Goal: Task Accomplishment & Management: Complete application form

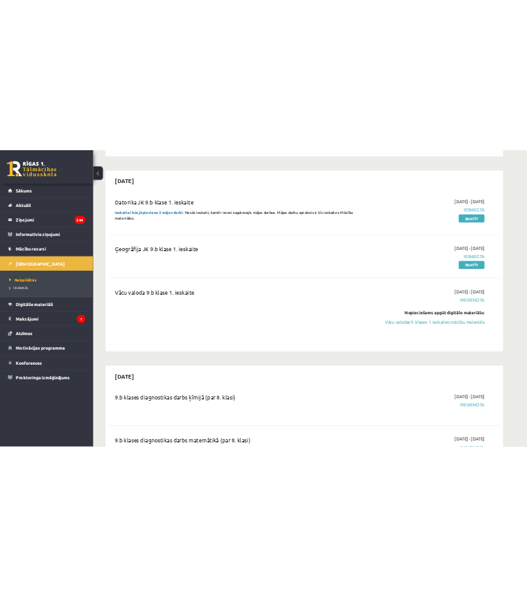
scroll to position [253, 0]
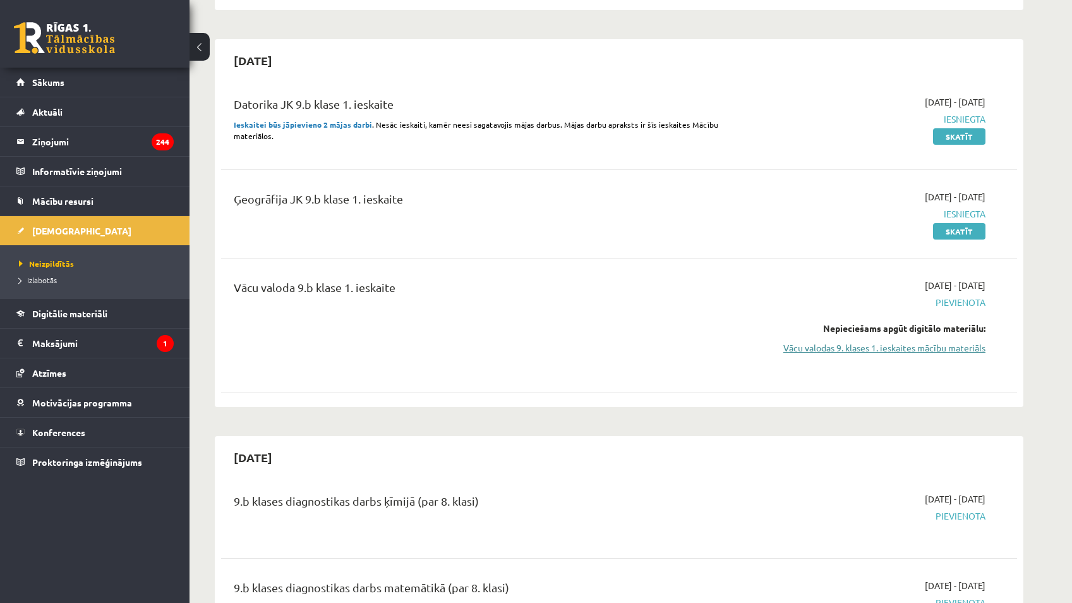
click at [829, 349] on link "Vācu valodas 9. klases 1. ieskaites mācību materiāls" at bounding box center [866, 347] width 238 height 13
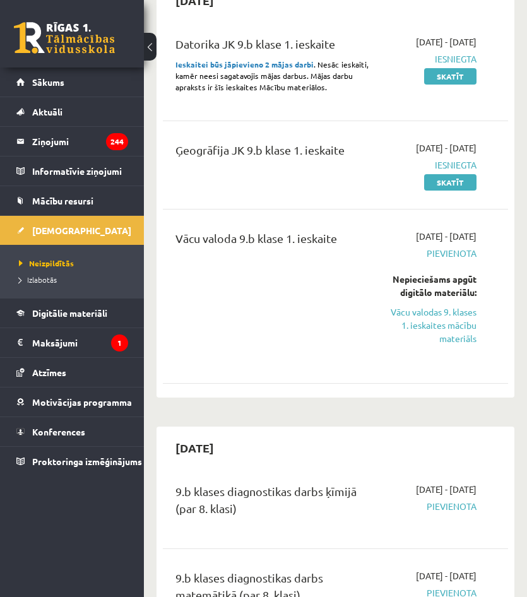
scroll to position [442, 0]
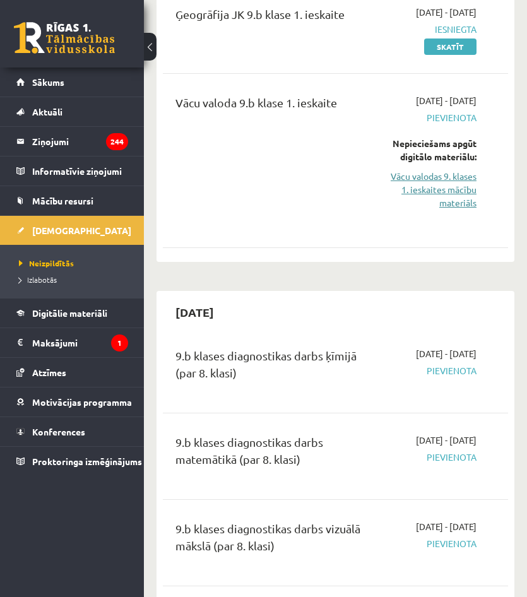
click at [434, 210] on link "Vācu valodas 9. klases 1. ieskaites mācību materiāls" at bounding box center [433, 190] width 88 height 40
click at [446, 210] on link "Vācu valodas 9. klases 1. ieskaites mācību materiāls" at bounding box center [433, 190] width 88 height 40
click at [443, 210] on link "Vācu valodas 9. klases 1. ieskaites mācību materiāls" at bounding box center [433, 190] width 88 height 40
click at [61, 84] on span "Sākums" at bounding box center [48, 81] width 32 height 11
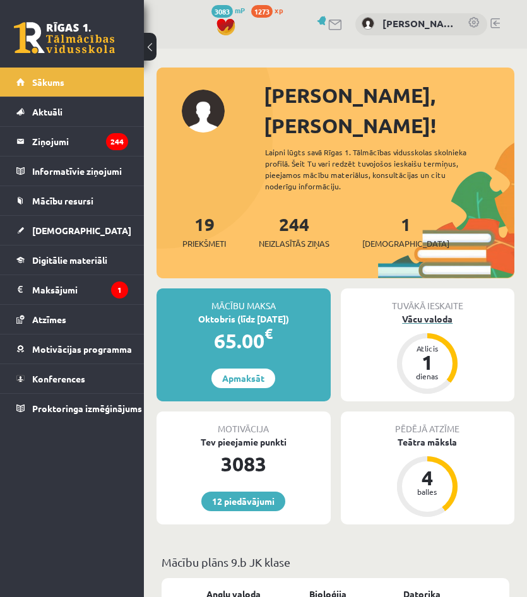
click at [423, 313] on div "Vācu valoda" at bounding box center [428, 319] width 174 height 13
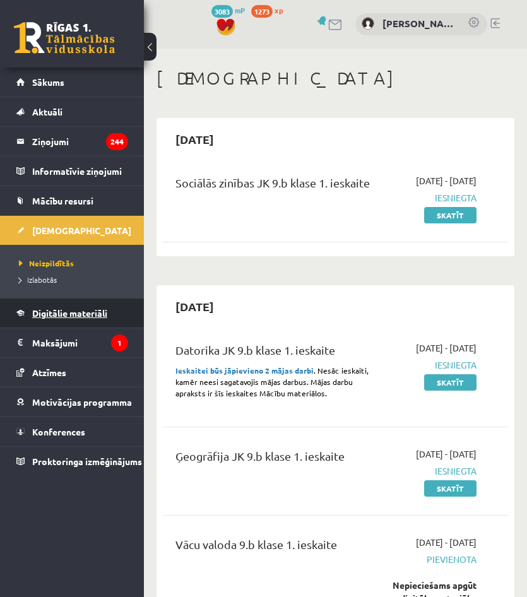
click at [70, 305] on link "Digitālie materiāli" at bounding box center [72, 313] width 112 height 29
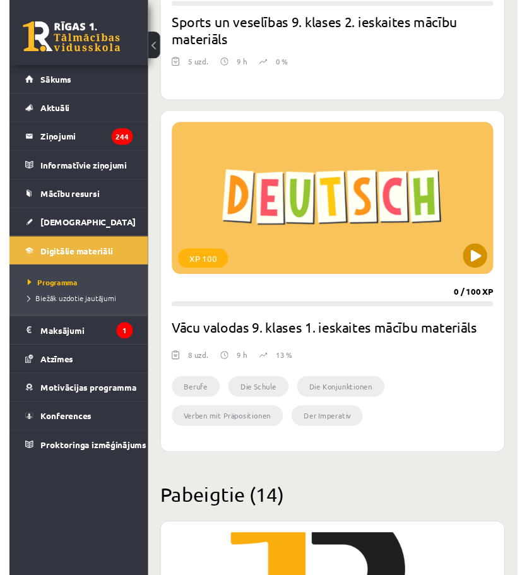
scroll to position [5621, 0]
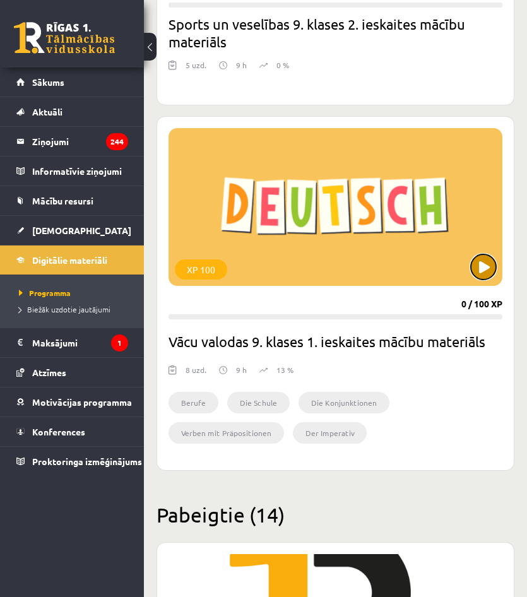
click at [487, 255] on button at bounding box center [483, 267] width 25 height 25
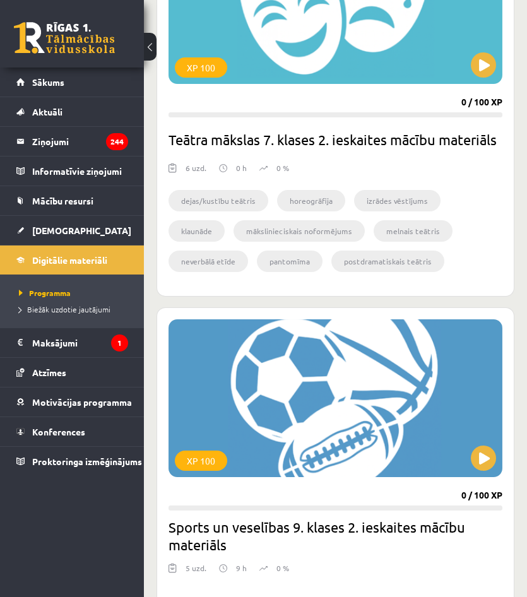
scroll to position [5116, 0]
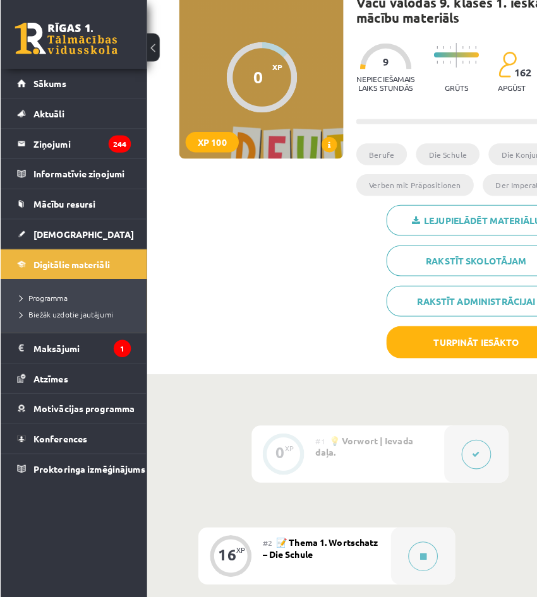
scroll to position [316, 0]
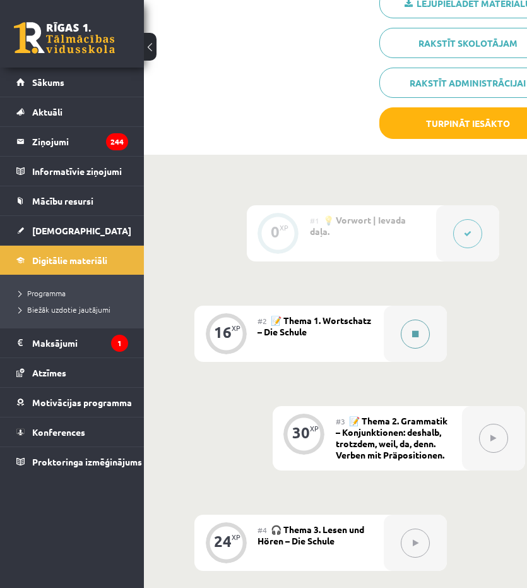
click at [415, 330] on icon at bounding box center [415, 334] width 6 height 8
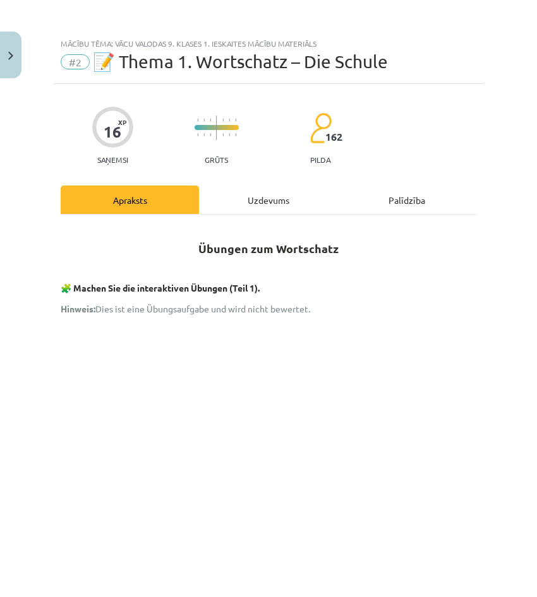
click at [294, 200] on div "Uzdevums" at bounding box center [268, 200] width 138 height 28
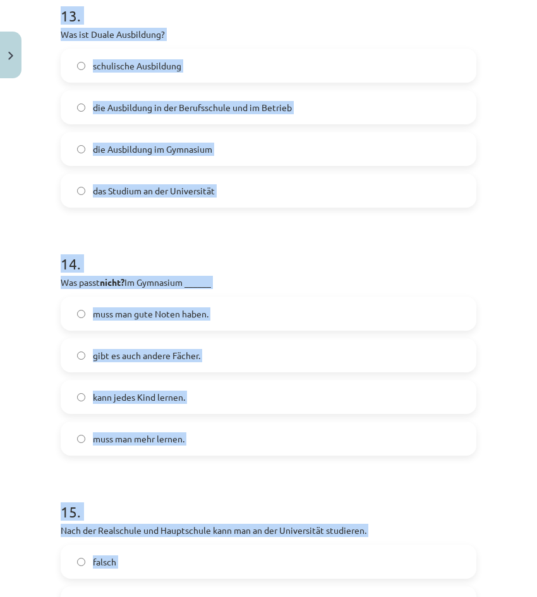
scroll to position [3884, 0]
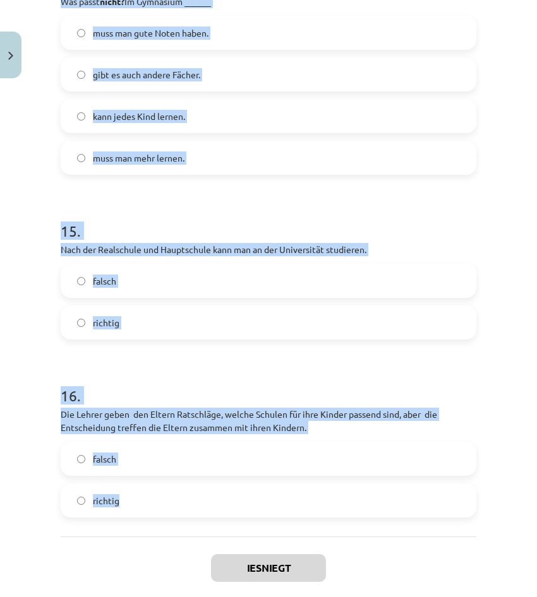
drag, startPoint x: 59, startPoint y: 183, endPoint x: 333, endPoint y: 489, distance: 411.5
copy form "1 . Noskaties video un atbildi uz jautājumiem. Wie viele Kinder gehen Ende Somm…"
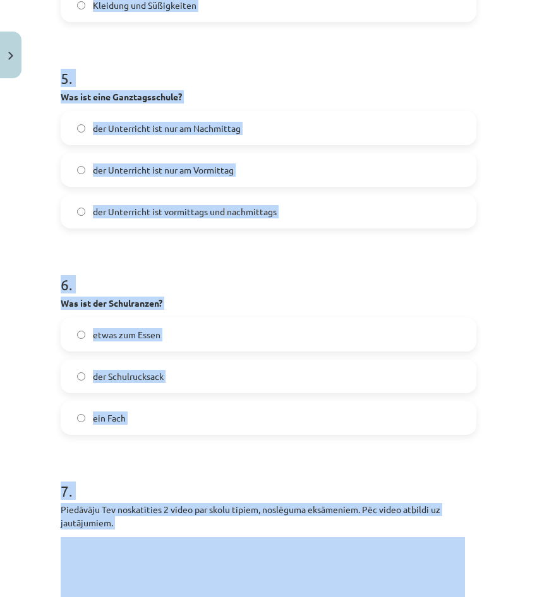
click at [265, 368] on label "der Schulrucksack" at bounding box center [268, 377] width 413 height 32
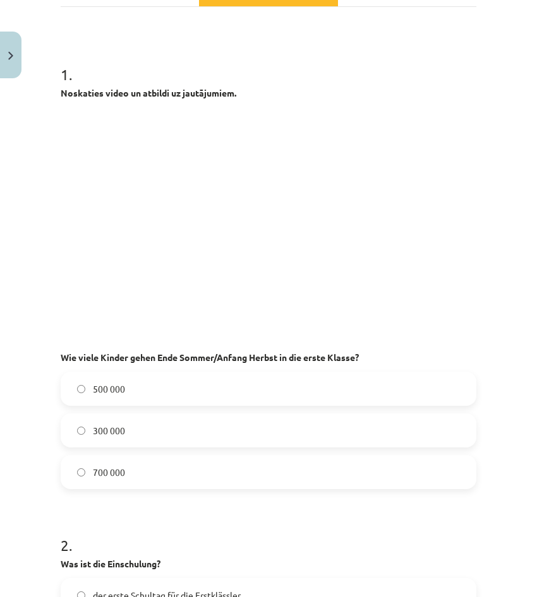
scroll to position [0, 0]
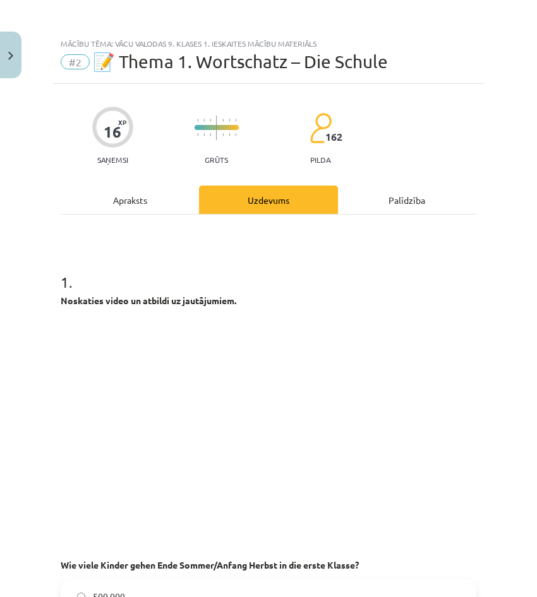
click at [337, 291] on div "1 . Noskaties video un atbildi uz jautājumiem. Wie viele Kinder gehen Ende Somm…" at bounding box center [269, 474] width 416 height 446
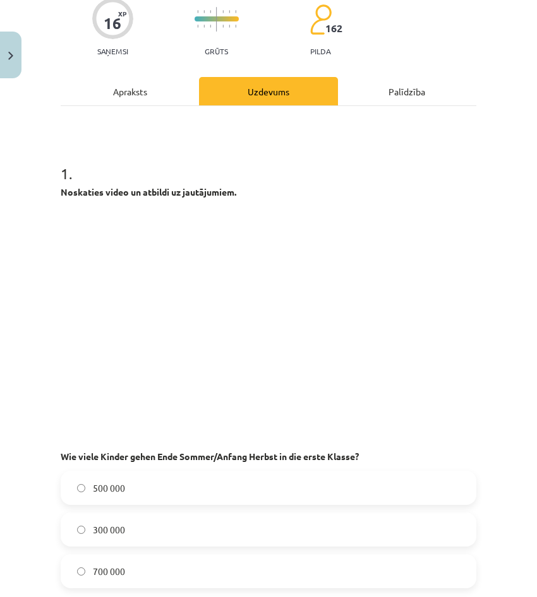
scroll to position [379, 0]
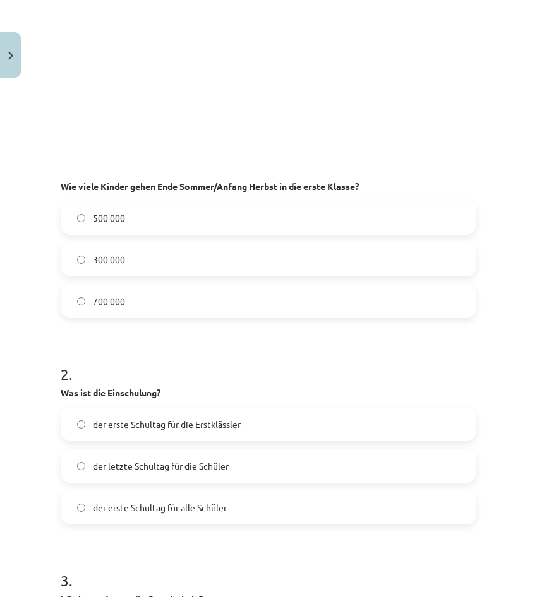
click at [263, 292] on label "700 000" at bounding box center [268, 301] width 413 height 32
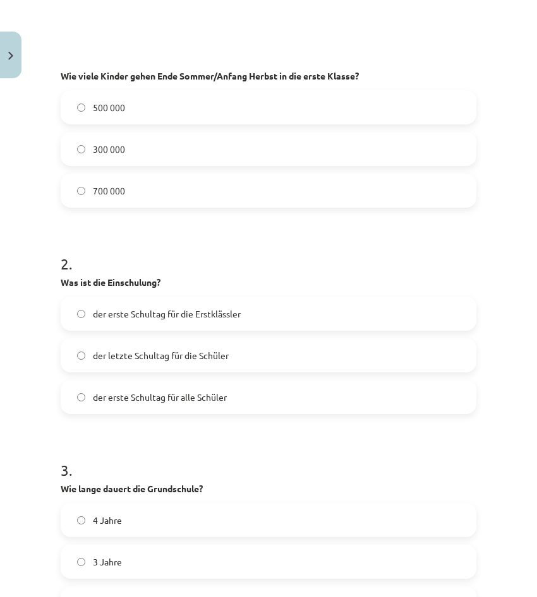
scroll to position [505, 0]
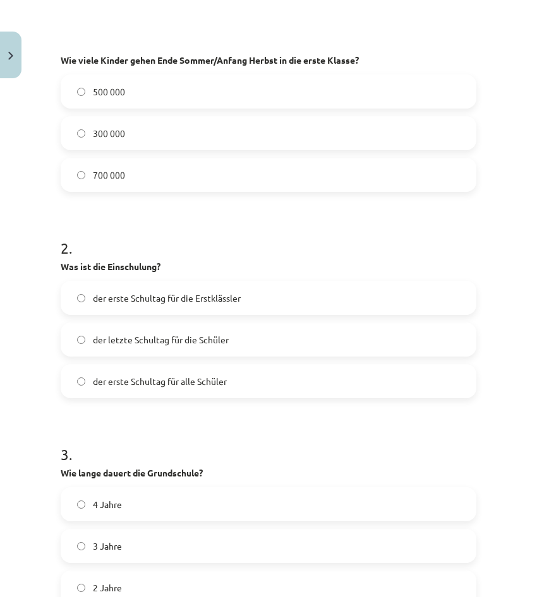
click at [198, 303] on span "der erste Schultag für die Erstklässler" at bounding box center [167, 298] width 148 height 13
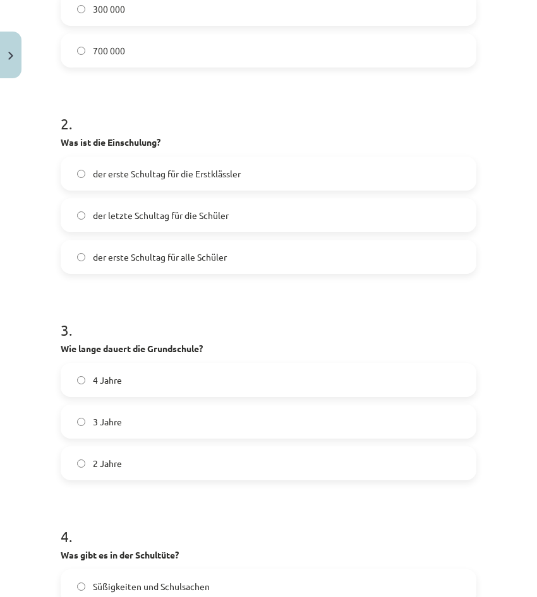
scroll to position [632, 0]
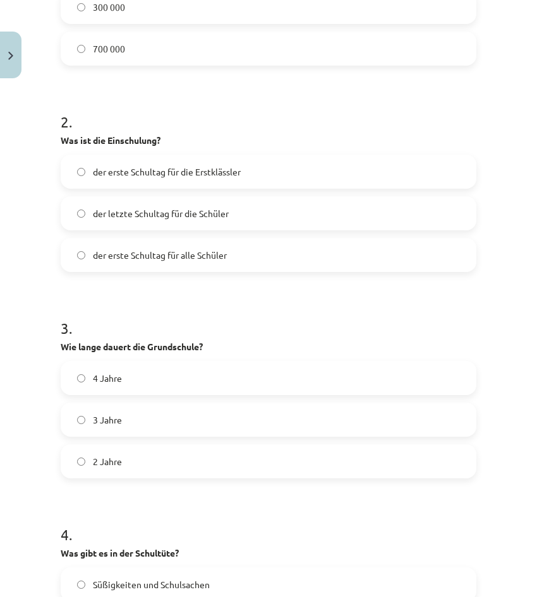
click at [191, 424] on label "3 Jahre" at bounding box center [268, 420] width 413 height 32
click at [167, 456] on label "2 Jahre" at bounding box center [268, 462] width 413 height 32
click at [181, 379] on label "4 Jahre" at bounding box center [268, 379] width 413 height 32
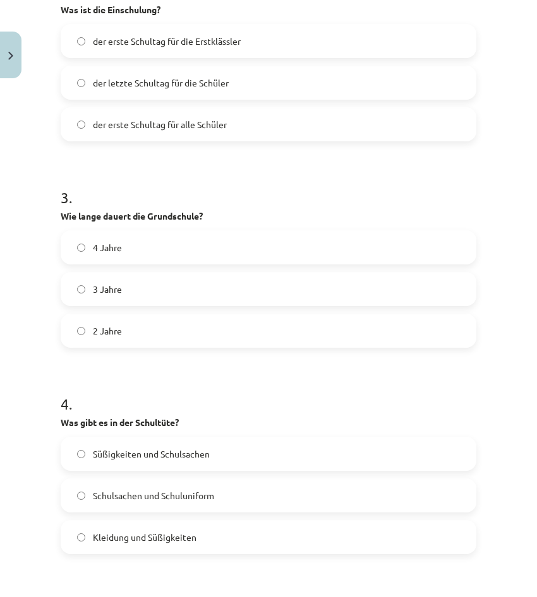
scroll to position [821, 0]
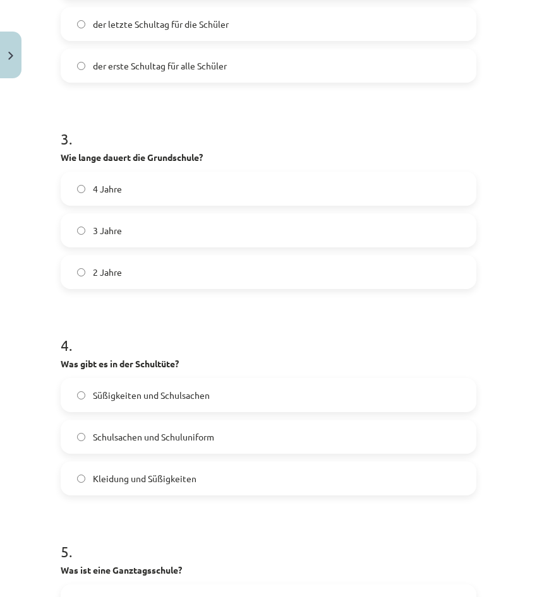
click at [213, 399] on label "Süßigkeiten und Schulsachen" at bounding box center [268, 396] width 413 height 32
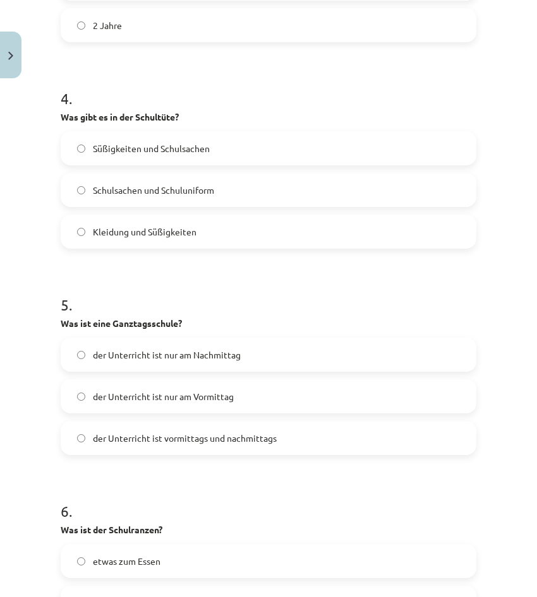
scroll to position [1074, 0]
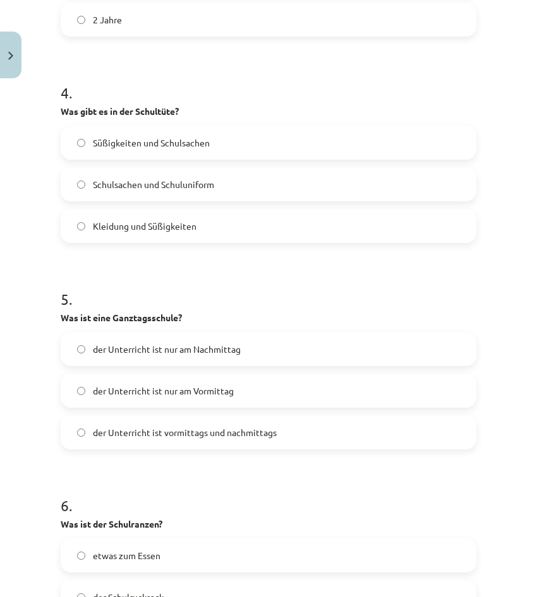
click at [227, 426] on span "der Unterricht ist vormittags und nachmittags" at bounding box center [185, 432] width 184 height 13
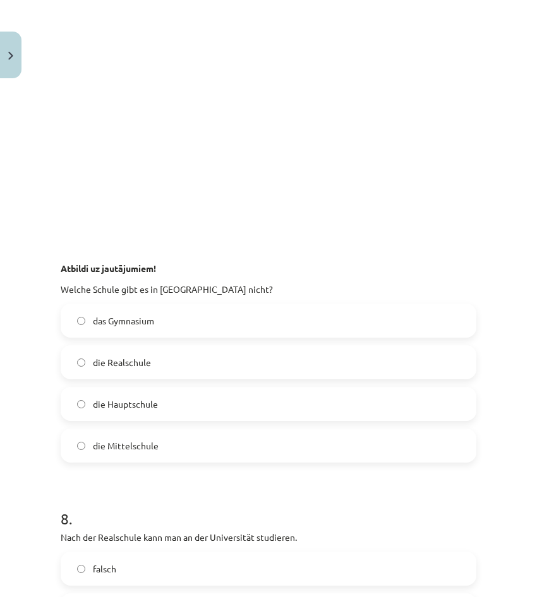
scroll to position [2084, 0]
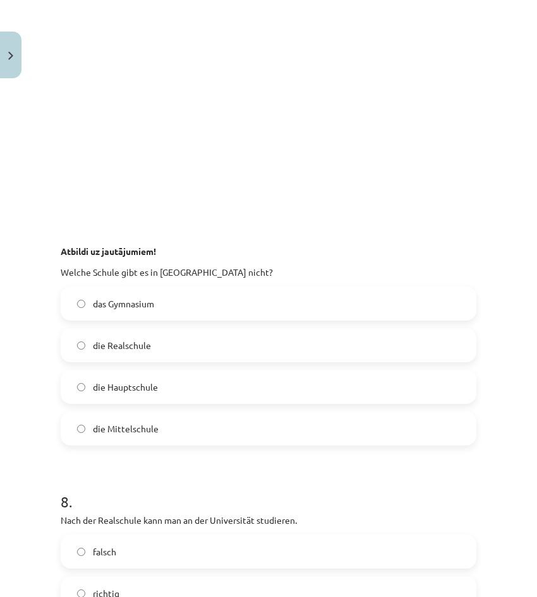
click at [212, 443] on label "die Mittelschule" at bounding box center [268, 429] width 413 height 32
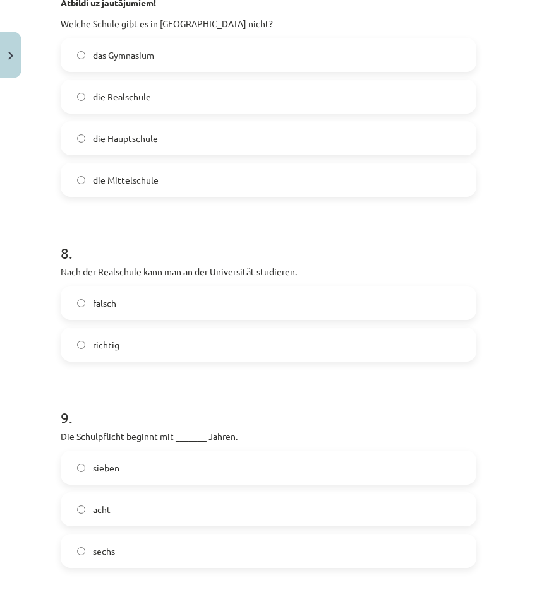
scroll to position [2337, 0]
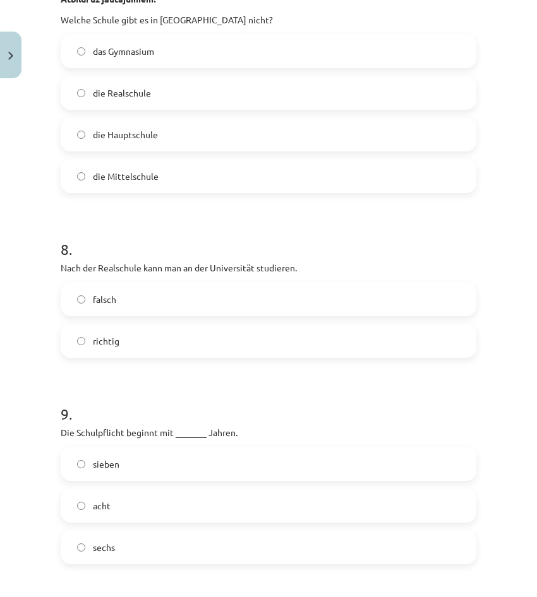
click at [183, 311] on label "falsch" at bounding box center [268, 300] width 413 height 32
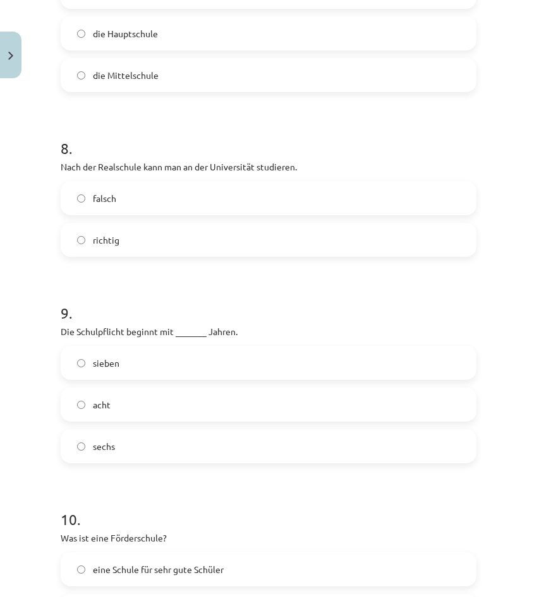
scroll to position [2463, 0]
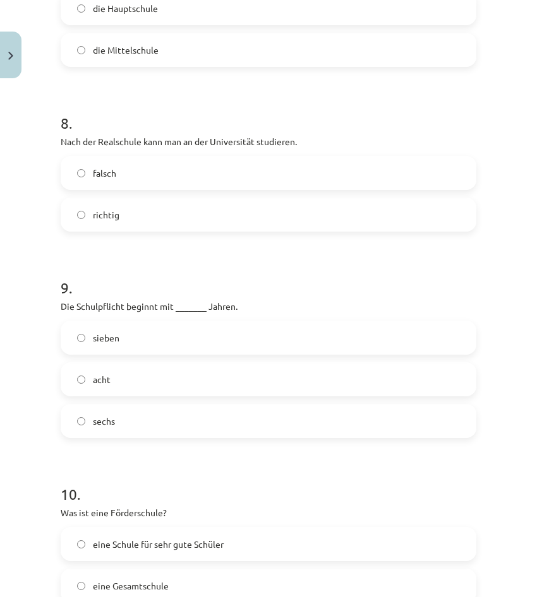
click at [144, 429] on label "sechs" at bounding box center [268, 421] width 413 height 32
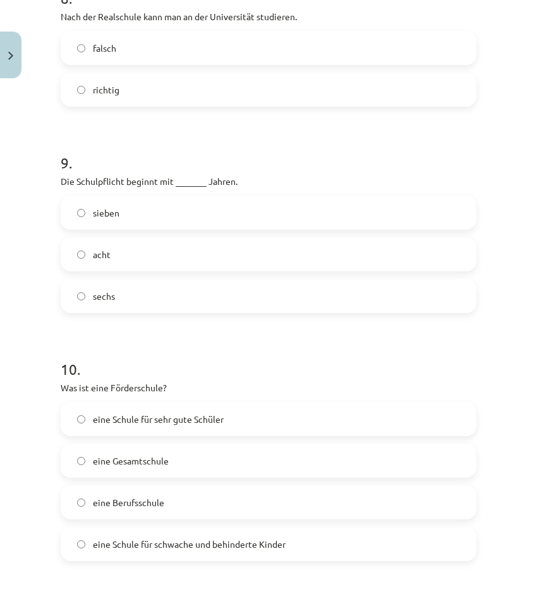
scroll to position [2653, 0]
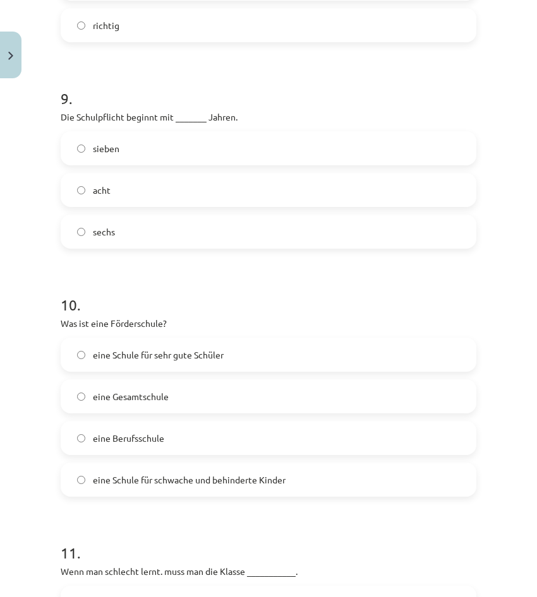
click at [175, 482] on span "eine Schule für schwache und behinderte Kinder" at bounding box center [189, 480] width 193 height 13
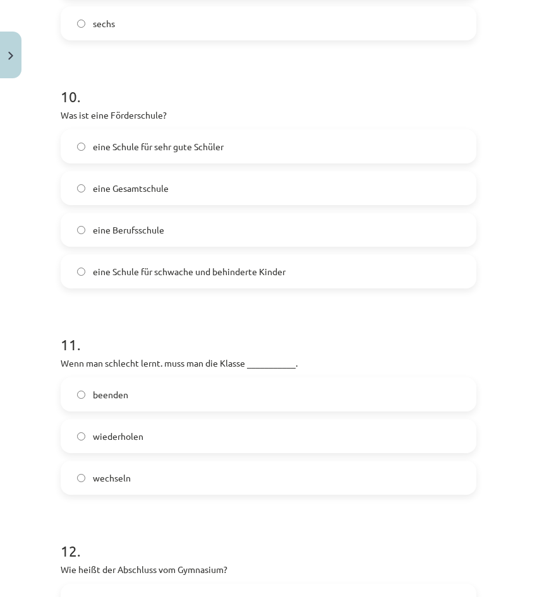
scroll to position [2905, 0]
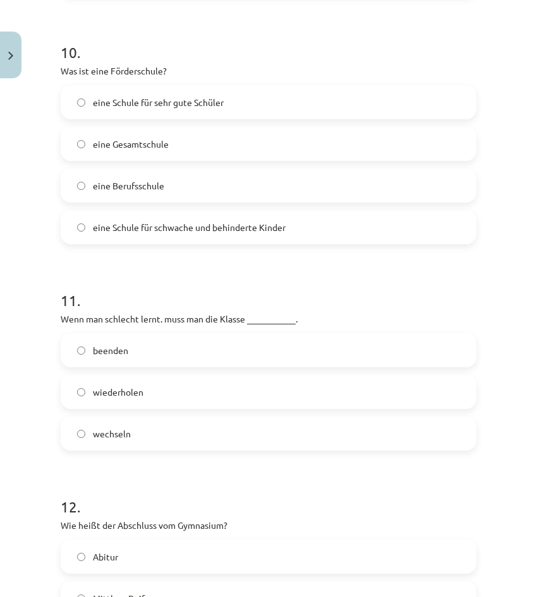
click at [221, 393] on label "wiederholen" at bounding box center [268, 392] width 413 height 32
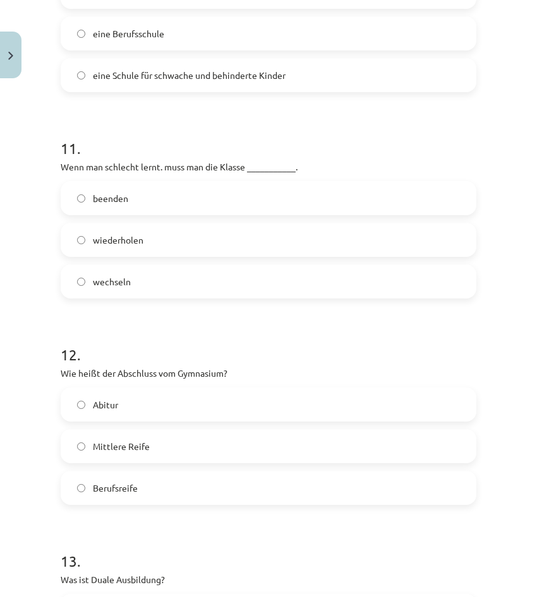
scroll to position [3095, 0]
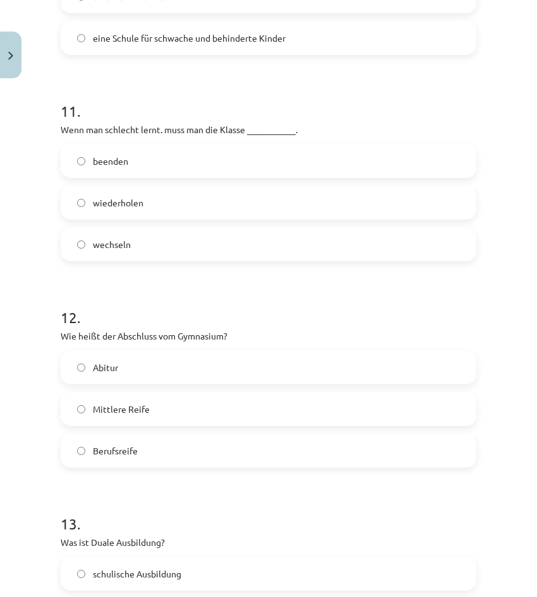
click at [153, 376] on label "Abitur" at bounding box center [268, 368] width 413 height 32
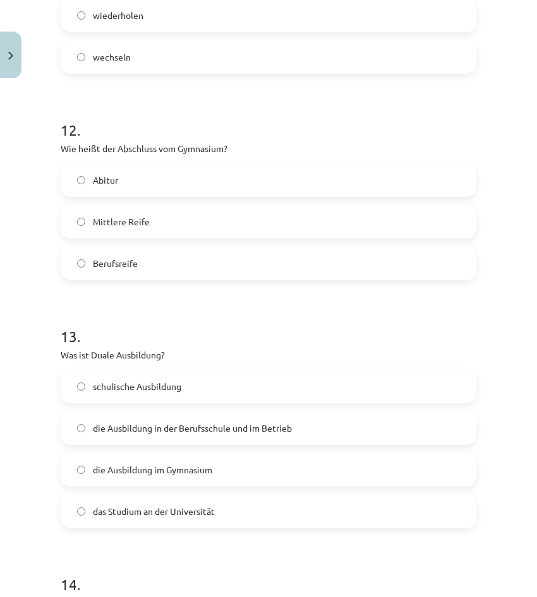
scroll to position [3284, 0]
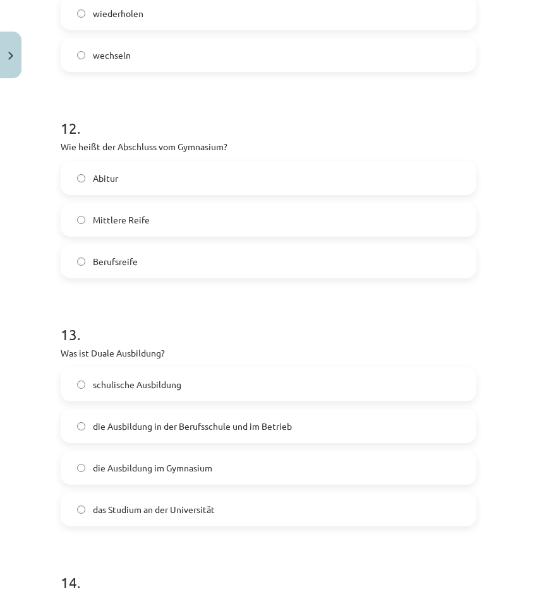
click at [236, 433] on span "die Ausbildung in der Berufsschule und im Betrieb" at bounding box center [192, 426] width 199 height 13
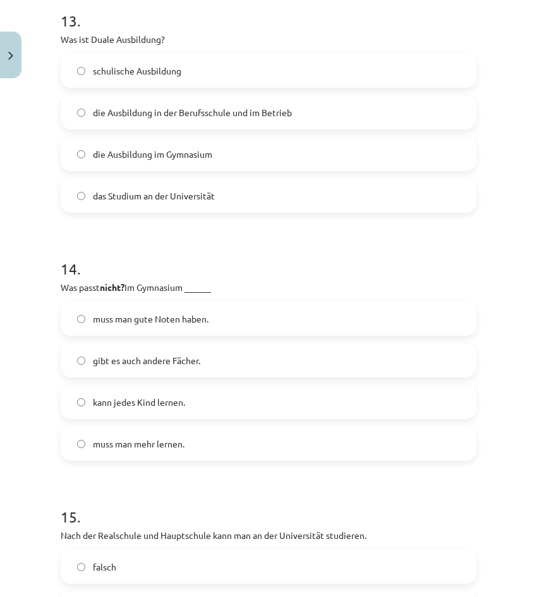
scroll to position [3600, 0]
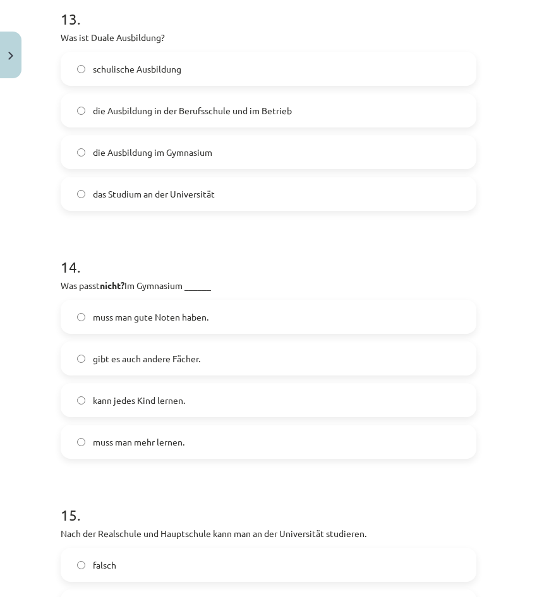
click at [208, 407] on label "kann jedes Kind lernen." at bounding box center [268, 401] width 413 height 32
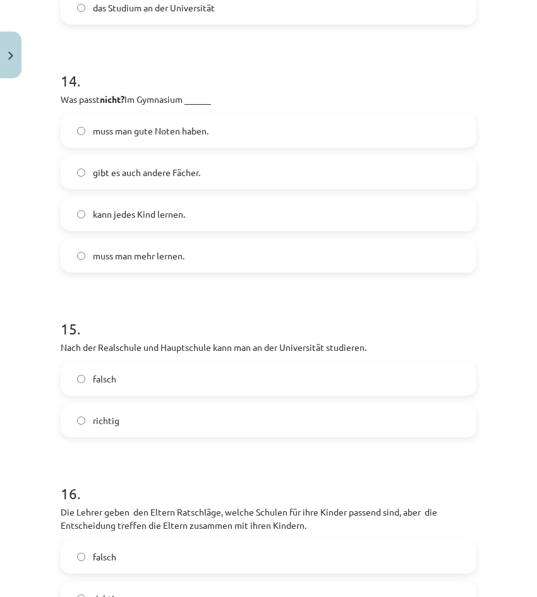
scroll to position [3790, 0]
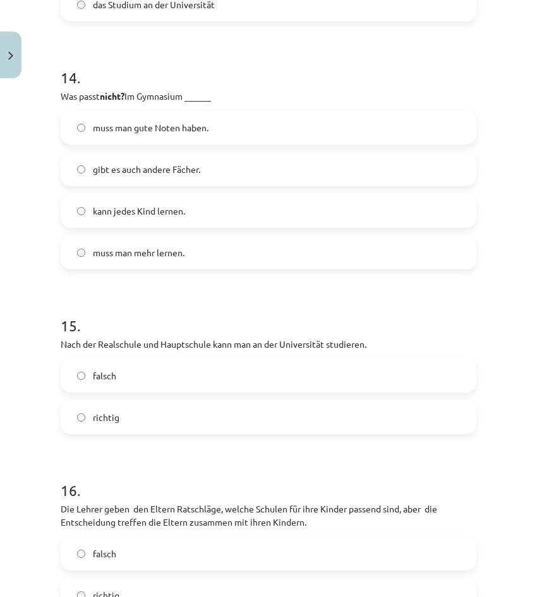
click at [189, 387] on label "falsch" at bounding box center [268, 376] width 413 height 32
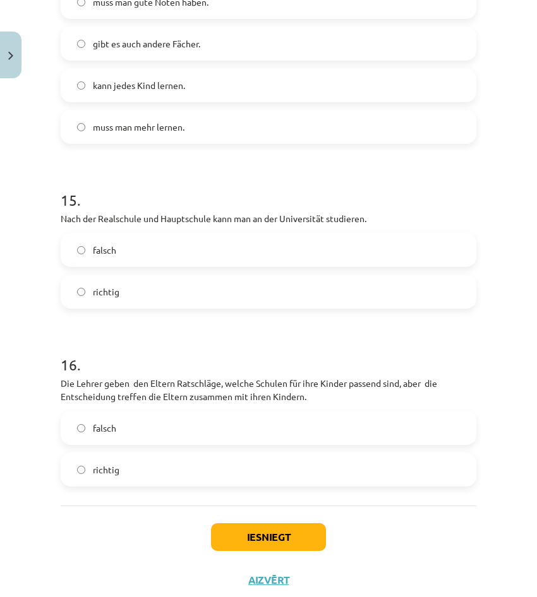
scroll to position [3916, 0]
click at [155, 467] on label "richtig" at bounding box center [268, 469] width 413 height 32
click at [272, 537] on button "Iesniegt" at bounding box center [268, 537] width 115 height 28
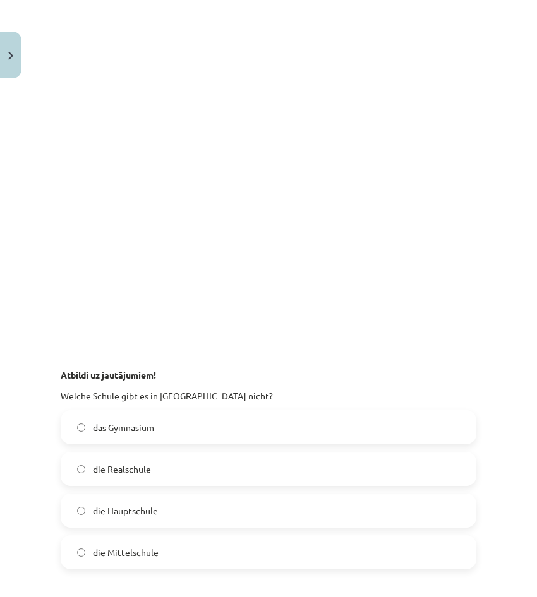
scroll to position [1965, 0]
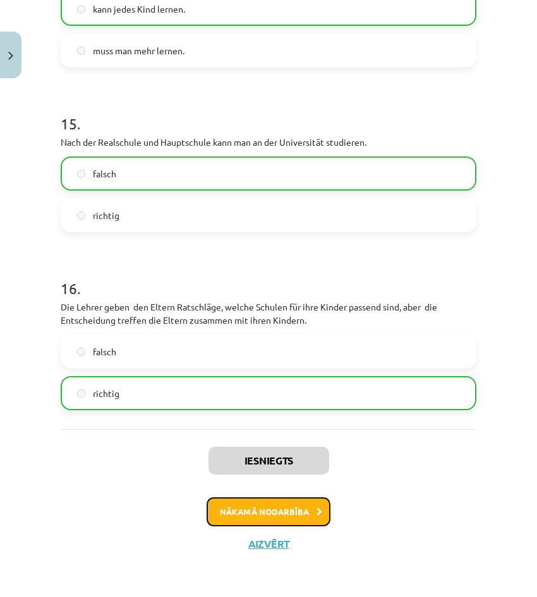
click at [275, 517] on button "Nākamā nodarbība" at bounding box center [269, 512] width 124 height 29
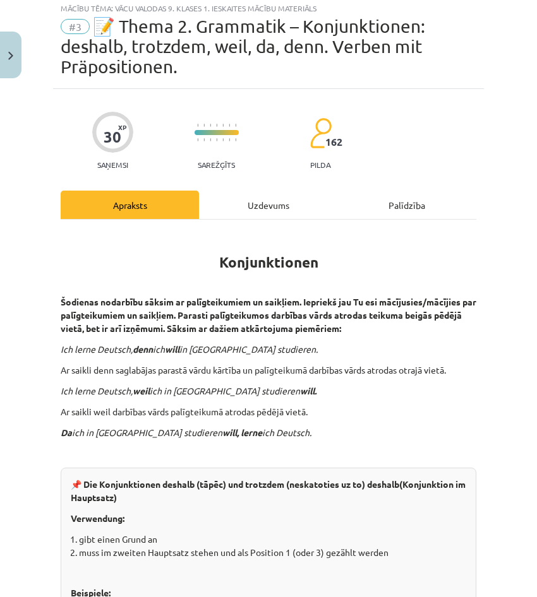
scroll to position [32, 0]
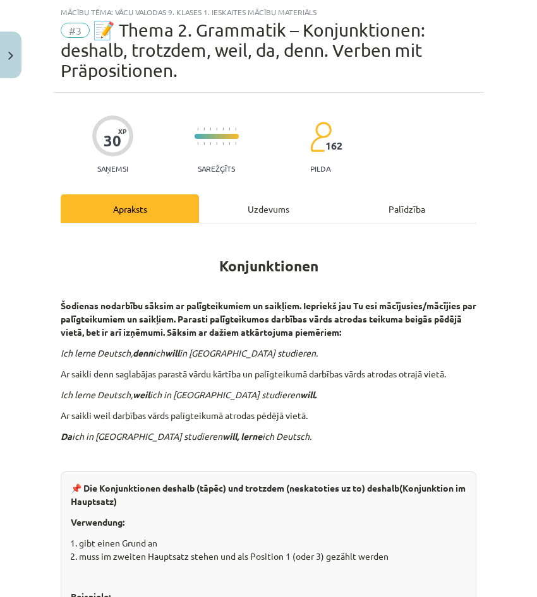
click at [239, 211] on div "Uzdevums" at bounding box center [268, 209] width 138 height 28
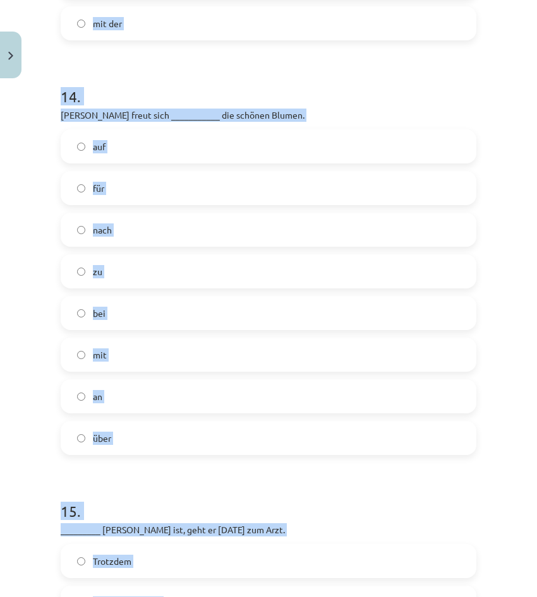
scroll to position [4289, 0]
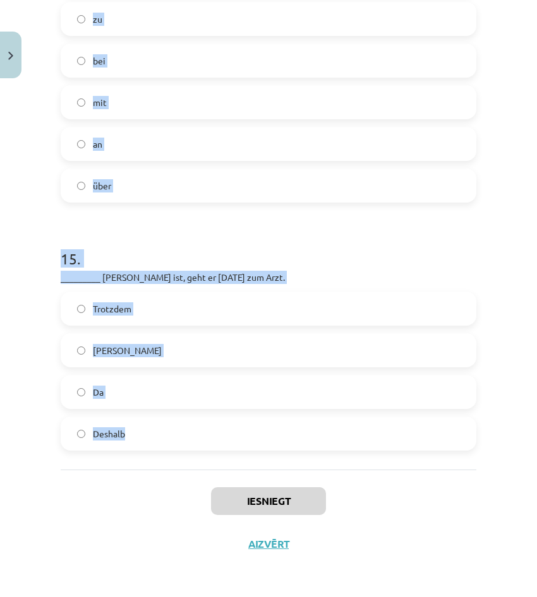
drag, startPoint x: 129, startPoint y: 313, endPoint x: 267, endPoint y: 436, distance: 184.7
click at [266, 441] on div "Mācību tēma: Vācu valodas 9. klases 1. ieskaites mācību materiāls #3 📝 Thema 2.…" at bounding box center [268, 298] width 537 height 597
copy form "1 . Louisa und Johann, _______ bitte die Fenster! öffnet öffne öffnen Sie 2 . D…"
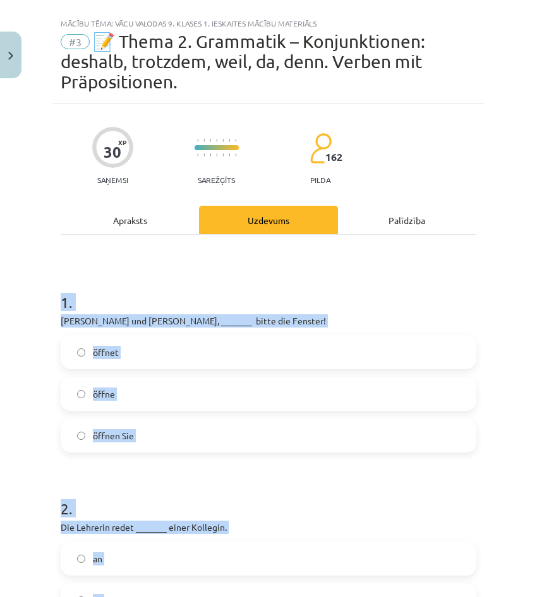
scroll to position [0, 0]
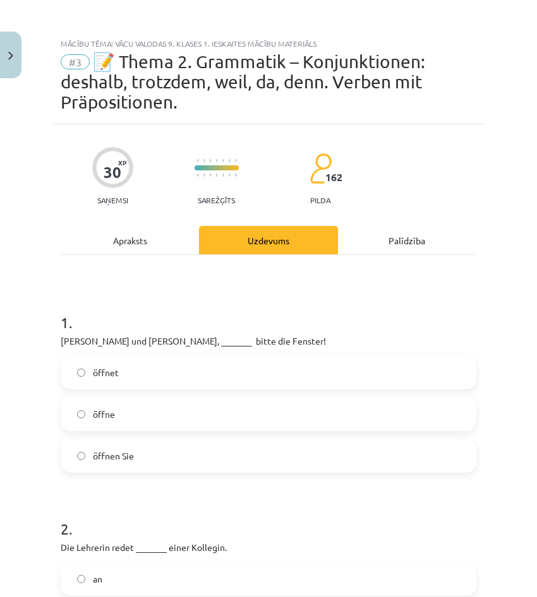
click at [501, 162] on div "Mācību tēma: Vācu valodas 9. klases 1. ieskaites mācību materiāls #3 📝 Thema 2.…" at bounding box center [268, 298] width 537 height 597
click at [272, 368] on label "öffnet" at bounding box center [268, 373] width 413 height 32
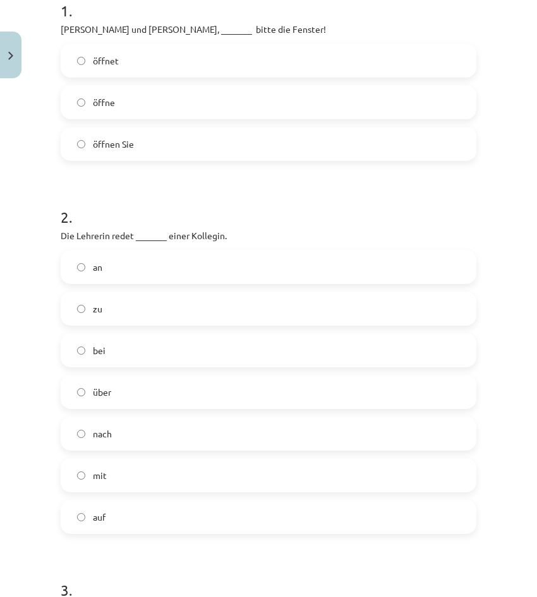
scroll to position [316, 0]
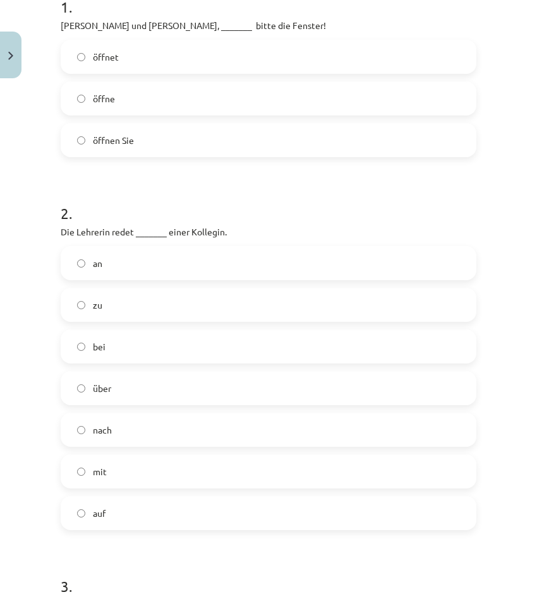
click at [109, 474] on label "mit" at bounding box center [268, 472] width 413 height 32
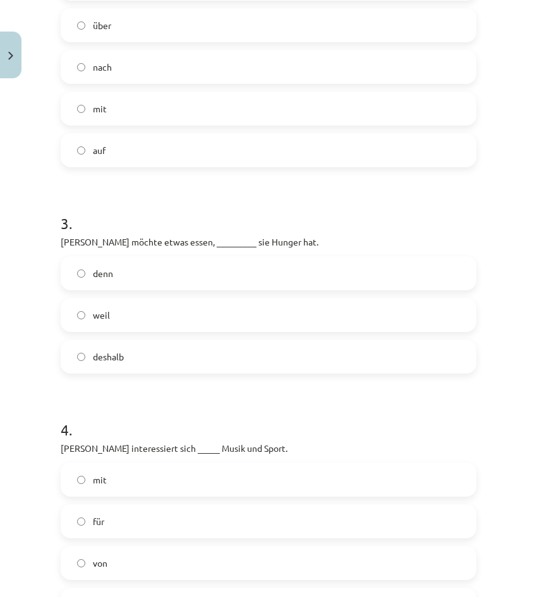
scroll to position [695, 0]
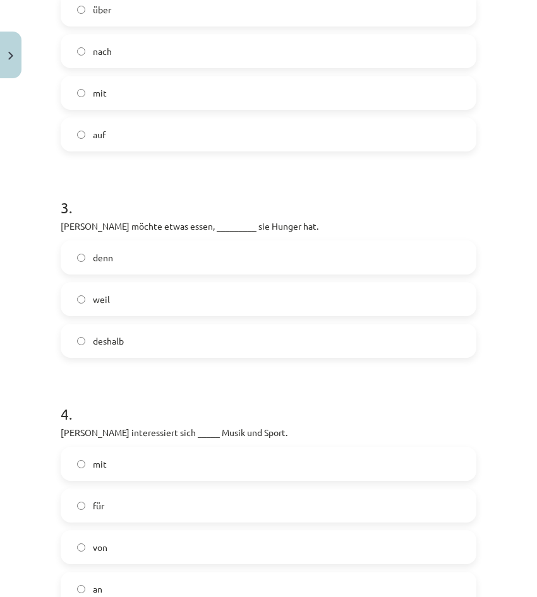
click at [136, 301] on label "weil" at bounding box center [268, 300] width 413 height 32
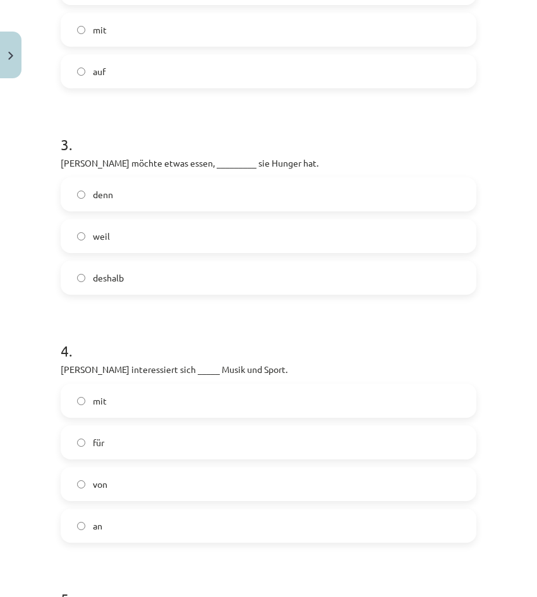
click at [181, 452] on label "für" at bounding box center [268, 443] width 413 height 32
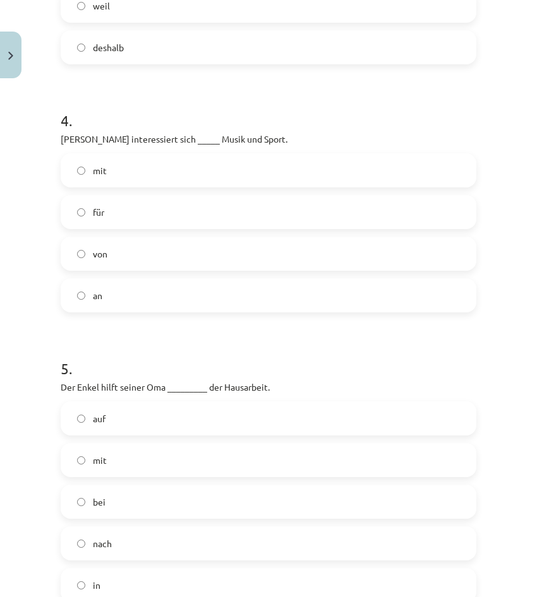
scroll to position [1011, 0]
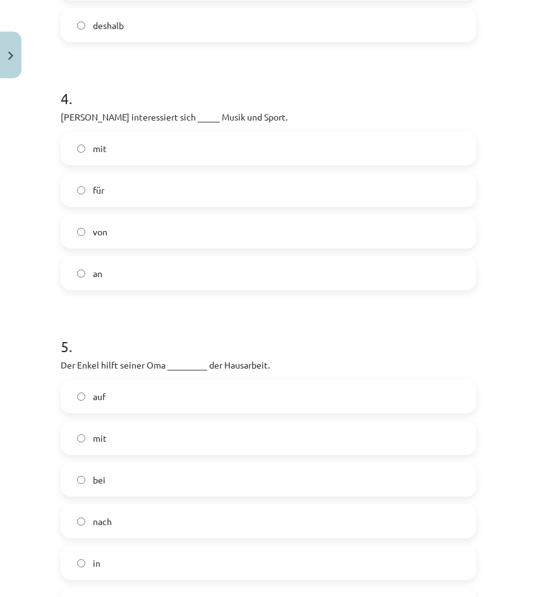
click at [103, 483] on span "bei" at bounding box center [99, 480] width 13 height 13
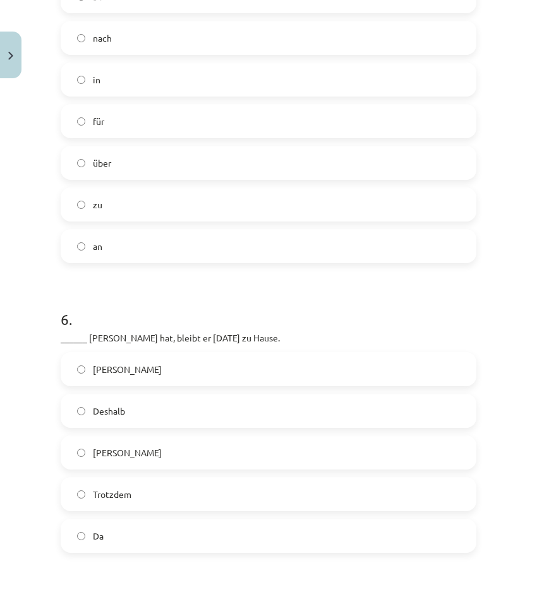
scroll to position [1516, 0]
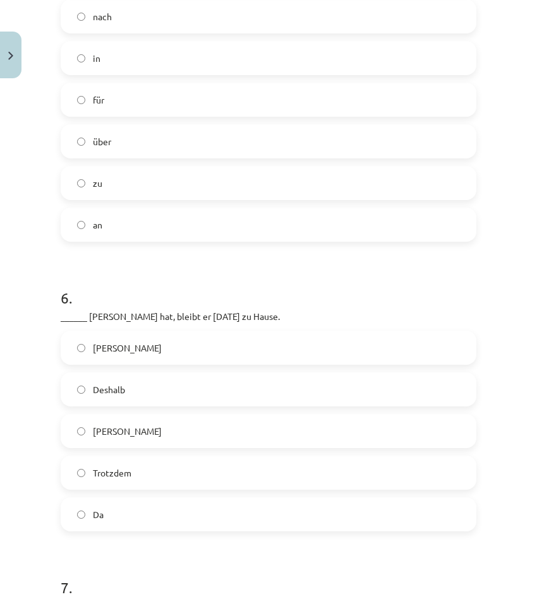
click at [138, 333] on label "Weil" at bounding box center [268, 348] width 413 height 32
click at [121, 517] on label "Da" at bounding box center [268, 515] width 413 height 32
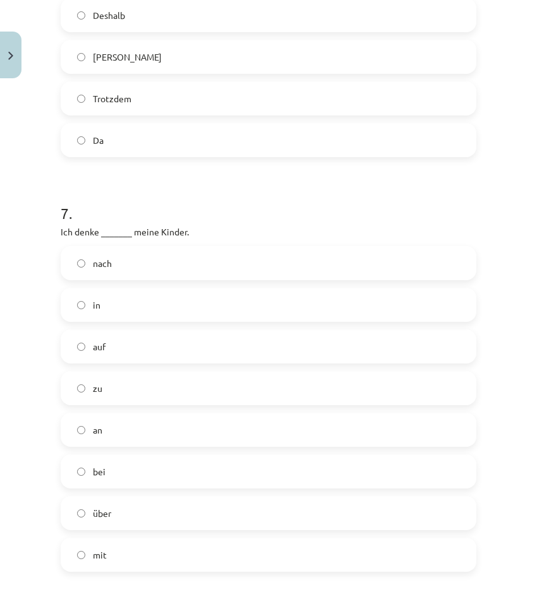
scroll to position [1895, 0]
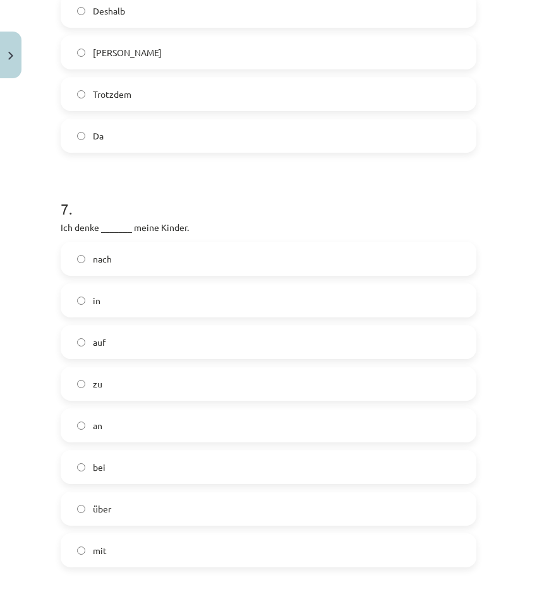
click at [141, 437] on label "an" at bounding box center [268, 426] width 413 height 32
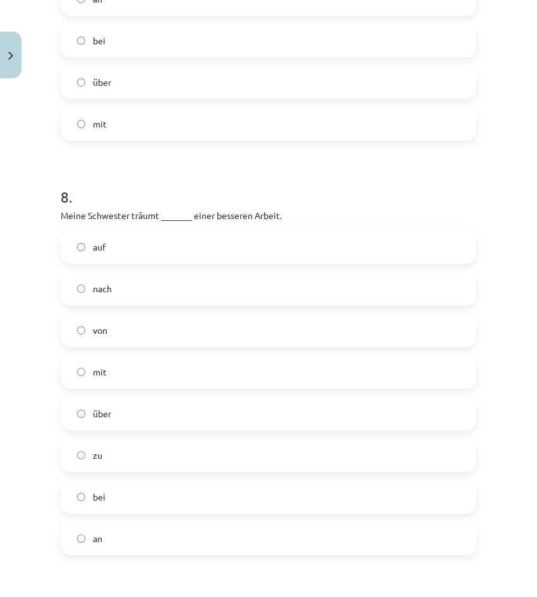
scroll to position [2337, 0]
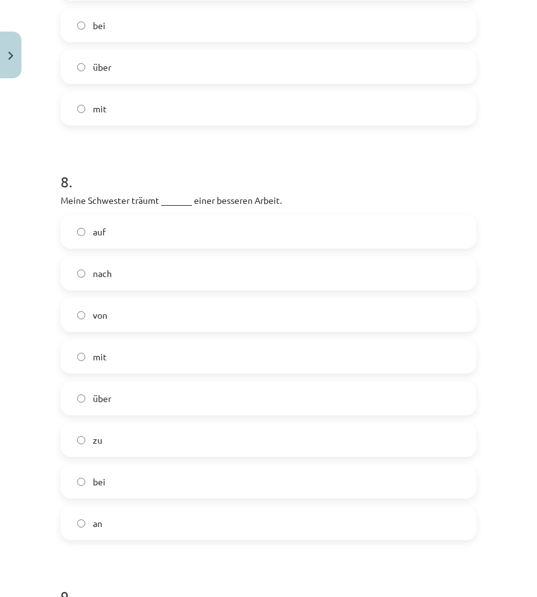
click at [164, 327] on label "von" at bounding box center [268, 315] width 413 height 32
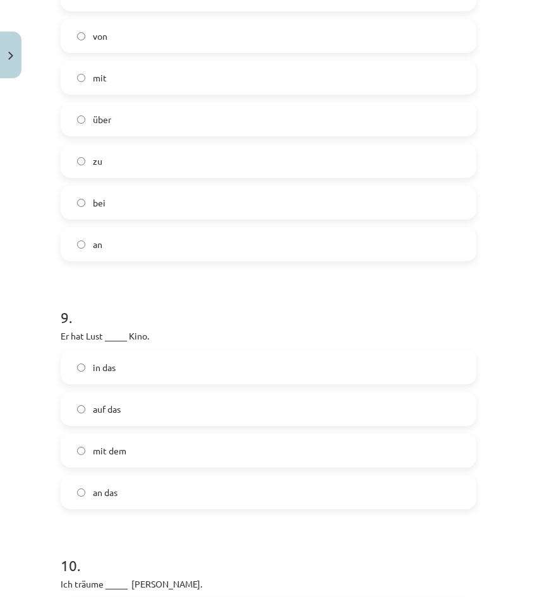
scroll to position [2653, 0]
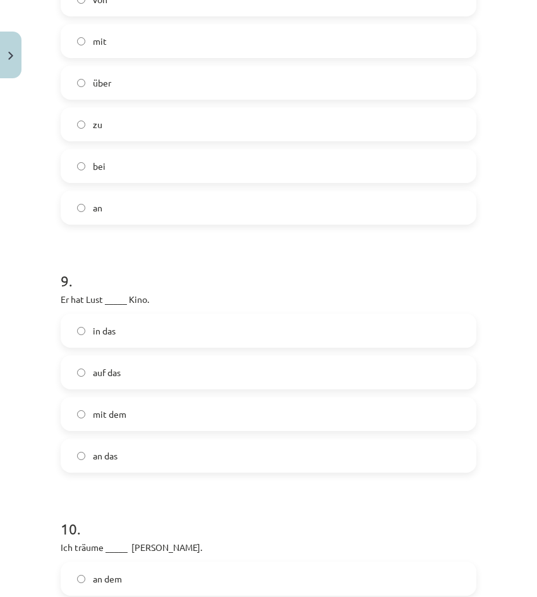
click at [208, 382] on label "auf das" at bounding box center [268, 373] width 413 height 32
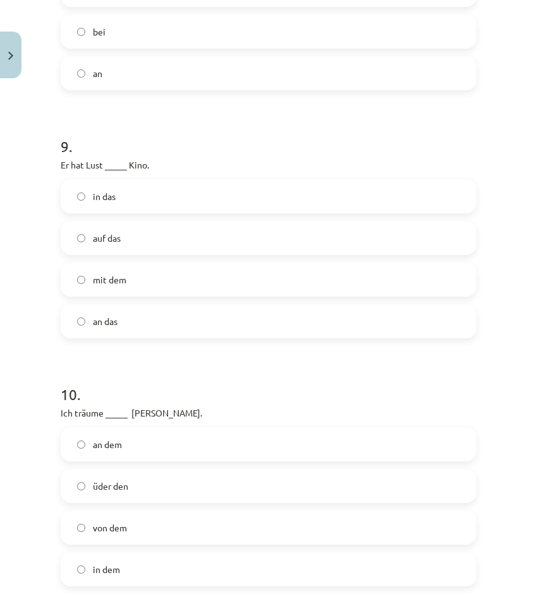
scroll to position [2905, 0]
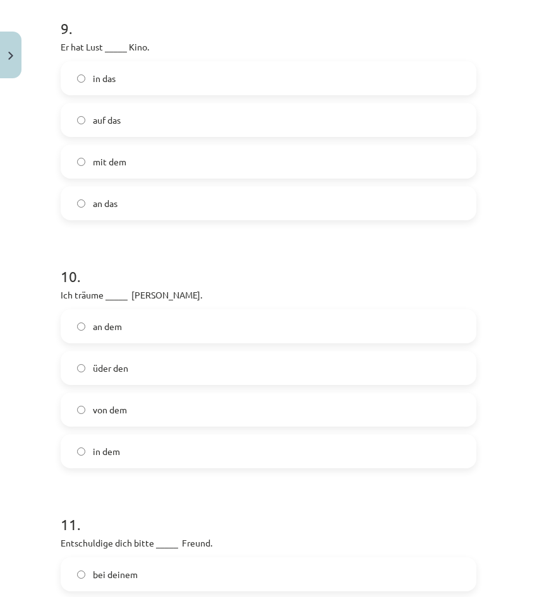
click at [135, 417] on label "von dem" at bounding box center [268, 410] width 413 height 32
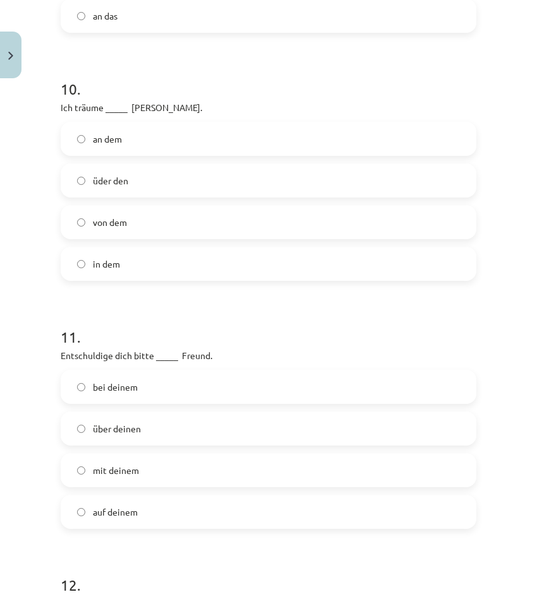
scroll to position [3095, 0]
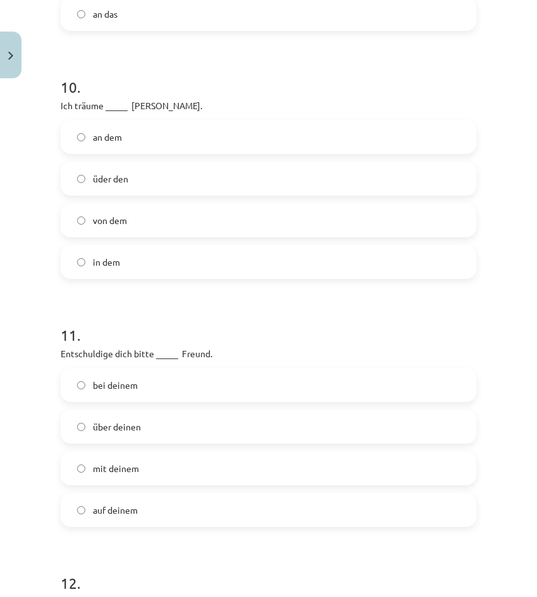
click at [160, 393] on label "bei deinem" at bounding box center [268, 385] width 413 height 32
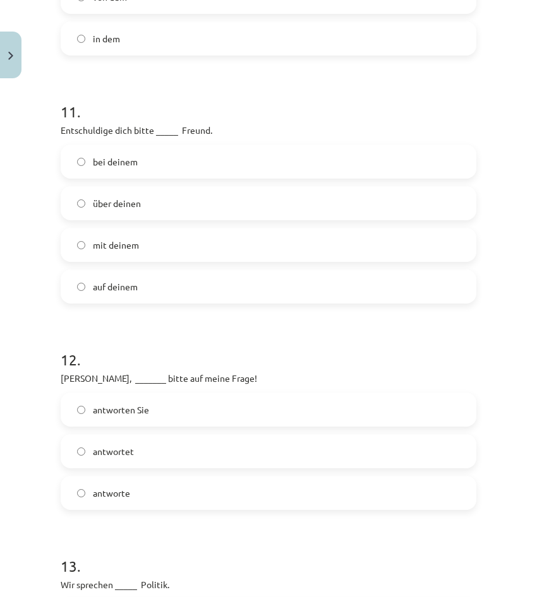
scroll to position [3347, 0]
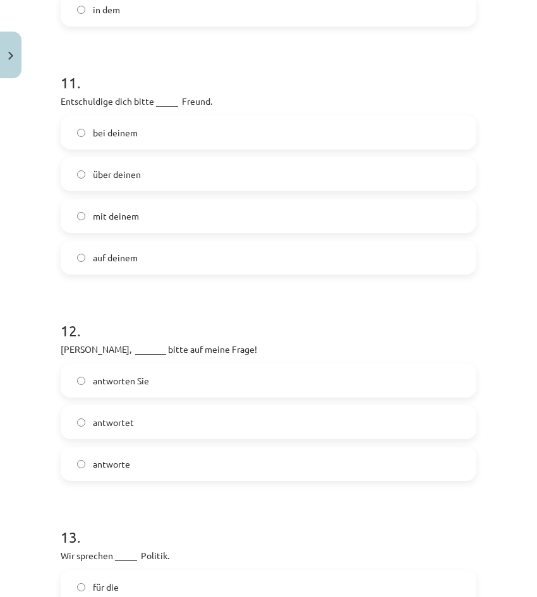
click at [163, 424] on label "antwortet" at bounding box center [268, 423] width 413 height 32
click at [151, 456] on label "antworte" at bounding box center [268, 464] width 413 height 32
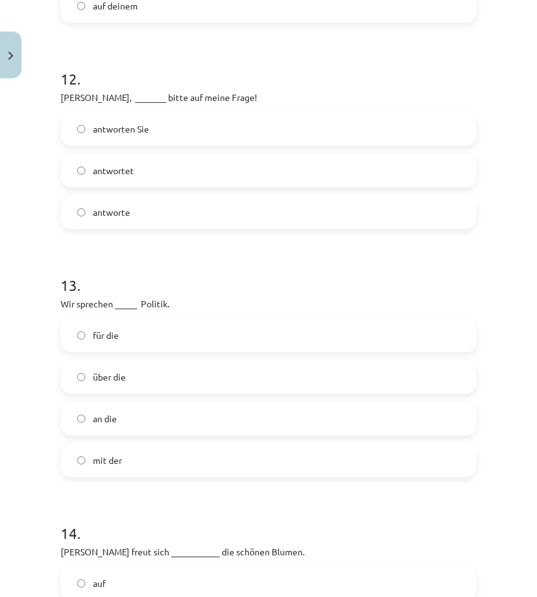
scroll to position [3600, 0]
click at [129, 381] on label "über die" at bounding box center [268, 377] width 413 height 32
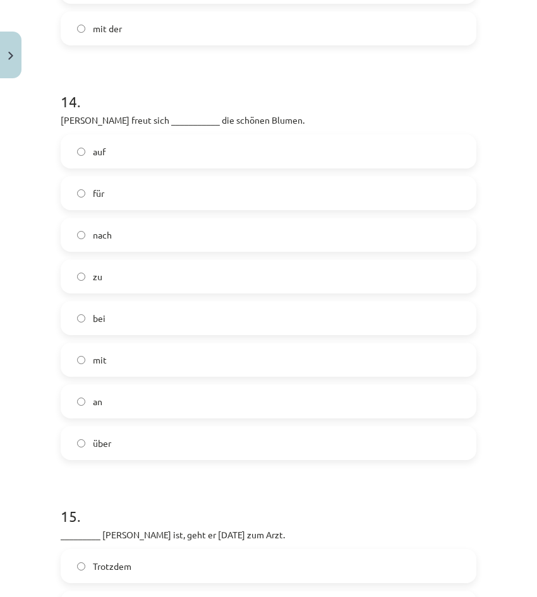
scroll to position [4042, 0]
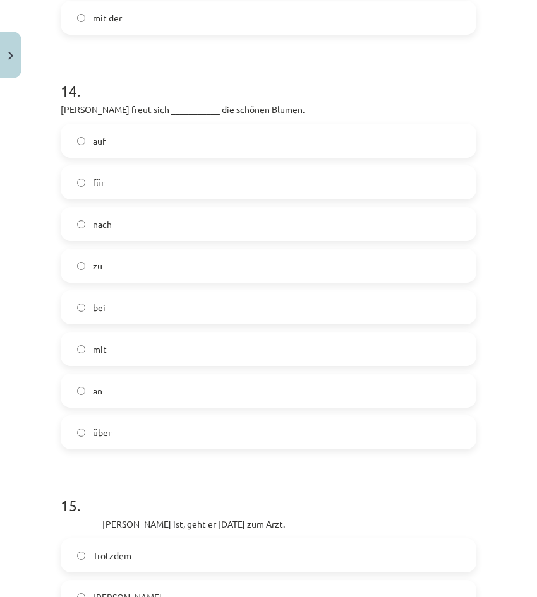
click at [148, 423] on label "über" at bounding box center [268, 433] width 413 height 32
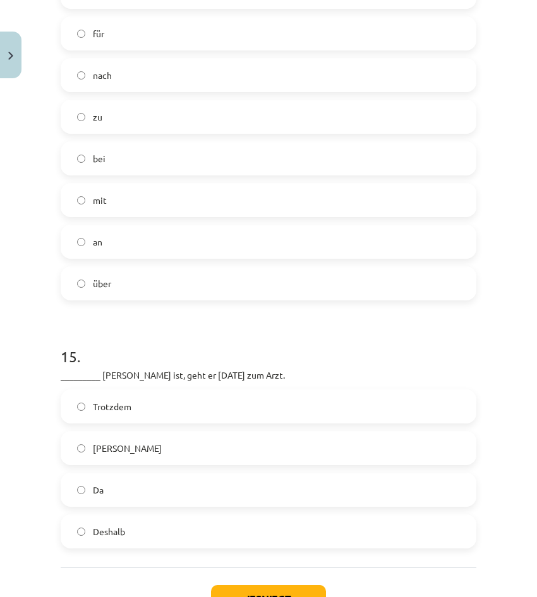
scroll to position [4232, 0]
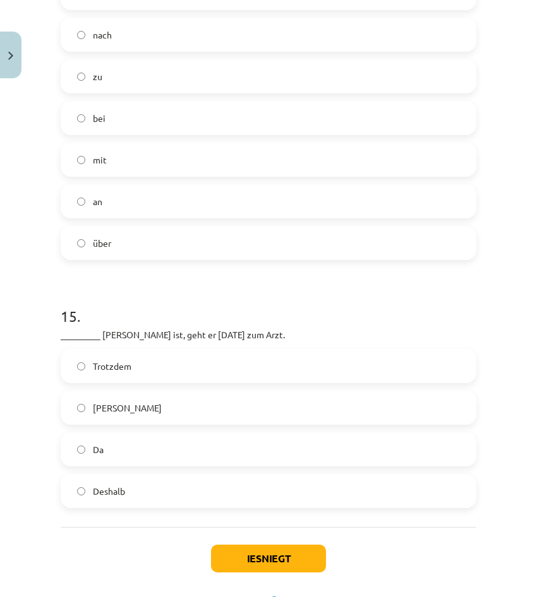
click at [143, 411] on label "Weil" at bounding box center [268, 408] width 413 height 32
click at [173, 449] on label "Da" at bounding box center [268, 450] width 413 height 32
click at [174, 410] on label "Weil" at bounding box center [268, 408] width 413 height 32
click at [245, 561] on button "Iesniegt" at bounding box center [268, 559] width 115 height 28
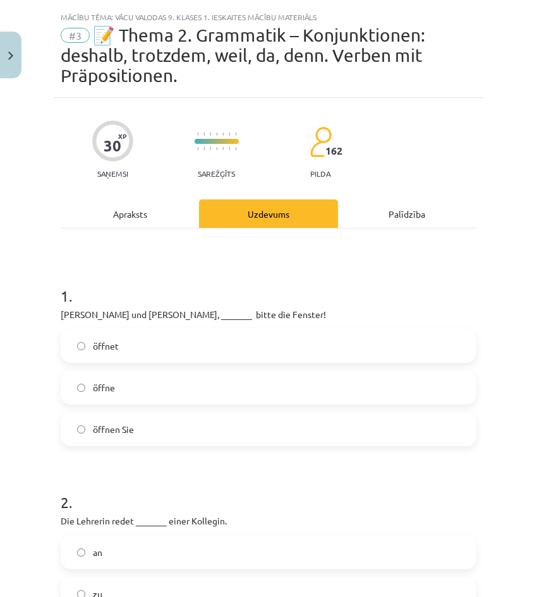
scroll to position [0, 0]
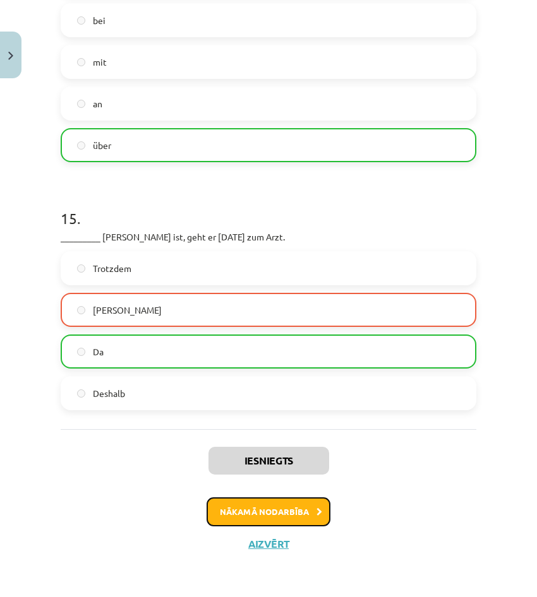
click at [303, 507] on button "Nākamā nodarbība" at bounding box center [269, 512] width 124 height 29
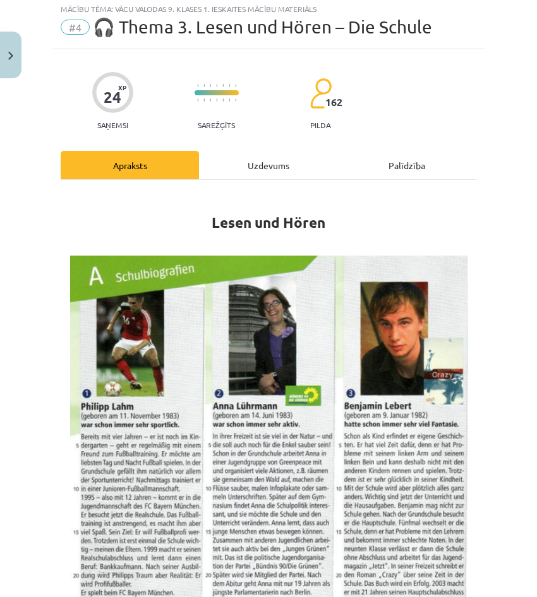
scroll to position [32, 0]
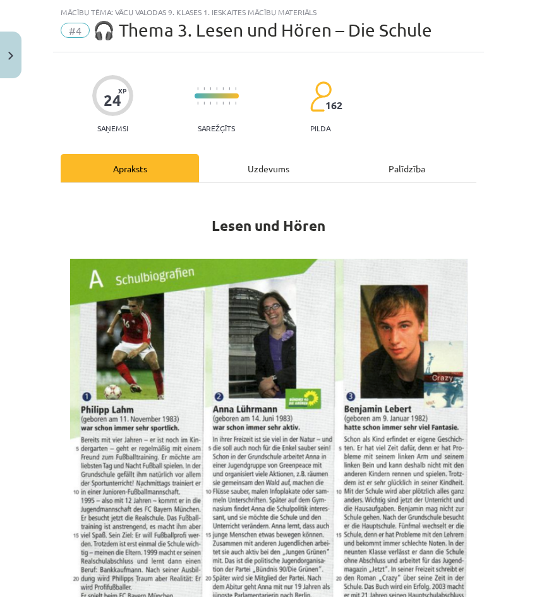
click at [259, 160] on div "Uzdevums" at bounding box center [268, 168] width 138 height 28
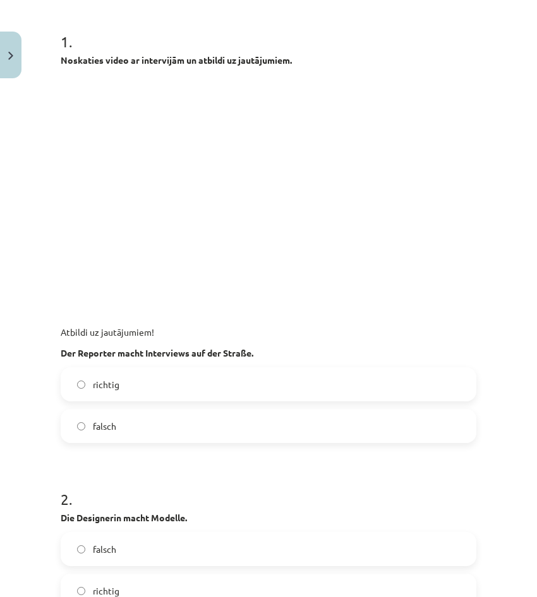
scroll to position [284, 0]
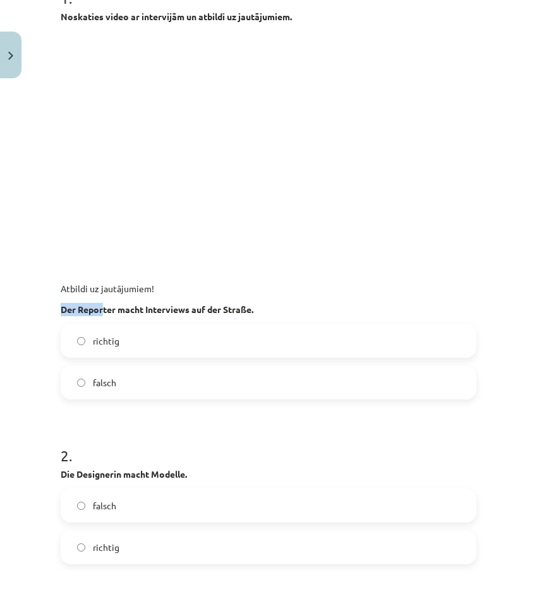
drag, startPoint x: 59, startPoint y: 306, endPoint x: 102, endPoint y: 309, distance: 43.1
drag, startPoint x: 102, startPoint y: 309, endPoint x: 31, endPoint y: 265, distance: 84.3
click at [31, 265] on div "Mācību tēma: Vācu valodas 9. klases 1. ieskaites mācību materiāls #4 🎧 Thema 3.…" at bounding box center [268, 298] width 537 height 597
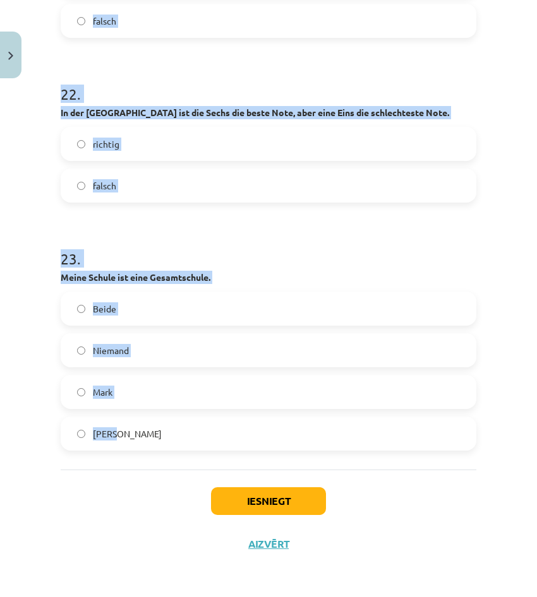
scroll to position [5236, 0]
drag, startPoint x: 61, startPoint y: 124, endPoint x: 321, endPoint y: 410, distance: 386.7
drag, startPoint x: 321, startPoint y: 410, endPoint x: 309, endPoint y: 397, distance: 17.9
copy form "1 . Noskaties video ar intervijām un atbildi uz jautājumiem. Atbildi uz jautāju…"
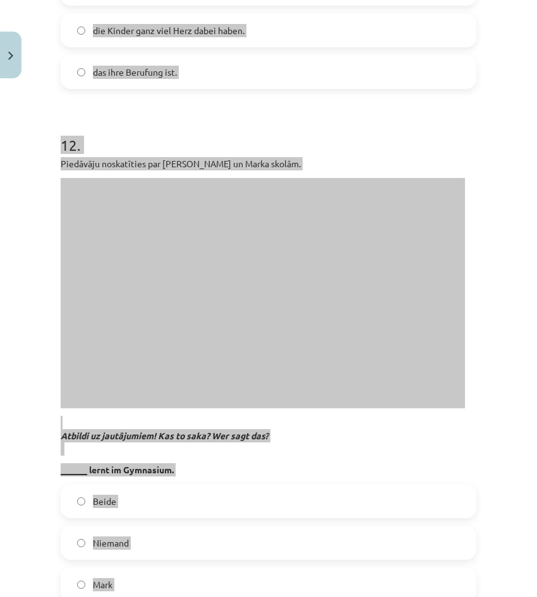
scroll to position [2267, 0]
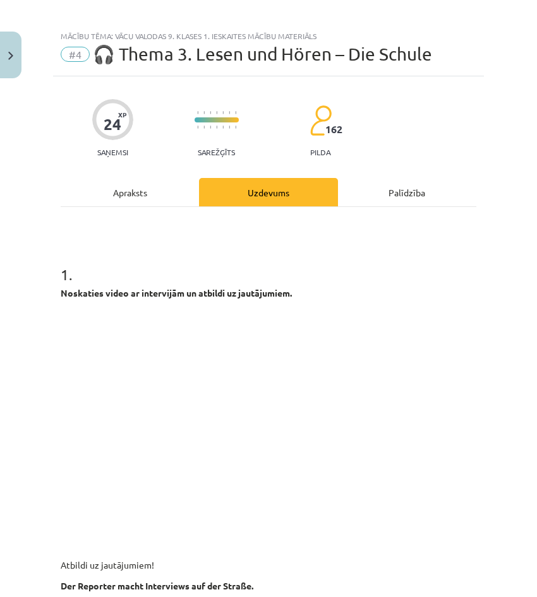
scroll to position [0, 0]
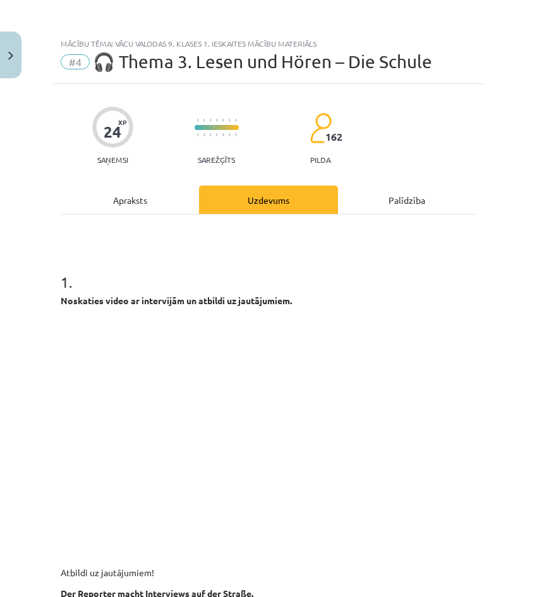
click at [455, 269] on h1 "1 ." at bounding box center [269, 270] width 416 height 39
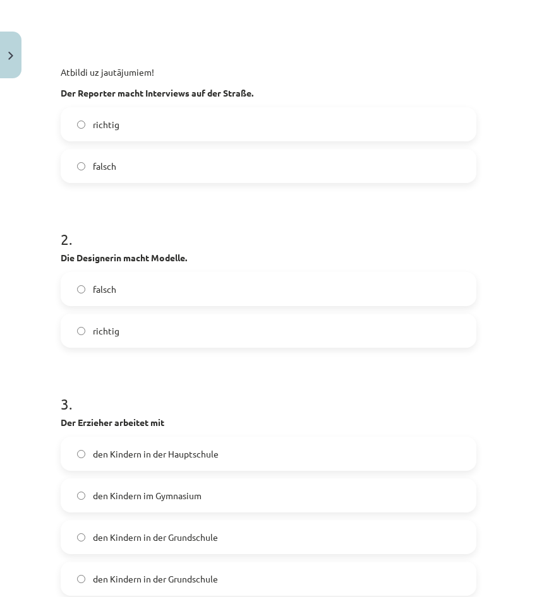
scroll to position [505, 0]
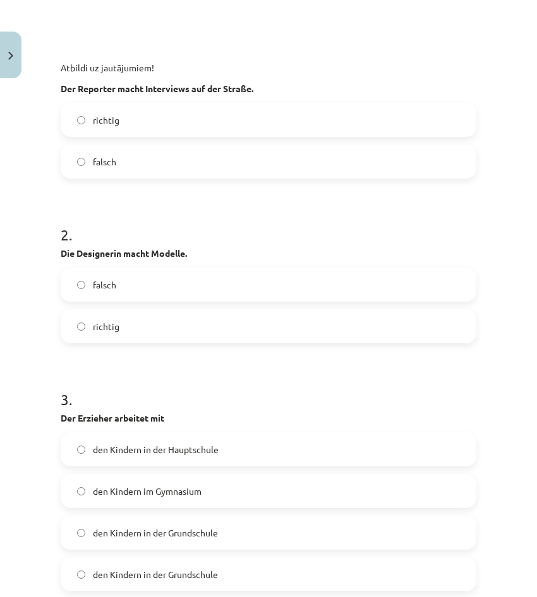
click at [123, 121] on label "richtig" at bounding box center [268, 120] width 413 height 32
click at [169, 337] on label "richtig" at bounding box center [268, 327] width 413 height 32
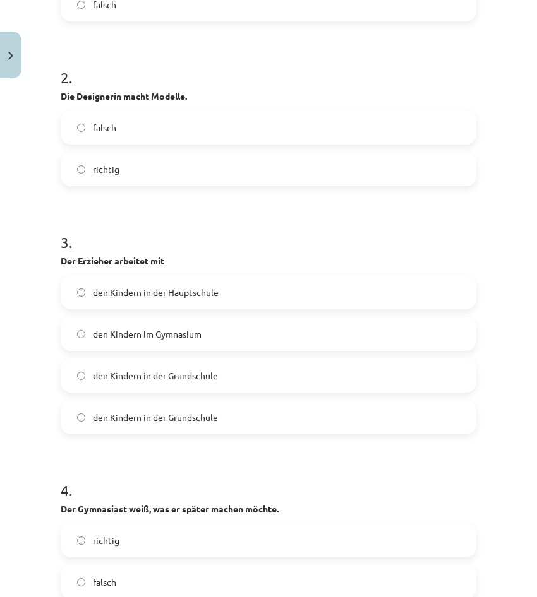
scroll to position [695, 0]
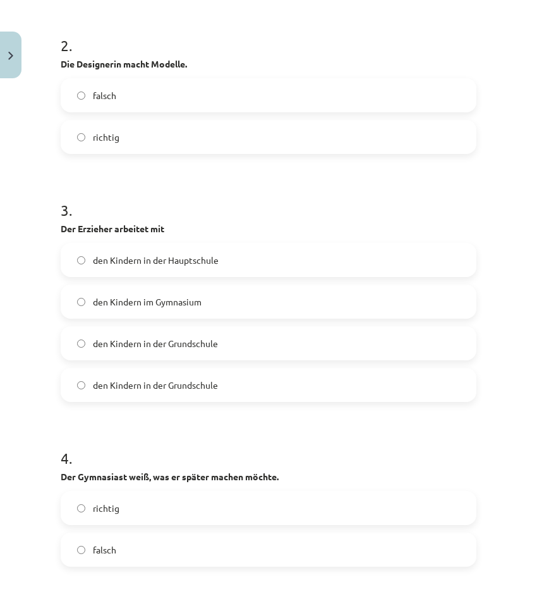
click at [223, 347] on label "den Kindern in der Grundschule" at bounding box center [268, 344] width 413 height 32
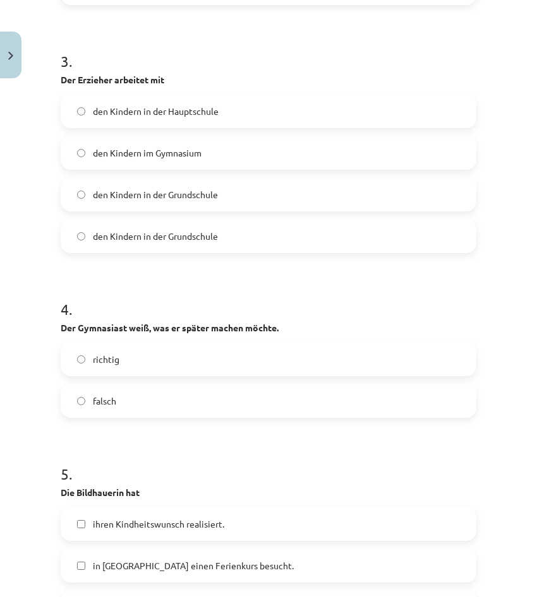
scroll to position [884, 0]
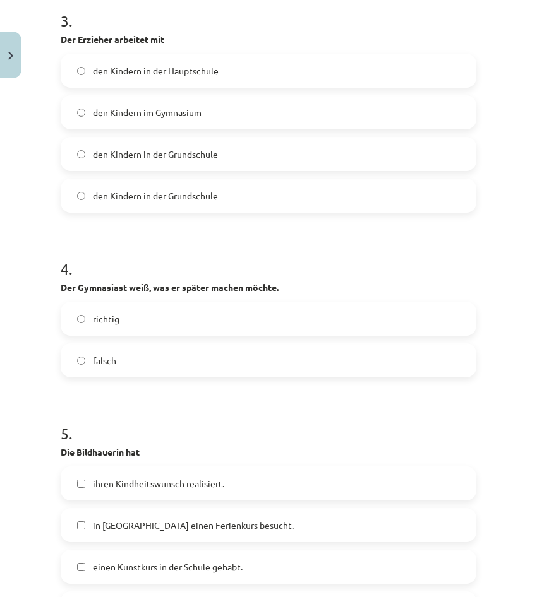
click at [208, 366] on label "falsch" at bounding box center [268, 361] width 413 height 32
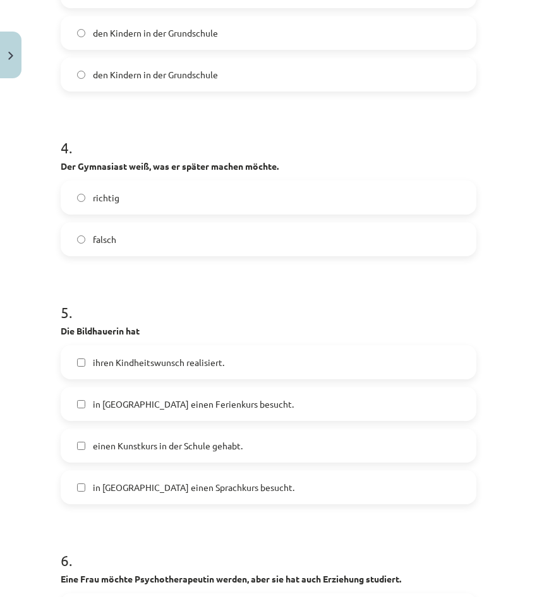
scroll to position [1011, 0]
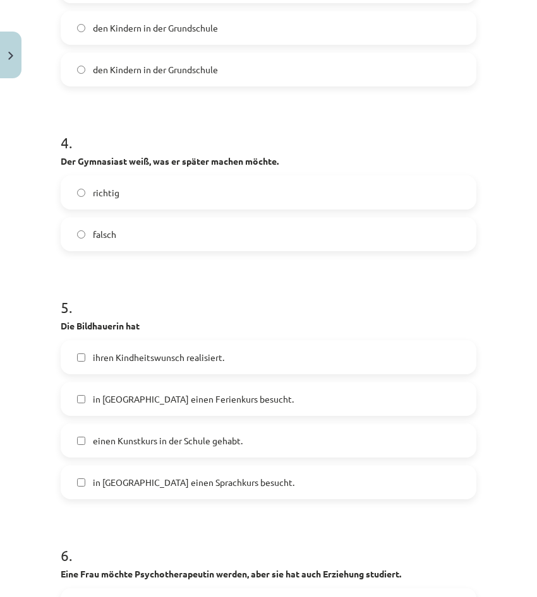
click at [222, 360] on span "ihren Kindheitswunsch realisiert." at bounding box center [158, 357] width 131 height 13
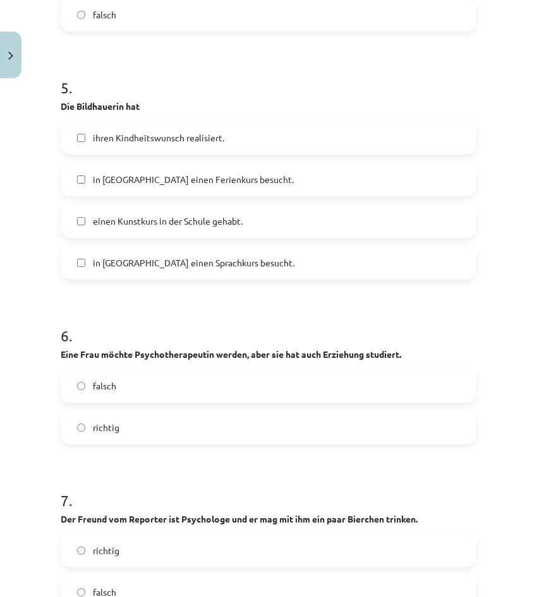
scroll to position [1263, 0]
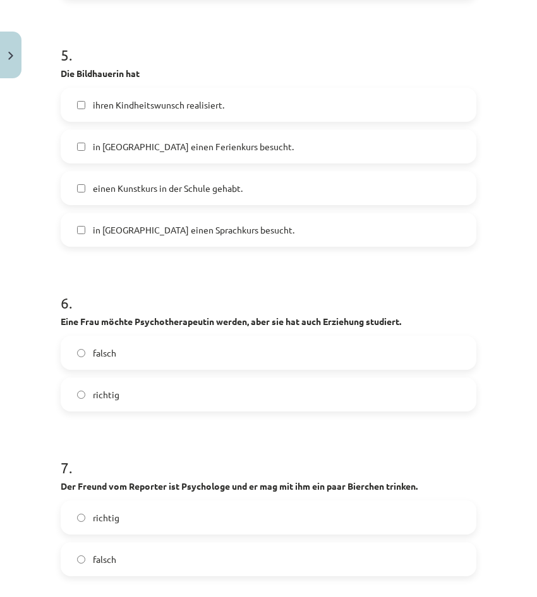
click at [193, 392] on label "richtig" at bounding box center [268, 395] width 413 height 32
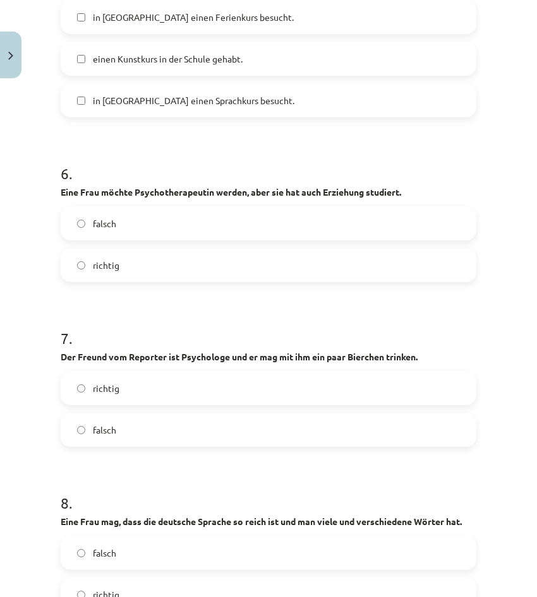
scroll to position [1453, 0]
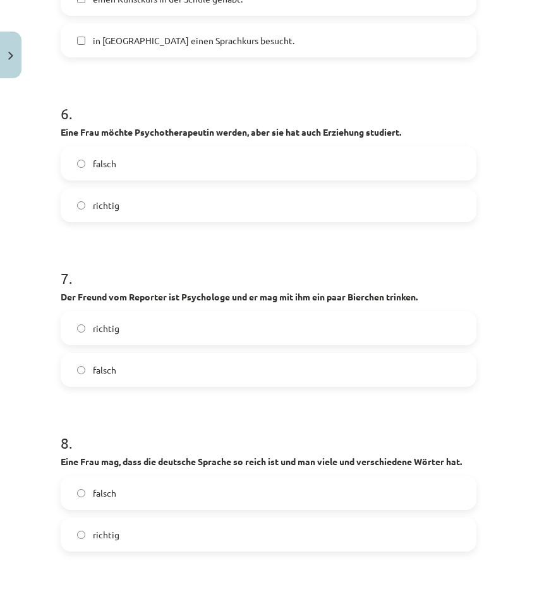
drag, startPoint x: 154, startPoint y: 333, endPoint x: 171, endPoint y: 342, distance: 18.4
click at [155, 334] on label "richtig" at bounding box center [268, 329] width 413 height 32
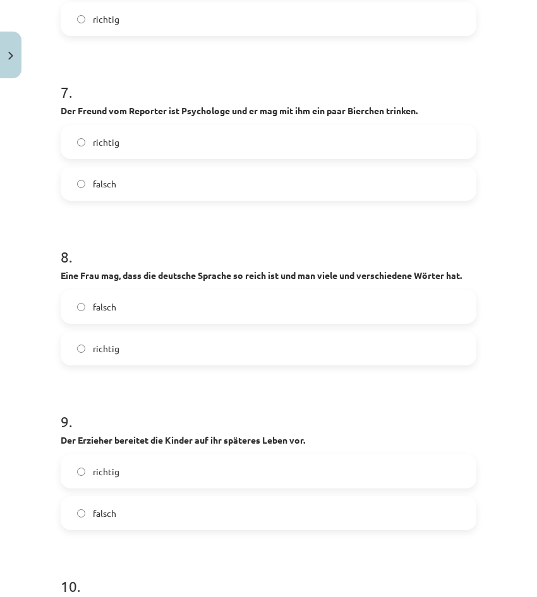
scroll to position [1642, 0]
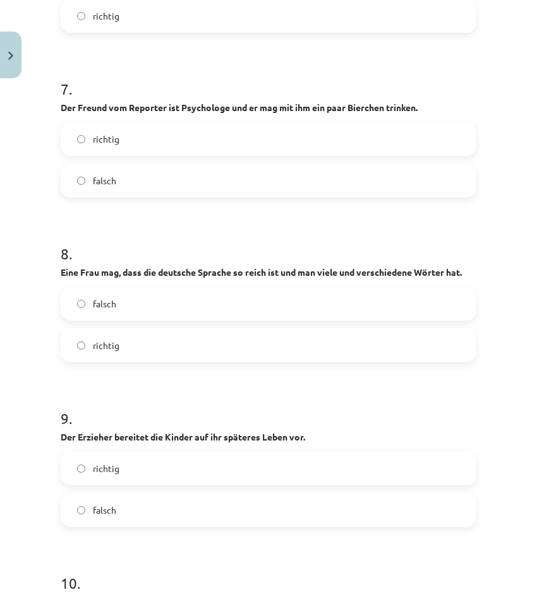
click at [169, 358] on label "richtig" at bounding box center [268, 346] width 413 height 32
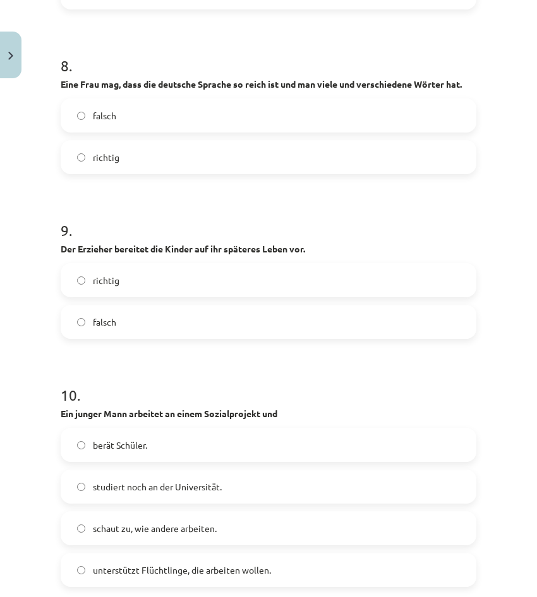
scroll to position [1832, 0]
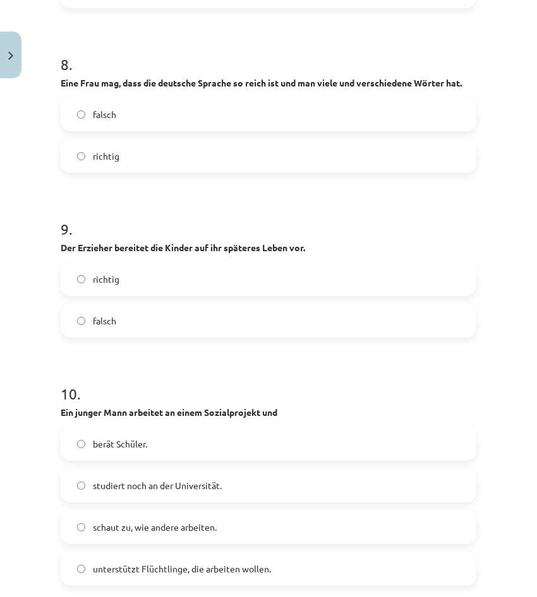
click at [134, 295] on label "richtig" at bounding box center [268, 279] width 413 height 32
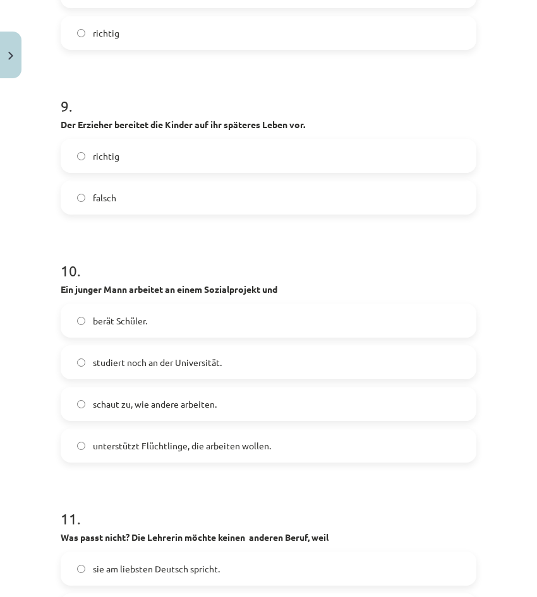
scroll to position [1958, 0]
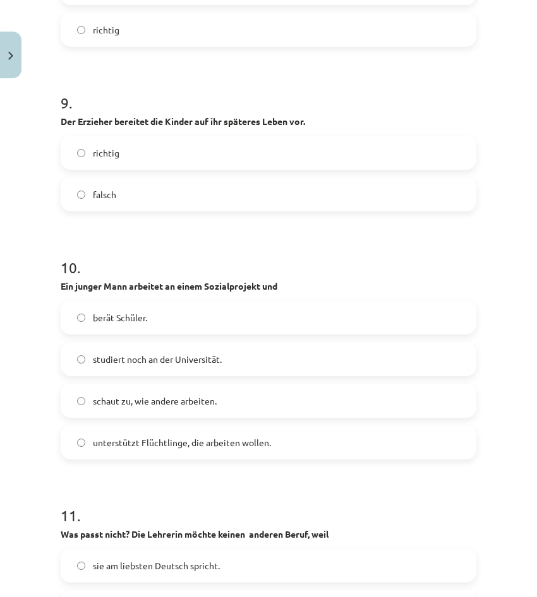
click at [169, 443] on label "unterstützt Flüchtlinge, die arbeiten wollen." at bounding box center [268, 443] width 413 height 32
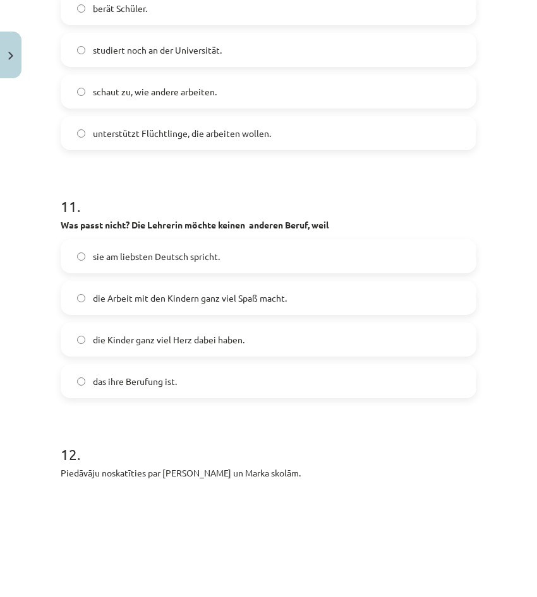
scroll to position [2274, 0]
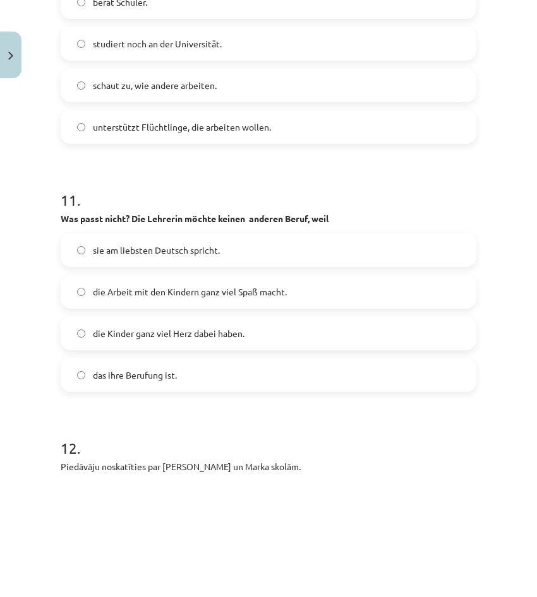
click at [160, 266] on label "sie am liebsten Deutsch spricht." at bounding box center [268, 250] width 413 height 32
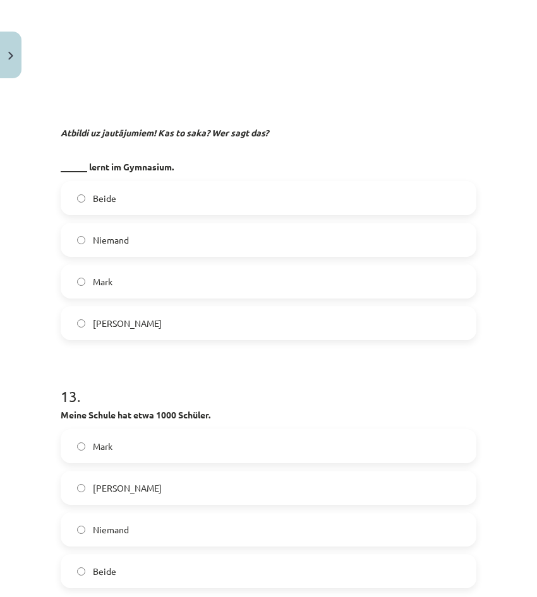
scroll to position [2905, 0]
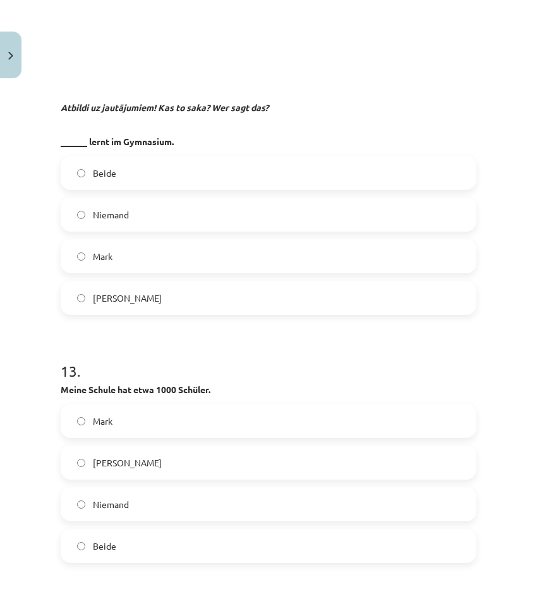
click at [135, 314] on label "Julia" at bounding box center [268, 298] width 413 height 32
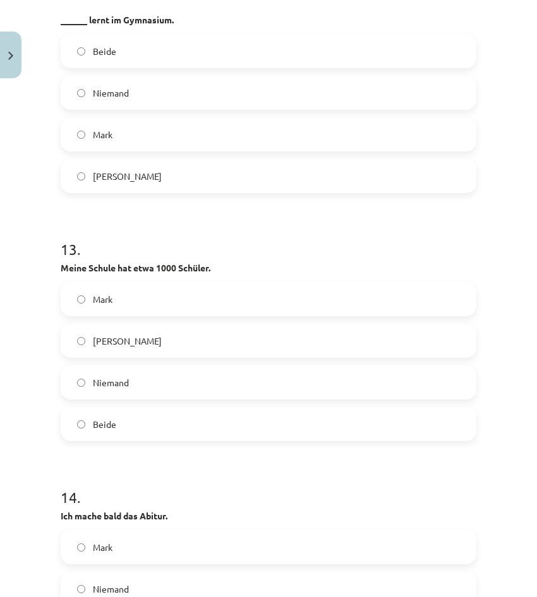
scroll to position [3032, 0]
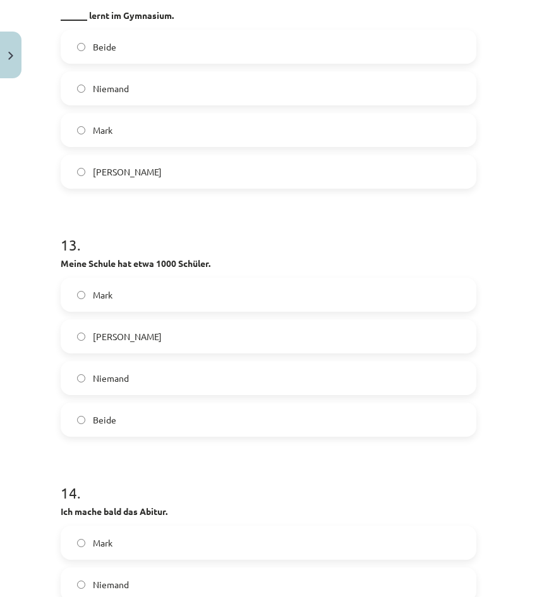
click at [102, 344] on span "Julia" at bounding box center [127, 336] width 69 height 13
click at [121, 306] on label "Mark" at bounding box center [268, 295] width 413 height 32
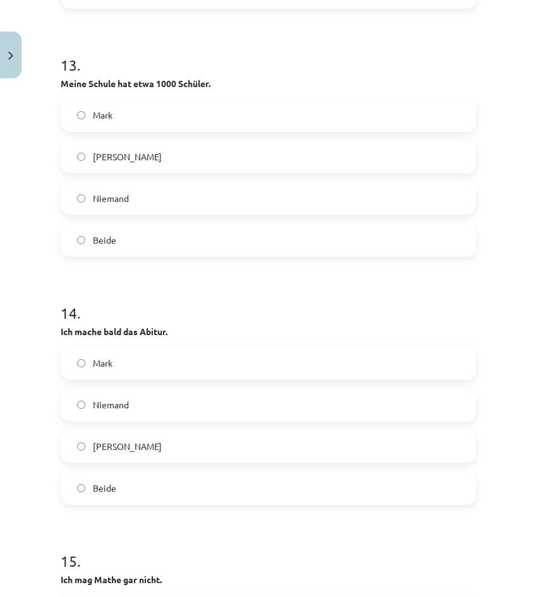
scroll to position [3221, 0]
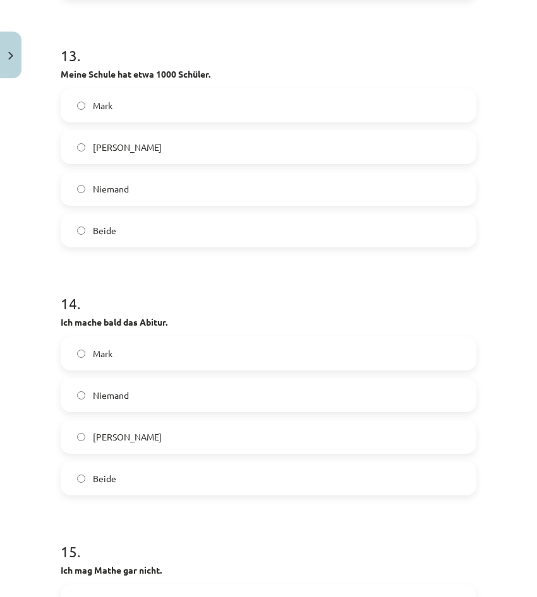
click at [160, 447] on label "Julia" at bounding box center [268, 437] width 413 height 32
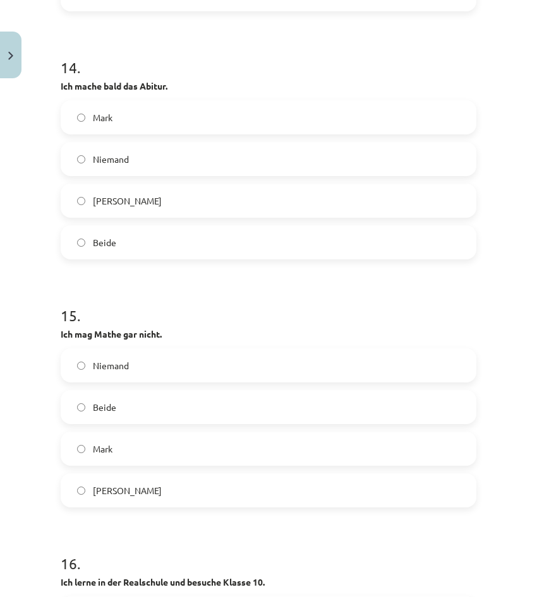
scroll to position [3474, 0]
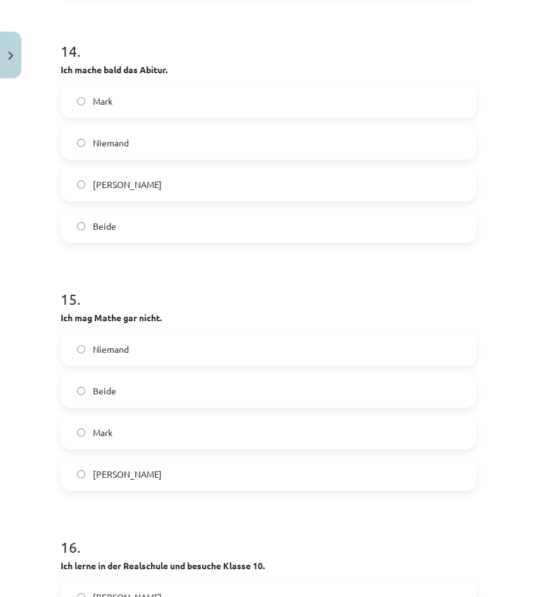
click at [190, 484] on label "Julia" at bounding box center [268, 475] width 413 height 32
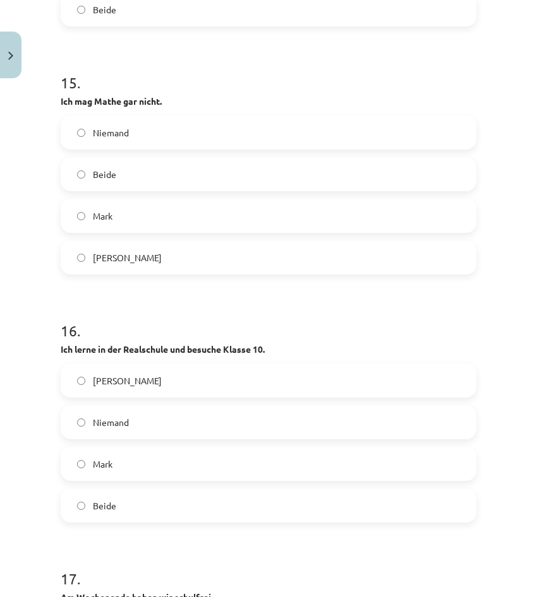
scroll to position [3726, 0]
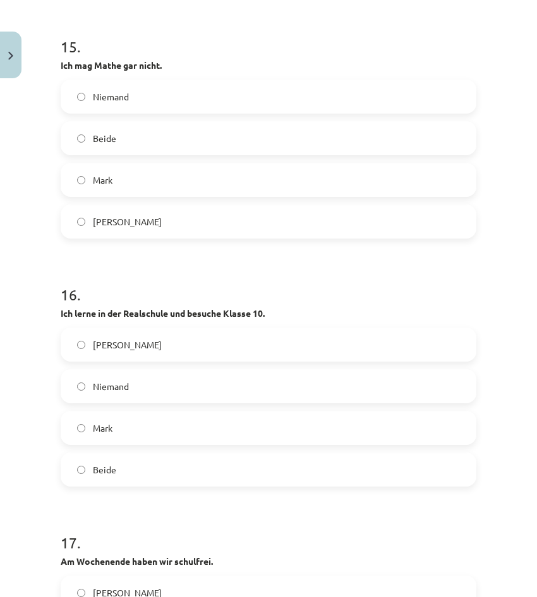
click at [114, 444] on label "Mark" at bounding box center [268, 428] width 413 height 32
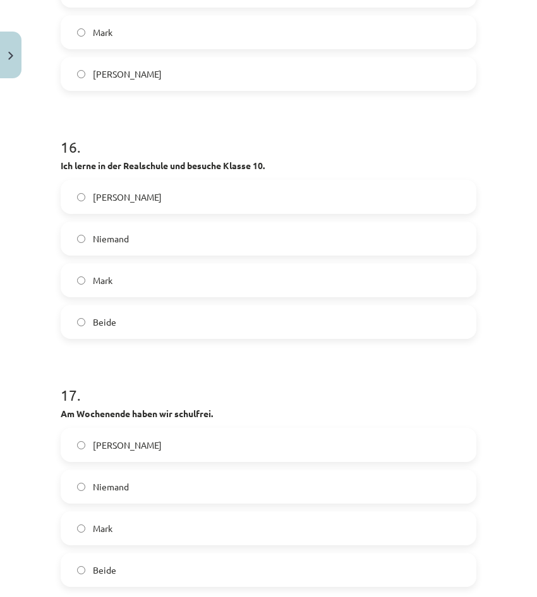
scroll to position [3916, 0]
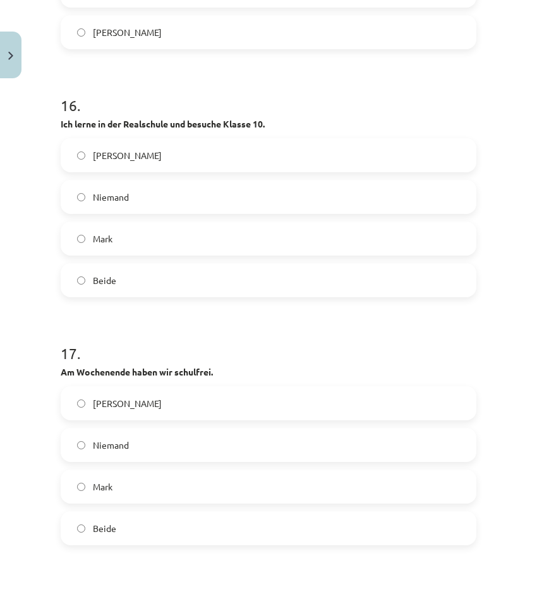
drag, startPoint x: 137, startPoint y: 542, endPoint x: 146, endPoint y: 535, distance: 11.2
click at [137, 543] on label "Beide" at bounding box center [268, 529] width 413 height 32
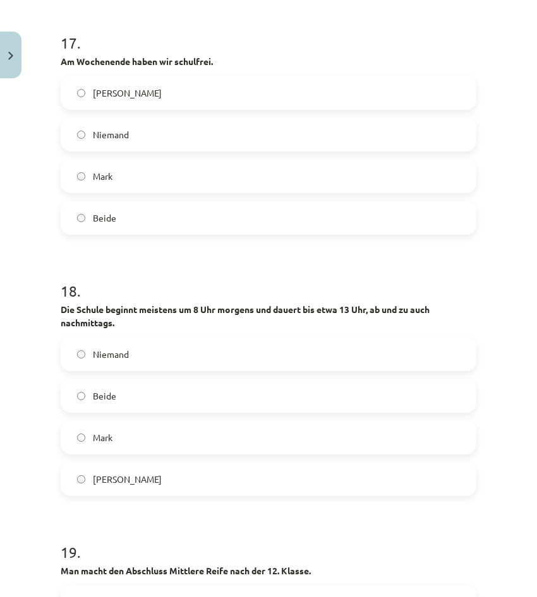
scroll to position [4232, 0]
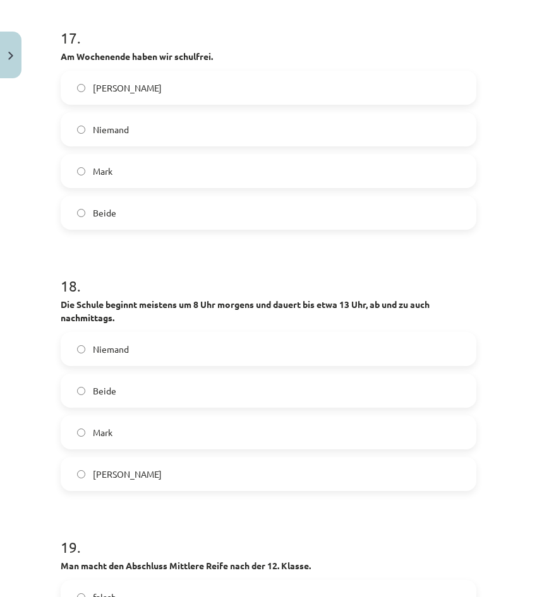
click at [117, 400] on label "Beide" at bounding box center [268, 391] width 413 height 32
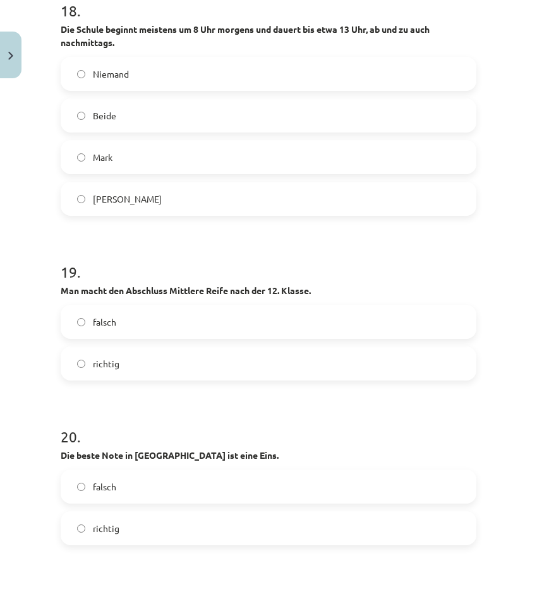
scroll to position [4547, 0]
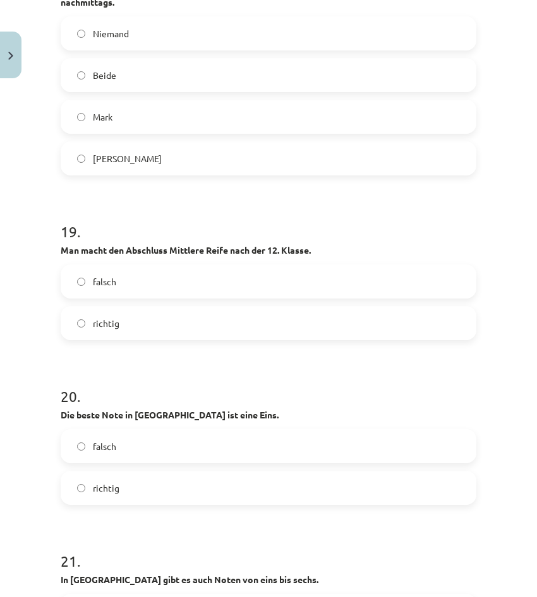
click at [169, 297] on label "falsch" at bounding box center [268, 282] width 413 height 32
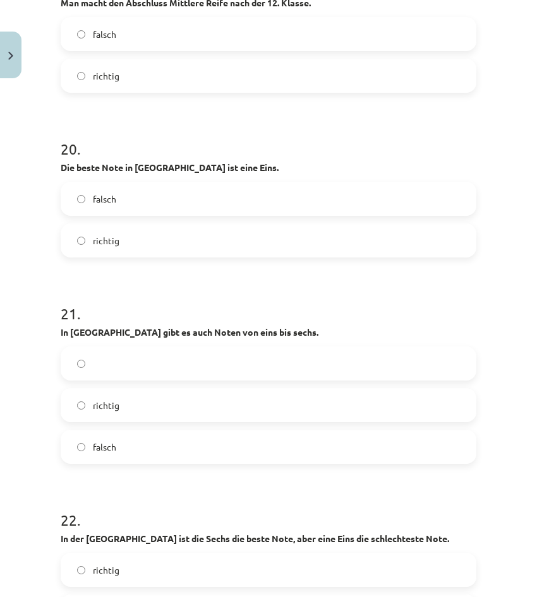
scroll to position [4800, 0]
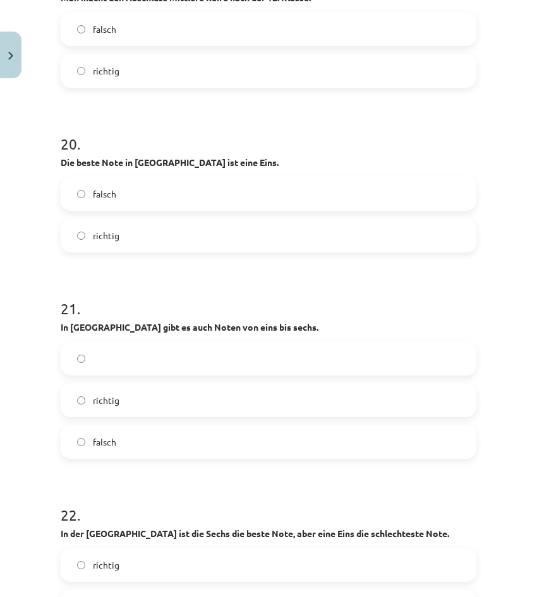
click at [105, 251] on label "richtig" at bounding box center [268, 236] width 413 height 32
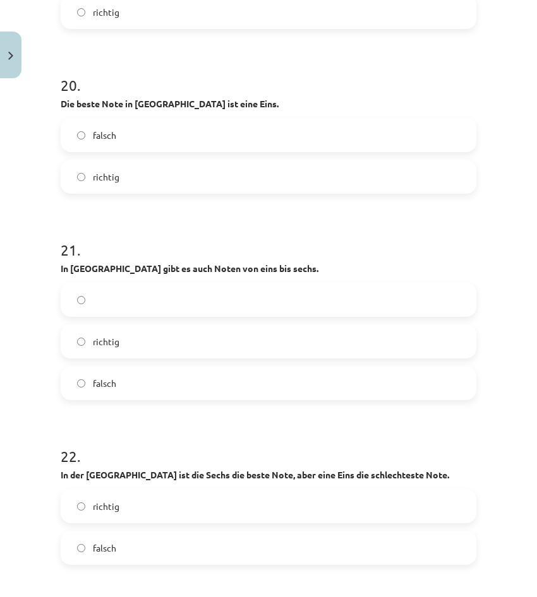
scroll to position [4863, 0]
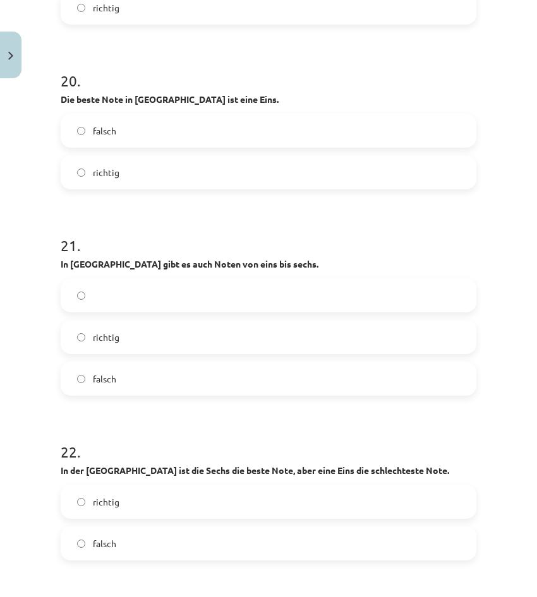
click at [121, 353] on label "richtig" at bounding box center [268, 337] width 413 height 32
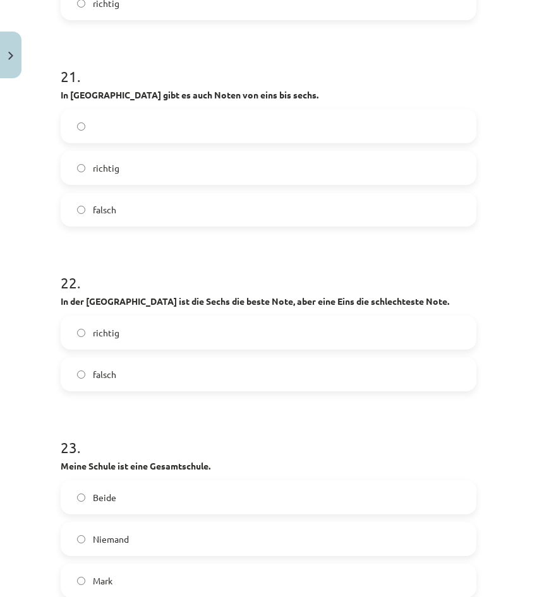
scroll to position [5053, 0]
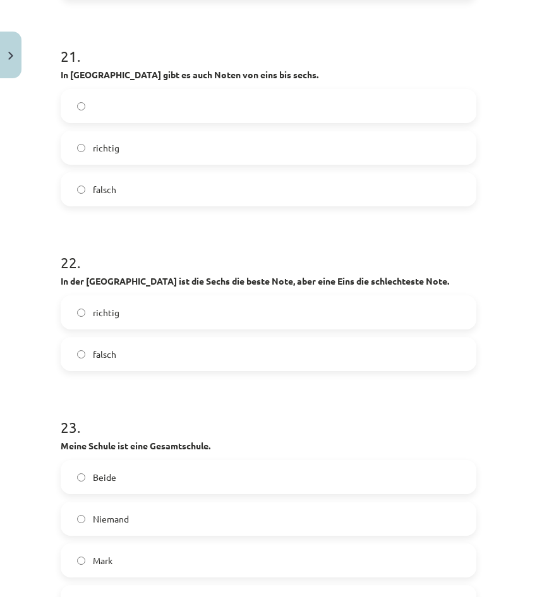
click at [120, 324] on label "richtig" at bounding box center [268, 313] width 413 height 32
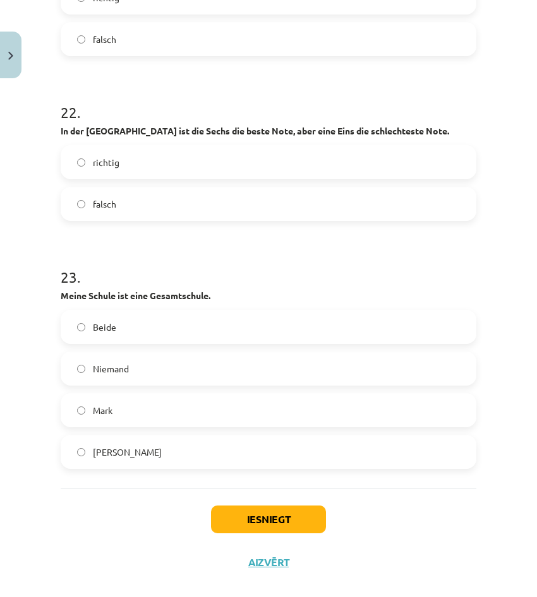
scroll to position [5236, 0]
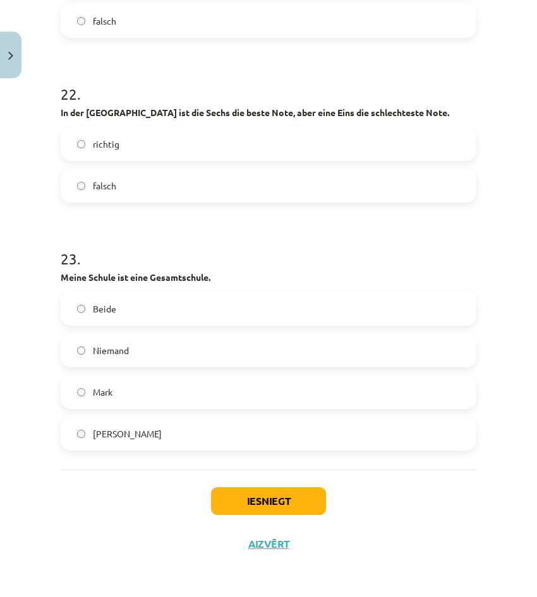
drag, startPoint x: 177, startPoint y: 356, endPoint x: 205, endPoint y: 374, distance: 33.3
click at [179, 355] on label "Niemand" at bounding box center [268, 351] width 413 height 32
click at [289, 500] on button "Iesniegt" at bounding box center [268, 502] width 115 height 28
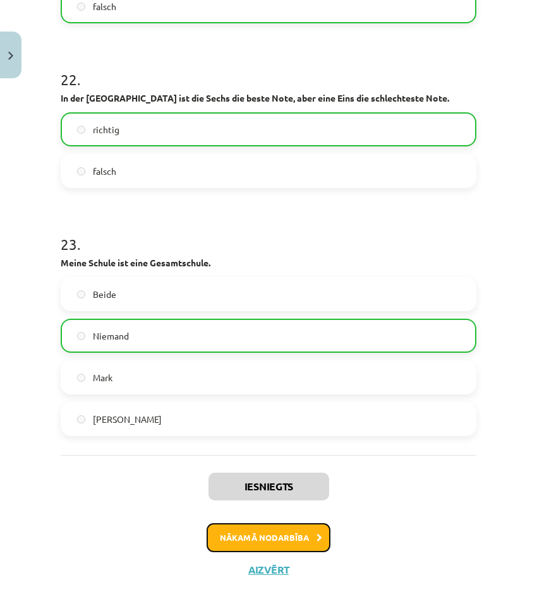
click at [307, 553] on button "Nākamā nodarbība" at bounding box center [269, 538] width 124 height 29
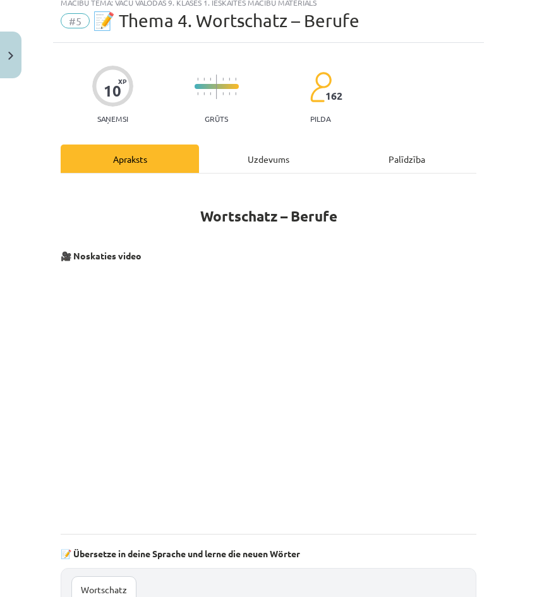
scroll to position [32, 0]
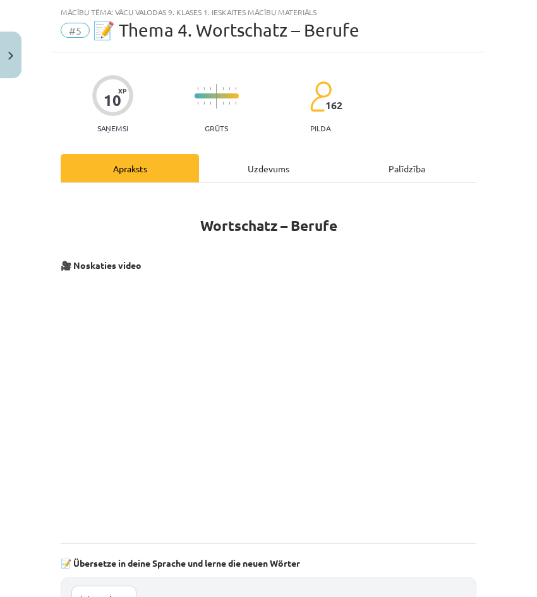
click at [218, 157] on div "Uzdevums" at bounding box center [268, 168] width 138 height 28
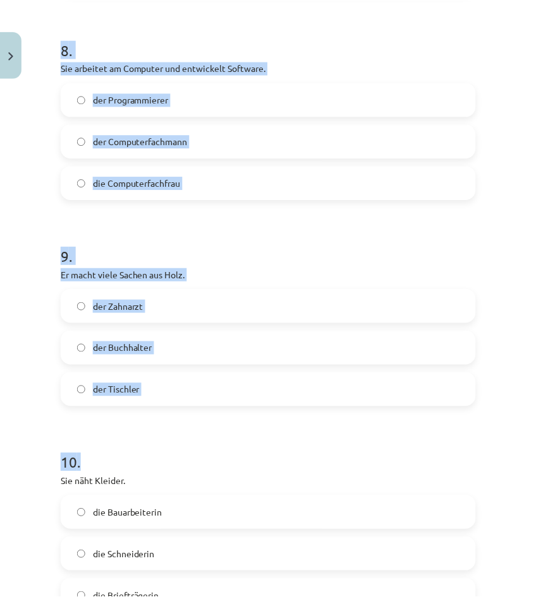
scroll to position [1840, 0]
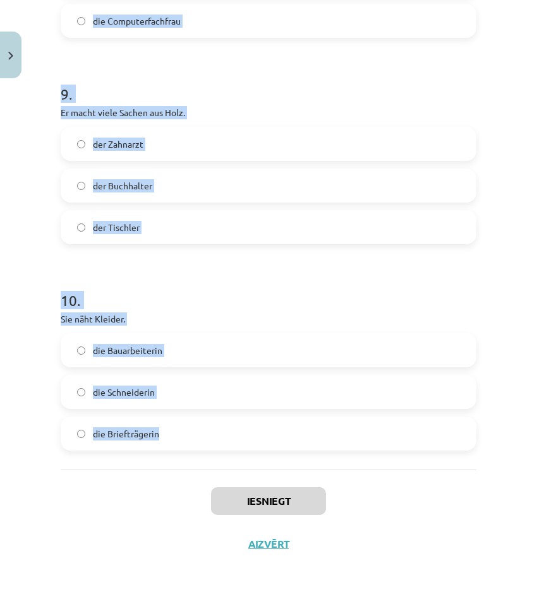
drag, startPoint x: 47, startPoint y: 248, endPoint x: 319, endPoint y: 419, distance: 321.0
click at [319, 419] on div "Mācību tēma: Vācu valodas 9. klases 1. ieskaites mācību materiāls #5 📝 Thema 4.…" at bounding box center [268, 298] width 537 height 597
copy form "1 . Er verhört und verhaftet Verbrecher. der Arzt der Feuerwehrmann der Polizis…"
click at [62, 416] on div "die Bauarbeiterin die Schneiderin die Briefträgerin" at bounding box center [268, 391] width 414 height 117
click at [98, 384] on label "die Schneiderin" at bounding box center [268, 392] width 412 height 32
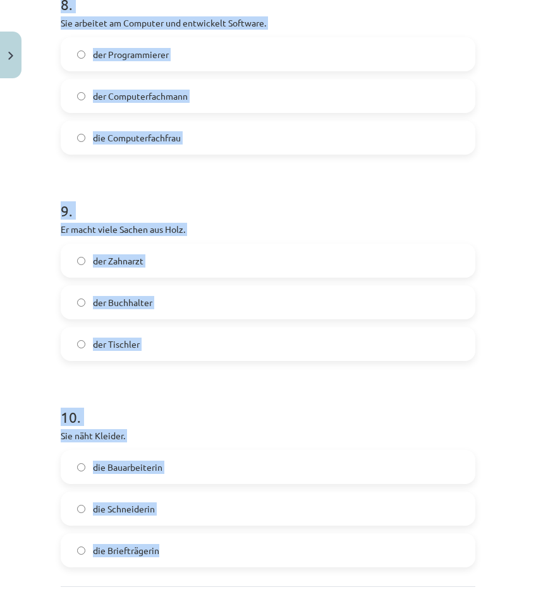
scroll to position [1714, 0]
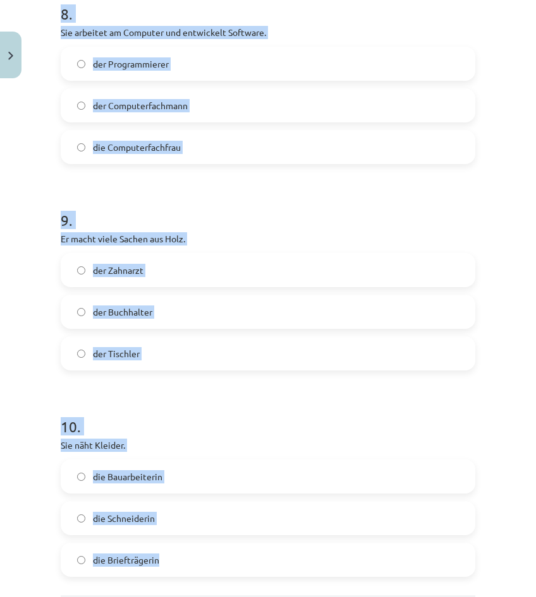
click at [189, 347] on label "der Tischler" at bounding box center [268, 354] width 412 height 32
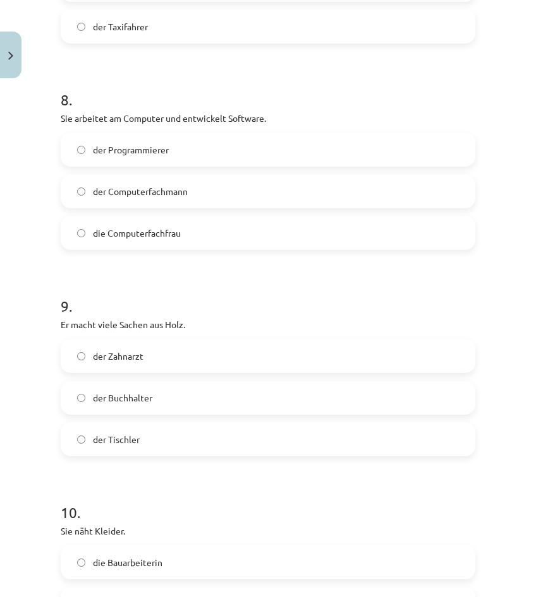
scroll to position [1588, 0]
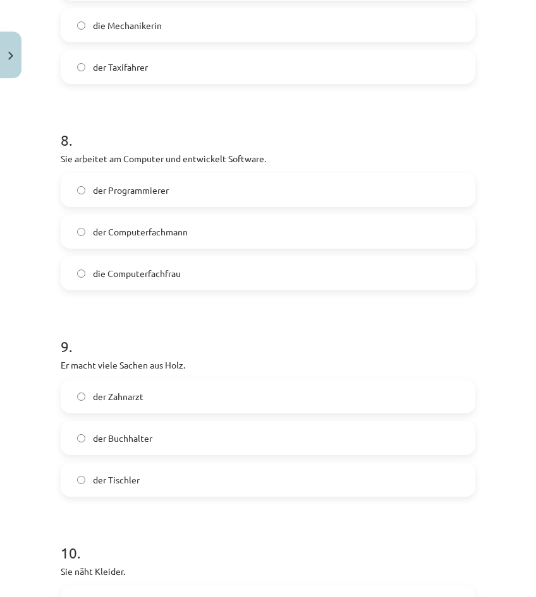
click at [147, 179] on label "der Programmierer" at bounding box center [268, 190] width 412 height 32
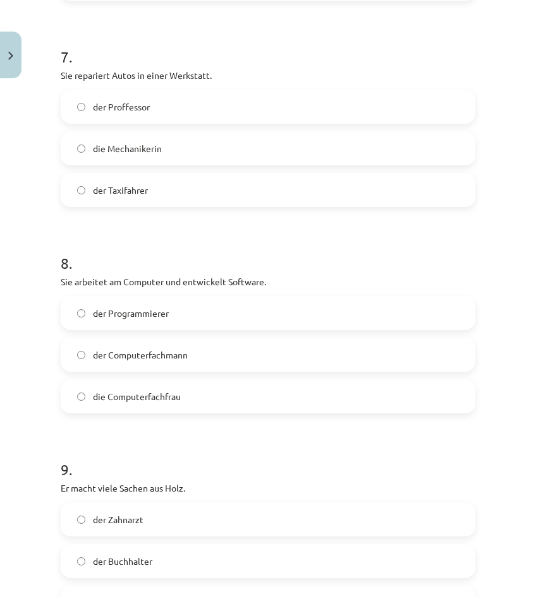
scroll to position [1461, 0]
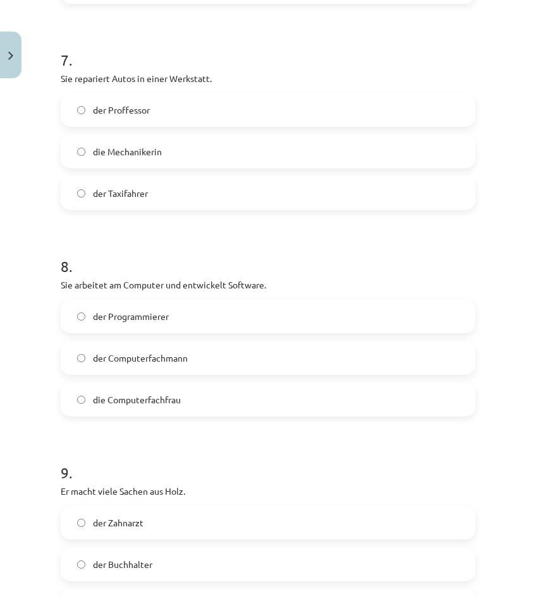
click at [261, 155] on label "die Mechanikerin" at bounding box center [268, 152] width 412 height 32
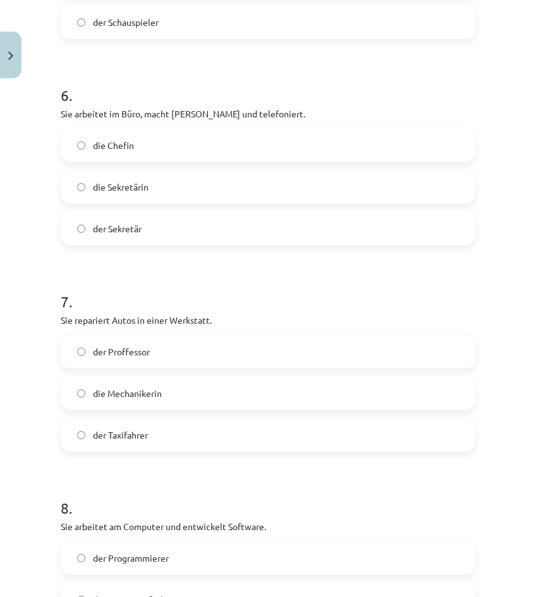
scroll to position [1209, 0]
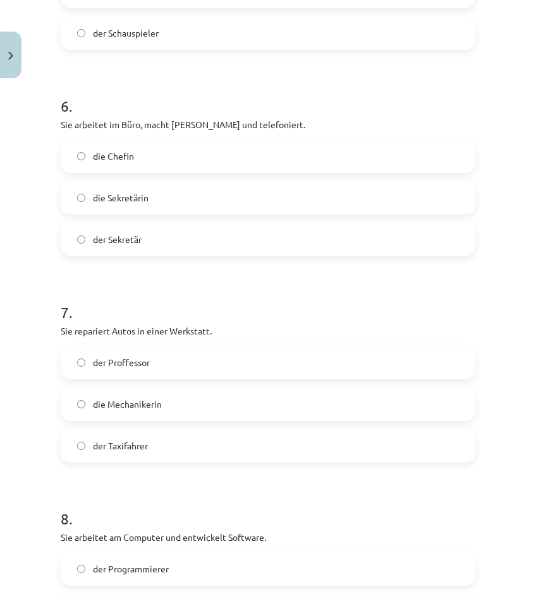
click at [148, 201] on span "die Sekretärin" at bounding box center [121, 197] width 56 height 13
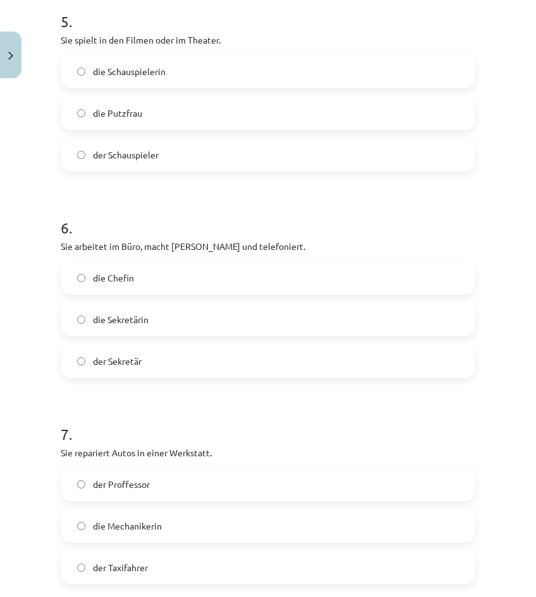
scroll to position [1083, 0]
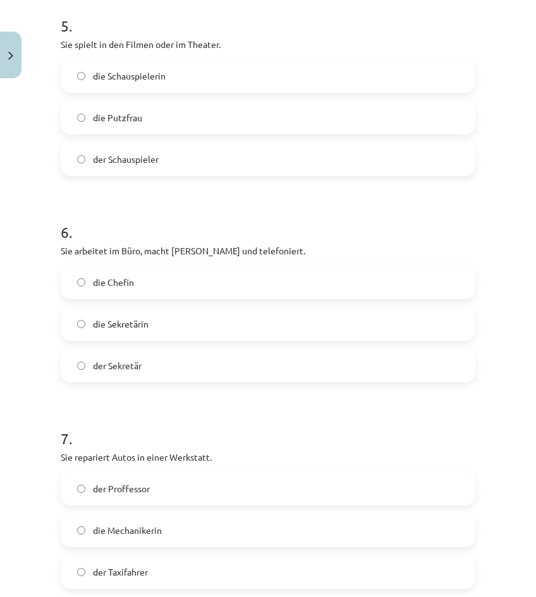
click at [177, 177] on form "1 . Er verhört und verhaftet Verbrecher. der Arzt der Feuerwehrmann der Polizis…" at bounding box center [268, 189] width 414 height 2040
click at [193, 167] on label "der Schauspieler" at bounding box center [268, 159] width 412 height 32
click at [215, 85] on label "die Schauspielerin" at bounding box center [268, 76] width 412 height 32
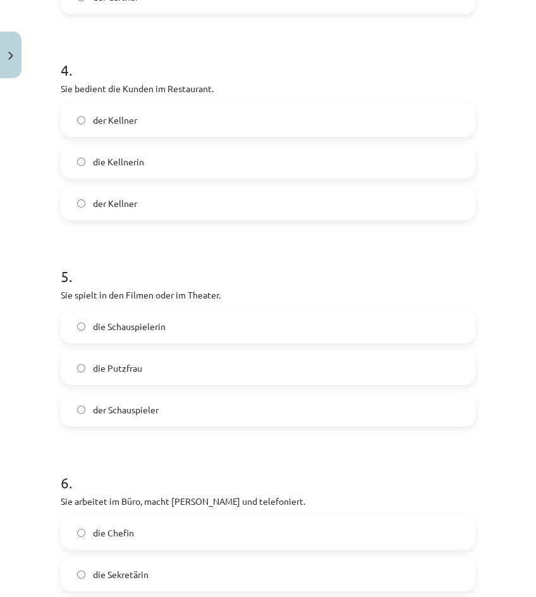
scroll to position [830, 0]
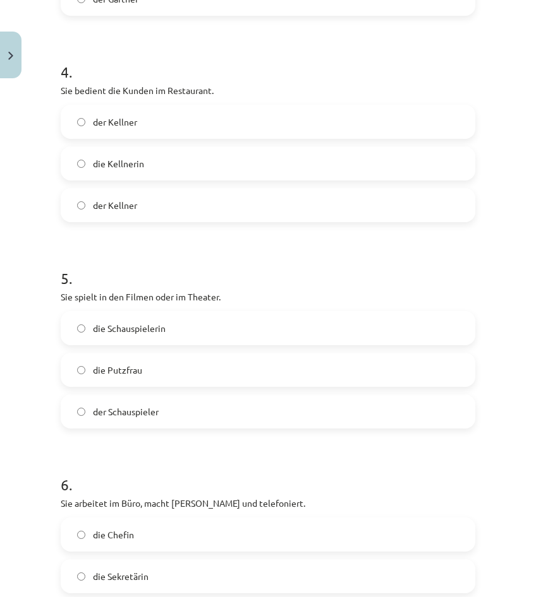
click at [184, 165] on label "die Kellnerin" at bounding box center [268, 164] width 412 height 32
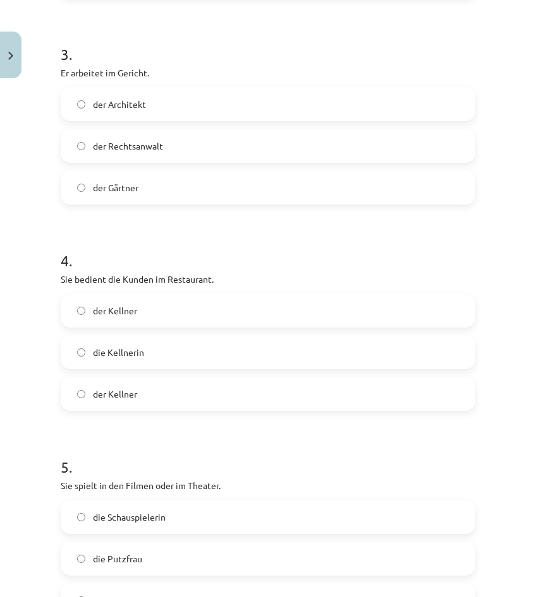
scroll to position [640, 0]
click at [264, 158] on label "der Rechtsanwalt" at bounding box center [268, 147] width 412 height 32
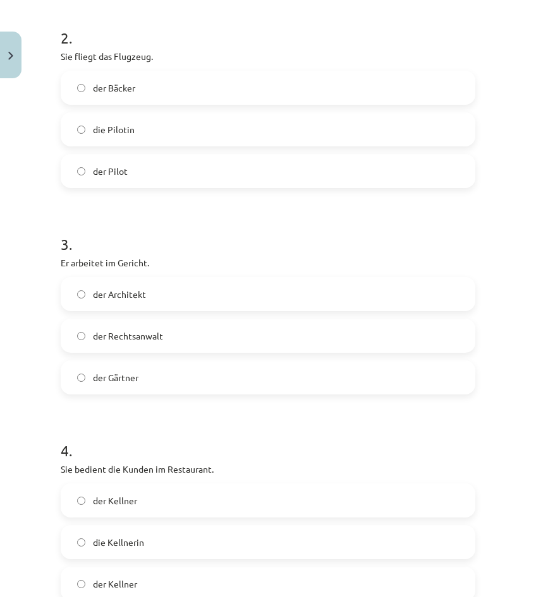
click at [216, 135] on label "die Pilotin" at bounding box center [268, 130] width 412 height 32
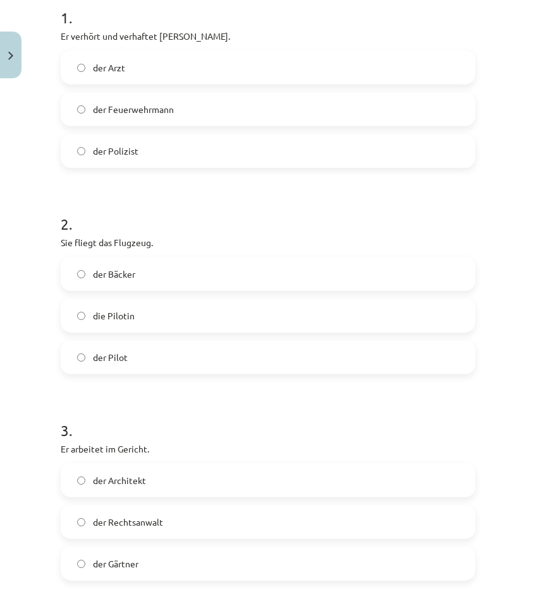
scroll to position [261, 0]
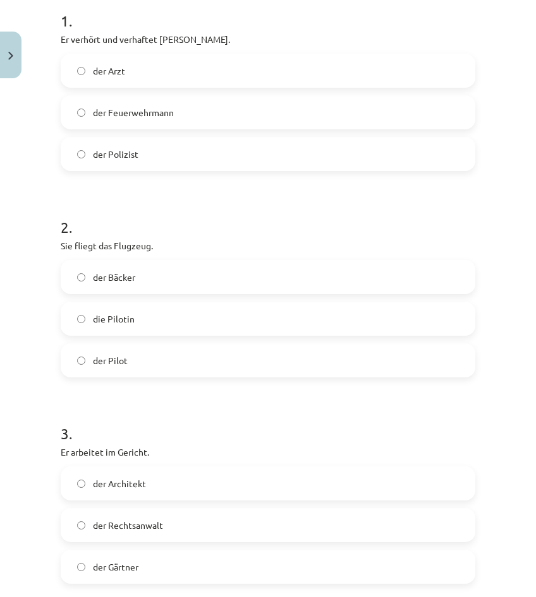
click at [182, 160] on label "der Polizist" at bounding box center [268, 154] width 412 height 32
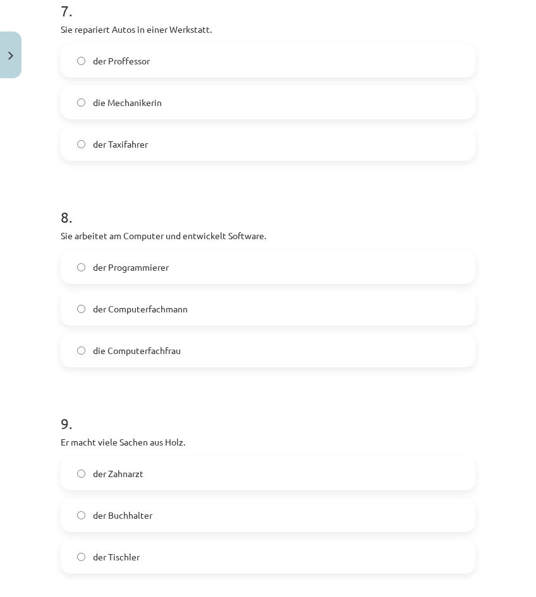
scroll to position [1840, 0]
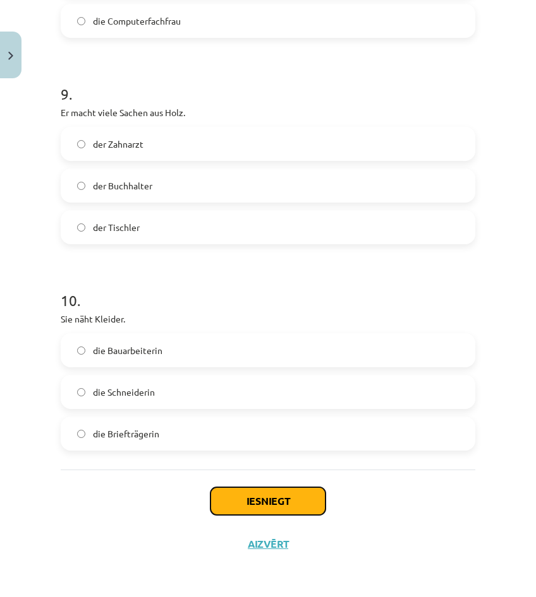
click at [281, 505] on button "Iesniegt" at bounding box center [267, 502] width 115 height 28
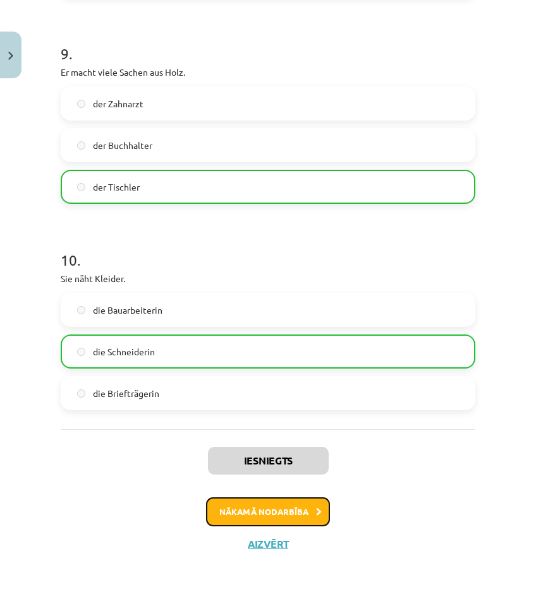
click at [258, 504] on button "Nākamā nodarbība" at bounding box center [268, 512] width 124 height 29
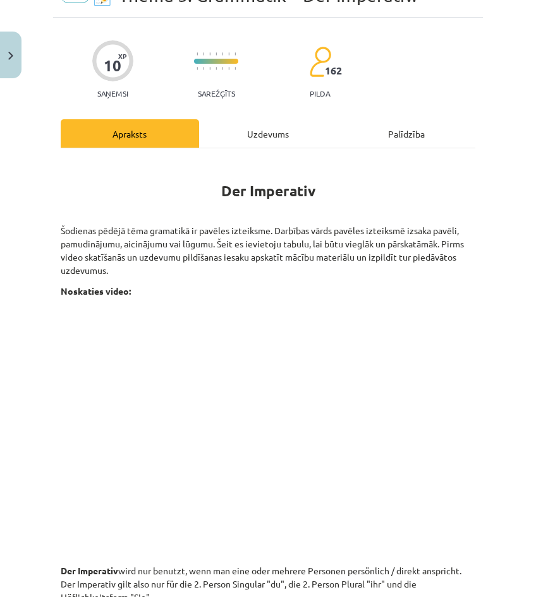
scroll to position [32, 0]
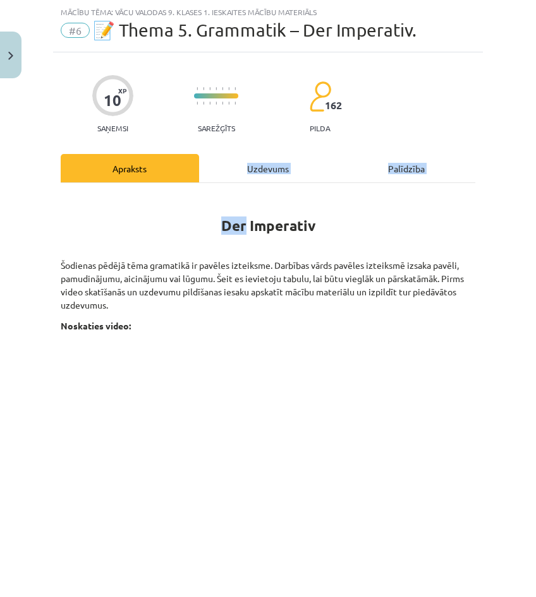
drag, startPoint x: 239, startPoint y: 190, endPoint x: 238, endPoint y: 169, distance: 20.9
click at [238, 169] on div "Uzdevums" at bounding box center [268, 168] width 138 height 28
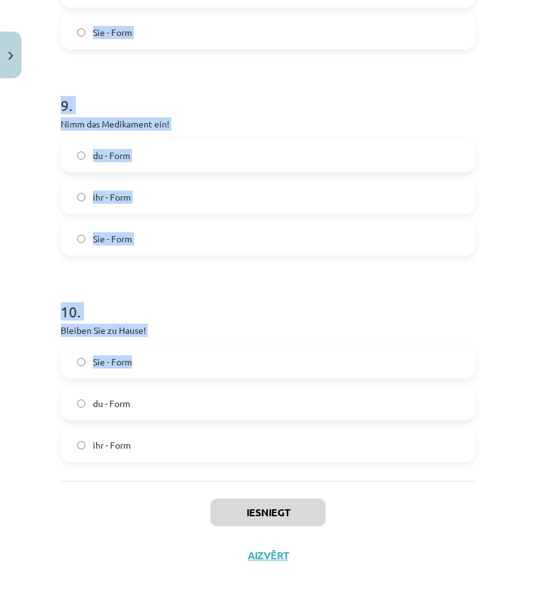
scroll to position [1840, 0]
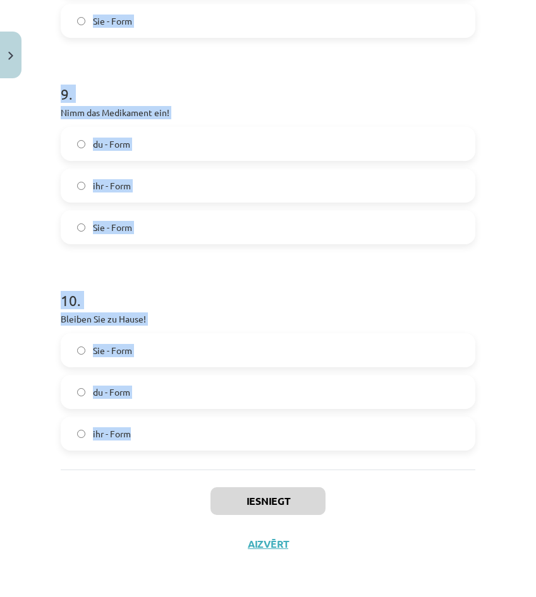
drag, startPoint x: 41, startPoint y: 233, endPoint x: 255, endPoint y: 416, distance: 281.4
click at [255, 416] on div "Mācību tēma: Vācu valodas 9. klases 1. ieskaites mācību materiāls #6 📝 Thema 5.…" at bounding box center [268, 298] width 536 height 597
copy form "1 . Geh zum Arzt! Sie - Form ihr – Form du - Form 2 . Nehmt Vitamintabletten ei…"
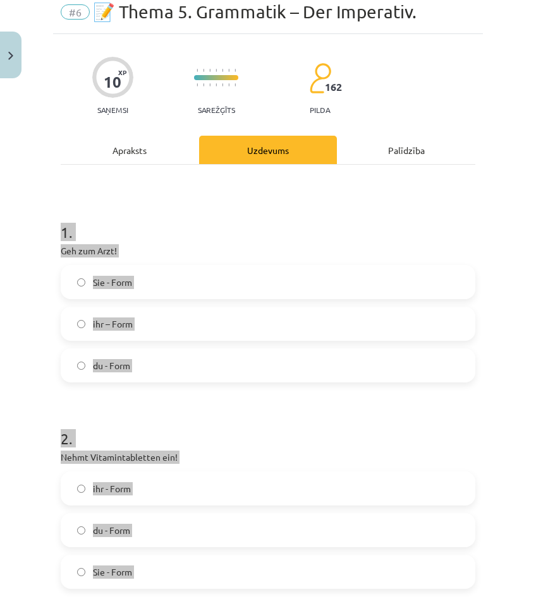
scroll to position [0, 0]
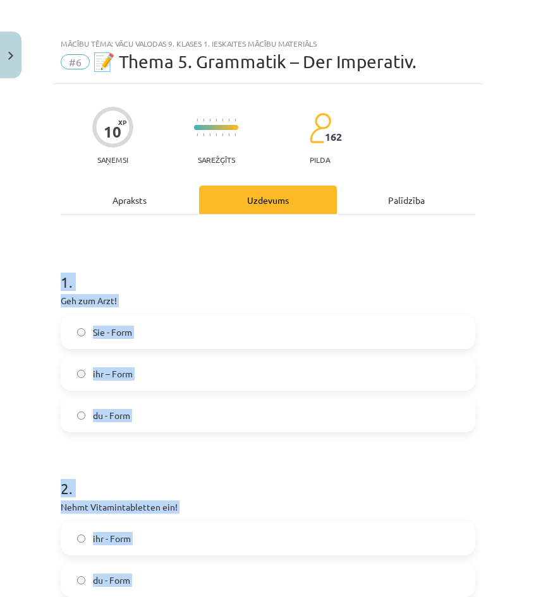
click at [317, 285] on h1 "1 ." at bounding box center [268, 270] width 414 height 39
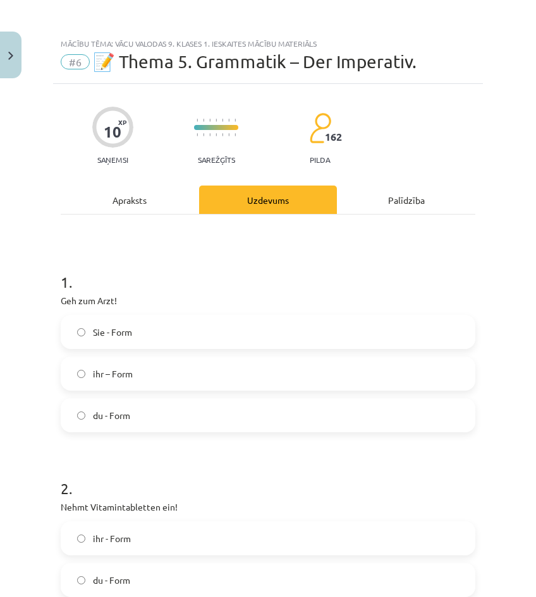
click at [286, 342] on label "Sie - Form" at bounding box center [268, 332] width 412 height 32
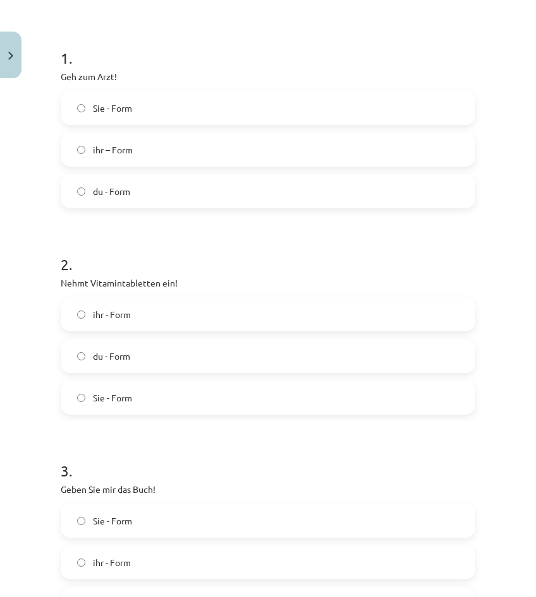
scroll to position [253, 0]
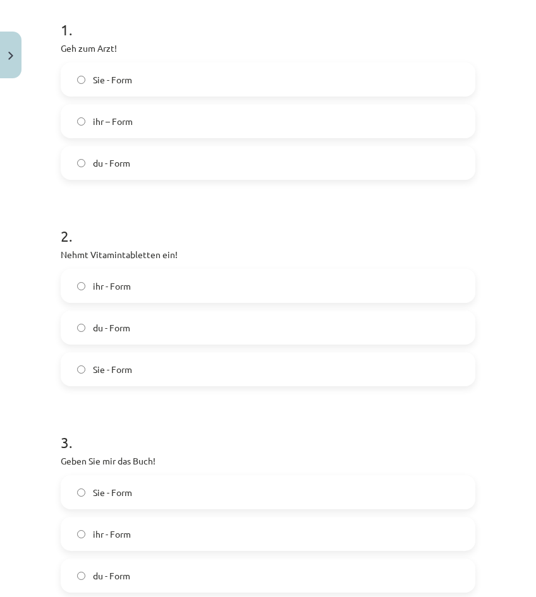
click at [174, 284] on label "ihr - Form" at bounding box center [268, 286] width 412 height 32
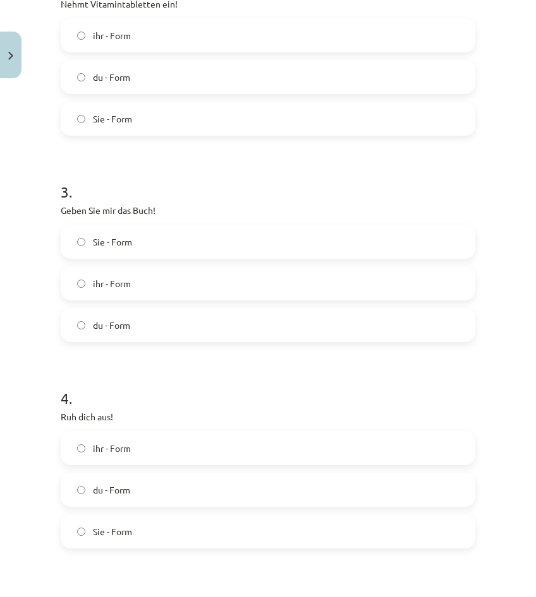
scroll to position [505, 0]
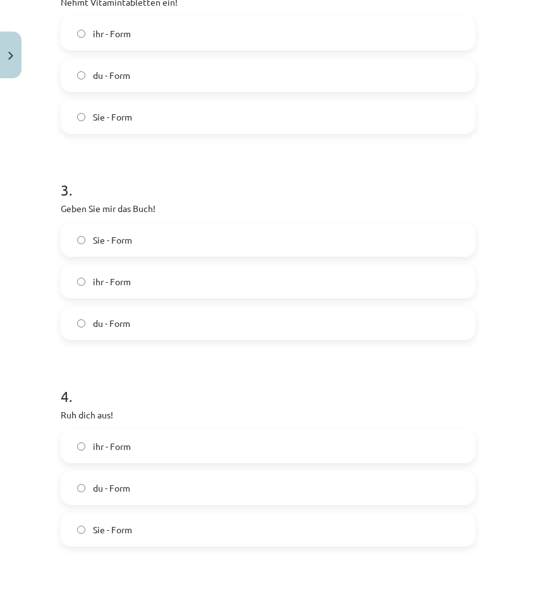
click at [166, 235] on label "Sie - Form" at bounding box center [268, 240] width 412 height 32
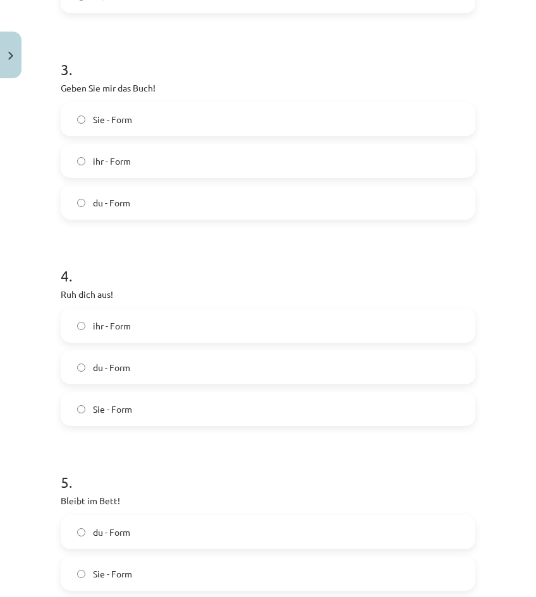
scroll to position [632, 0]
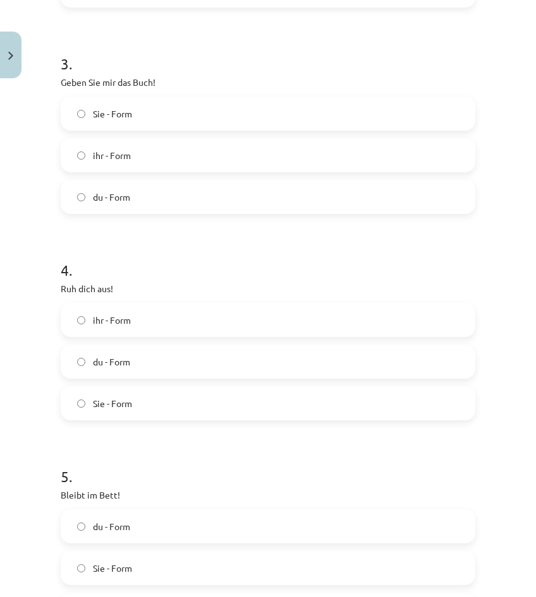
click at [159, 370] on label "du - Form" at bounding box center [268, 362] width 412 height 32
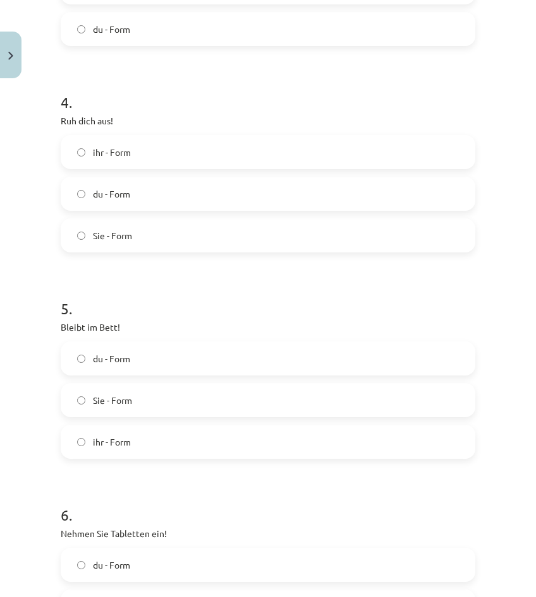
scroll to position [821, 0]
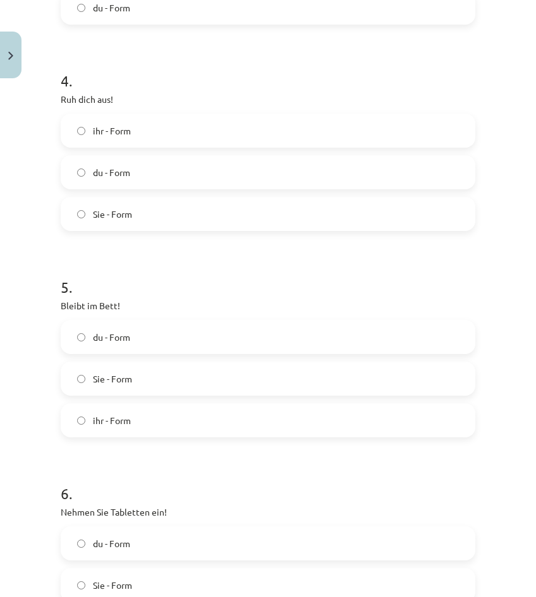
click at [145, 414] on label "ihr - Form" at bounding box center [268, 421] width 412 height 32
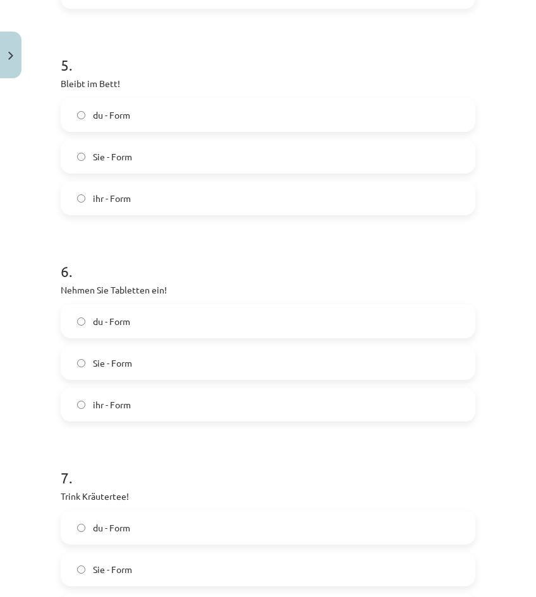
scroll to position [1074, 0]
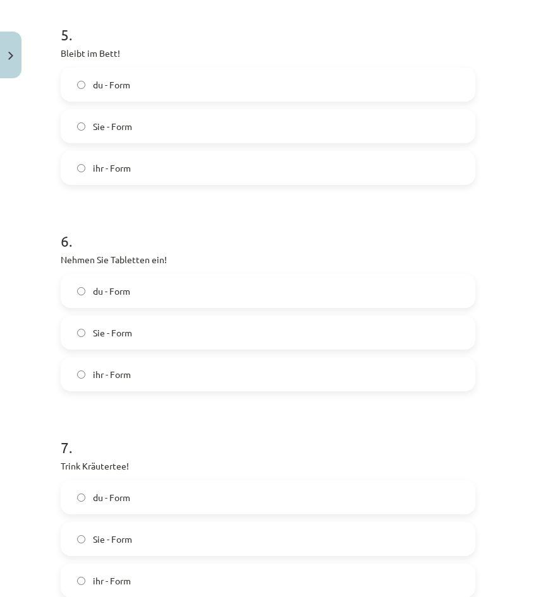
click at [204, 330] on label "Sie - Form" at bounding box center [268, 333] width 412 height 32
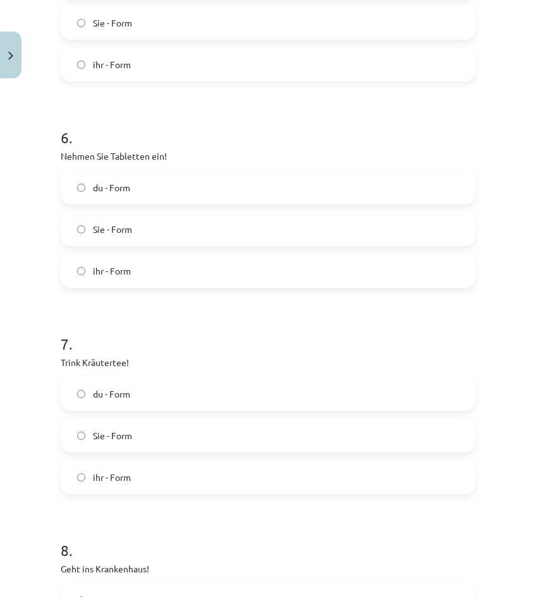
scroll to position [1200, 0]
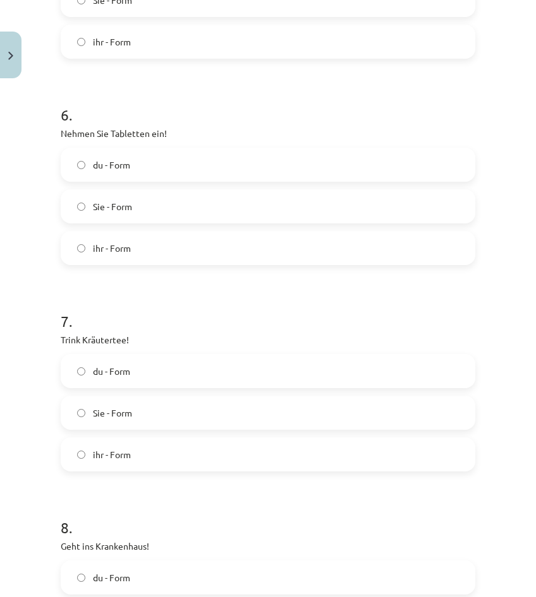
click at [188, 378] on label "du - Form" at bounding box center [268, 372] width 412 height 32
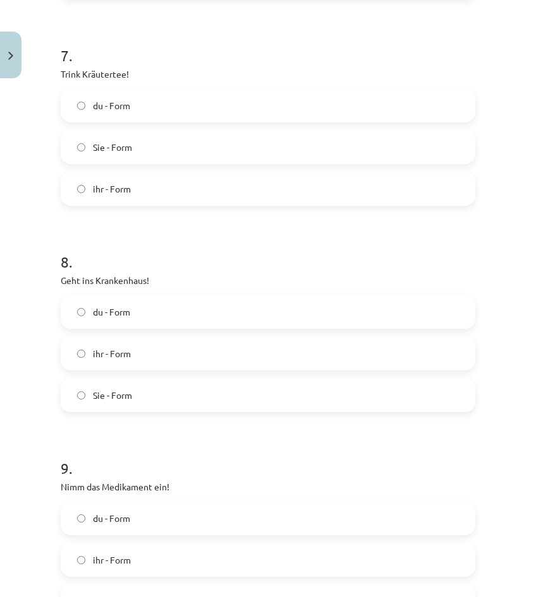
scroll to position [1516, 0]
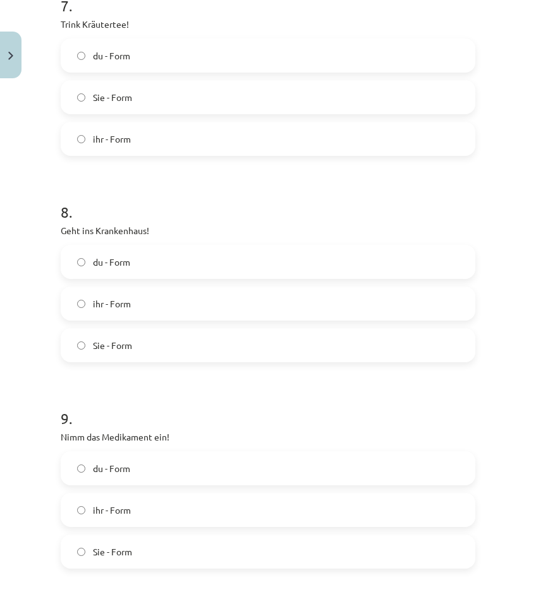
click at [186, 313] on label "ihr - Form" at bounding box center [268, 304] width 412 height 32
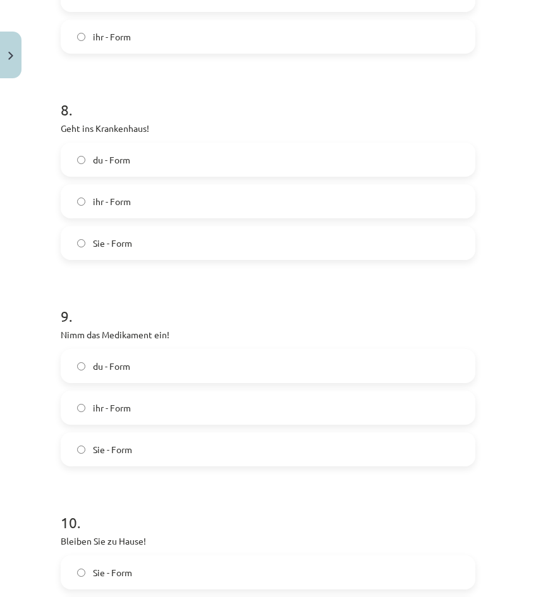
scroll to position [1642, 0]
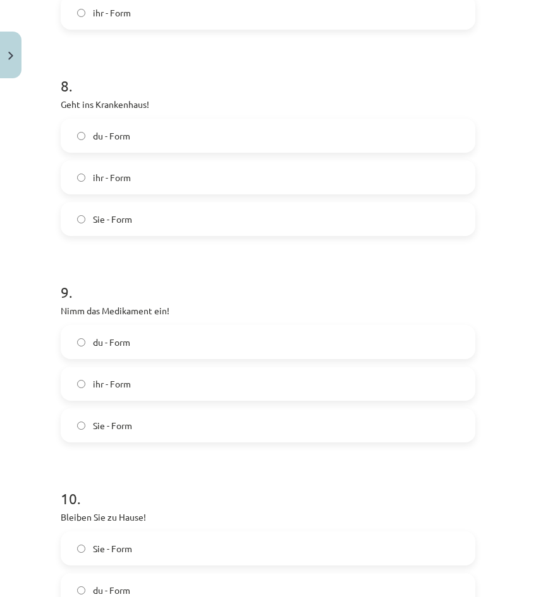
click at [184, 351] on label "du - Form" at bounding box center [268, 343] width 412 height 32
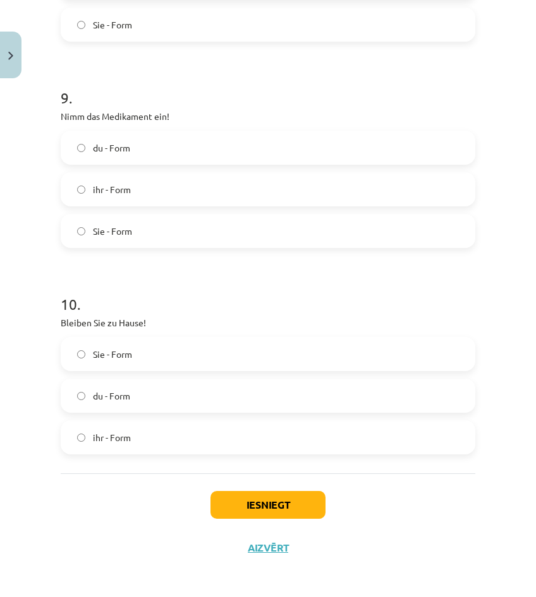
scroll to position [1840, 0]
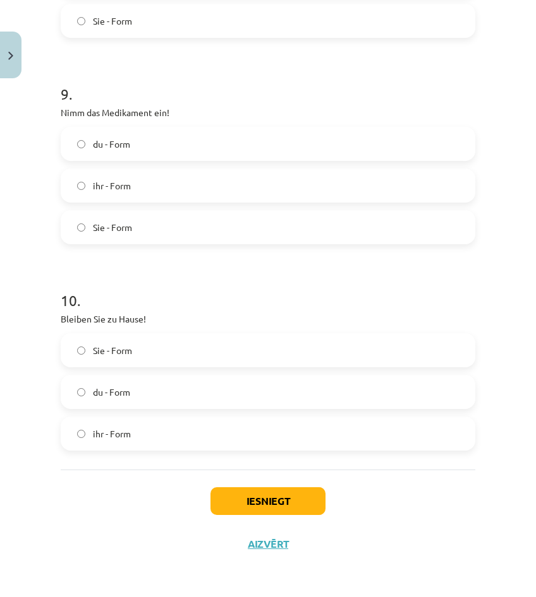
click at [162, 350] on label "Sie - Form" at bounding box center [268, 351] width 412 height 32
click at [259, 507] on button "Iesniegt" at bounding box center [267, 502] width 115 height 28
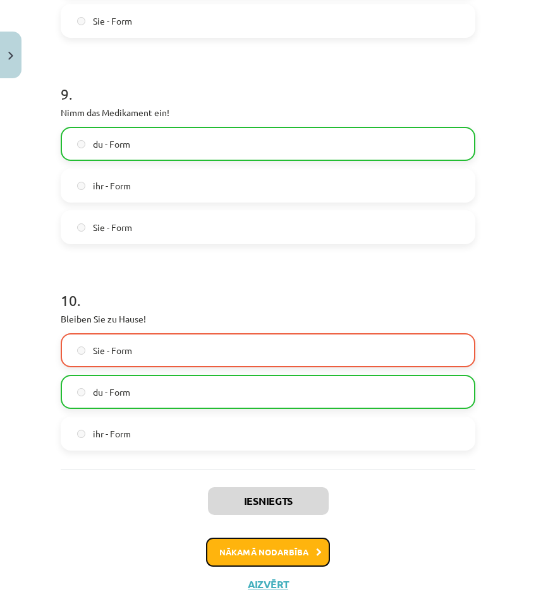
click at [303, 554] on button "Nākamā nodarbība" at bounding box center [268, 552] width 124 height 29
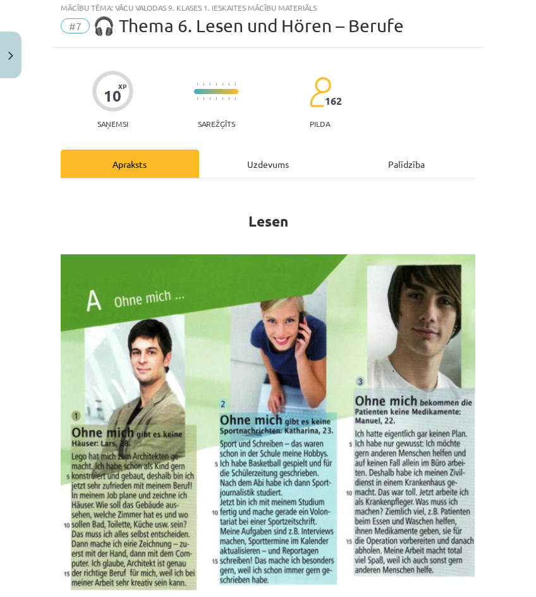
scroll to position [32, 0]
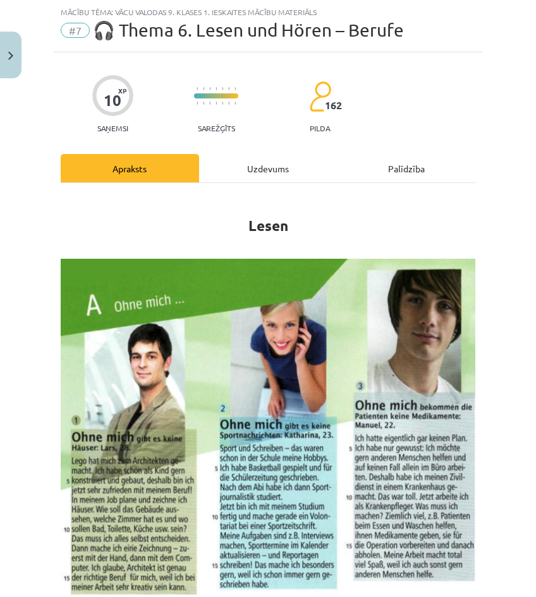
click at [270, 163] on div "Uzdevums" at bounding box center [268, 168] width 138 height 28
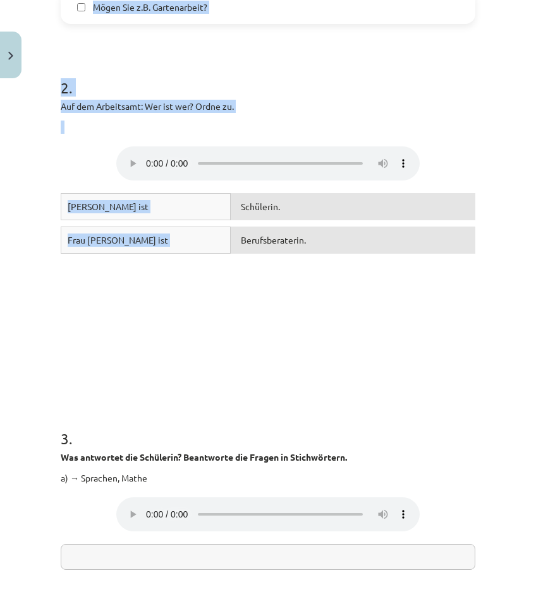
scroll to position [1299, 0]
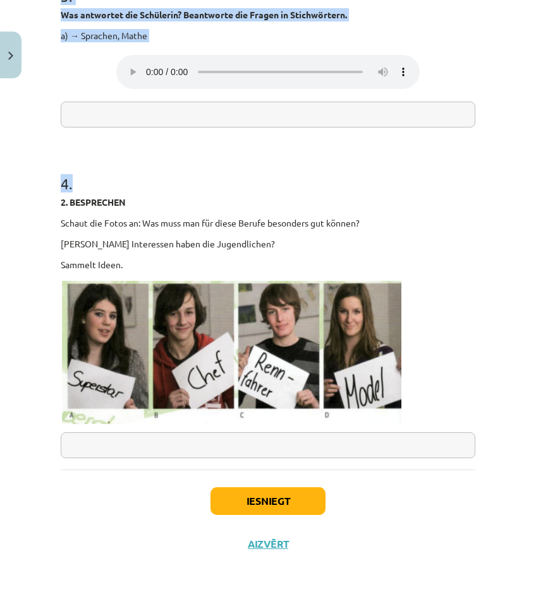
drag, startPoint x: 53, startPoint y: 237, endPoint x: 375, endPoint y: 439, distance: 380.3
copy form "1 . 1. HÖREN Welche Fragen stellt die Berufsberaterin? Kreuze an. Ваш браузер н…"
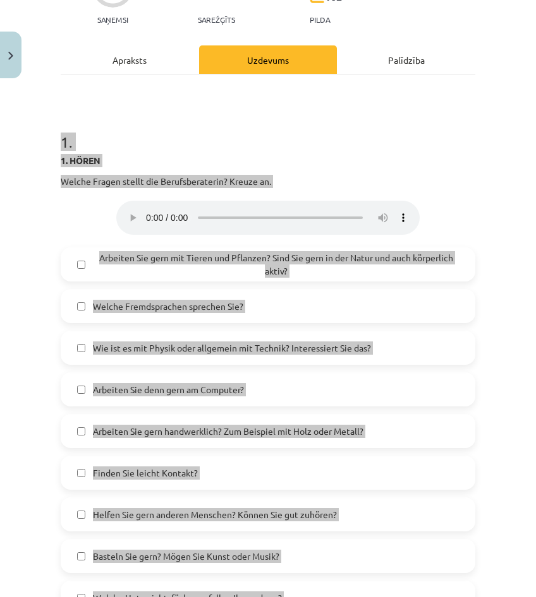
scroll to position [0, 0]
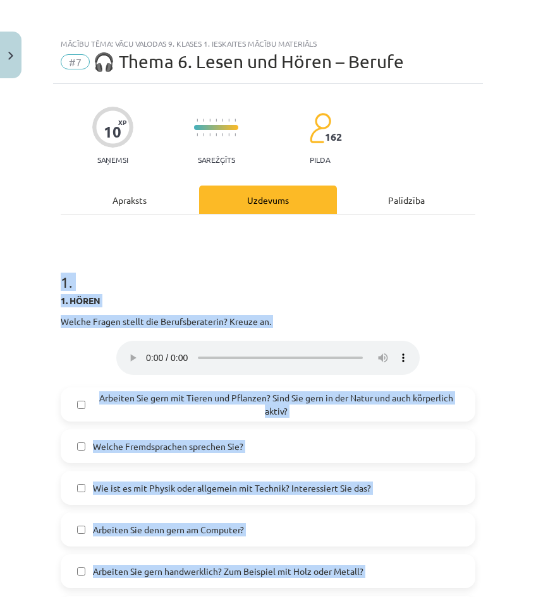
click at [147, 279] on h1 "1 ." at bounding box center [268, 270] width 414 height 39
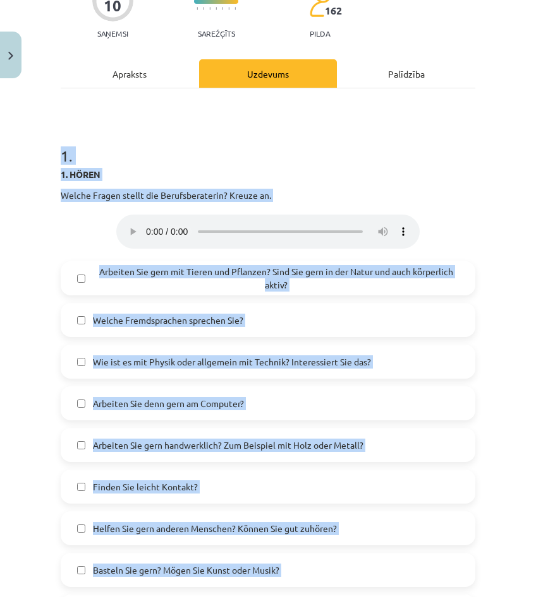
click at [117, 375] on label "Wie ist es mit Physik oder allgemein mit Technik? Interessiert Sie das?" at bounding box center [268, 362] width 412 height 32
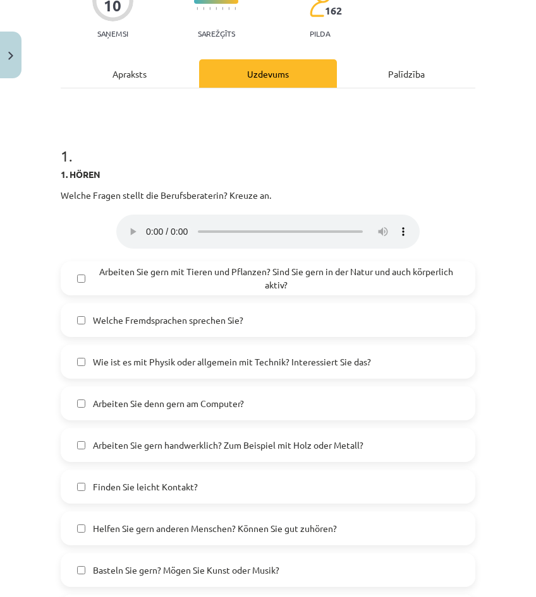
click at [116, 313] on label "Welche Fremdsprachen sprechen Sie?" at bounding box center [268, 320] width 412 height 32
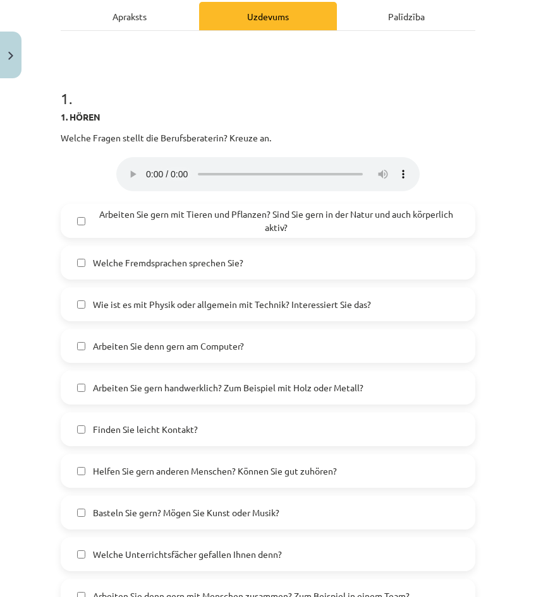
scroll to position [442, 0]
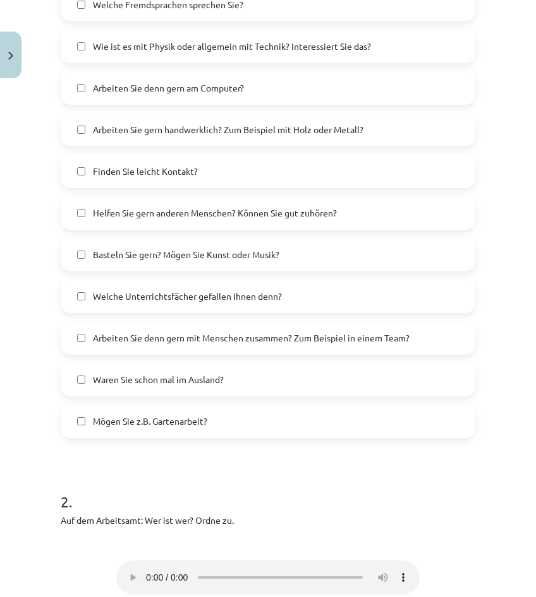
click at [140, 405] on label "Mögen Sie z.B. Gartenarbeit?" at bounding box center [268, 421] width 412 height 32
click at [143, 325] on label "Arbeiten Sie denn gern mit Menschen zusammen? Zum Beispiel in einem Team?" at bounding box center [268, 338] width 412 height 32
click at [145, 255] on span "Basteln Sie gern? Mögen Sie Kunst oder Musik?" at bounding box center [186, 254] width 186 height 13
click at [140, 208] on span "Helfen Sie gern anderen Menschen? Können Sie gut zuhören?" at bounding box center [215, 213] width 244 height 13
click at [135, 171] on span "Finden Sie leicht Kontakt?" at bounding box center [145, 171] width 105 height 13
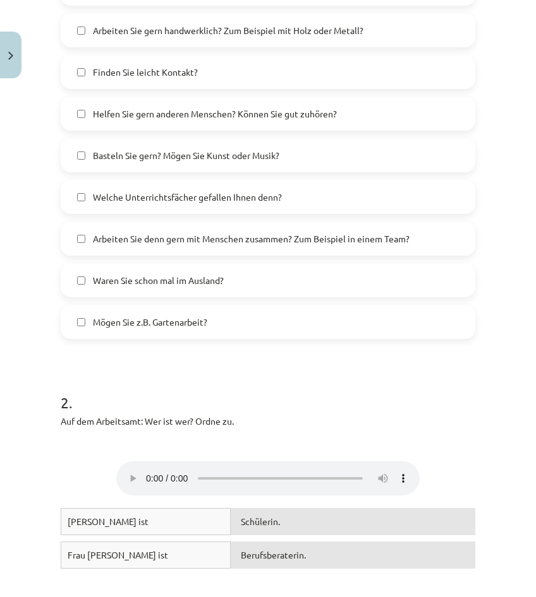
scroll to position [758, 0]
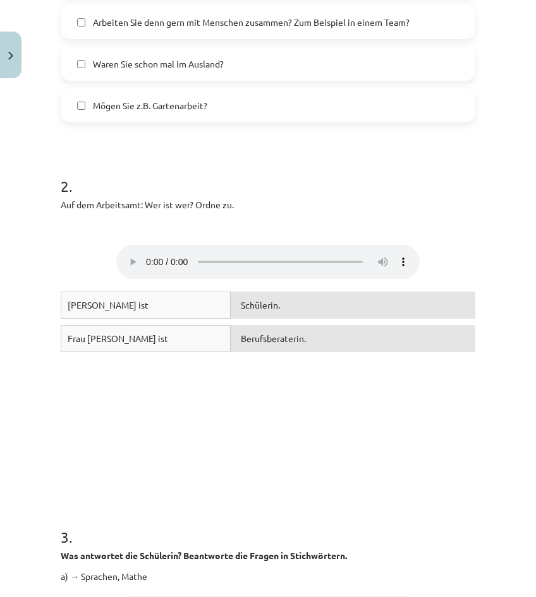
click at [260, 313] on div "Schülerin." at bounding box center [353, 305] width 244 height 27
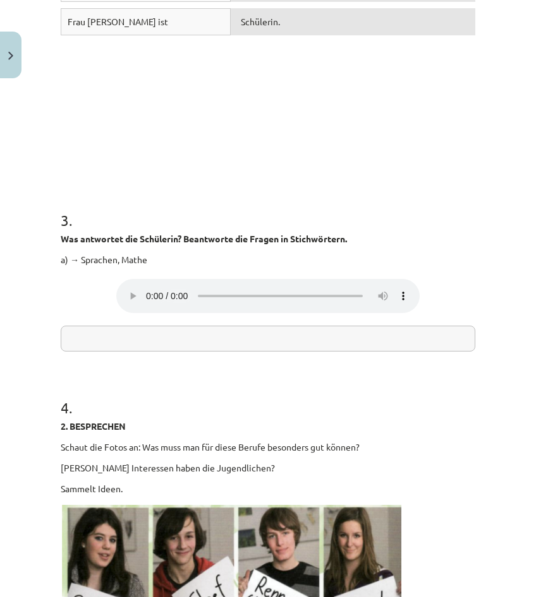
scroll to position [1047, 0]
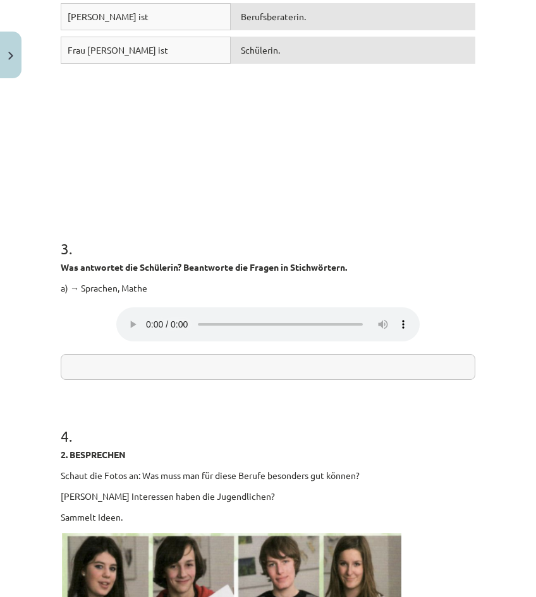
click at [272, 358] on input "text" at bounding box center [268, 367] width 414 height 26
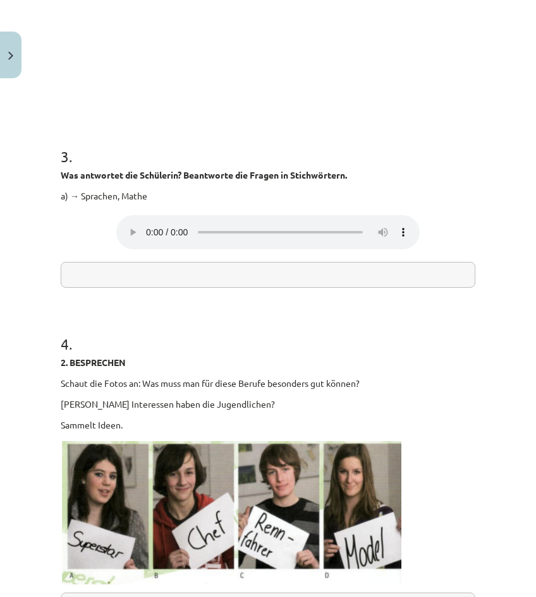
scroll to position [1299, 0]
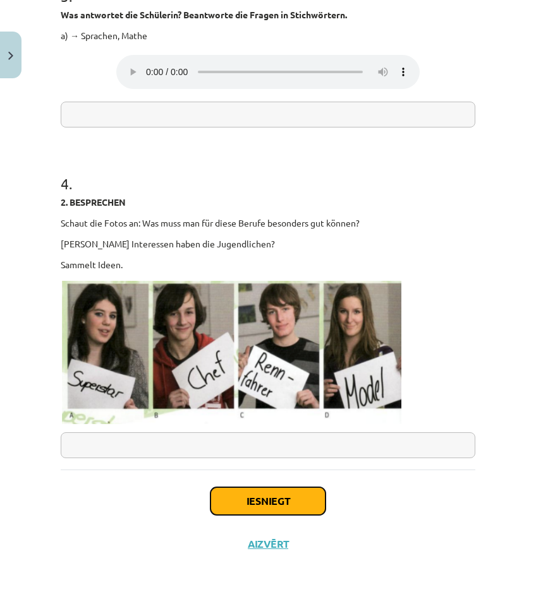
click at [273, 490] on button "Iesniegt" at bounding box center [267, 502] width 115 height 28
click at [227, 503] on button "Iesniegt" at bounding box center [267, 502] width 115 height 28
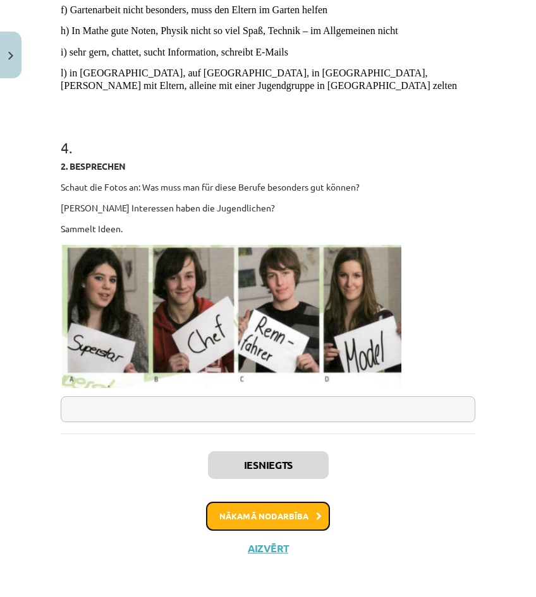
click at [250, 518] on button "Nākamā nodarbība" at bounding box center [268, 516] width 124 height 29
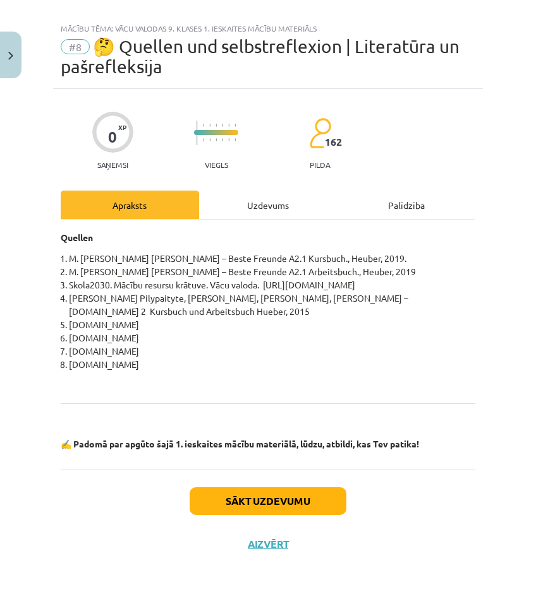
click at [275, 191] on div "Uzdevums" at bounding box center [268, 205] width 138 height 28
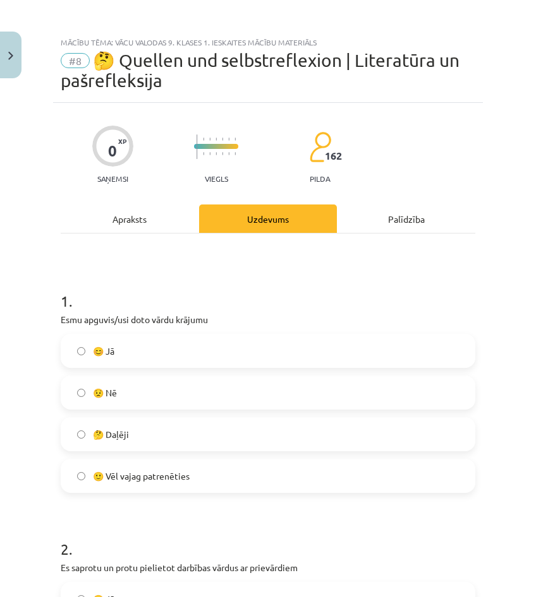
scroll to position [0, 0]
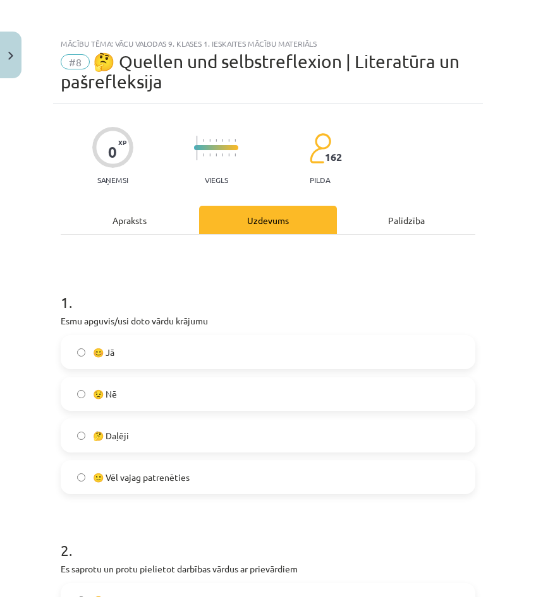
click at [176, 328] on div "1 . Esmu apguvis/usi doto vārdu krājumu 😊 Jā 😟 Nē 🤔 Daļēji 🙂 Vēl vajag patrenēt…" at bounding box center [268, 383] width 414 height 223
click at [179, 339] on label "😊 Jā" at bounding box center [268, 353] width 412 height 32
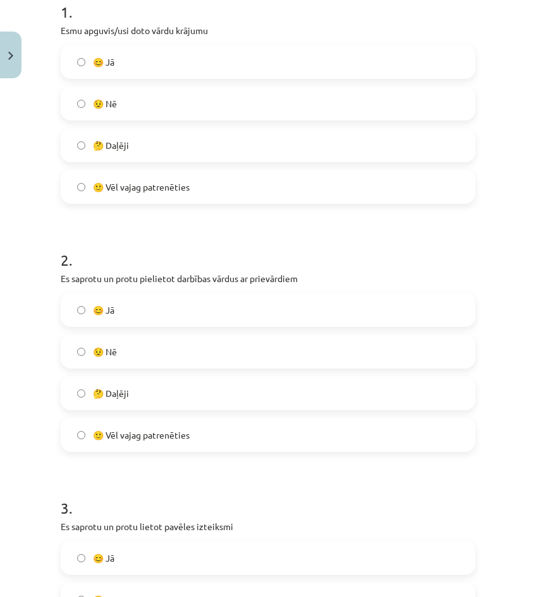
scroll to position [442, 0]
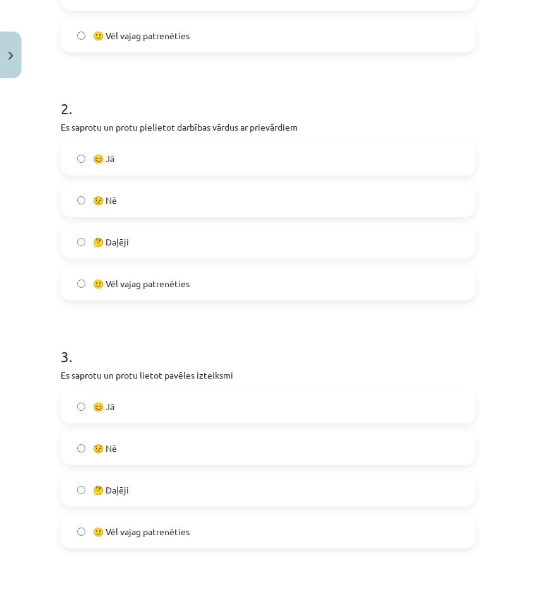
click at [159, 174] on div "😊 Jā" at bounding box center [268, 158] width 414 height 34
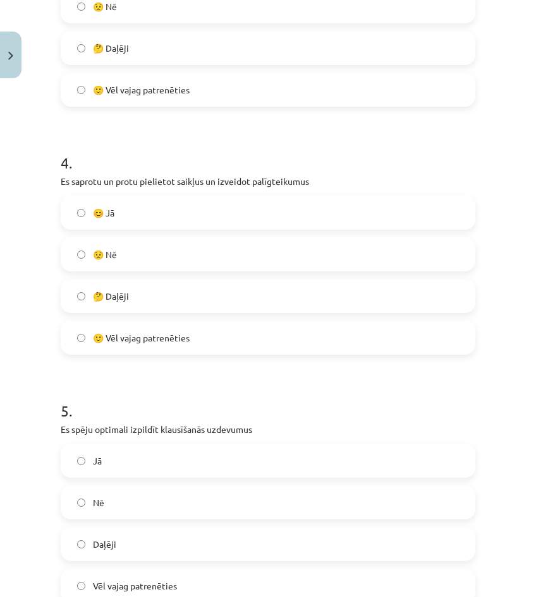
click at [154, 221] on label "😊 Jā" at bounding box center [268, 213] width 412 height 32
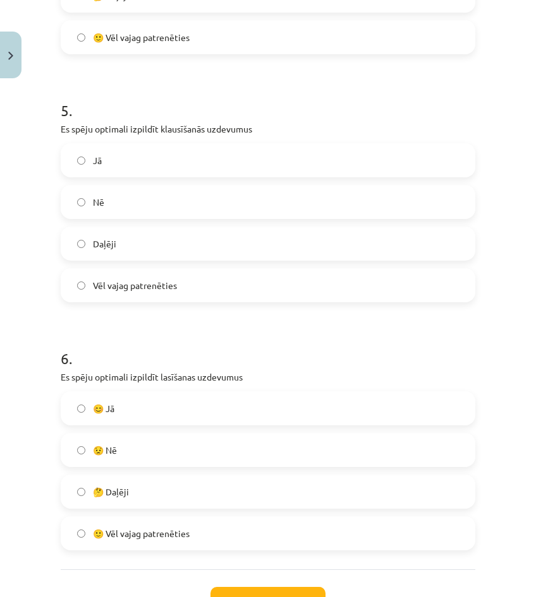
scroll to position [1200, 0]
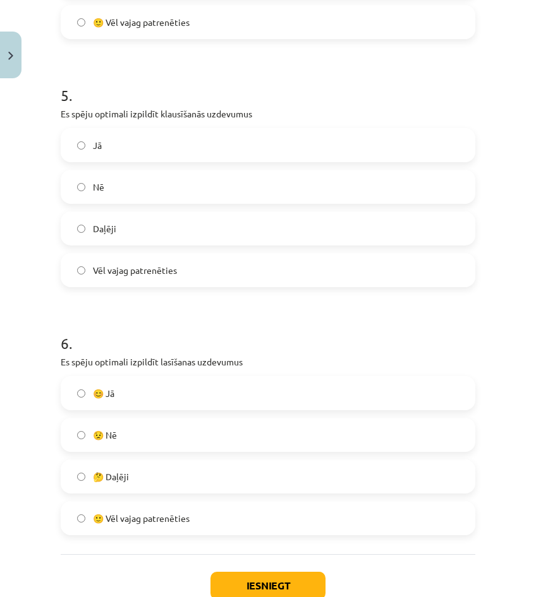
click at [147, 248] on div "Jā Nē Daļēji Vēl vajag patrenēties" at bounding box center [268, 207] width 414 height 159
drag, startPoint x: 147, startPoint y: 248, endPoint x: 152, endPoint y: 239, distance: 10.2
click at [152, 239] on label "Daļēji" at bounding box center [268, 229] width 412 height 32
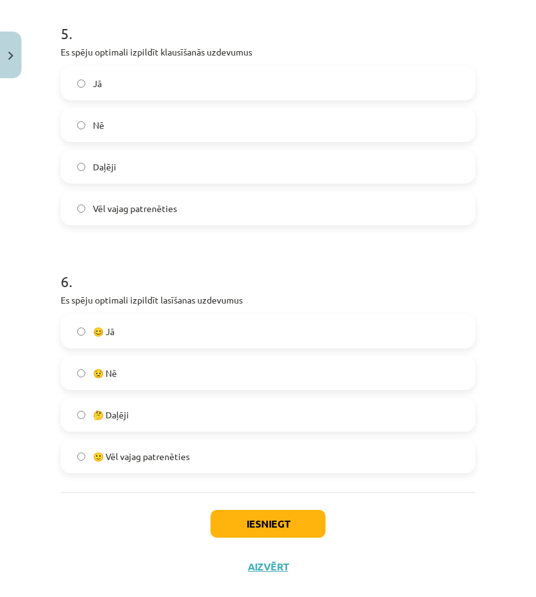
scroll to position [1285, 0]
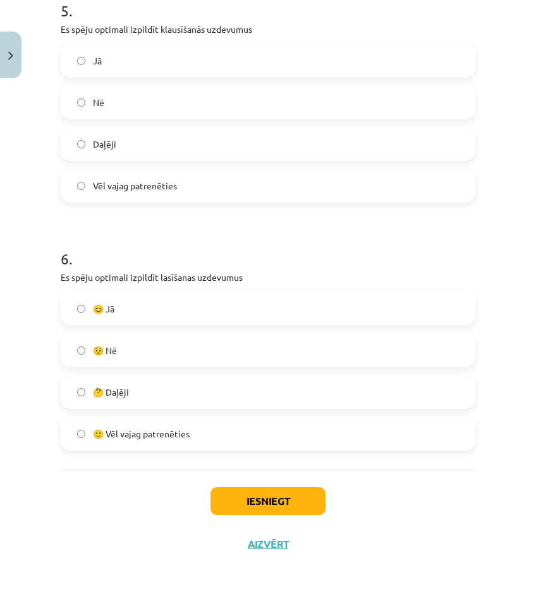
click at [153, 308] on label "😊 Jā" at bounding box center [268, 309] width 412 height 32
click at [293, 482] on div "Iesniegt Aizvērt" at bounding box center [268, 514] width 414 height 88
click at [294, 484] on div "Iesniegt Aizvērt" at bounding box center [268, 514] width 414 height 88
click at [294, 492] on button "Iesniegt" at bounding box center [267, 502] width 115 height 28
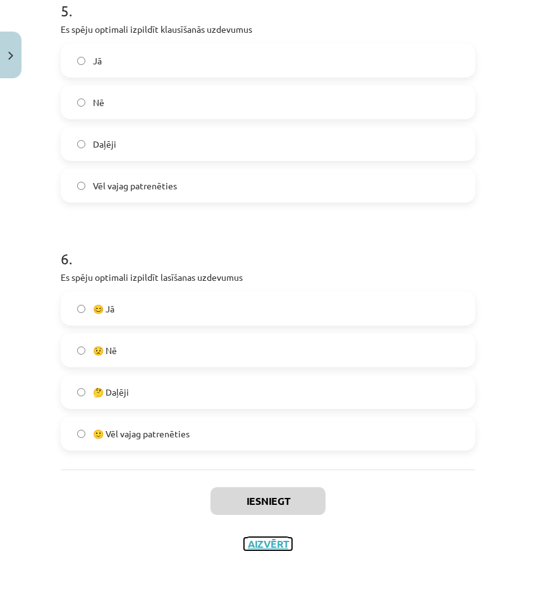
click at [250, 547] on button "Aizvērt" at bounding box center [268, 544] width 48 height 13
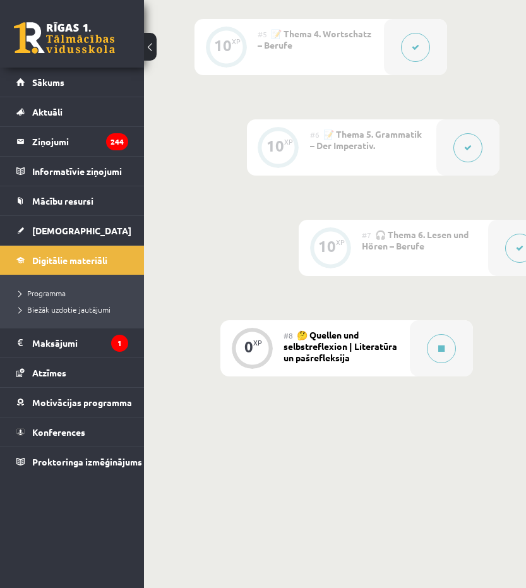
scroll to position [921, 0]
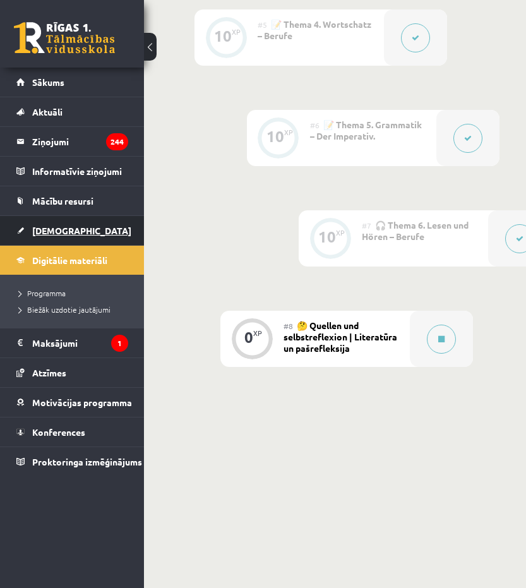
click at [53, 217] on link "[DEMOGRAPHIC_DATA]" at bounding box center [72, 230] width 112 height 29
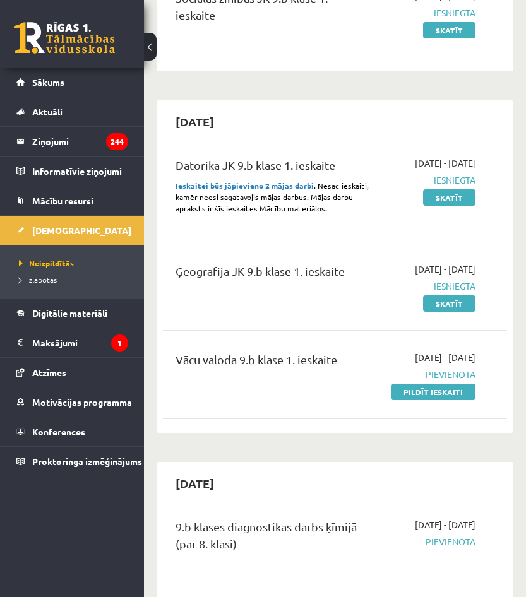
scroll to position [189, 0]
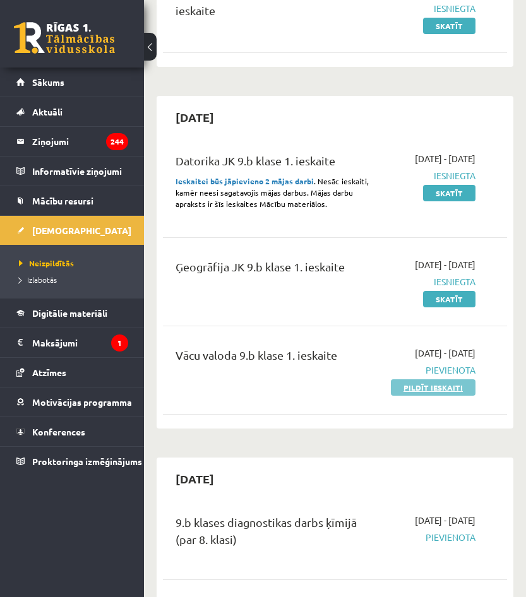
click at [436, 396] on link "Pildīt ieskaiti" at bounding box center [433, 388] width 85 height 16
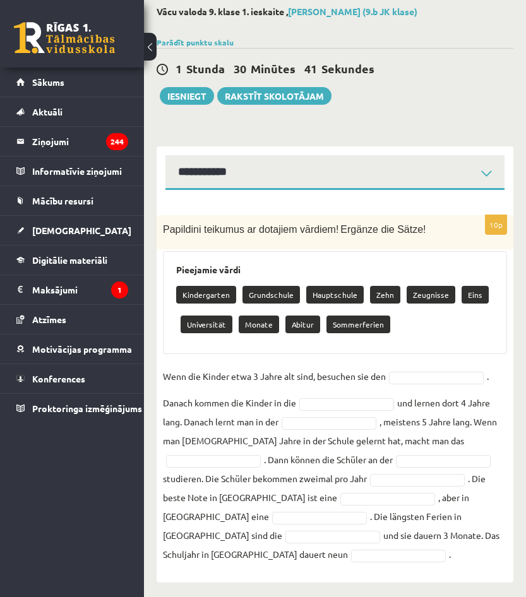
scroll to position [63, 0]
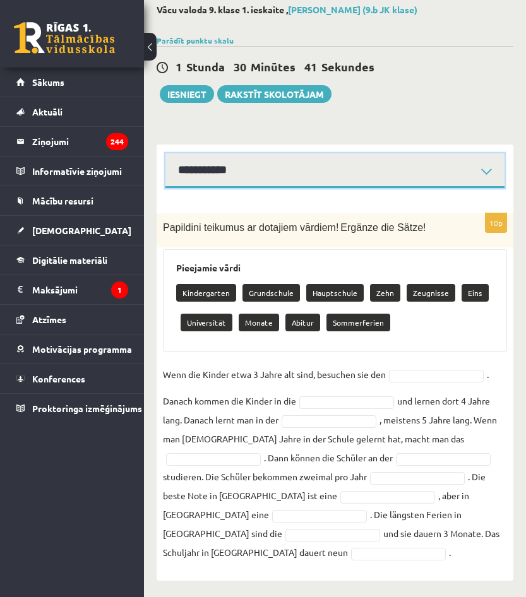
click at [258, 180] on select "**********" at bounding box center [334, 170] width 339 height 35
click at [248, 175] on select "**********" at bounding box center [334, 170] width 339 height 35
select select "**********"
click at [165, 153] on select "**********" at bounding box center [334, 170] width 339 height 35
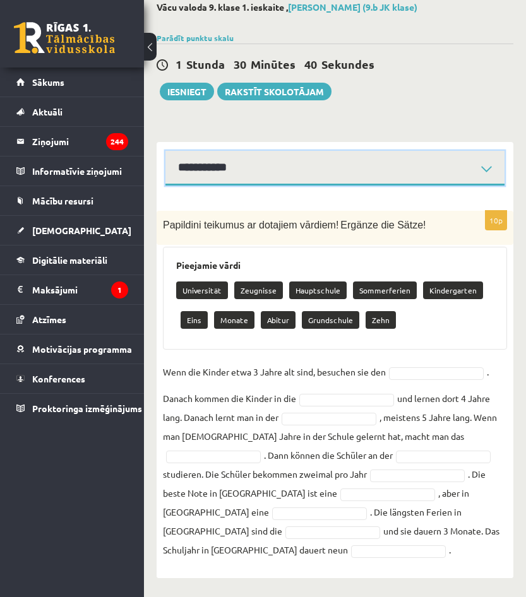
scroll to position [66, 0]
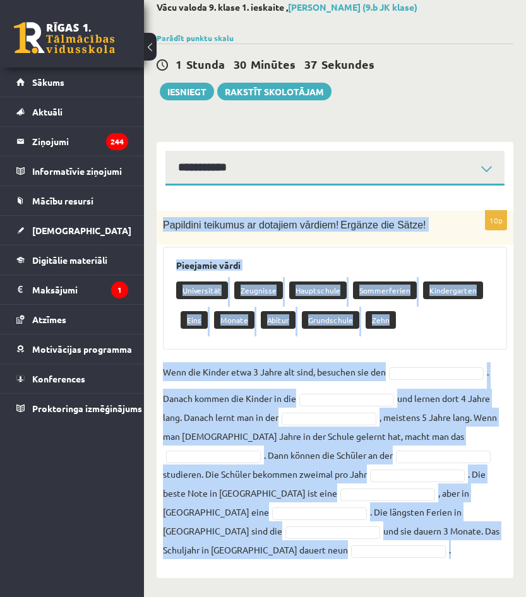
drag, startPoint x: 164, startPoint y: 222, endPoint x: 397, endPoint y: 558, distance: 408.4
click at [397, 558] on div "10p Papildini teikumus ar dotajiem vārdiem! Ergänze die Sätze! Pieejamie vārdi …" at bounding box center [335, 388] width 357 height 355
drag, startPoint x: 397, startPoint y: 558, endPoint x: 401, endPoint y: 543, distance: 15.8
drag, startPoint x: 401, startPoint y: 543, endPoint x: 437, endPoint y: 315, distance: 230.2
click at [437, 315] on div "Universität Zeugnisse Hauptschule Sommerferien Kindergarten Eins Monate Abitur …" at bounding box center [335, 306] width 318 height 59
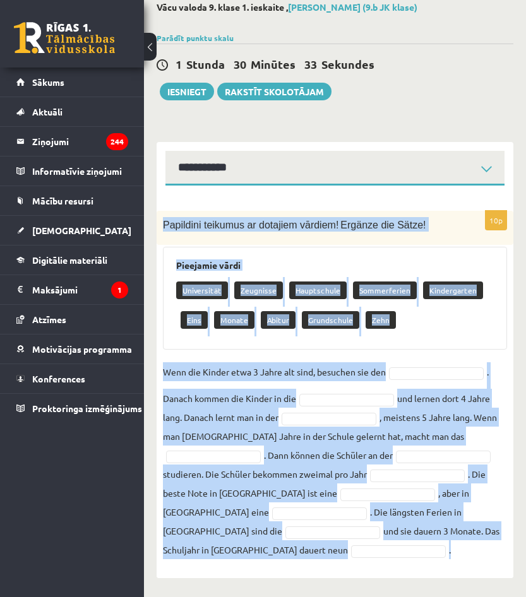
drag, startPoint x: 164, startPoint y: 226, endPoint x: 400, endPoint y: 555, distance: 405.1
click at [400, 555] on div "10p Papildini teikumus ar dotajiem vārdiem! Ergänze die Sätze! Pieejamie vārdi …" at bounding box center [335, 388] width 357 height 355
drag, startPoint x: 400, startPoint y: 555, endPoint x: 384, endPoint y: 525, distance: 33.6
copy div "Papildini teikumus ar dotajiem vārdiem! Ergänze die Sätze! Pieejamie vārdi Univ…"
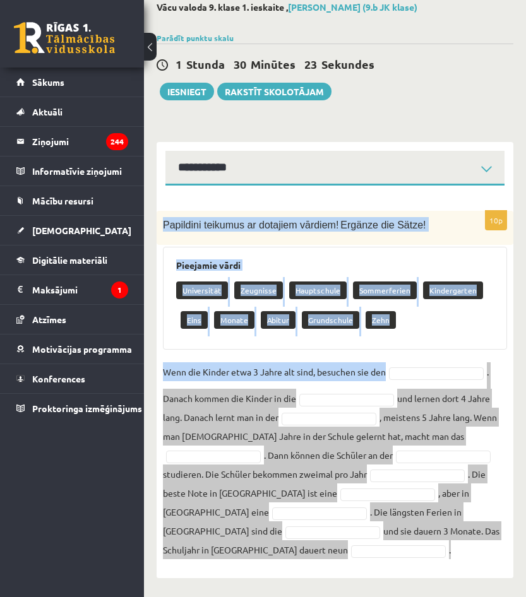
click at [503, 329] on div "Pieejamie vārdi Universität Zeugnisse Hauptschule Sommerferien Kindergarten Ein…" at bounding box center [335, 298] width 344 height 103
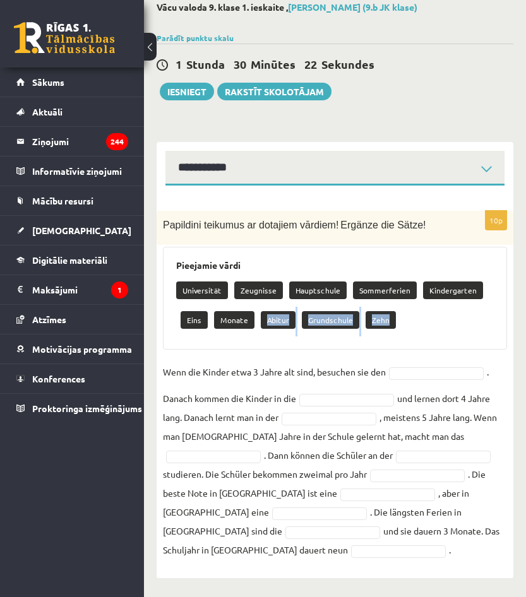
drag, startPoint x: 503, startPoint y: 329, endPoint x: 286, endPoint y: 309, distance: 217.6
click at [287, 309] on div "Pieejamie vārdi Universität Zeugnisse Hauptschule Sommerferien Kindergarten Ein…" at bounding box center [335, 298] width 344 height 103
drag, startPoint x: 286, startPoint y: 309, endPoint x: 262, endPoint y: 260, distance: 54.8
click at [262, 260] on div "Pieejamie vārdi Universität Zeugnisse Hauptschule Sommerferien Kindergarten Ein…" at bounding box center [335, 298] width 344 height 103
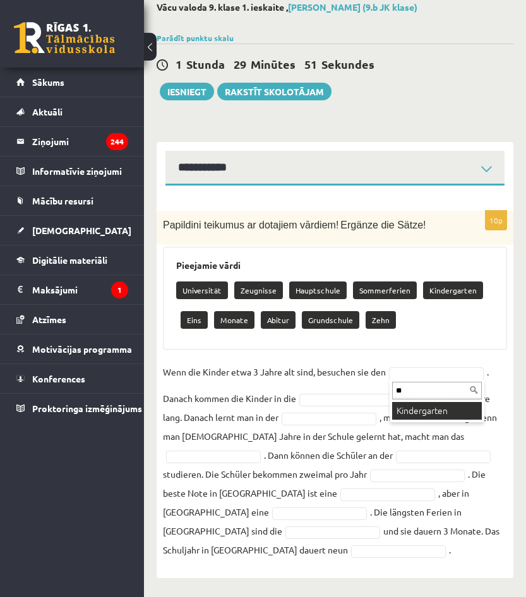
type input "**"
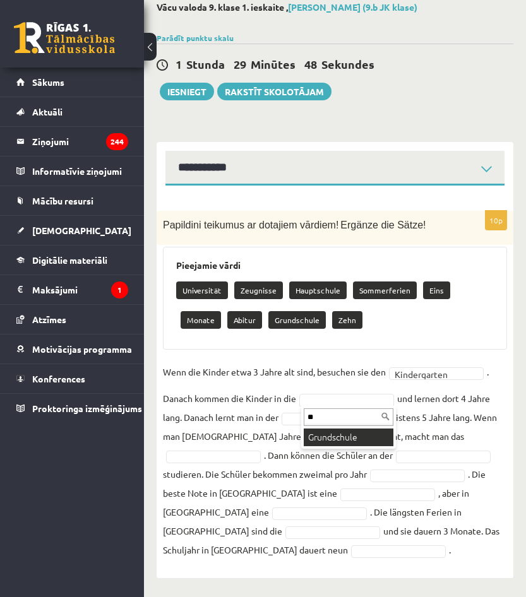
type input "**"
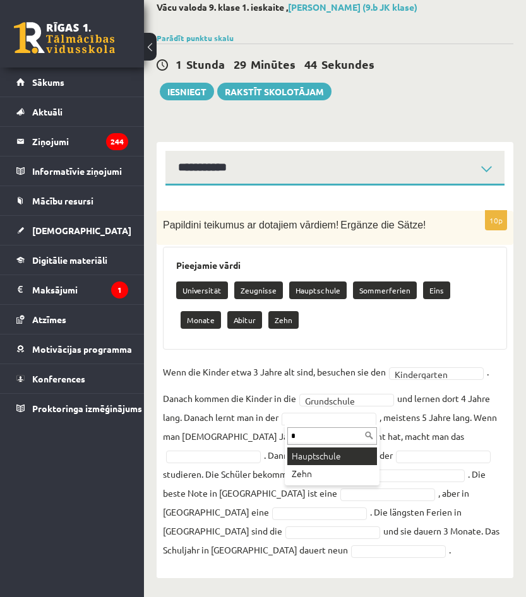
type input "*"
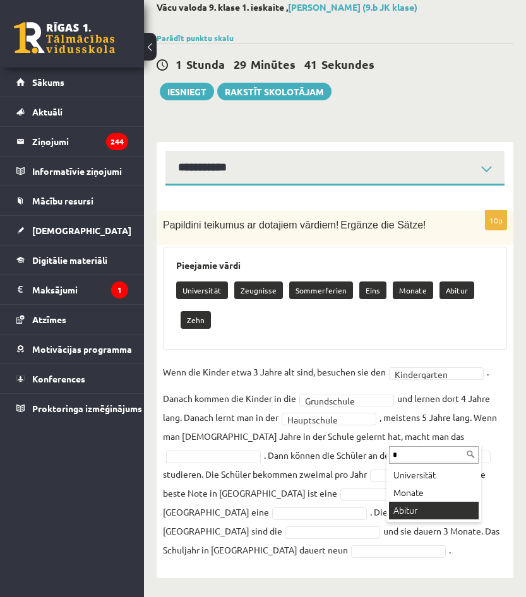
type input "*"
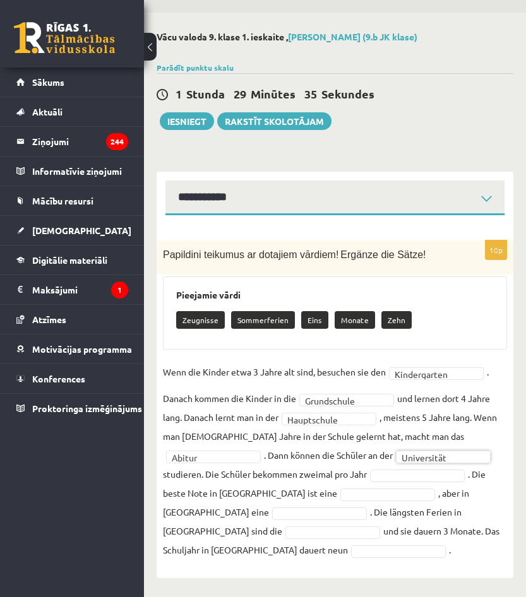
click at [320, 484] on fieldset "**********" at bounding box center [335, 461] width 344 height 197
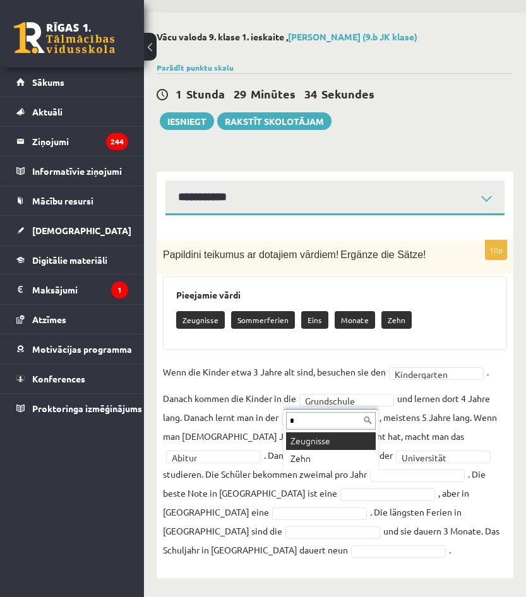
type input "*"
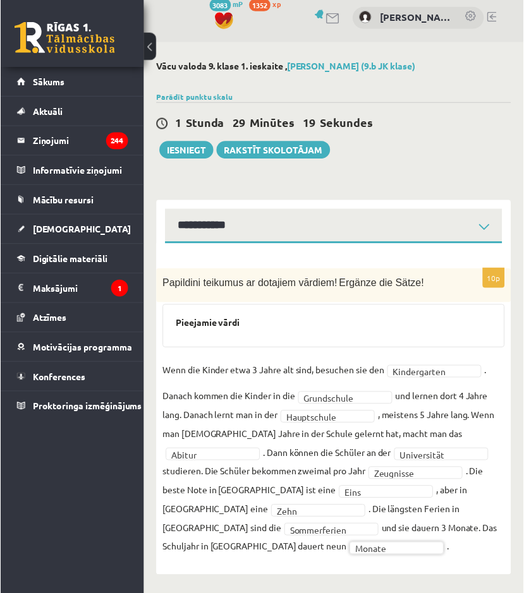
scroll to position [0, 0]
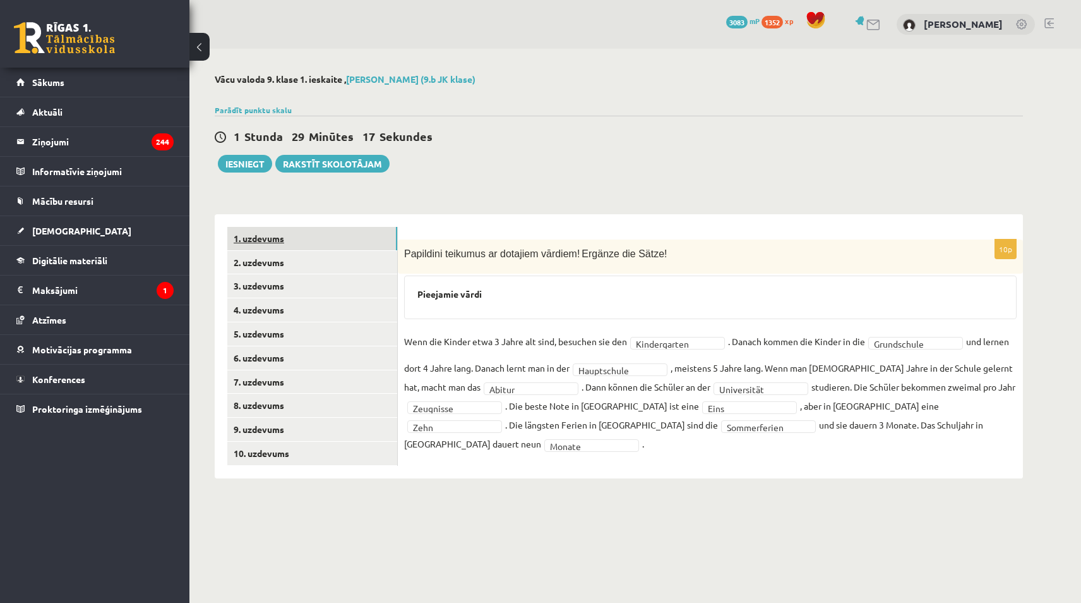
click at [388, 239] on link "1. uzdevums" at bounding box center [312, 238] width 170 height 23
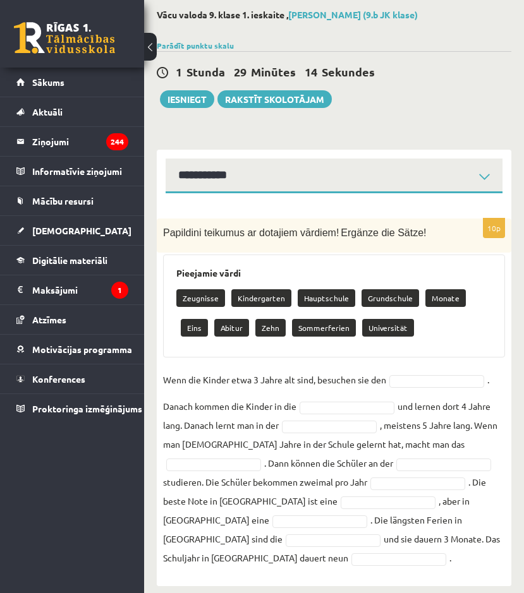
scroll to position [63, 0]
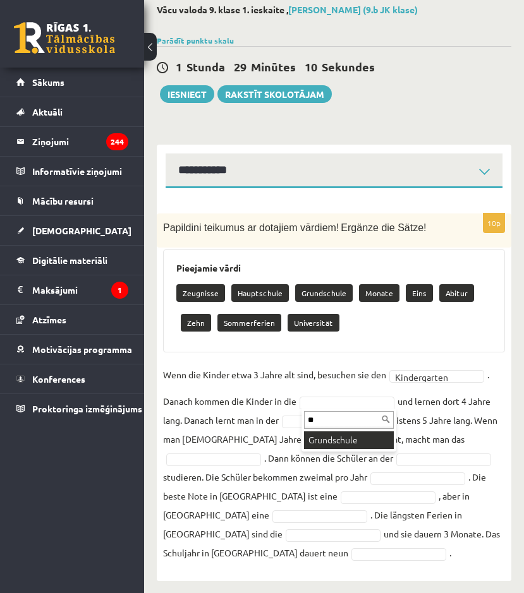
type input "**"
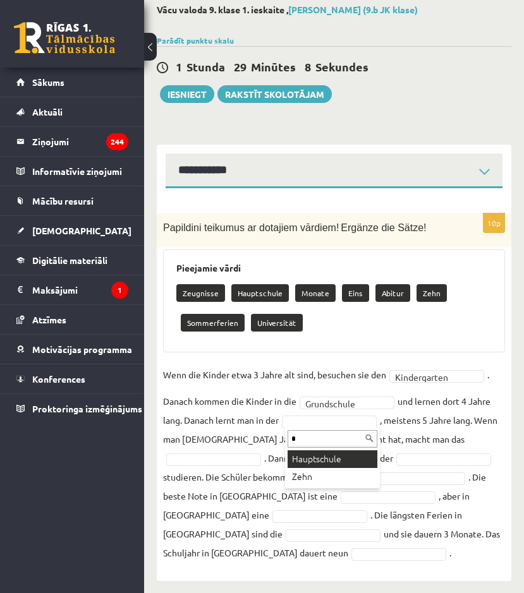
type input "*"
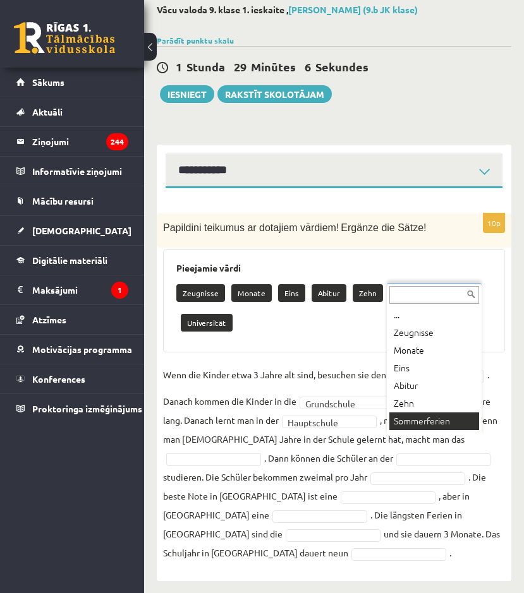
scroll to position [15, 0]
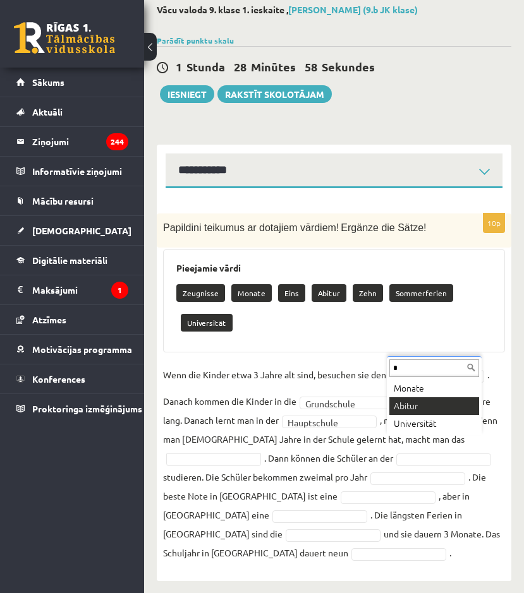
type input "*"
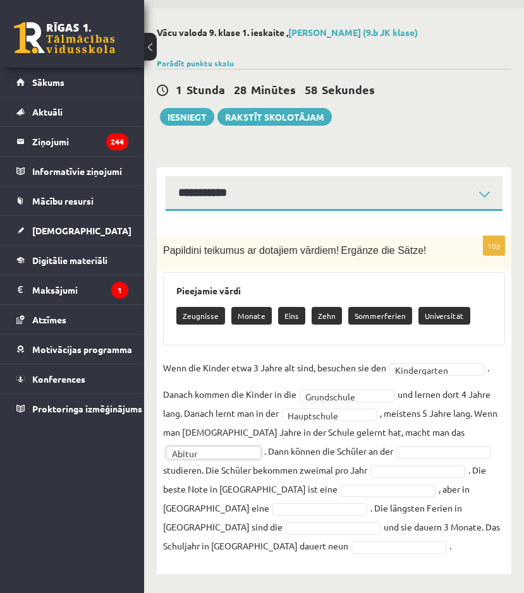
scroll to position [41, 0]
type input "**"
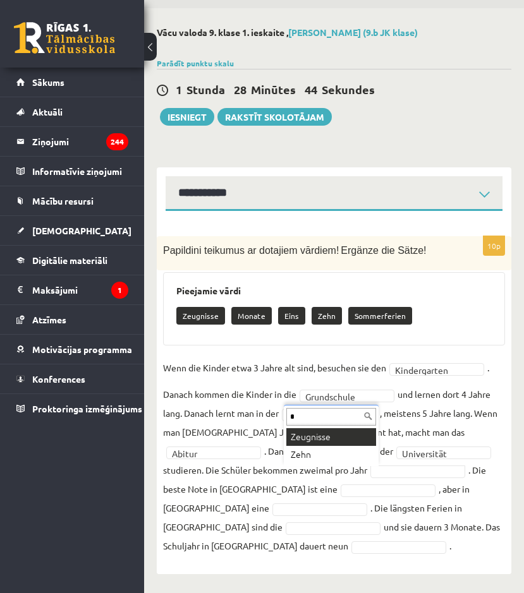
type input "*"
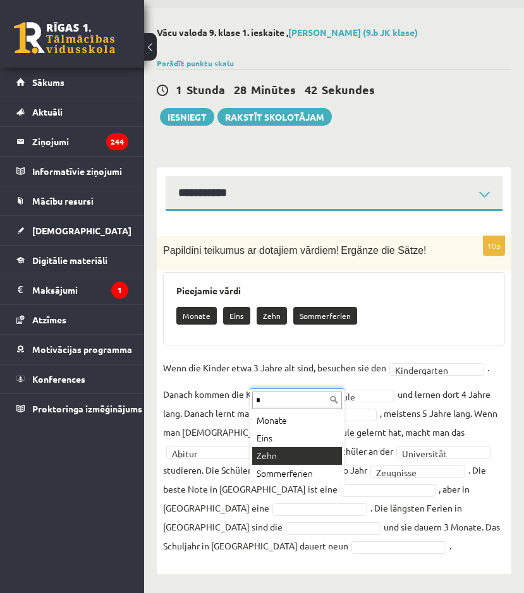
type input "*"
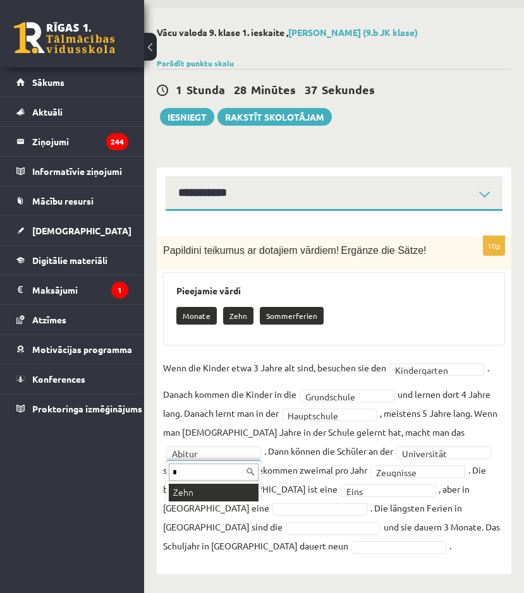
type input "*"
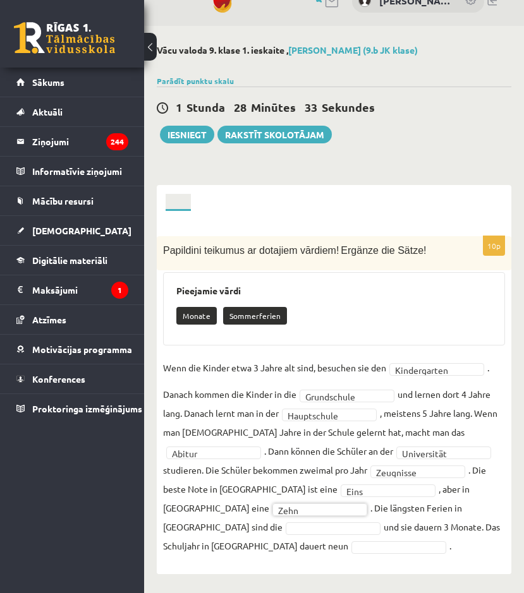
scroll to position [0, 0]
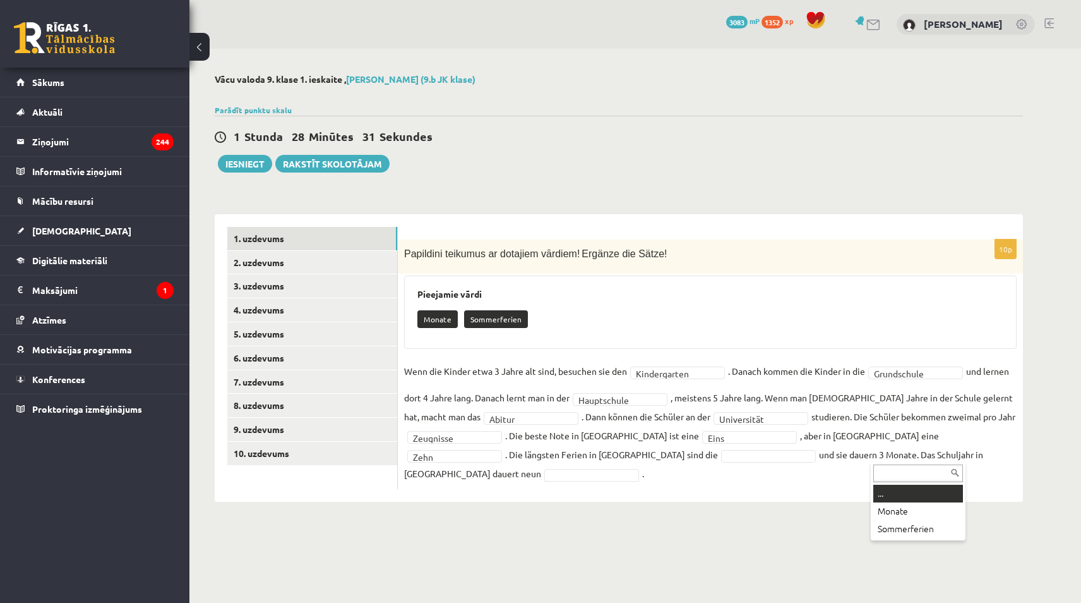
type input "*"
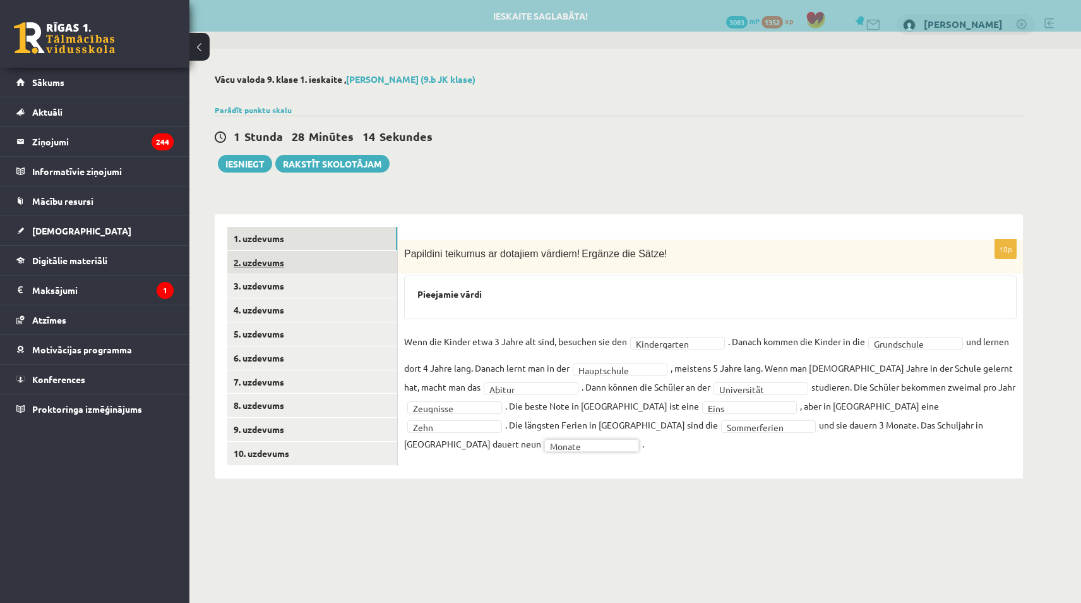
click at [363, 255] on link "2. uzdevums" at bounding box center [312, 262] width 170 height 23
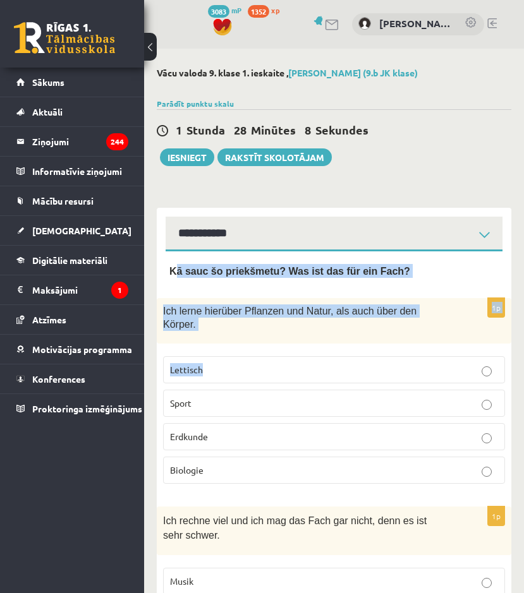
drag, startPoint x: 174, startPoint y: 272, endPoint x: 342, endPoint y: 373, distance: 196.6
drag, startPoint x: 342, startPoint y: 373, endPoint x: 193, endPoint y: 273, distance: 179.6
click at [193, 273] on span "Kā sauc šo priekšmetu? Was ist das für ein Fach?" at bounding box center [289, 271] width 241 height 11
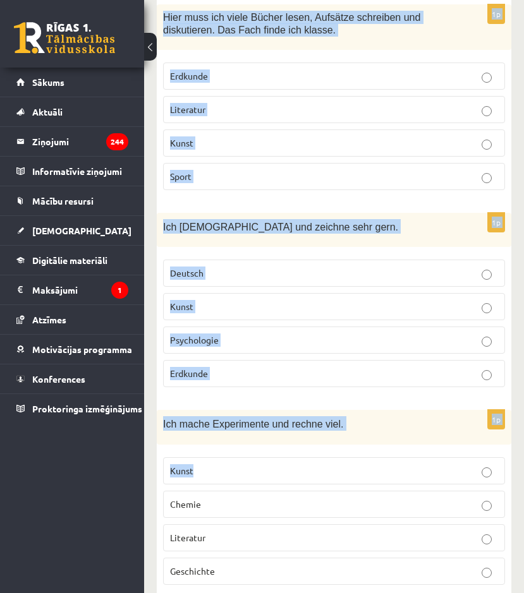
scroll to position [932, 0]
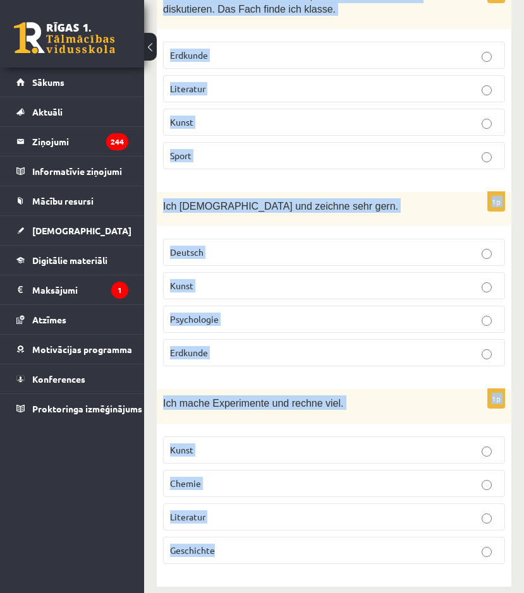
drag, startPoint x: 219, startPoint y: 298, endPoint x: 371, endPoint y: 529, distance: 276.8
copy form "Kā sauc šo priekšmetu? Was ist das für ein Fach? 1p Ich lerne hier über Pflanze…"
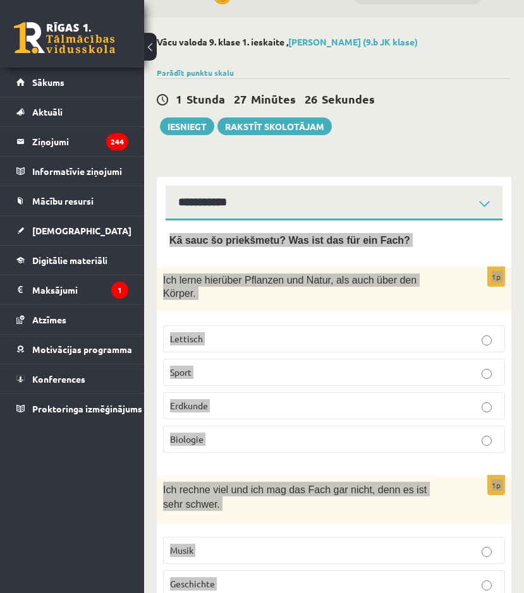
scroll to position [0, 0]
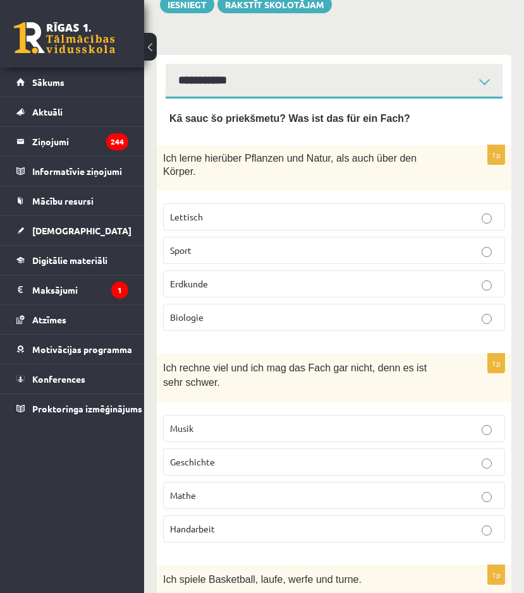
scroll to position [126, 0]
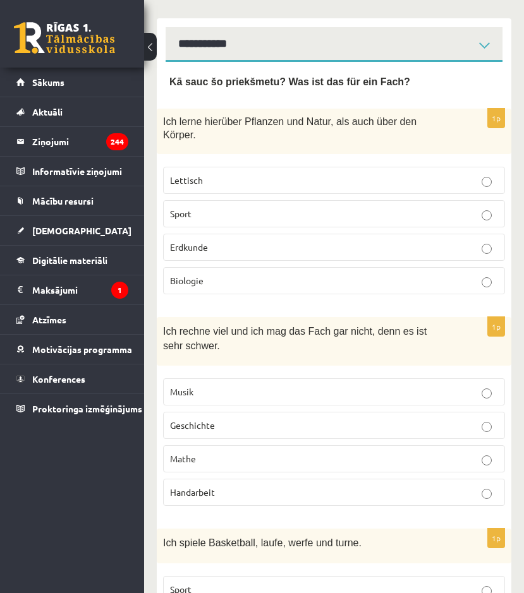
click at [236, 274] on p "Biologie" at bounding box center [334, 280] width 328 height 13
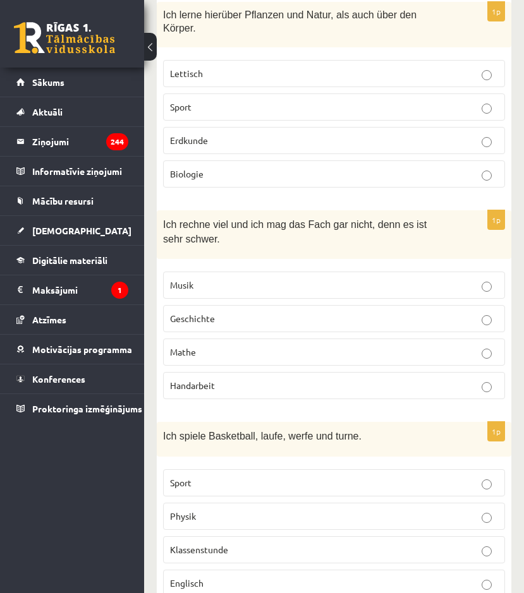
scroll to position [316, 0]
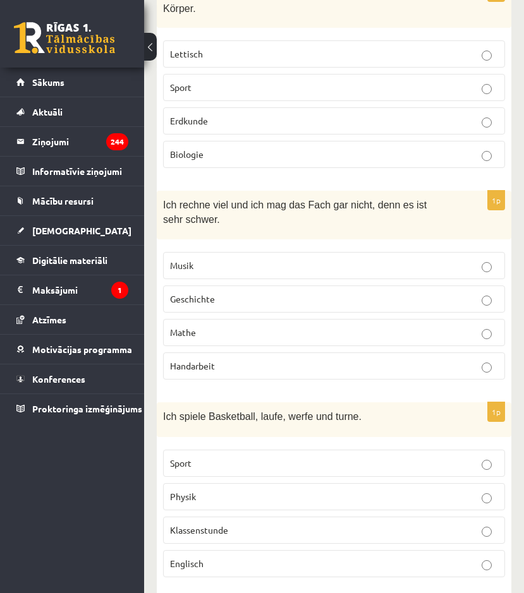
click at [272, 326] on p "Mathe" at bounding box center [334, 332] width 328 height 13
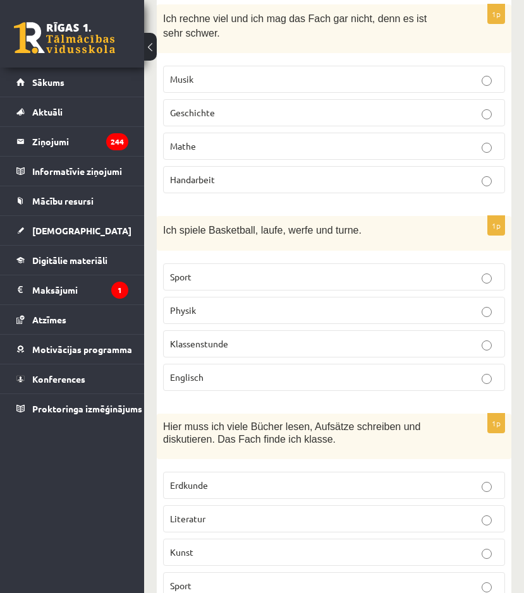
scroll to position [505, 0]
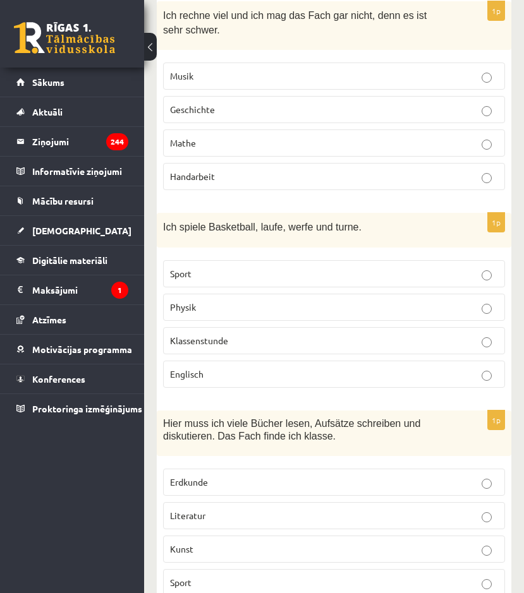
click at [245, 267] on p "Sport" at bounding box center [334, 273] width 328 height 13
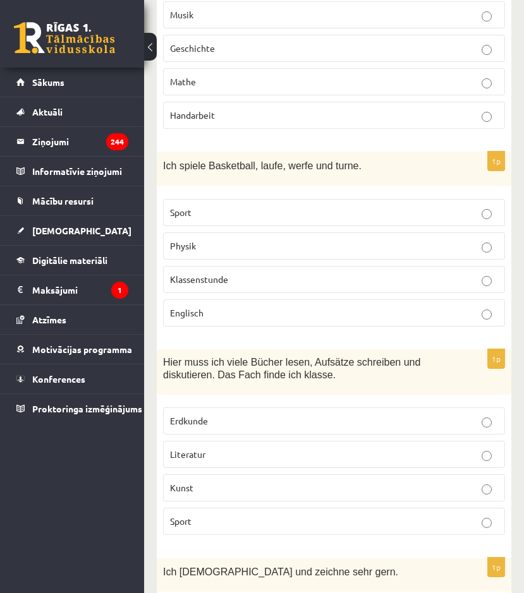
scroll to position [568, 0]
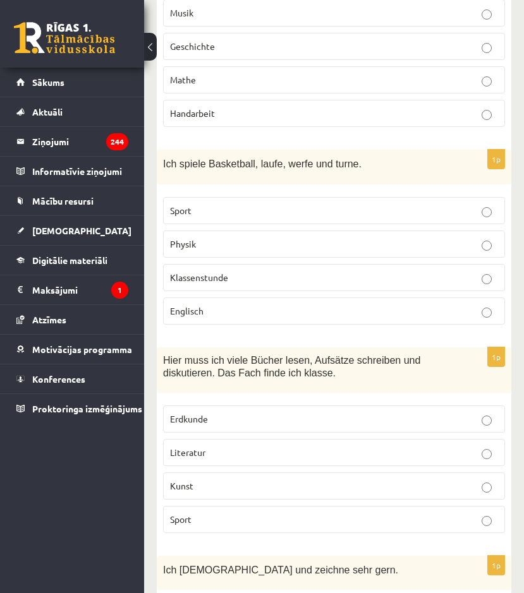
click at [219, 446] on p "Literatur" at bounding box center [334, 452] width 328 height 13
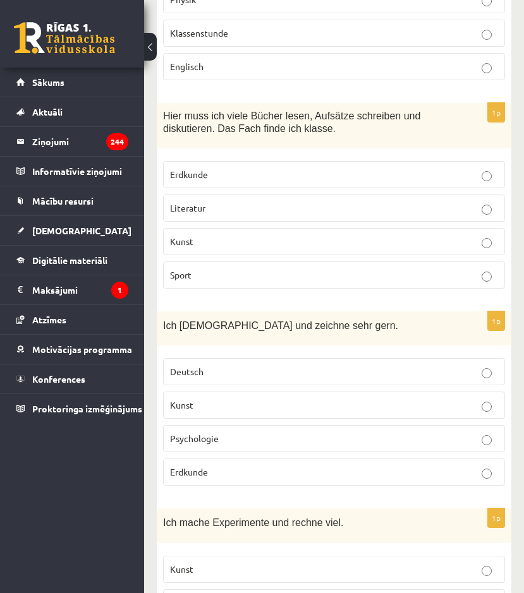
scroll to position [821, 0]
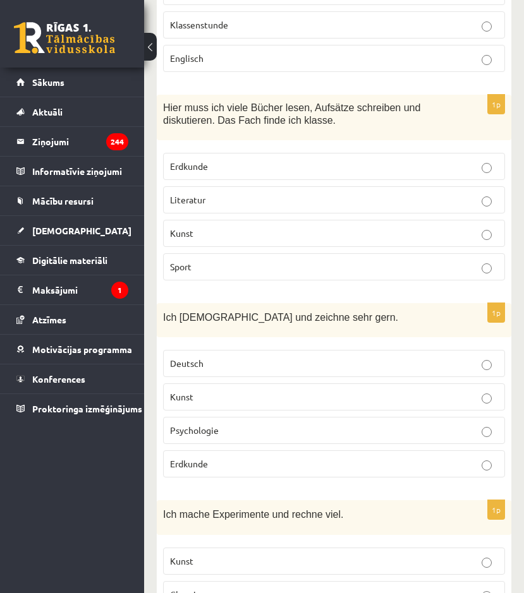
click at [216, 390] on p "Kunst" at bounding box center [334, 396] width 328 height 13
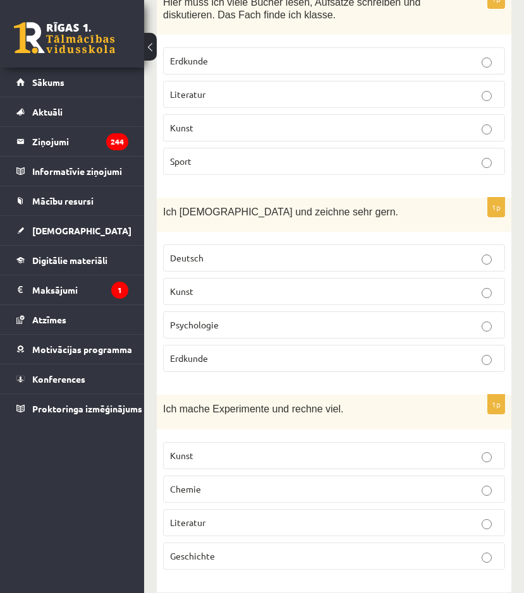
scroll to position [932, 0]
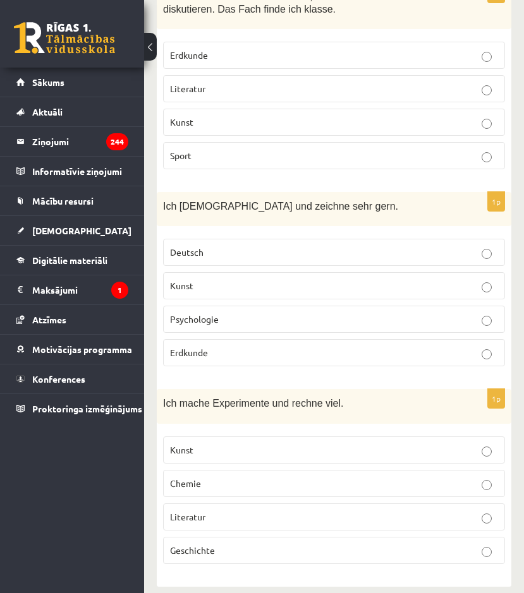
click at [245, 479] on label "Chemie" at bounding box center [334, 483] width 342 height 27
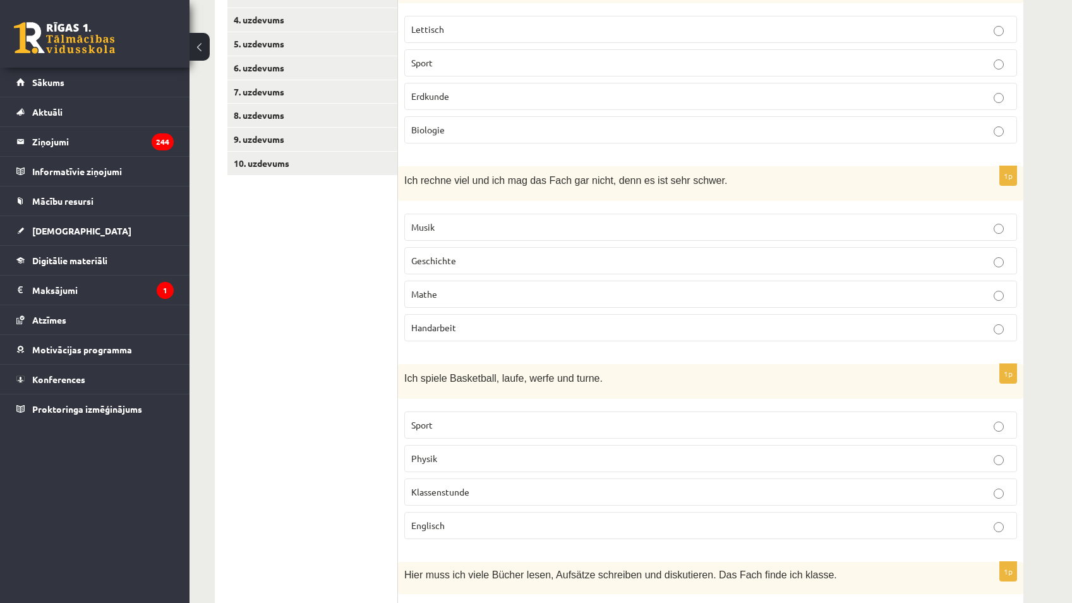
scroll to position [0, 0]
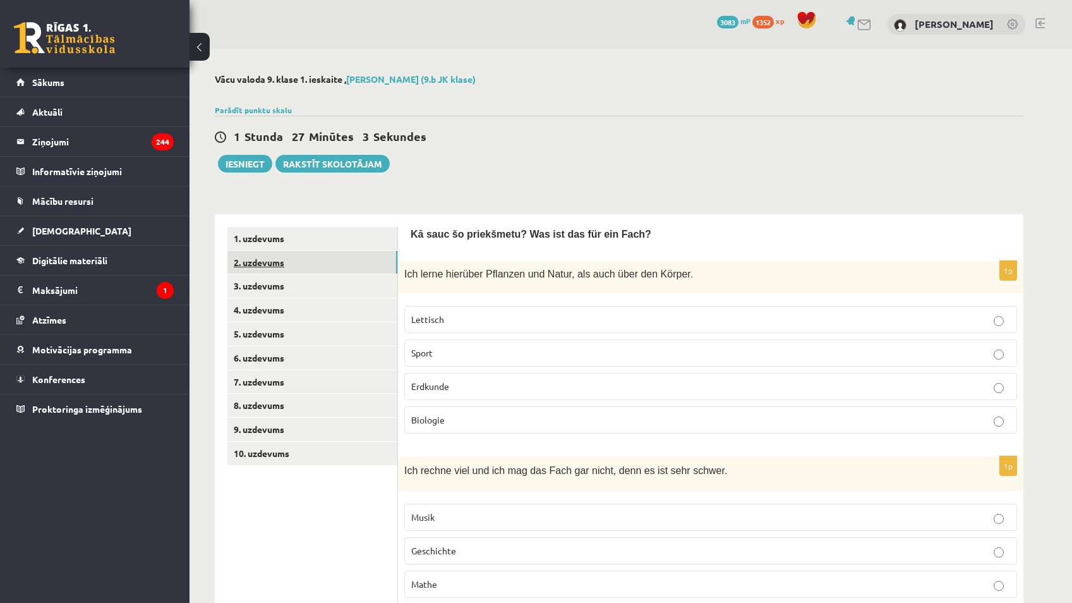
click at [282, 269] on link "2. uzdevums" at bounding box center [312, 262] width 170 height 23
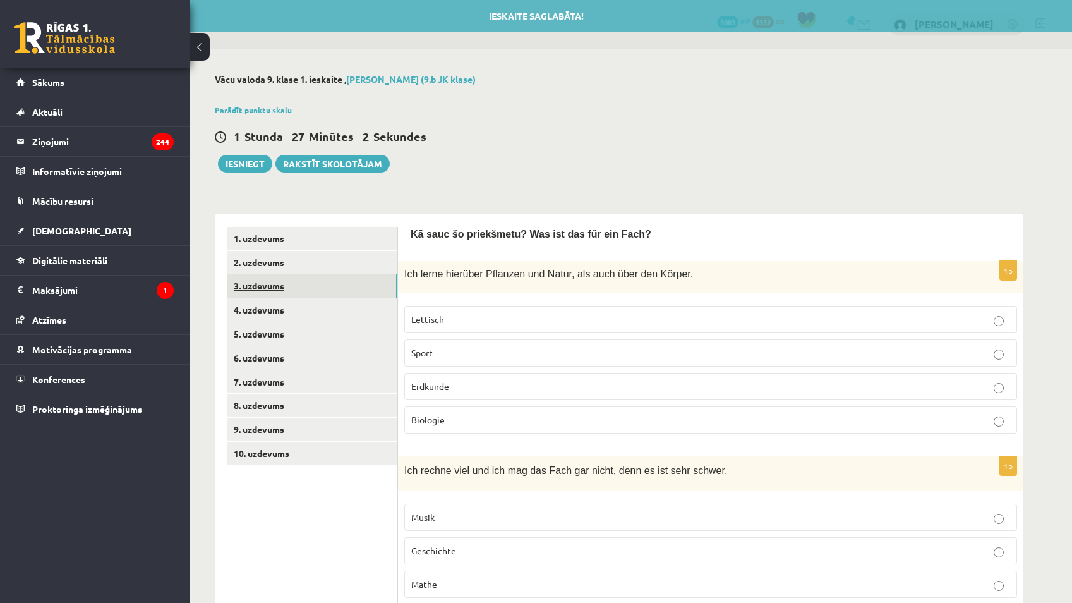
click at [285, 286] on link "3. uzdevums" at bounding box center [312, 285] width 170 height 23
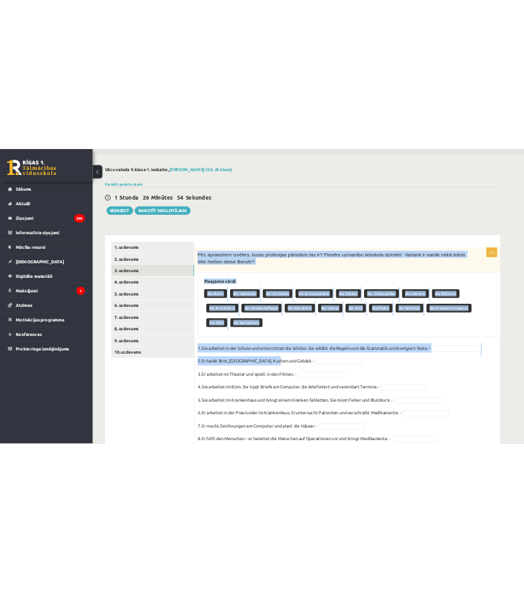
scroll to position [113, 0]
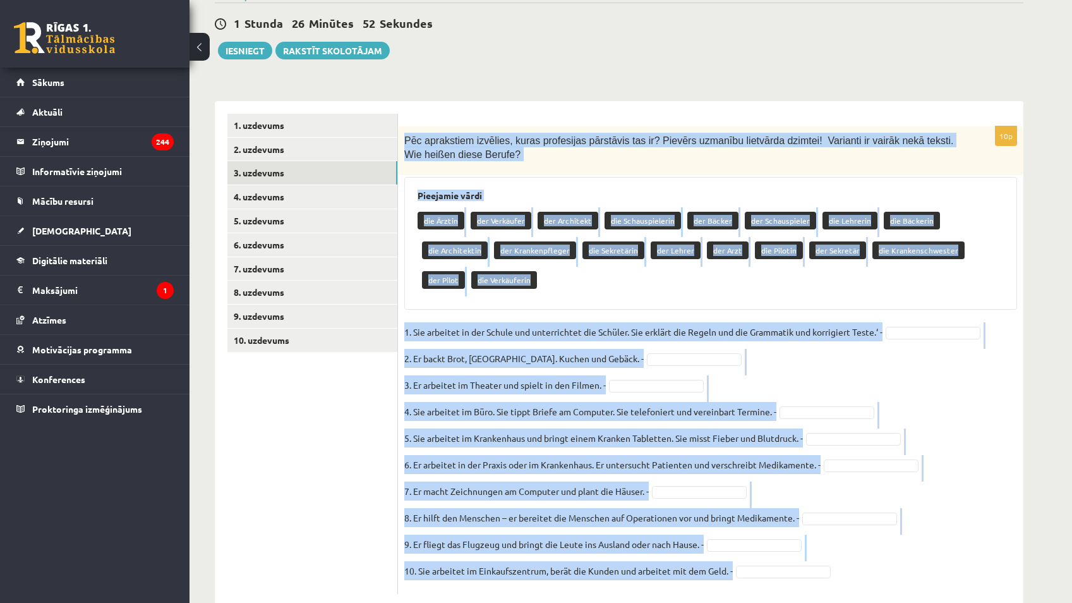
drag, startPoint x: 400, startPoint y: 252, endPoint x: 829, endPoint y: 556, distance: 525.5
click at [525, 556] on div "10p Pēc aprakstiem izvēlies, kuras profesijas pārstāvis tas ir? Pievērs uzmanīb…" at bounding box center [710, 359] width 625 height 467
drag, startPoint x: 829, startPoint y: 556, endPoint x: 727, endPoint y: 536, distance: 103.7
copy div "Pēc aprakstiem izvēlies, kuras profesijas pārstāvis tas ir? Pievērs uzmanību li…"
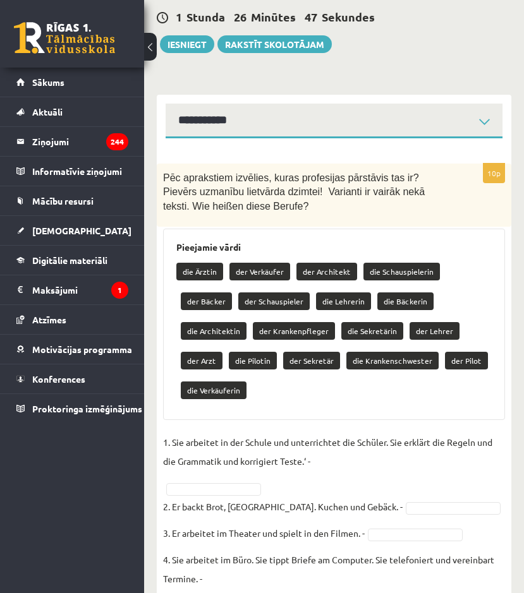
click at [380, 79] on div "**********" at bounding box center [334, 459] width 380 height 1047
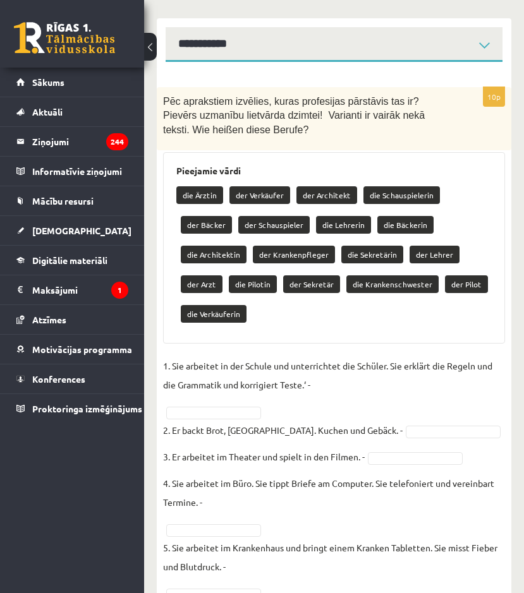
scroll to position [239, 0]
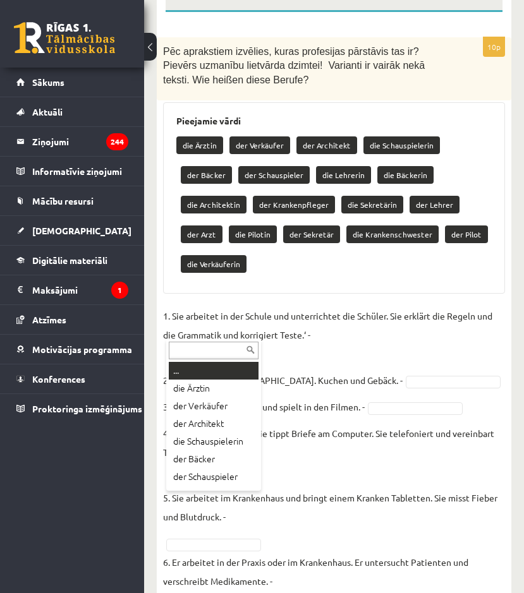
type input "*"
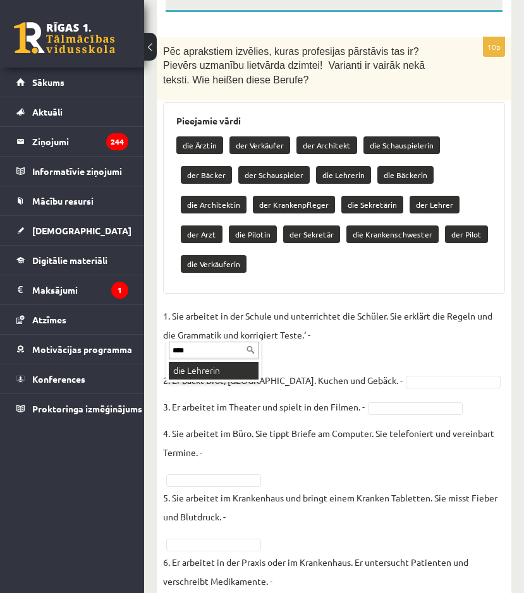
type input "*****"
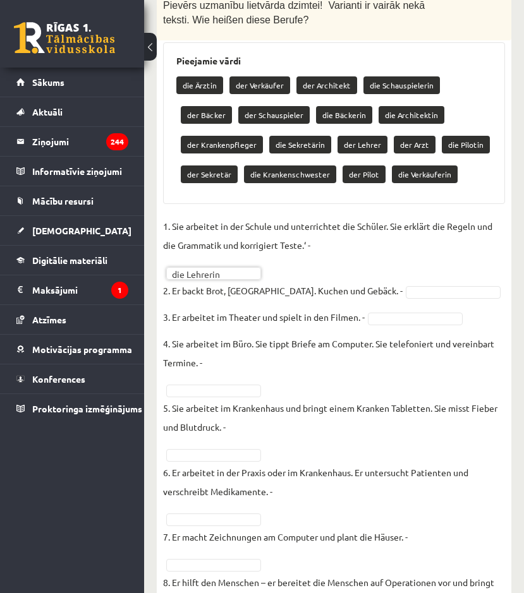
scroll to position [303, 0]
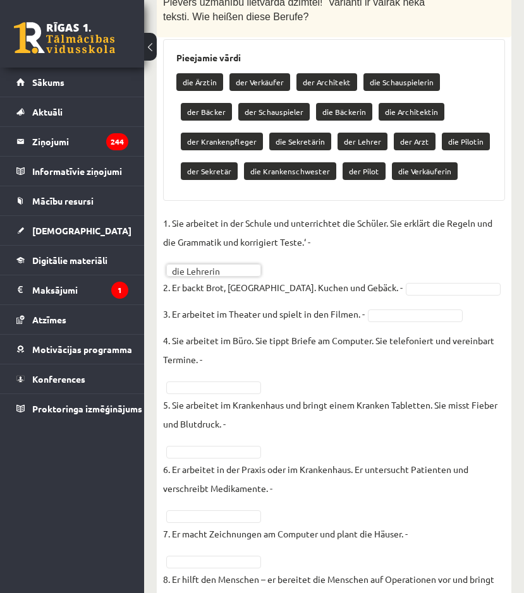
type input "*"
type input "*****"
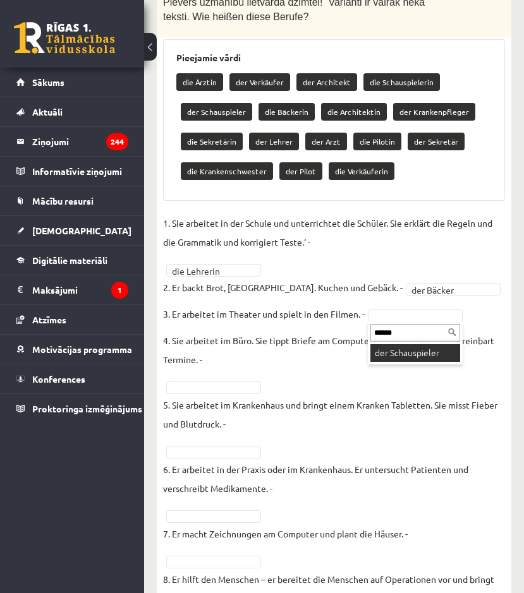
type input "******"
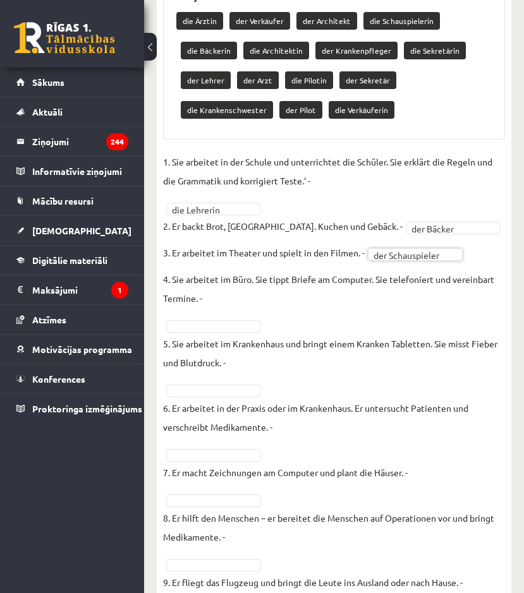
scroll to position [366, 0]
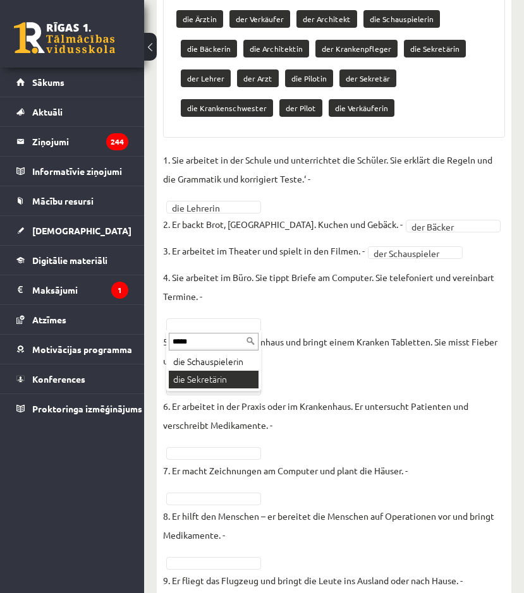
type input "*****"
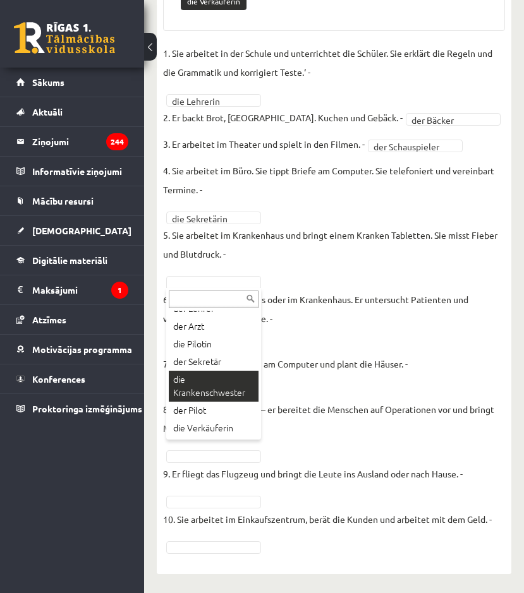
scroll to position [443, 0]
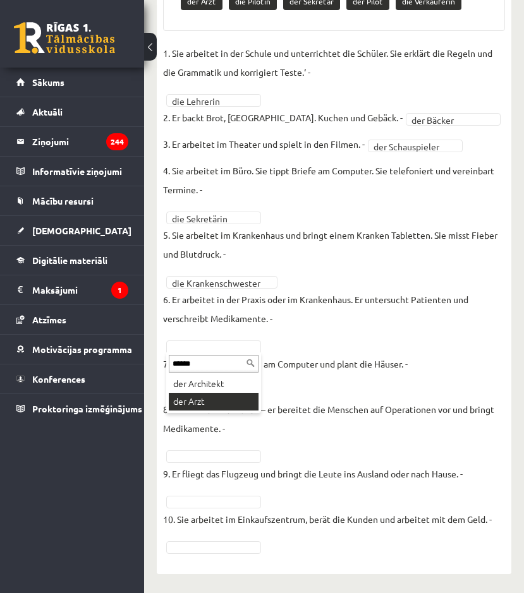
type input "******"
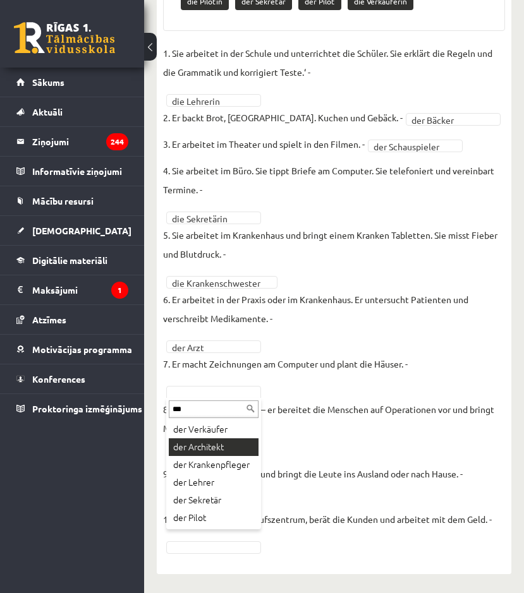
type input "***"
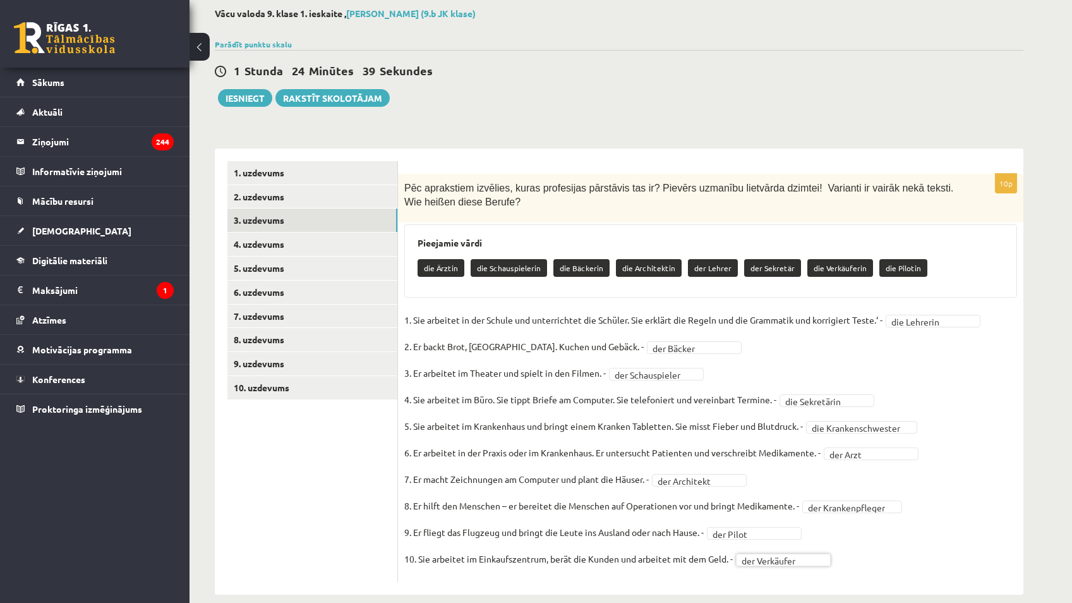
scroll to position [83, 0]
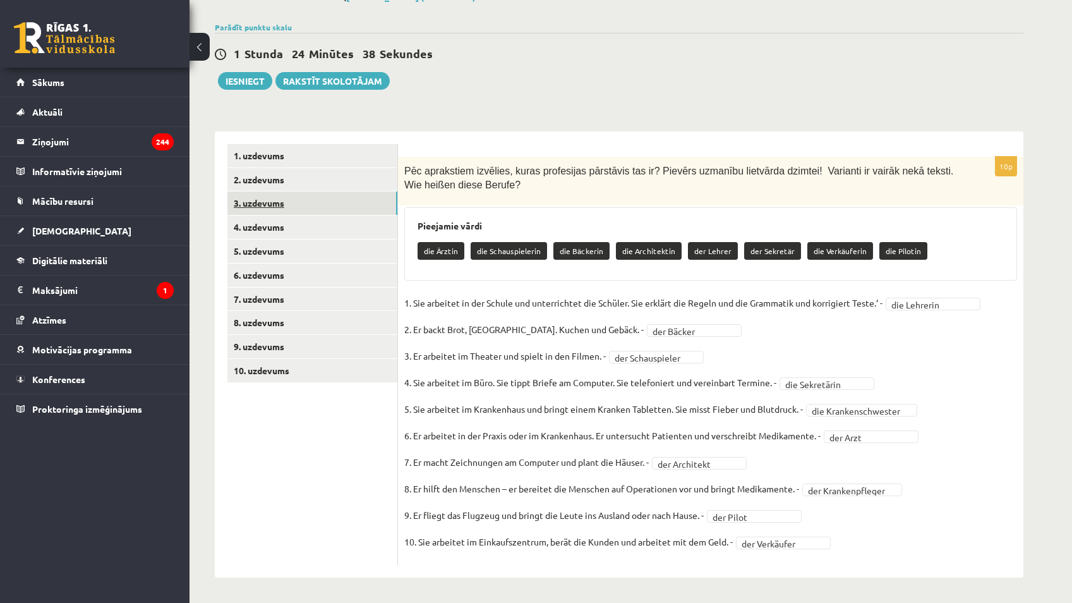
click at [330, 196] on link "3. uzdevums" at bounding box center [312, 202] width 170 height 23
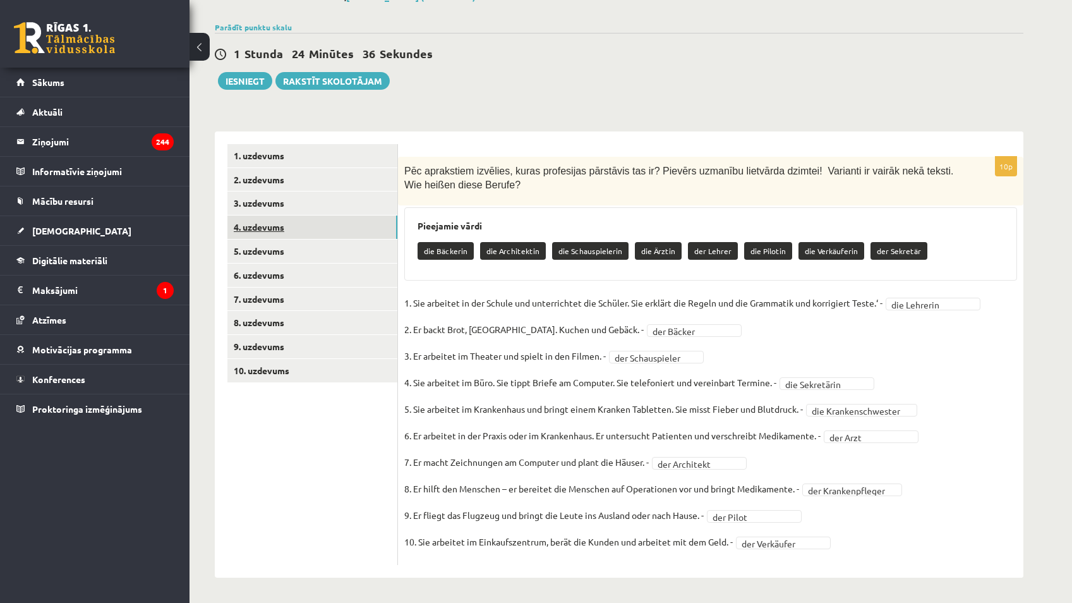
click at [346, 228] on link "4. uzdevums" at bounding box center [312, 226] width 170 height 23
click at [347, 207] on link "3. uzdevums" at bounding box center [312, 202] width 170 height 23
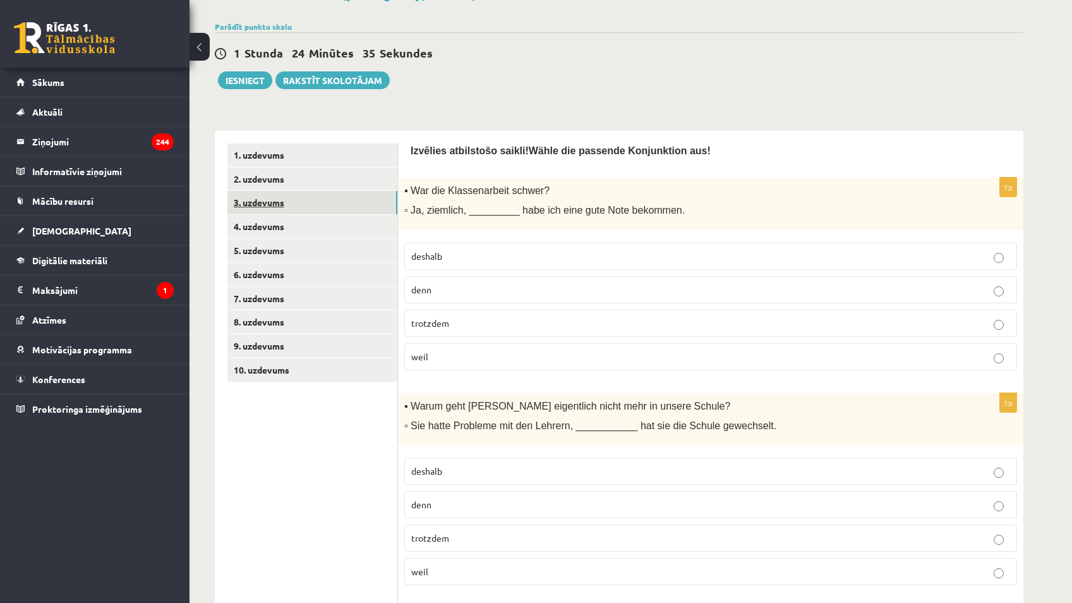
click at [347, 207] on link "3. uzdevums" at bounding box center [312, 202] width 170 height 23
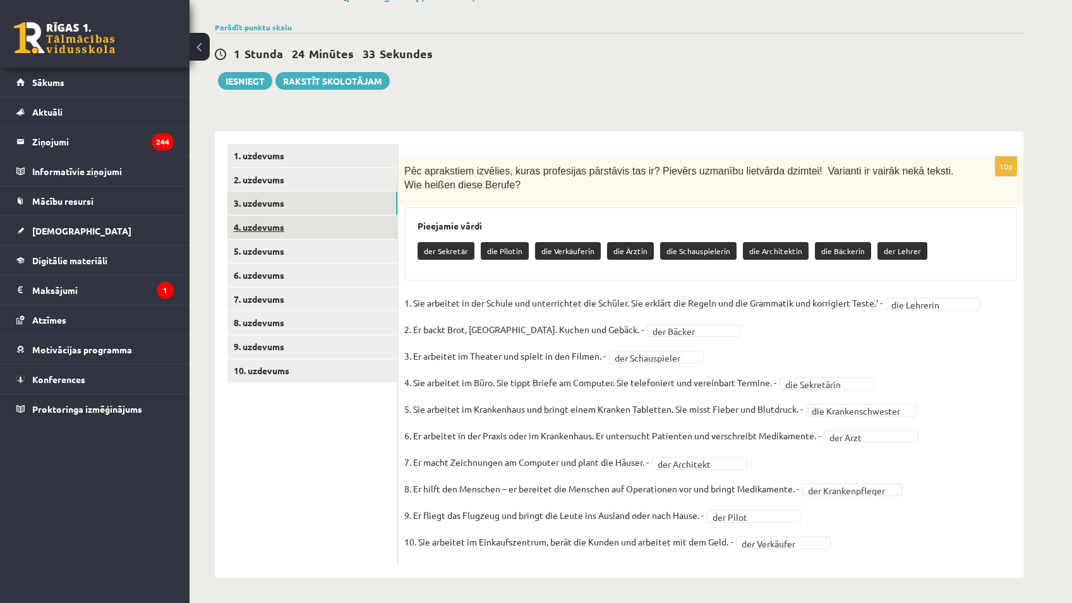
click at [369, 216] on link "4. uzdevums" at bounding box center [312, 226] width 170 height 23
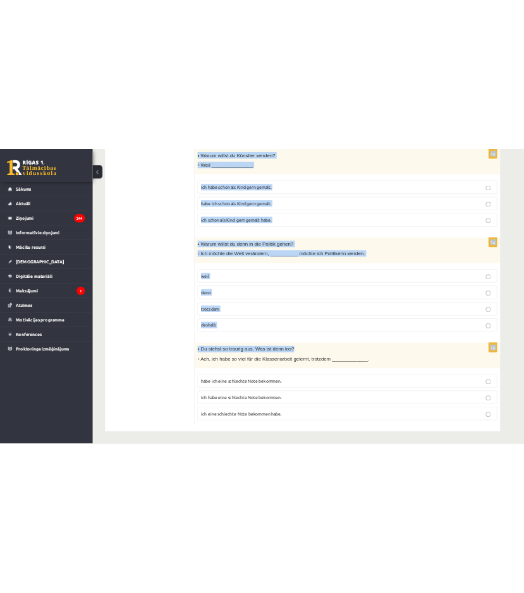
scroll to position [908, 0]
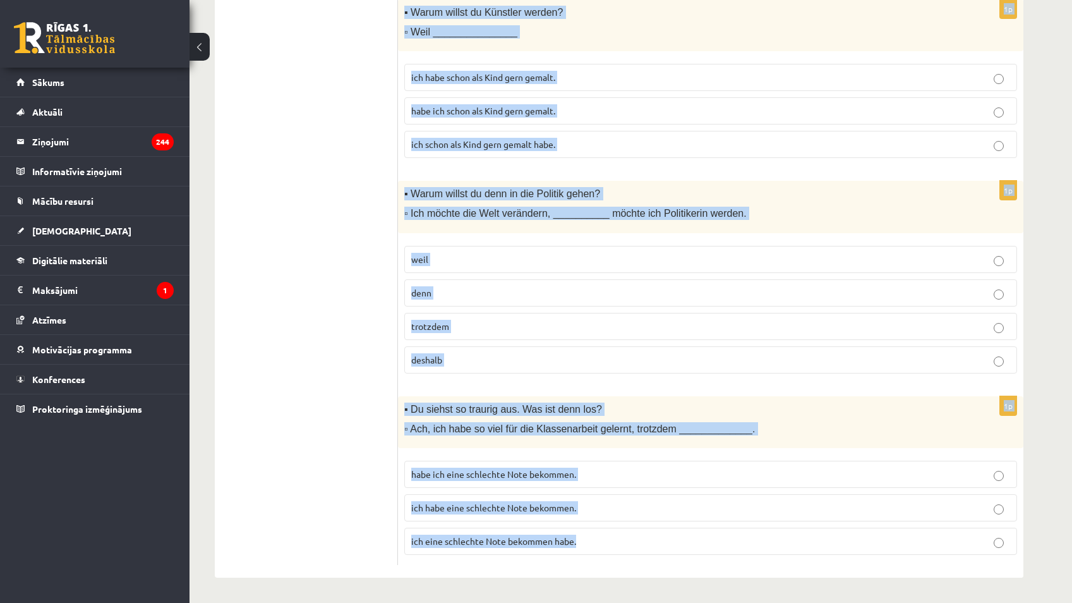
drag, startPoint x: 407, startPoint y: 149, endPoint x: 748, endPoint y: 531, distance: 511.7
copy form "Izv ēlies atbilstošo saikli! Wähle die passende Konjunktion aus! 1p ▪ War die K…"
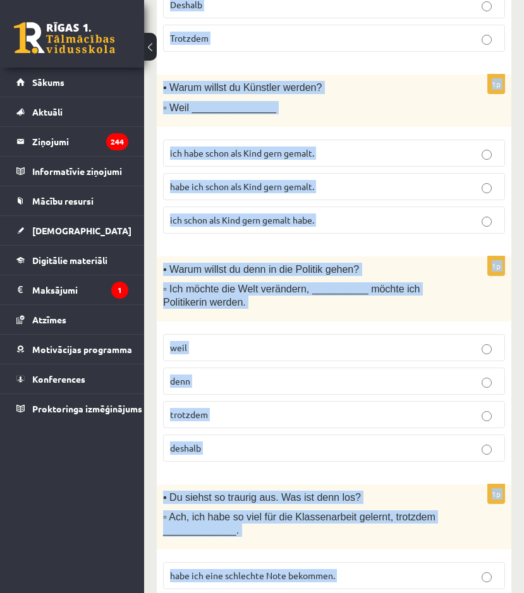
click at [404, 81] on p "▪ Warum willst du Künstler werden?" at bounding box center [302, 87] width 279 height 13
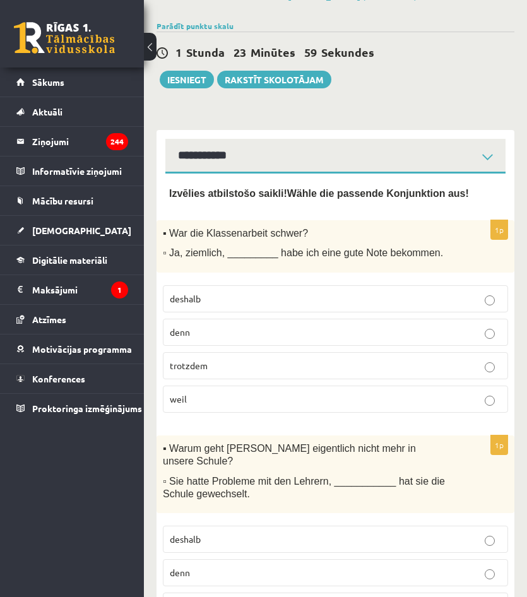
scroll to position [0, 0]
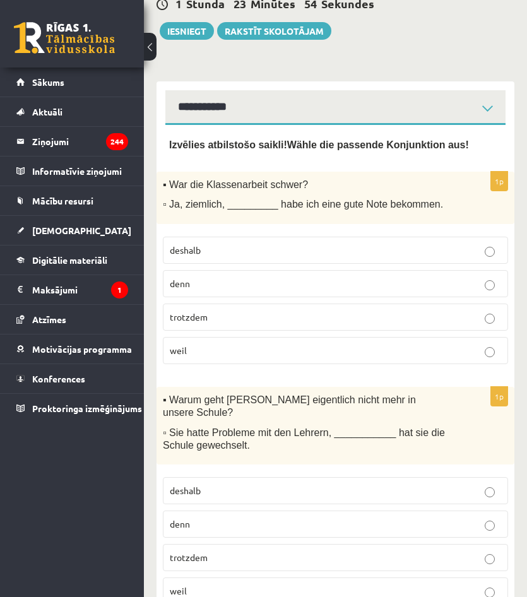
click at [264, 313] on p "trotzdem" at bounding box center [336, 317] width 332 height 13
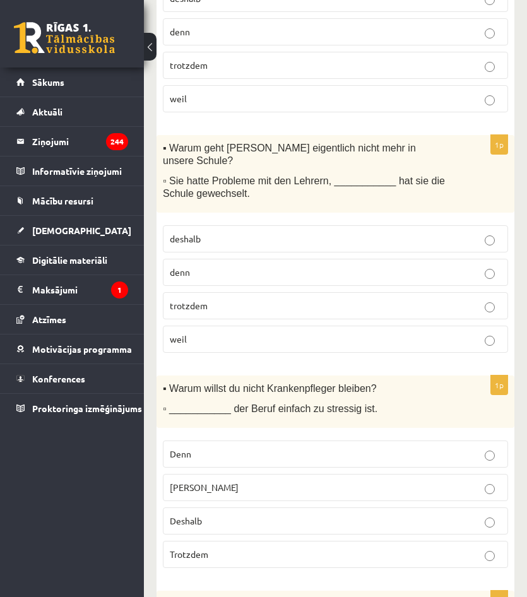
scroll to position [379, 0]
click at [232, 232] on p "deshalb" at bounding box center [336, 238] width 332 height 13
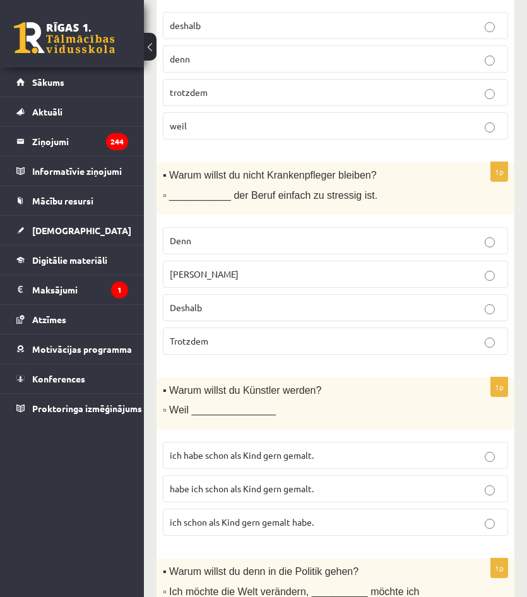
scroll to position [632, 0]
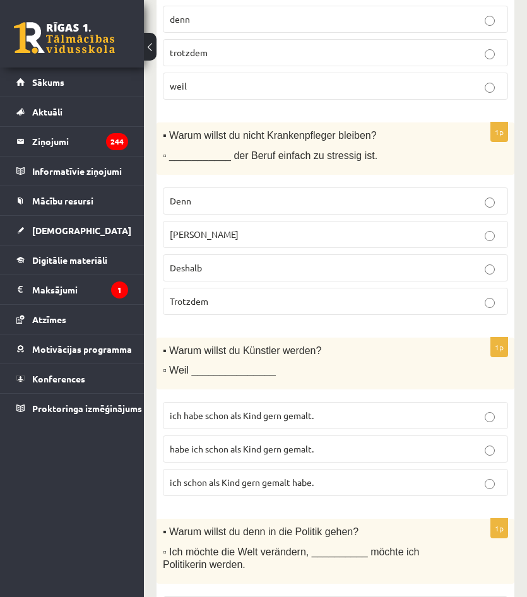
click at [215, 221] on label "Weil" at bounding box center [335, 234] width 345 height 27
click at [294, 228] on p "Weil" at bounding box center [336, 234] width 332 height 13
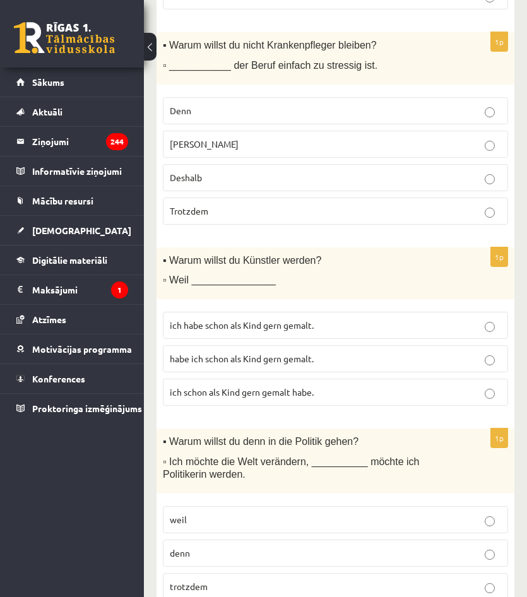
scroll to position [758, 0]
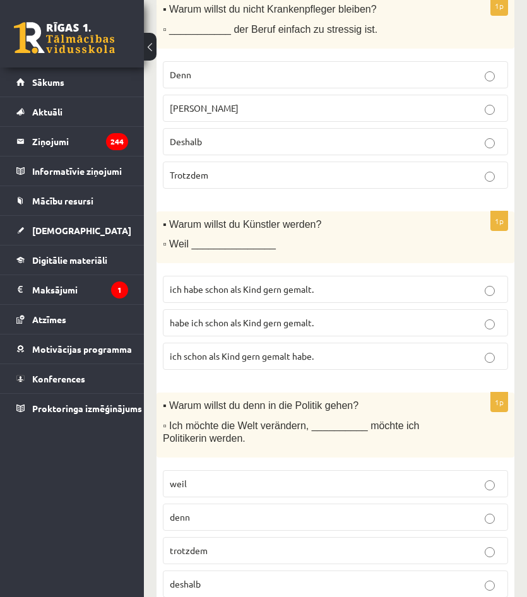
click at [329, 354] on label "ich schon als Kind gern gemalt habe." at bounding box center [335, 356] width 345 height 27
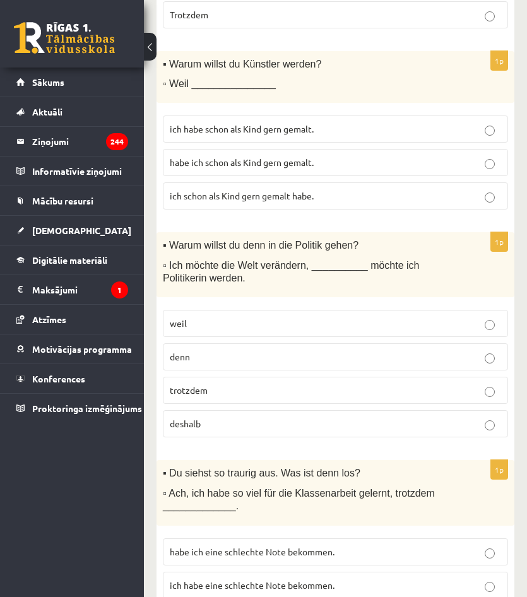
scroll to position [920, 0]
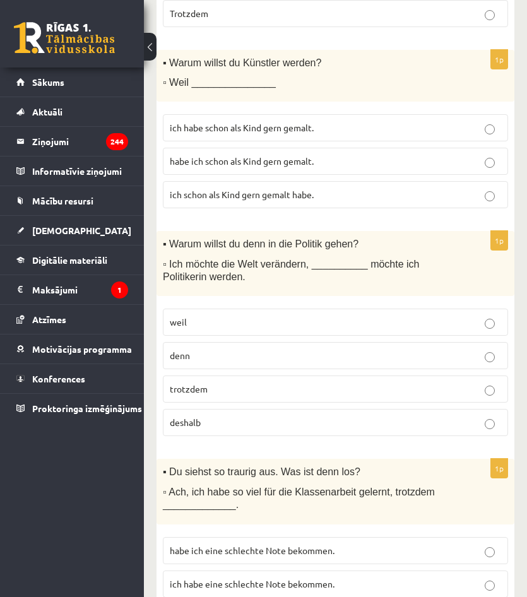
click at [247, 416] on p "deshalb" at bounding box center [336, 422] width 332 height 13
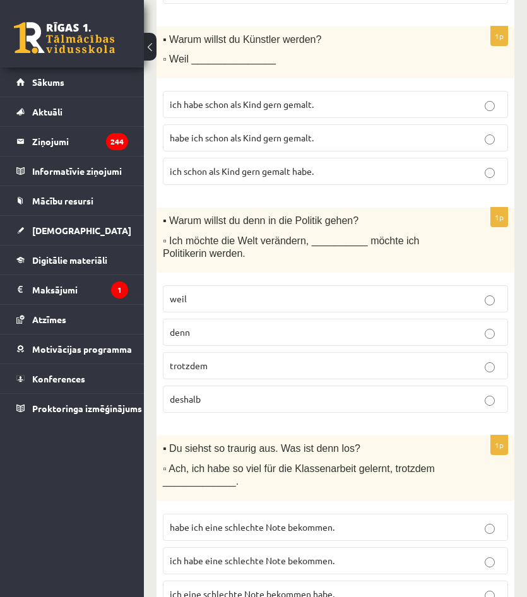
scroll to position [983, 0]
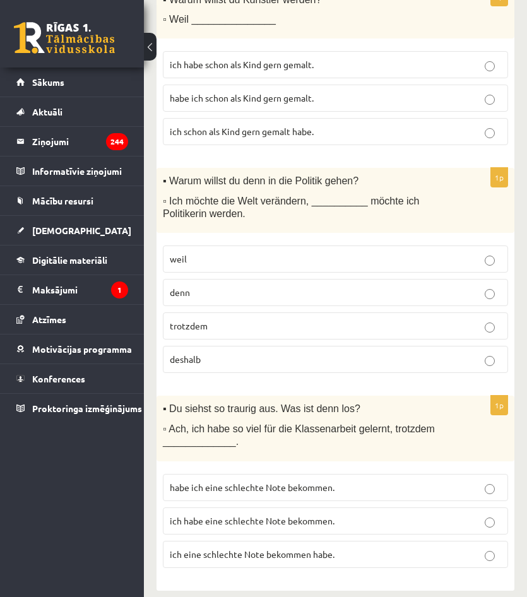
click at [299, 482] on span "habe ich eine schlechte Note bekommen." at bounding box center [252, 487] width 165 height 11
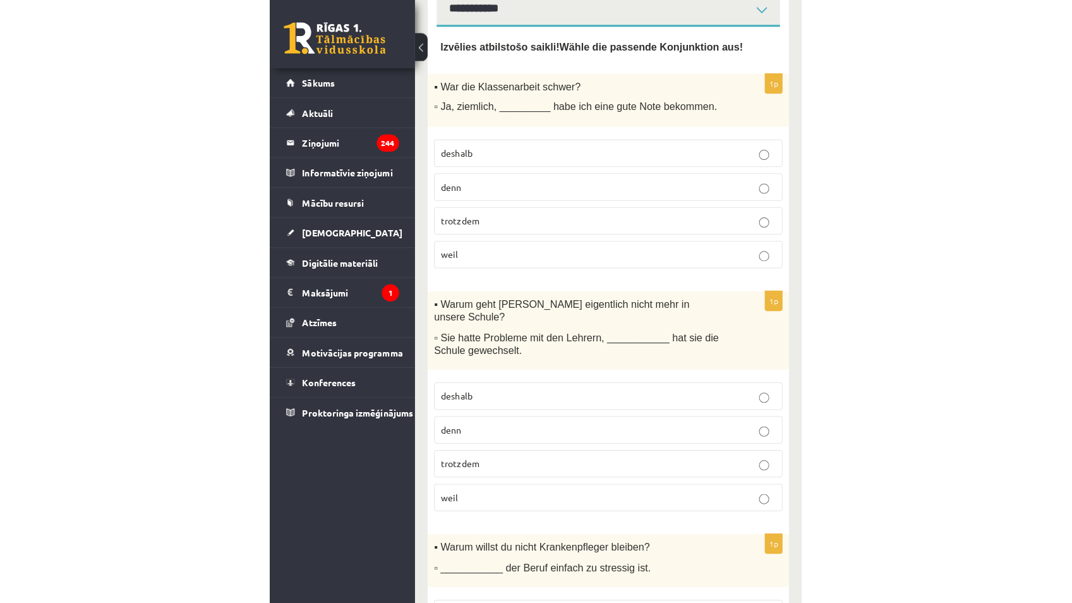
scroll to position [0, 0]
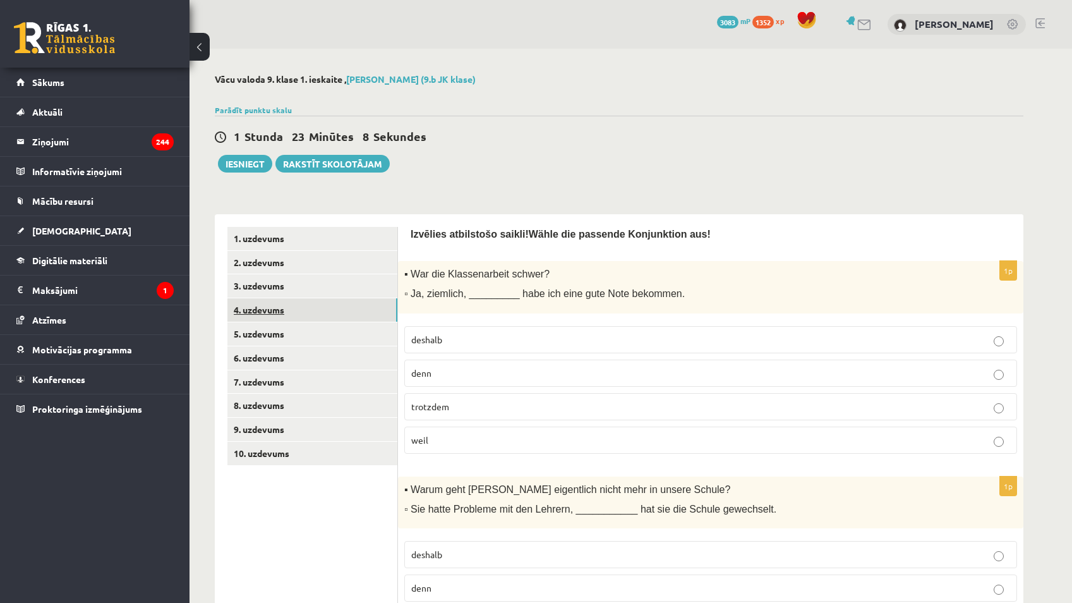
click at [317, 318] on link "4. uzdevums" at bounding box center [312, 309] width 170 height 23
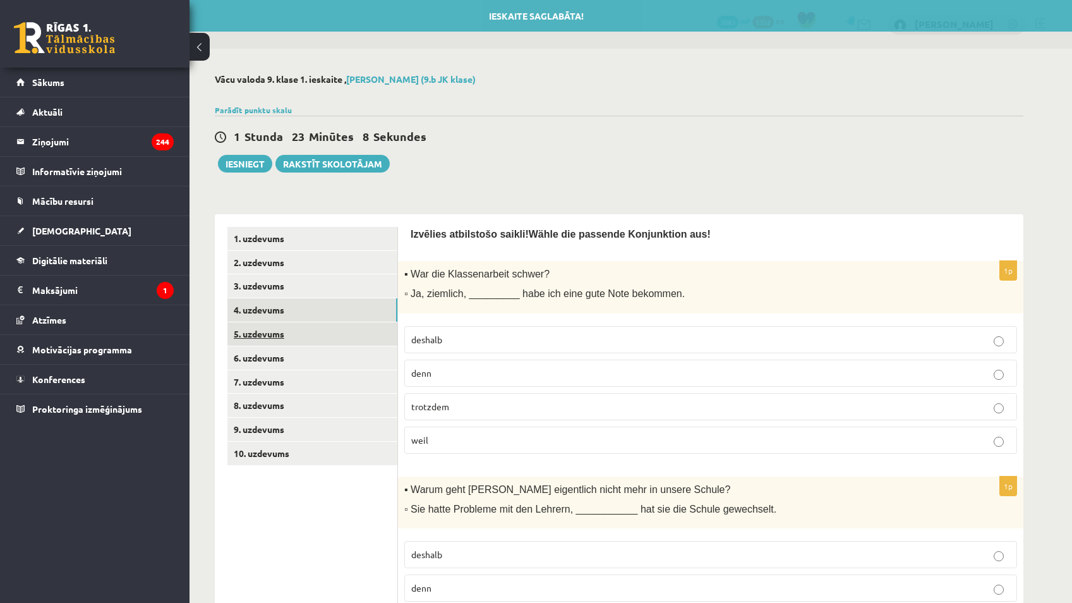
click at [328, 337] on link "5. uzdevums" at bounding box center [312, 333] width 170 height 23
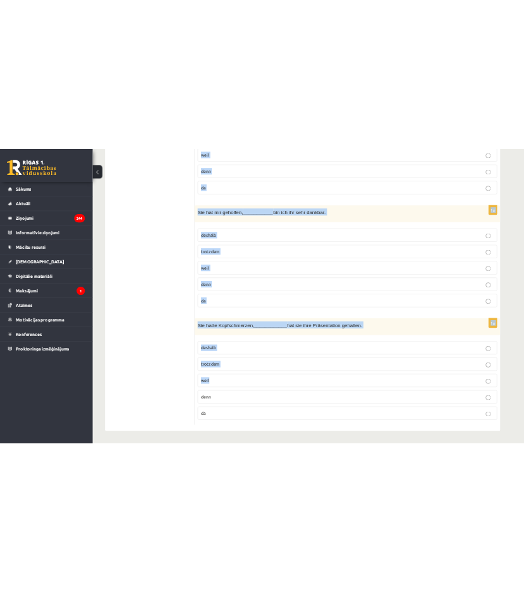
scroll to position [1989, 0]
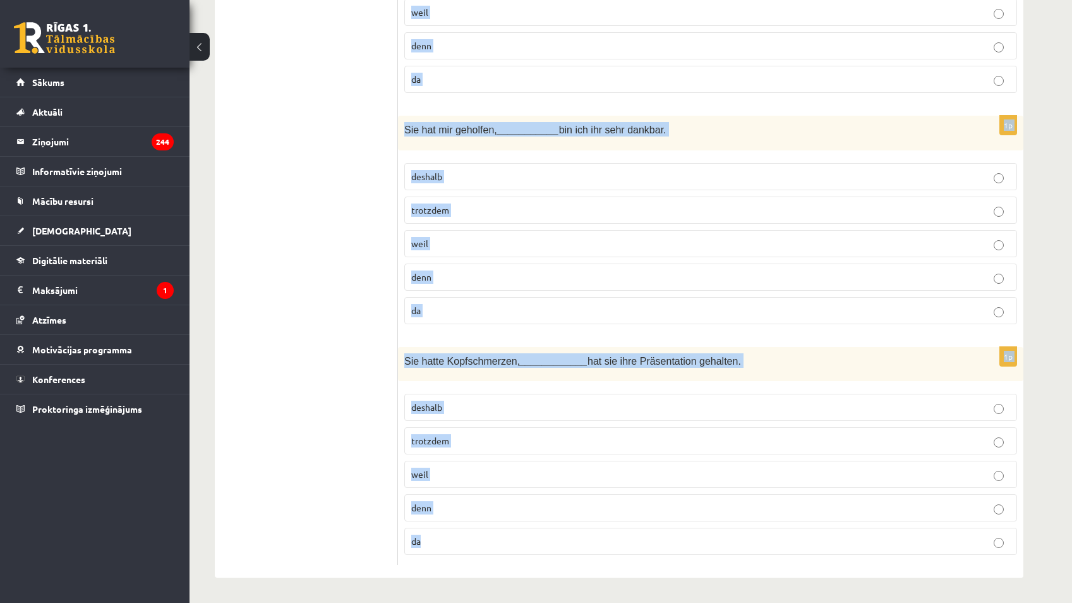
drag, startPoint x: 412, startPoint y: 232, endPoint x: 675, endPoint y: 541, distance: 405.1
copy form "Welche Konjunktion passt? Kurš saiklis iederas? 1p Ich habe den Wecker nicht ge…"
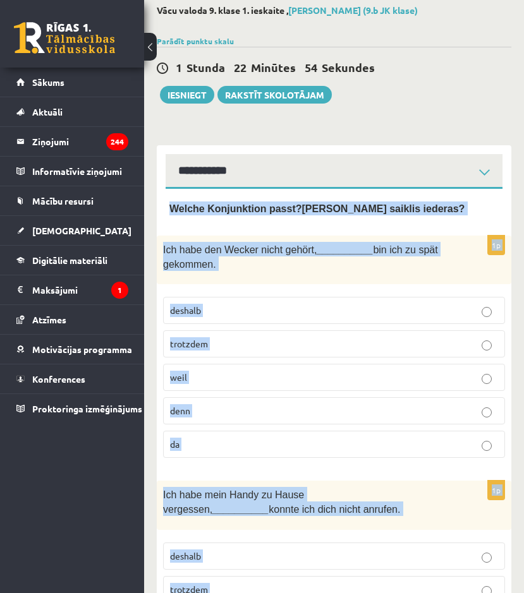
scroll to position [0, 0]
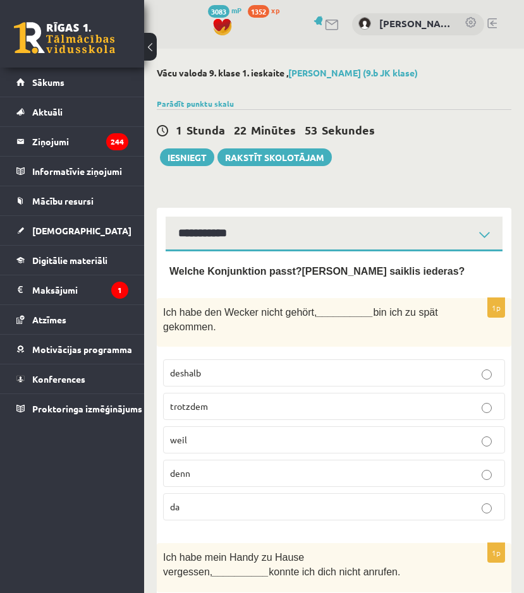
click at [472, 110] on div "1 Stunda 22 Minūtes 53 Sekundes Ieskaite saglabāta! Iesniegt Rakstīt skolotājam" at bounding box center [334, 137] width 354 height 57
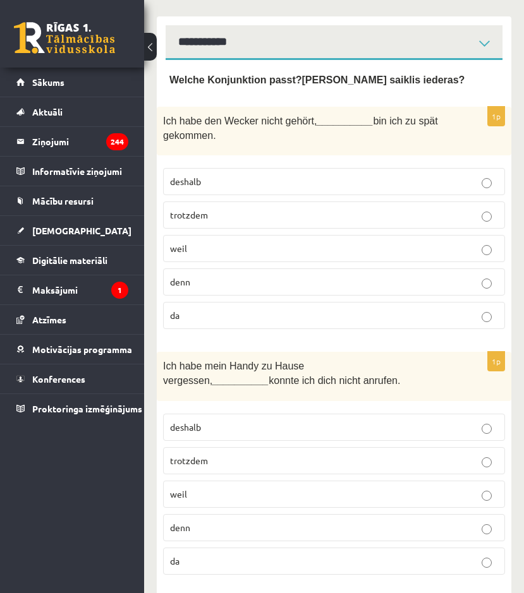
scroll to position [189, 0]
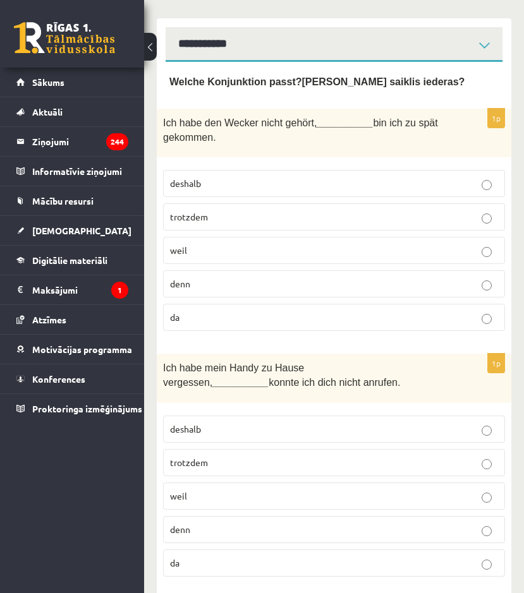
click at [351, 188] on p "deshalb" at bounding box center [334, 183] width 328 height 13
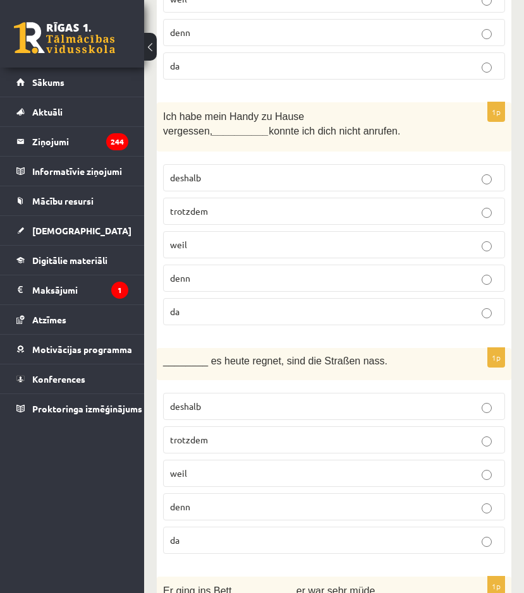
scroll to position [442, 0]
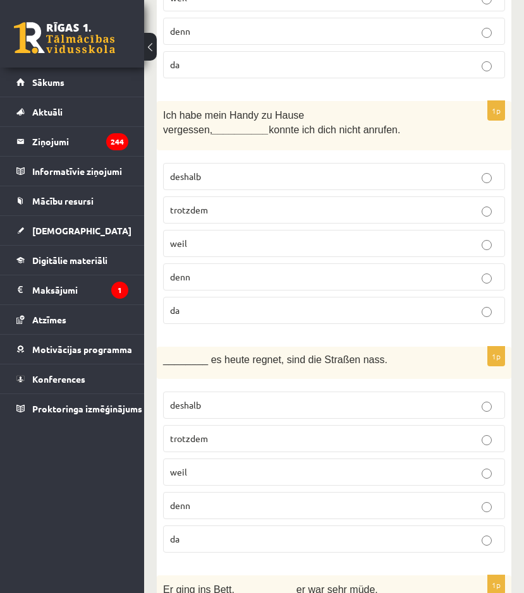
click at [256, 210] on p "trotzdem" at bounding box center [334, 209] width 328 height 13
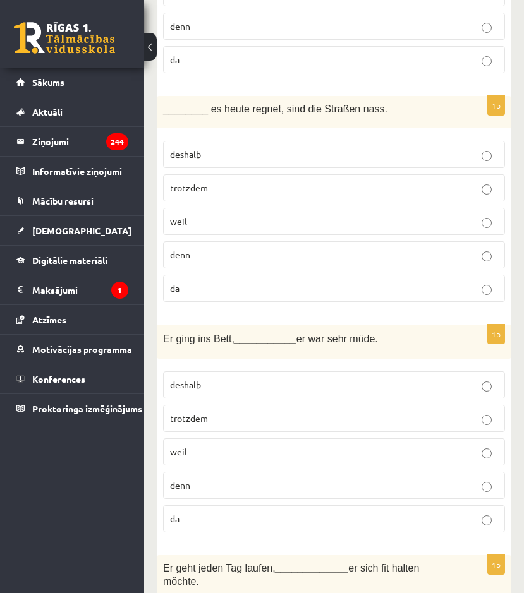
scroll to position [695, 0]
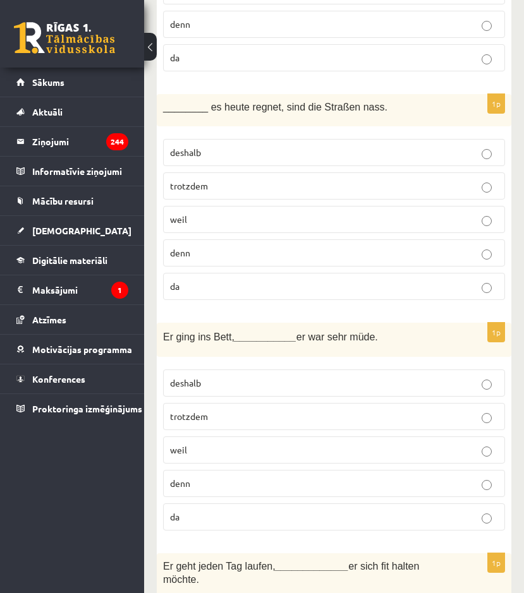
click at [261, 222] on p "weil" at bounding box center [334, 219] width 328 height 13
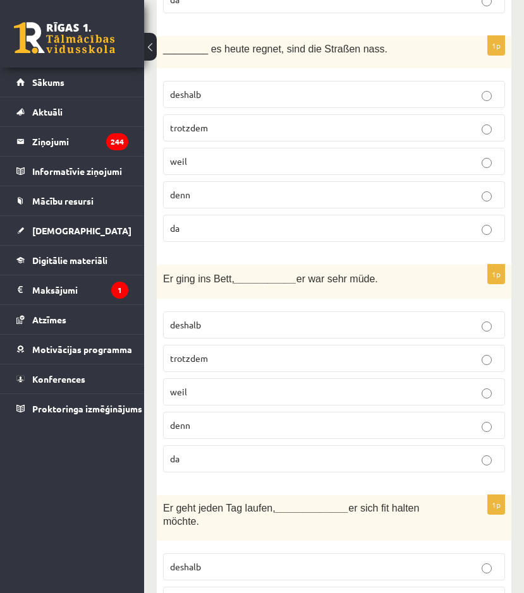
scroll to position [758, 0]
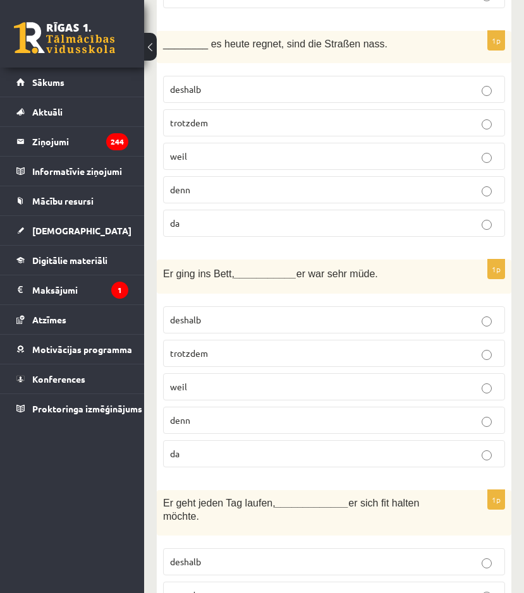
click at [278, 232] on label "da" at bounding box center [334, 223] width 342 height 27
click at [314, 145] on label "weil" at bounding box center [334, 156] width 342 height 27
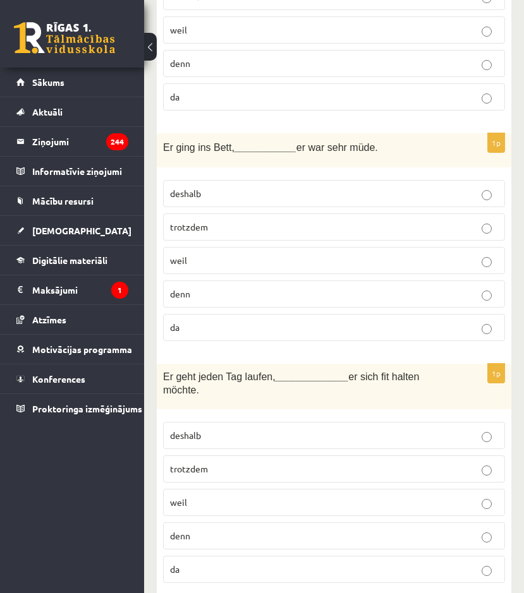
click at [224, 304] on label "denn" at bounding box center [334, 293] width 342 height 27
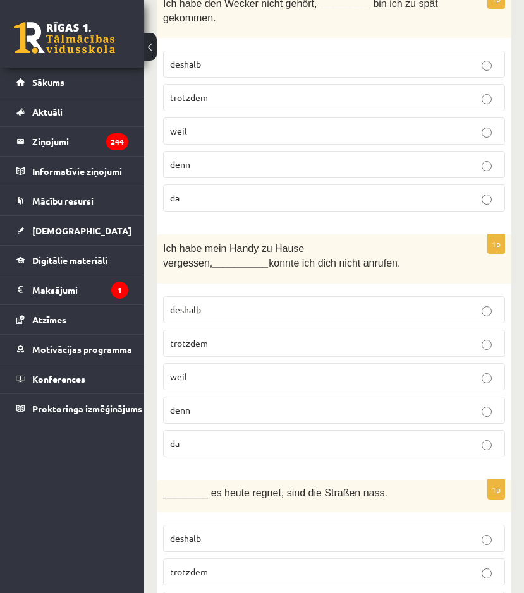
scroll to position [316, 0]
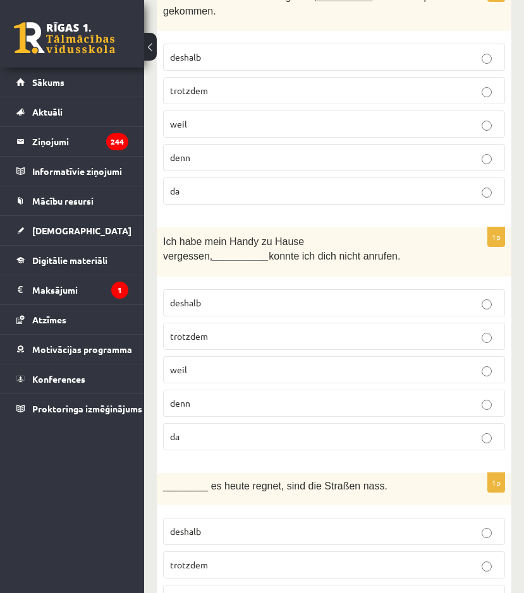
click at [292, 303] on p "deshalb" at bounding box center [334, 302] width 328 height 13
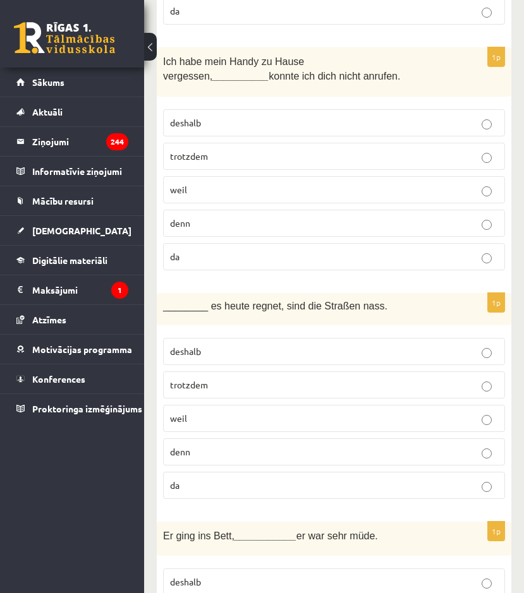
scroll to position [505, 0]
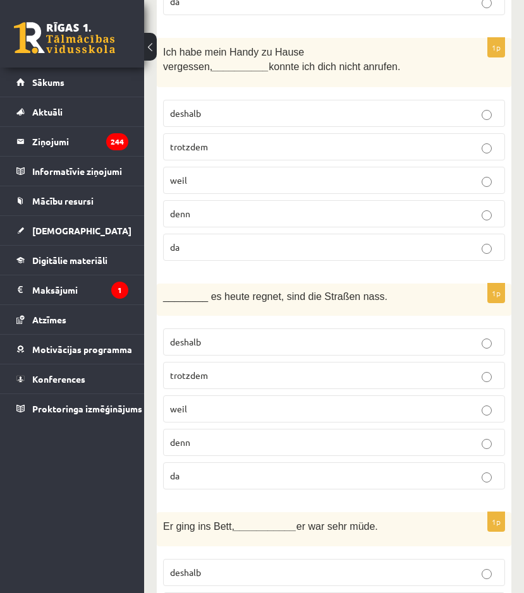
click at [257, 251] on p "da" at bounding box center [334, 247] width 328 height 13
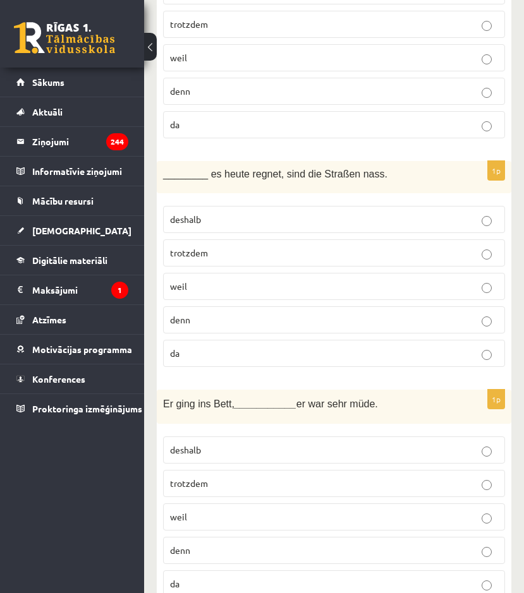
scroll to position [632, 0]
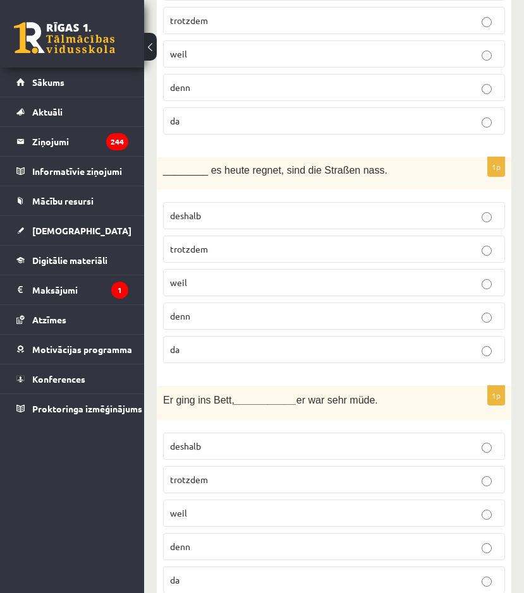
click at [244, 356] on p "da" at bounding box center [334, 349] width 328 height 13
click at [246, 316] on p "denn" at bounding box center [334, 315] width 328 height 13
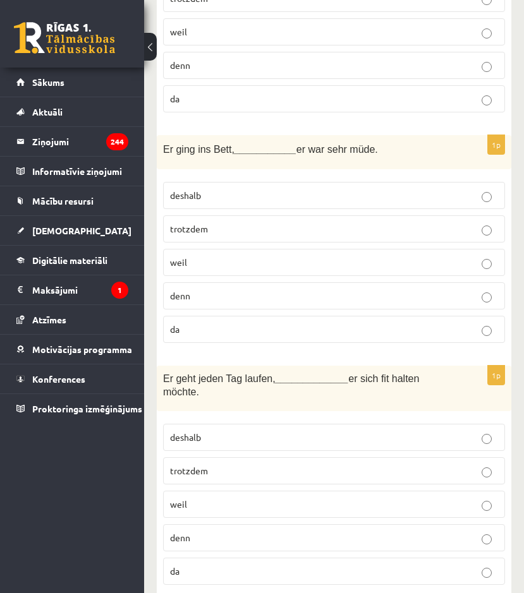
scroll to position [884, 0]
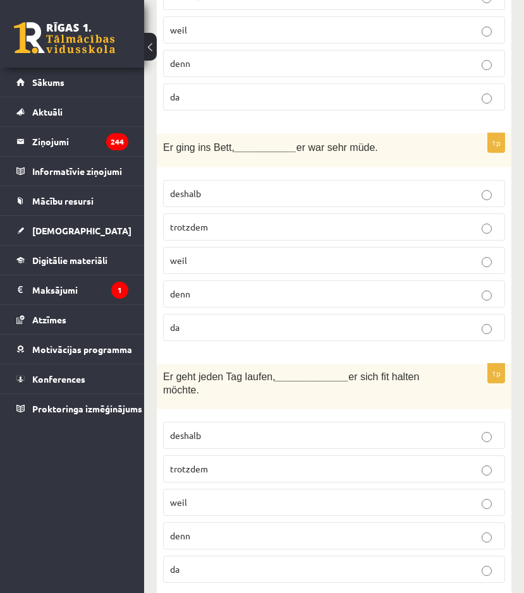
click at [232, 267] on p "weil" at bounding box center [334, 260] width 328 height 13
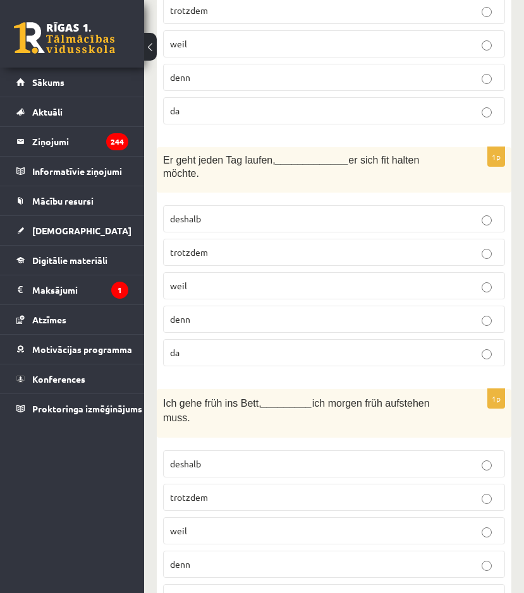
scroll to position [1137, 0]
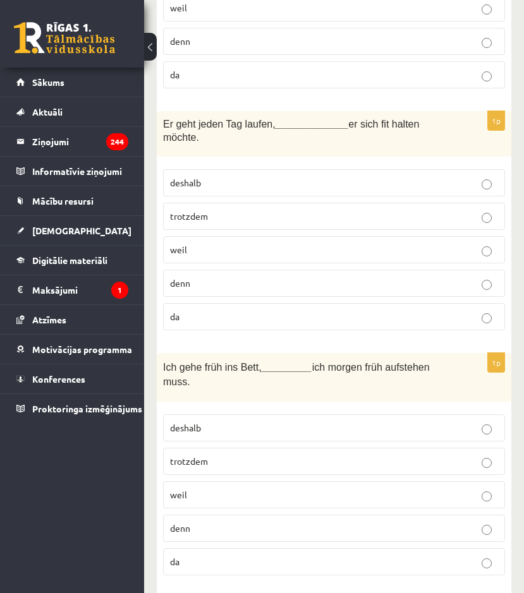
click at [229, 244] on p "weil" at bounding box center [334, 249] width 328 height 13
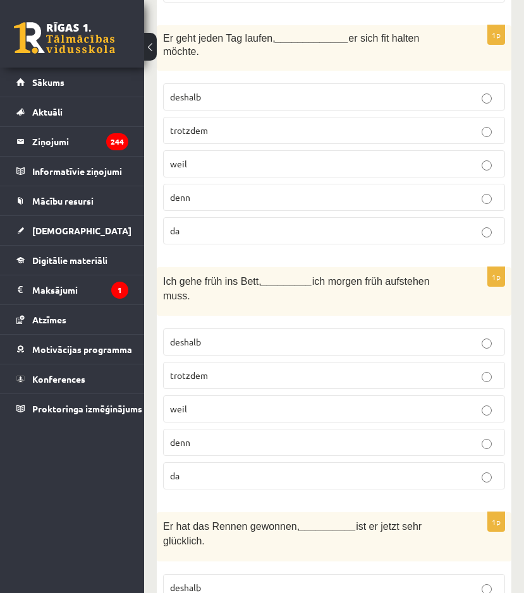
scroll to position [1263, 0]
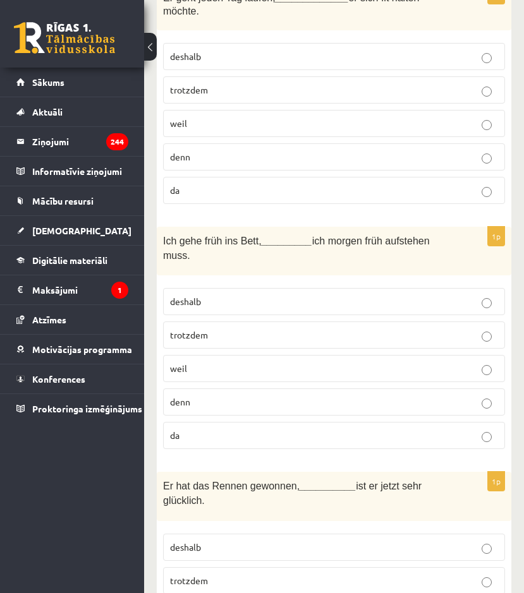
click at [256, 288] on label "deshalb" at bounding box center [334, 301] width 342 height 27
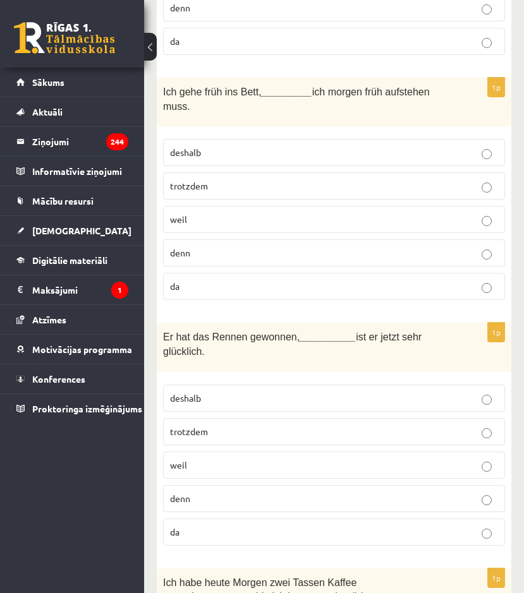
scroll to position [1453, 0]
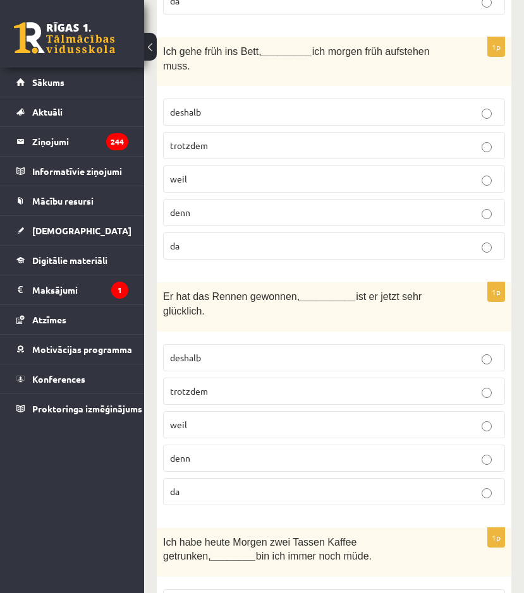
click at [265, 351] on p "deshalb" at bounding box center [334, 357] width 328 height 13
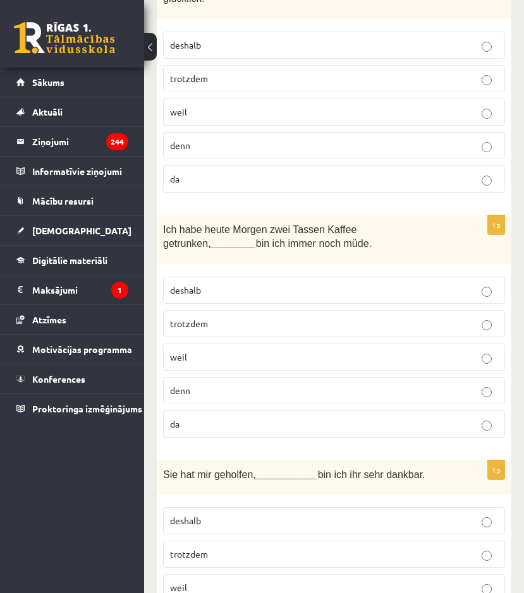
scroll to position [1768, 0]
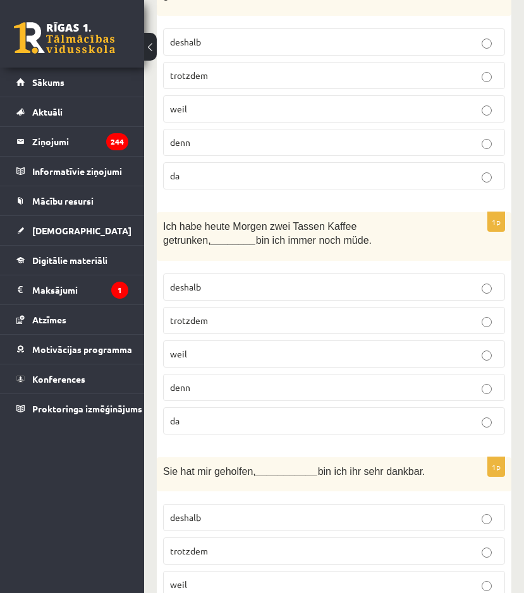
click at [224, 314] on p "trotzdem" at bounding box center [334, 320] width 328 height 13
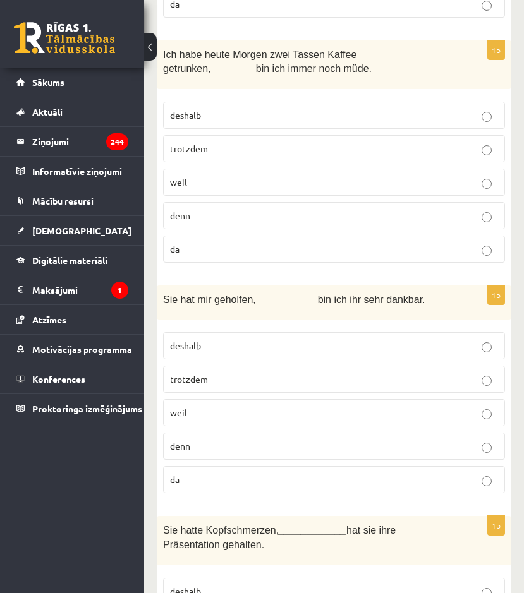
scroll to position [1958, 0]
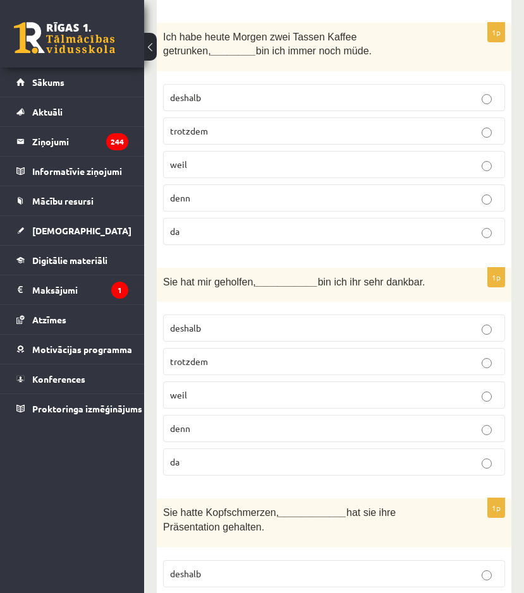
click at [246, 321] on p "deshalb" at bounding box center [334, 327] width 328 height 13
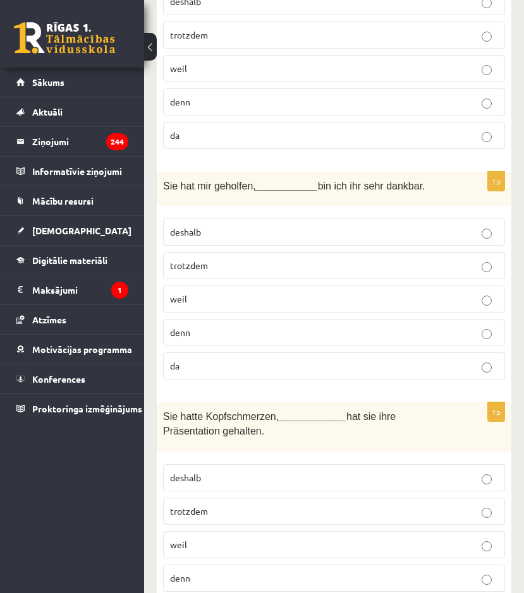
scroll to position [2087, 0]
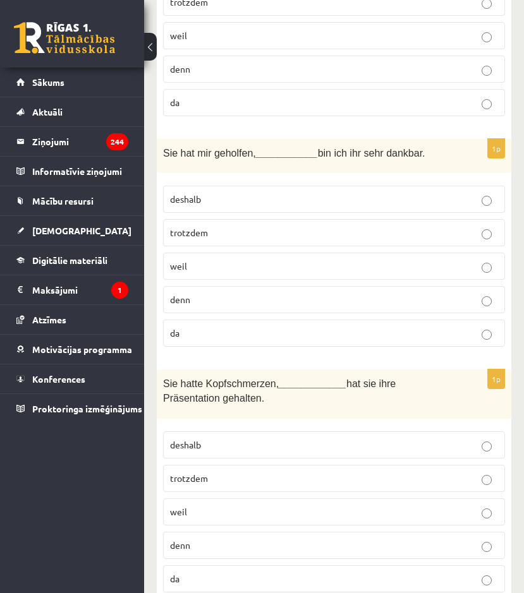
click at [283, 472] on p "trotzdem" at bounding box center [334, 478] width 328 height 13
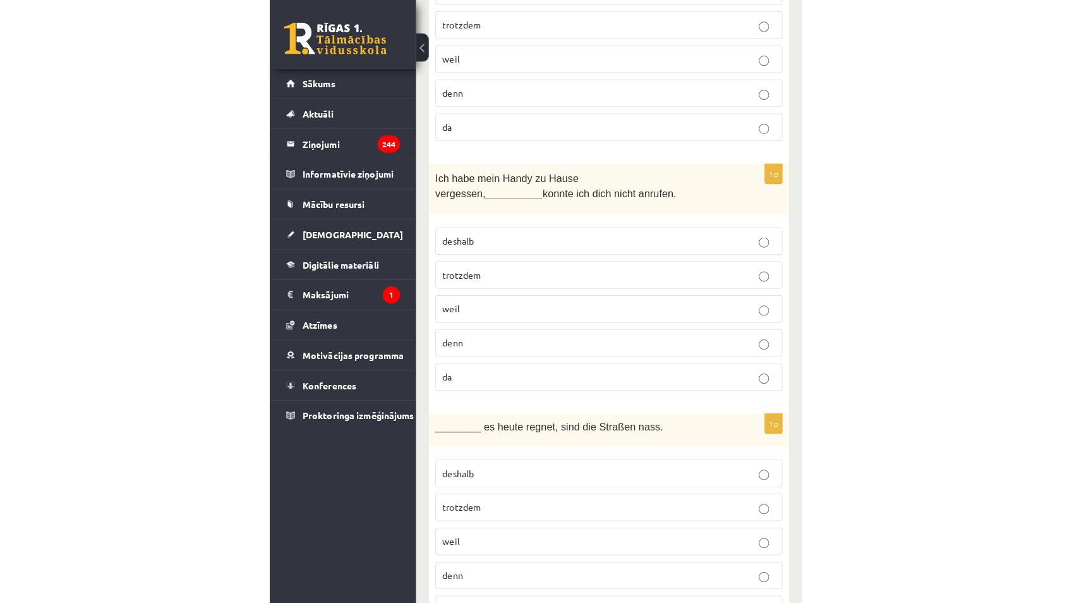
scroll to position [0, 0]
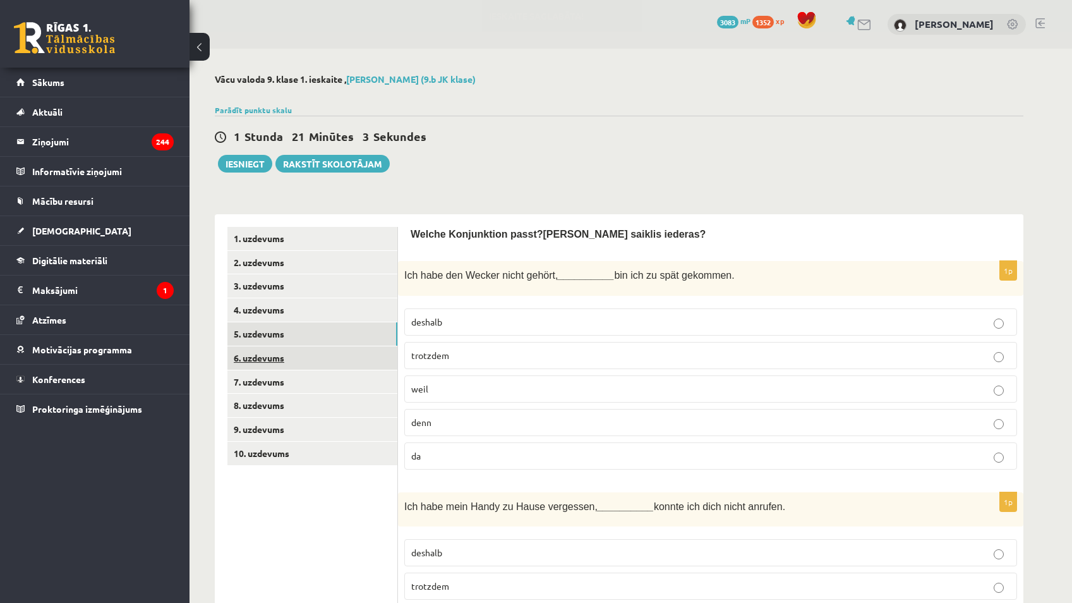
click at [318, 356] on link "6. uzdevums" at bounding box center [312, 357] width 170 height 23
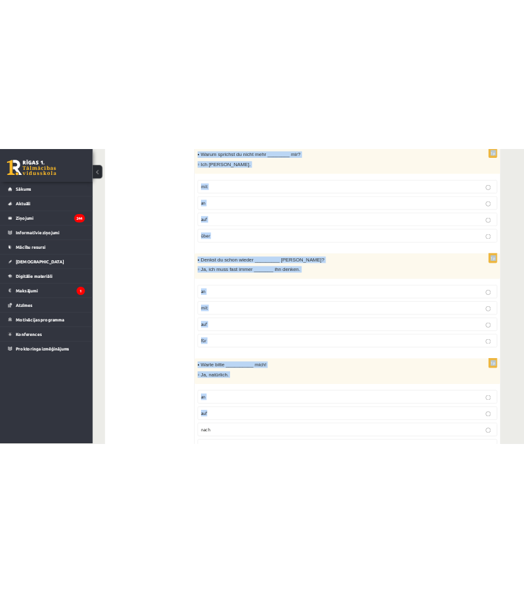
scroll to position [1800, 0]
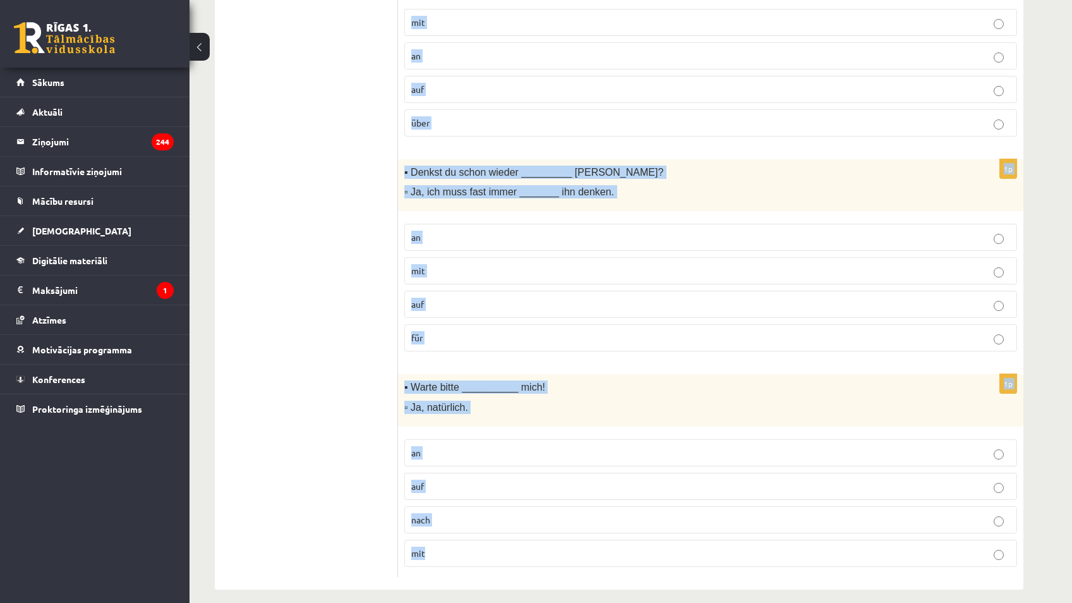
drag, startPoint x: 409, startPoint y: 235, endPoint x: 551, endPoint y: 541, distance: 337.4
drag, startPoint x: 551, startPoint y: 541, endPoint x: 552, endPoint y: 529, distance: 12.0
copy form "Izv ēlies atbilstošo prievārdu! Wähle die passende Präposition aus! 1p ▪ Ich ha…"
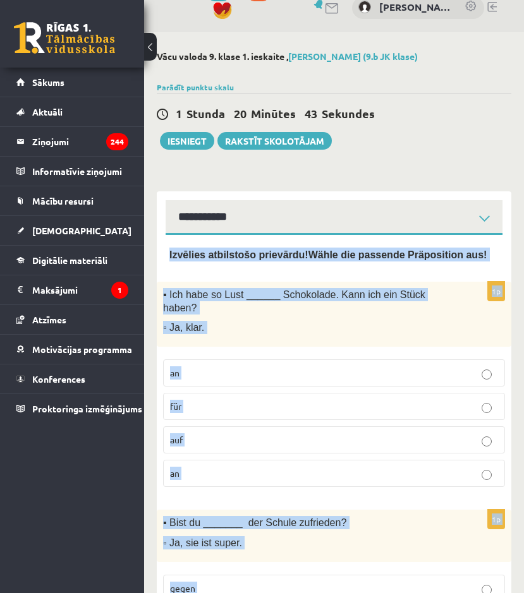
scroll to position [0, 0]
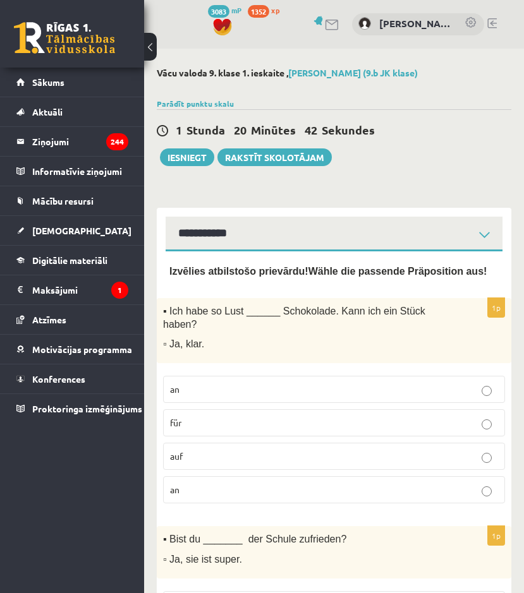
click at [410, 123] on div "1 Stunda 20 Minūtes 42 Sekundes" at bounding box center [334, 131] width 354 height 16
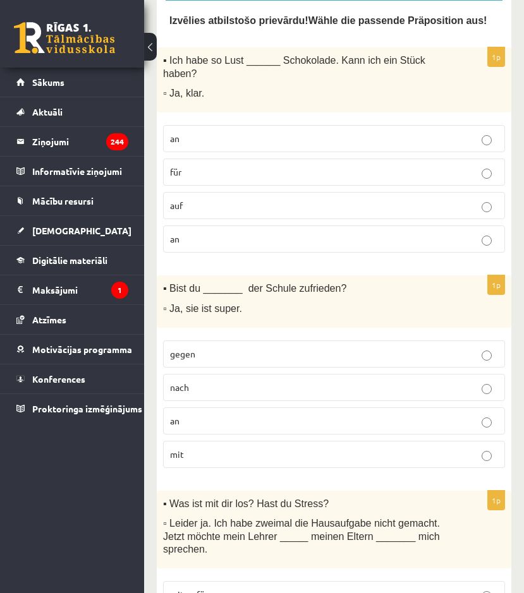
scroll to position [253, 0]
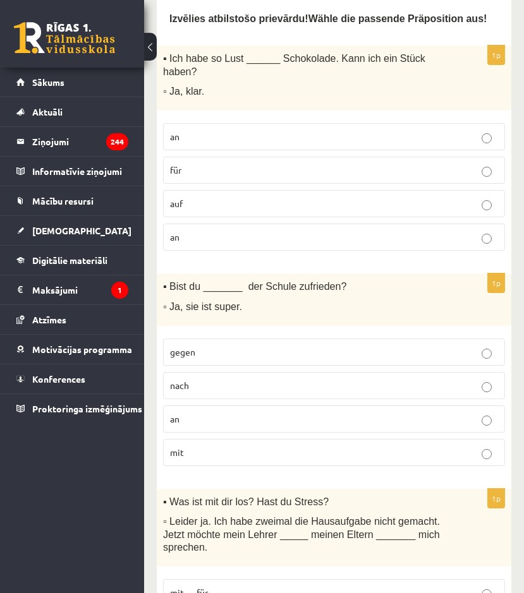
click at [231, 197] on p "auf" at bounding box center [334, 203] width 328 height 13
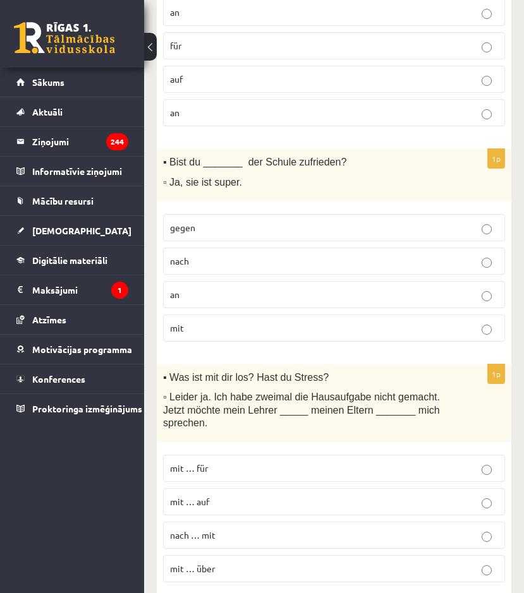
scroll to position [379, 0]
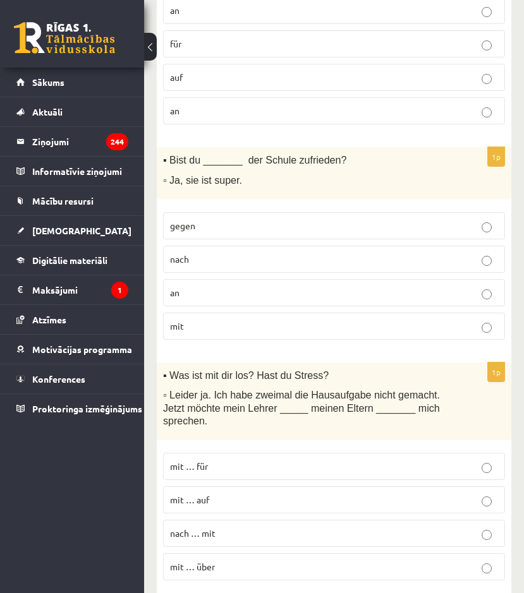
click at [250, 320] on p "mit" at bounding box center [334, 326] width 328 height 13
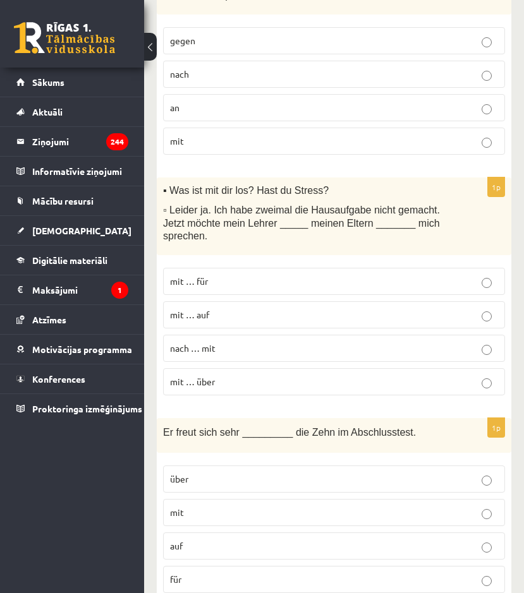
scroll to position [568, 0]
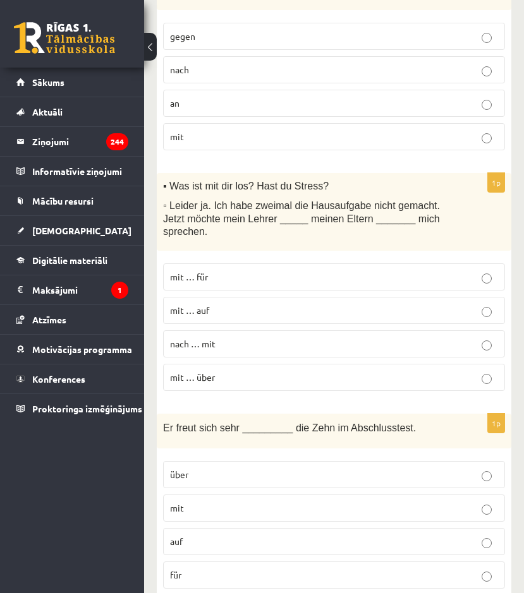
click at [314, 364] on label "mit … über" at bounding box center [334, 377] width 342 height 27
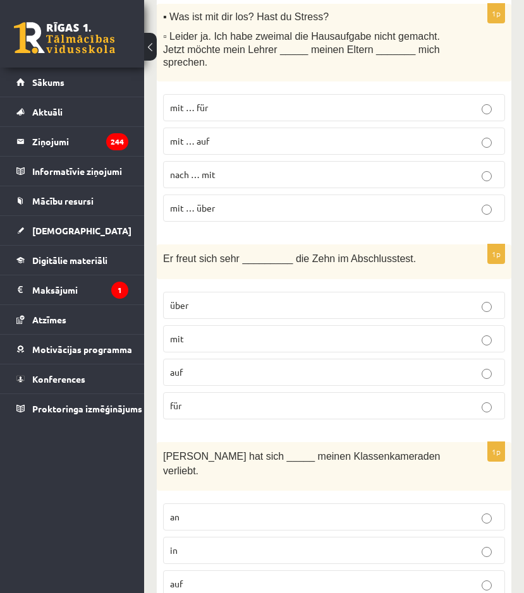
scroll to position [758, 0]
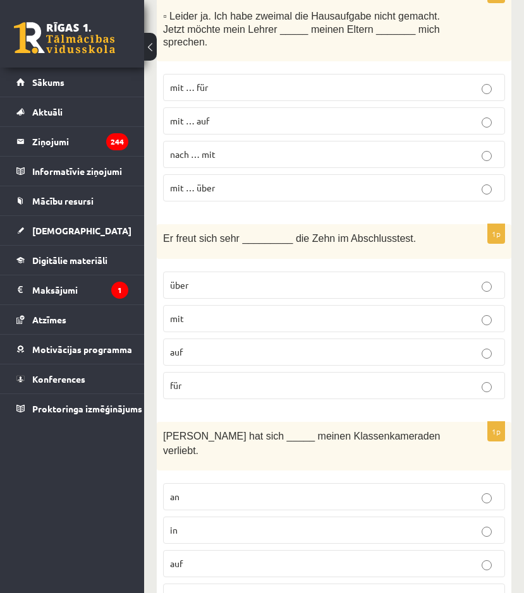
click at [304, 279] on p "über" at bounding box center [334, 285] width 328 height 13
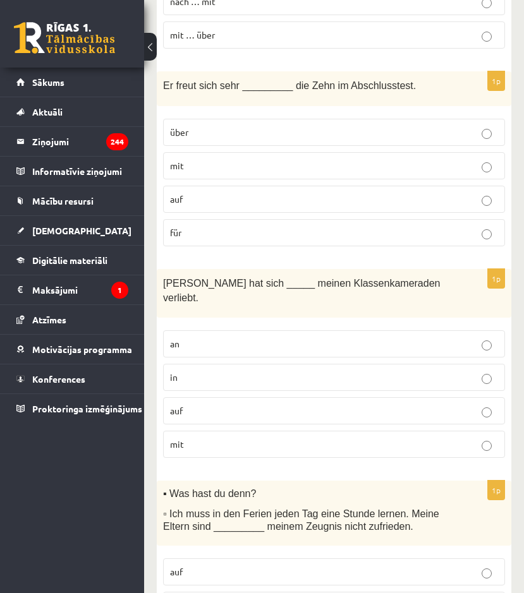
scroll to position [947, 0]
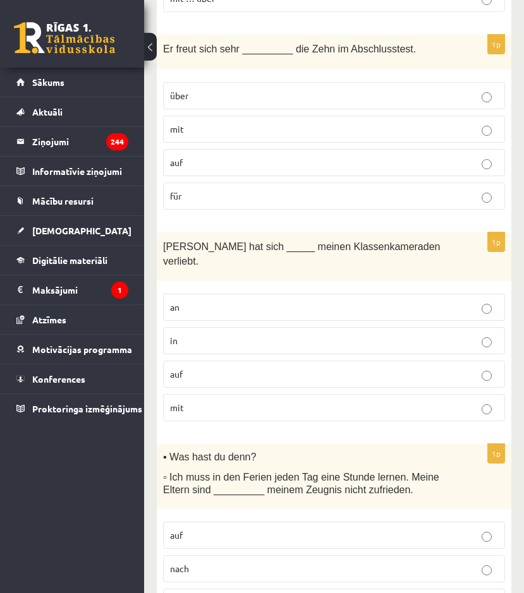
click at [295, 334] on p "in" at bounding box center [334, 340] width 328 height 13
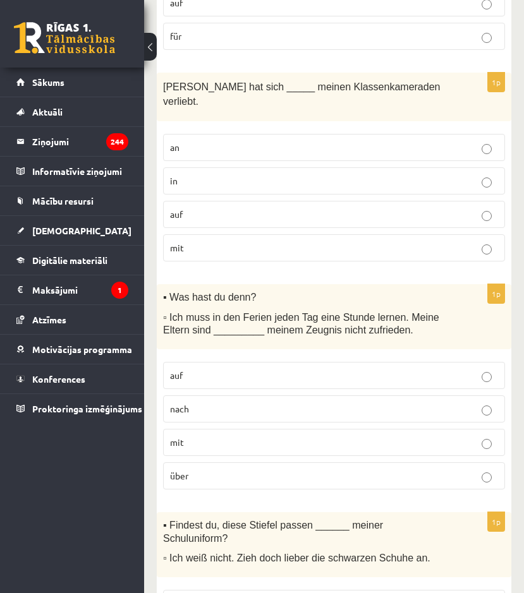
scroll to position [1137, 0]
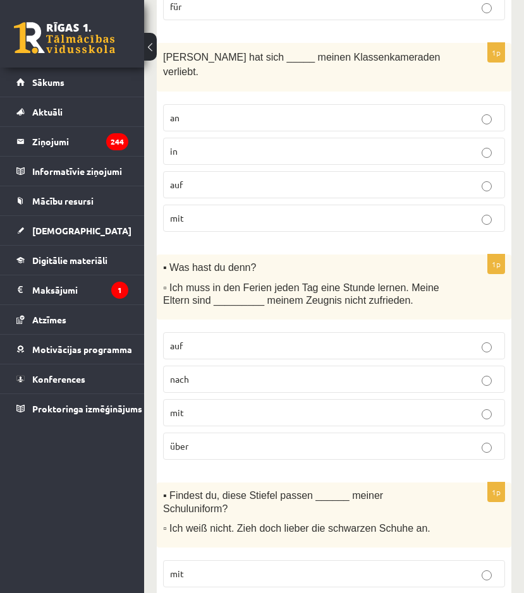
click at [273, 406] on p "mit" at bounding box center [334, 412] width 328 height 13
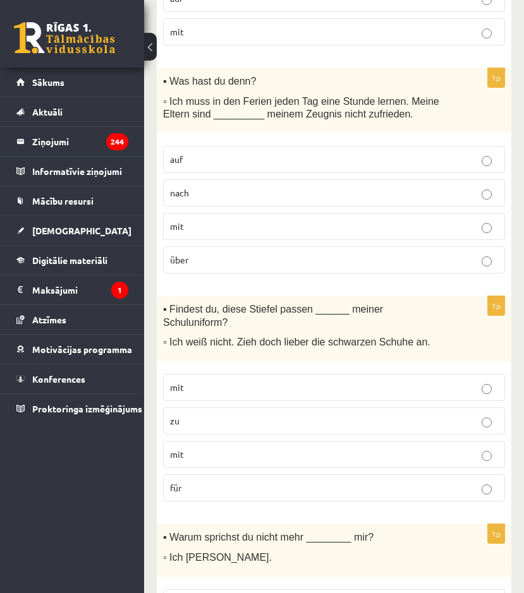
scroll to position [1326, 0]
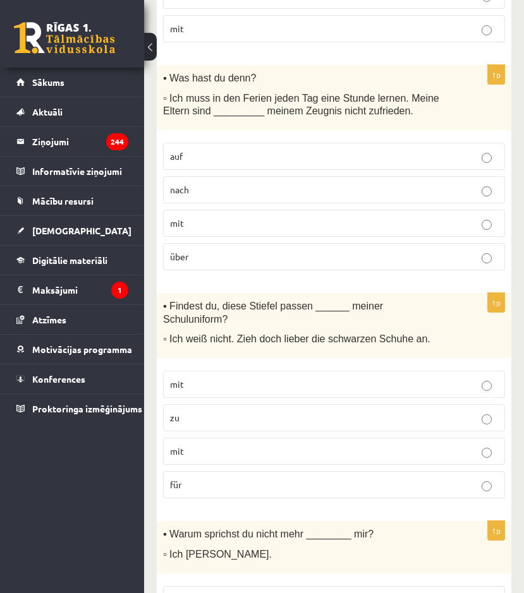
click at [294, 404] on label "zu" at bounding box center [334, 417] width 342 height 27
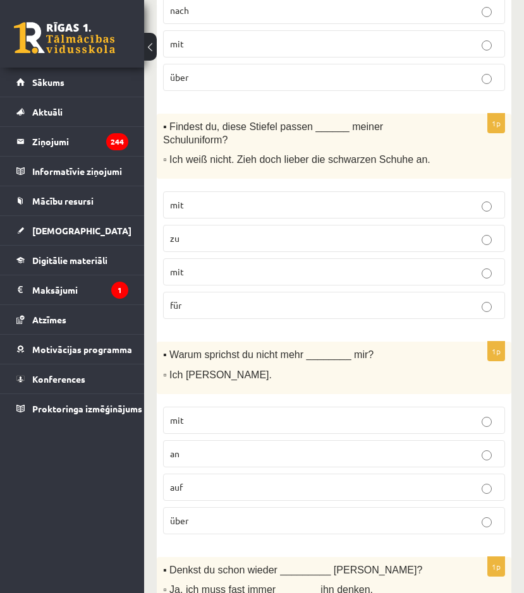
scroll to position [1516, 0]
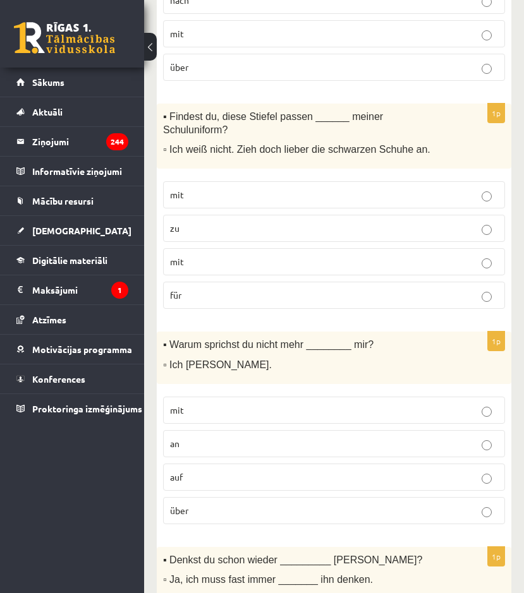
click at [279, 404] on p "mit" at bounding box center [334, 410] width 328 height 13
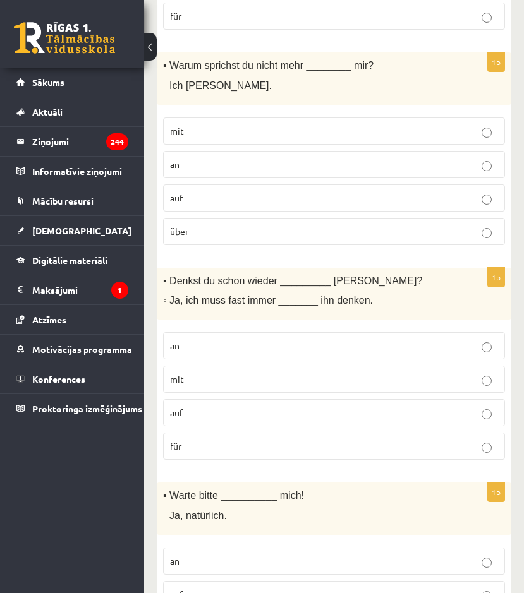
scroll to position [1832, 0]
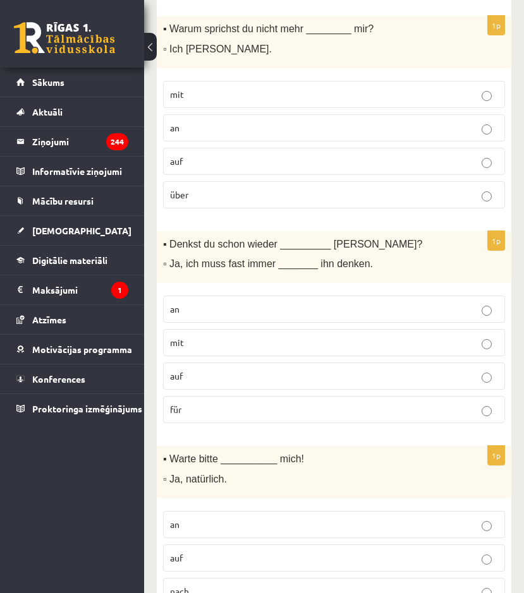
click at [287, 303] on p "an" at bounding box center [334, 309] width 328 height 13
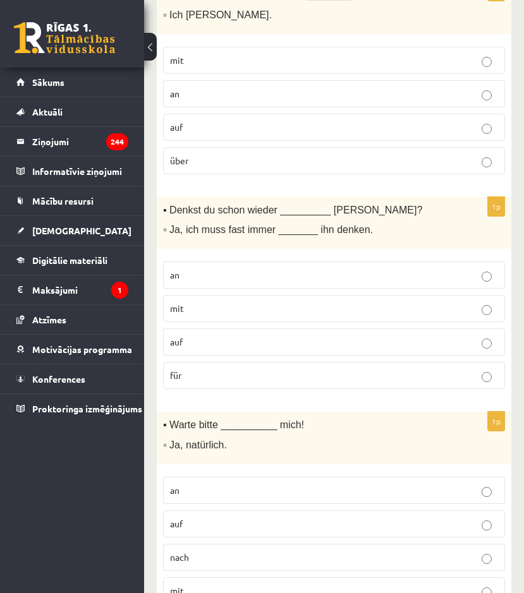
scroll to position [1866, 0]
drag, startPoint x: 232, startPoint y: 448, endPoint x: 239, endPoint y: 440, distance: 10.8
click at [233, 476] on label "an" at bounding box center [334, 489] width 342 height 27
click at [223, 510] on label "auf" at bounding box center [334, 523] width 342 height 27
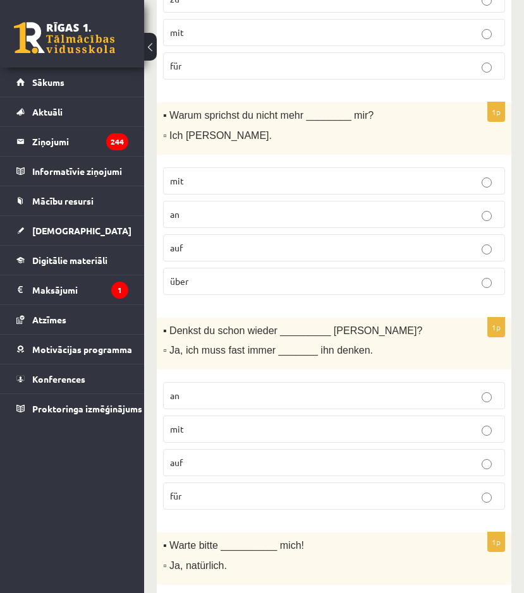
scroll to position [1740, 0]
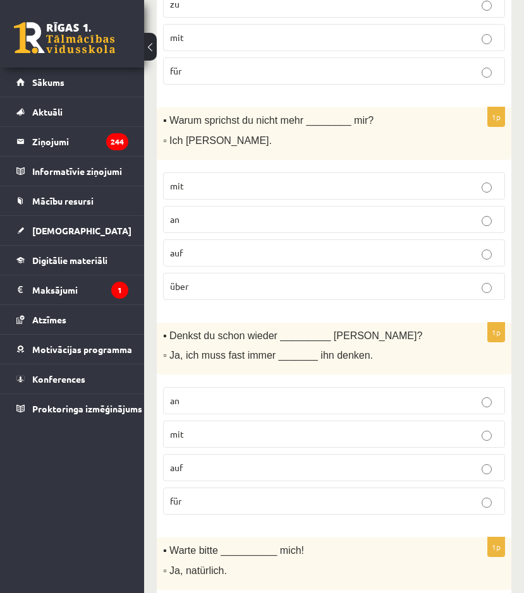
click at [361, 206] on label "an" at bounding box center [334, 219] width 342 height 27
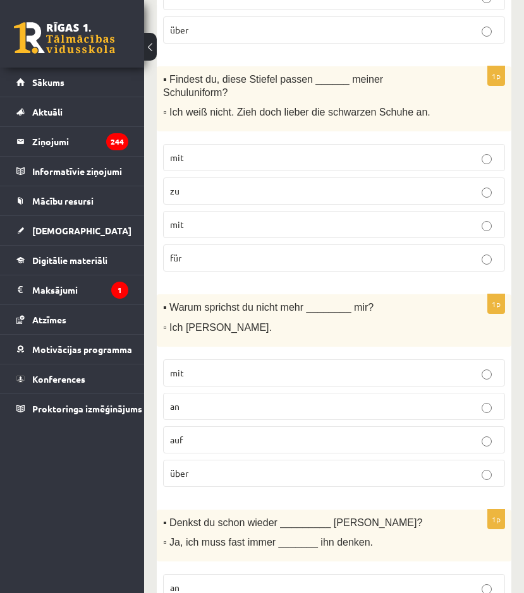
scroll to position [1551, 0]
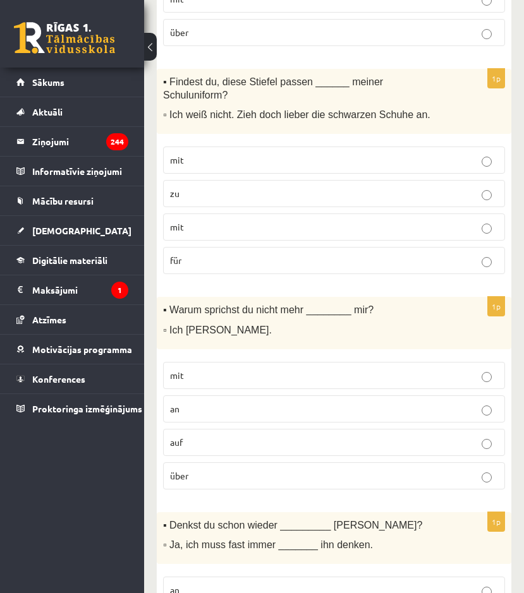
click at [367, 153] on p "mit" at bounding box center [334, 159] width 328 height 13
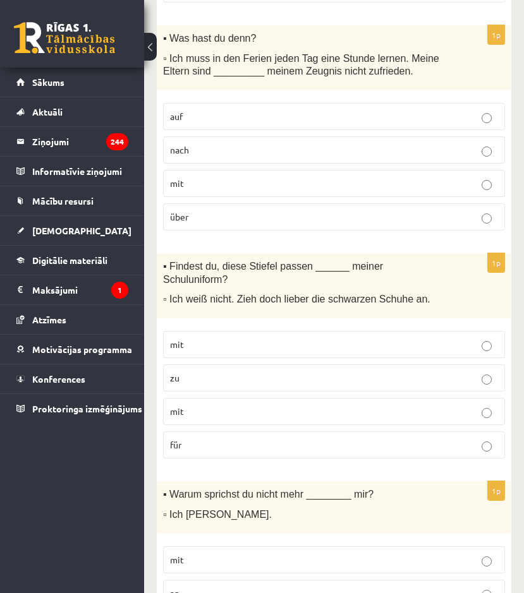
scroll to position [1361, 0]
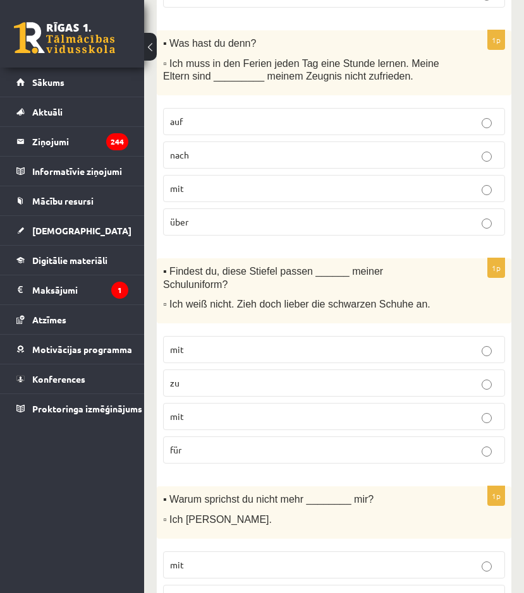
click at [290, 369] on label "zu" at bounding box center [334, 382] width 342 height 27
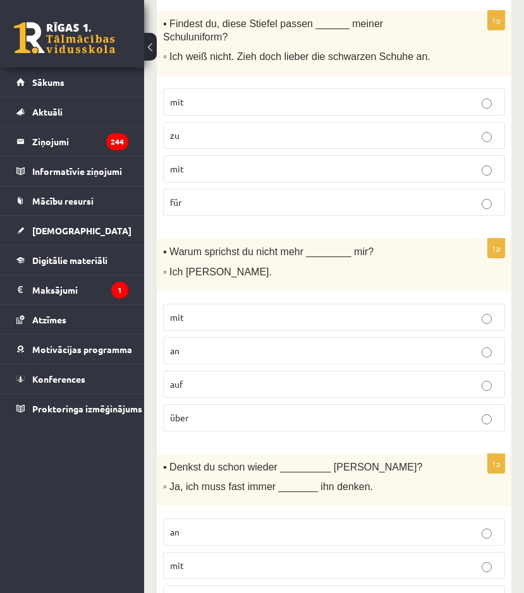
scroll to position [1614, 0]
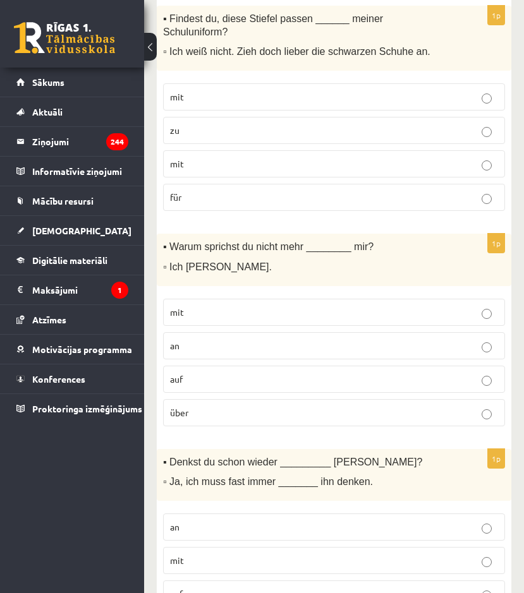
click at [328, 306] on p "mit" at bounding box center [334, 312] width 328 height 13
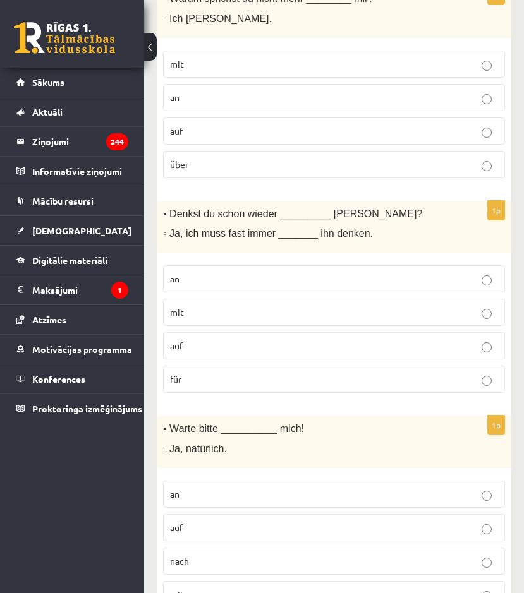
scroll to position [1866, 0]
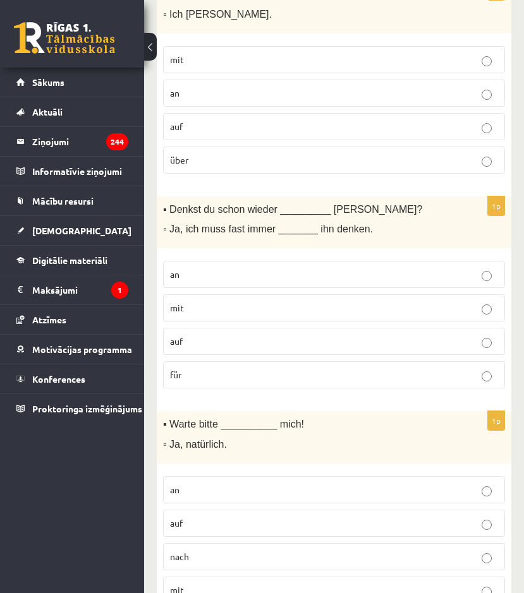
click at [350, 328] on label "auf" at bounding box center [334, 341] width 342 height 27
click at [353, 268] on p "an" at bounding box center [334, 274] width 328 height 13
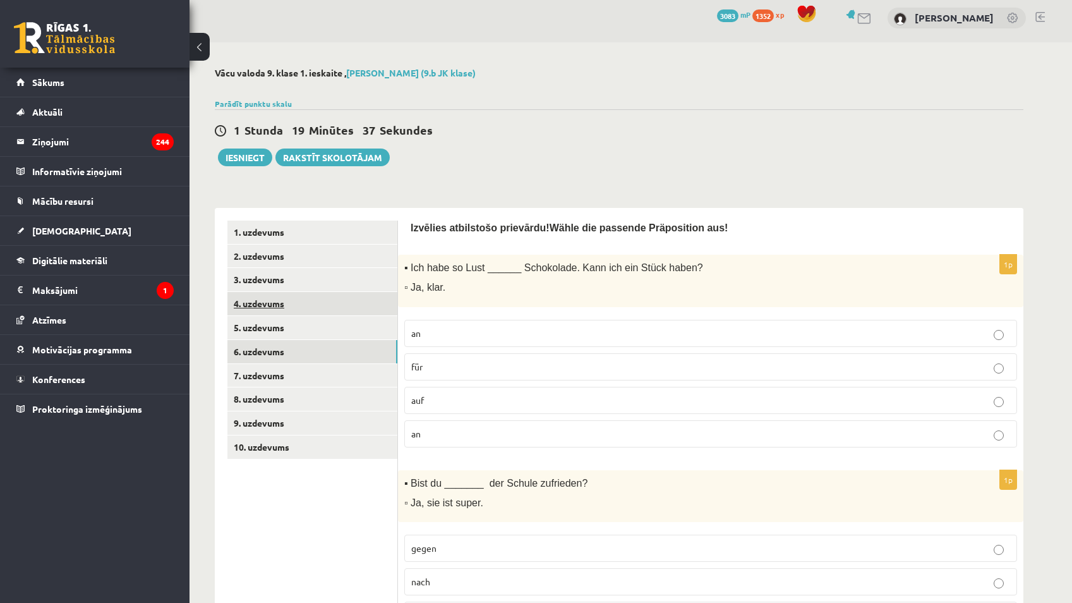
scroll to position [0, 0]
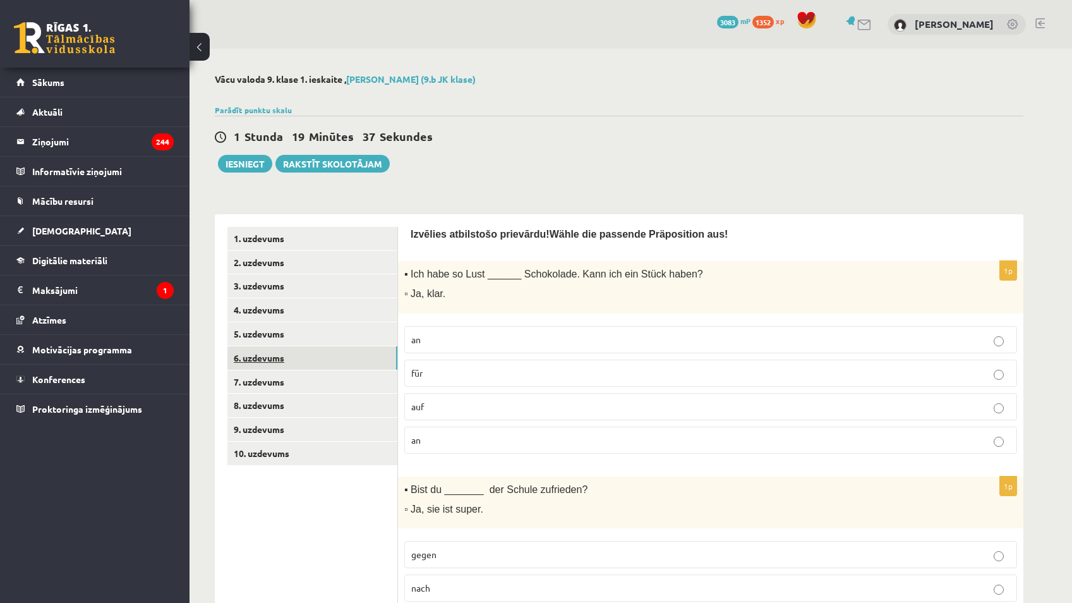
click at [325, 359] on link "6. uzdevums" at bounding box center [312, 357] width 170 height 23
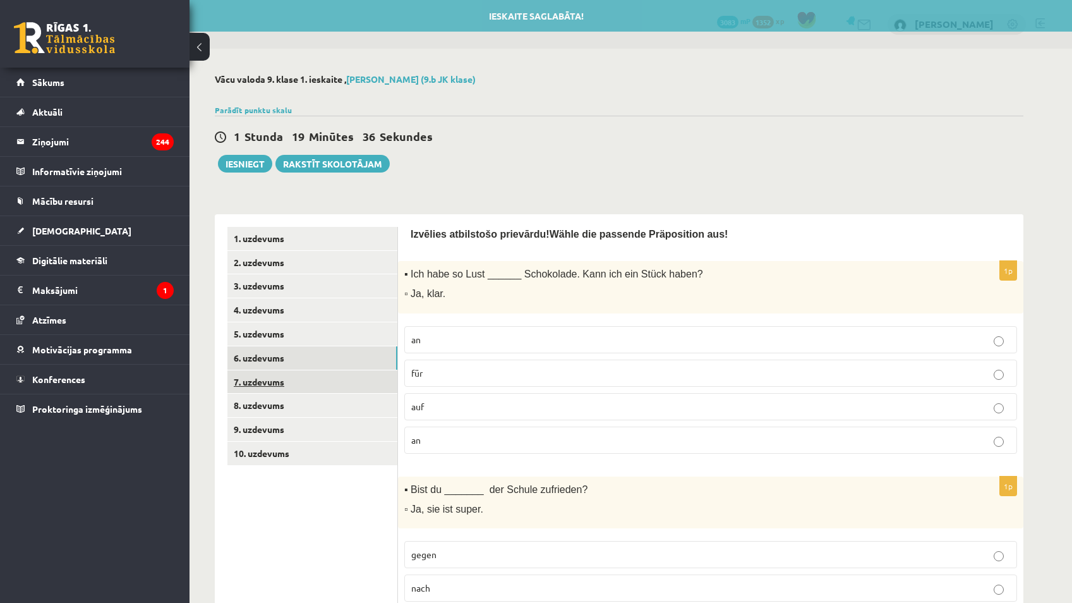
click at [311, 375] on link "7. uzdevums" at bounding box center [312, 381] width 170 height 23
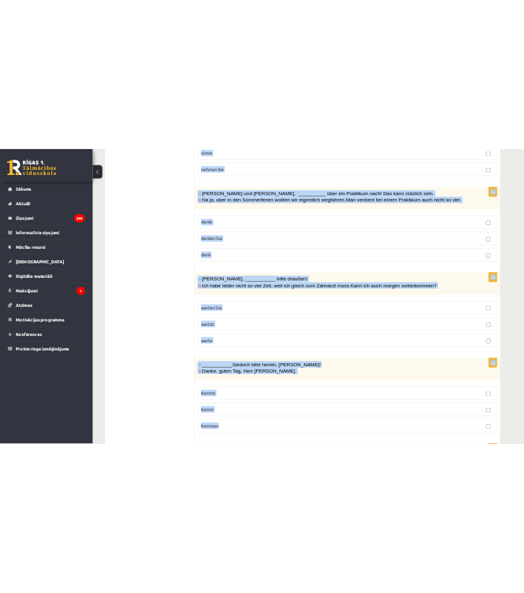
scroll to position [712, 0]
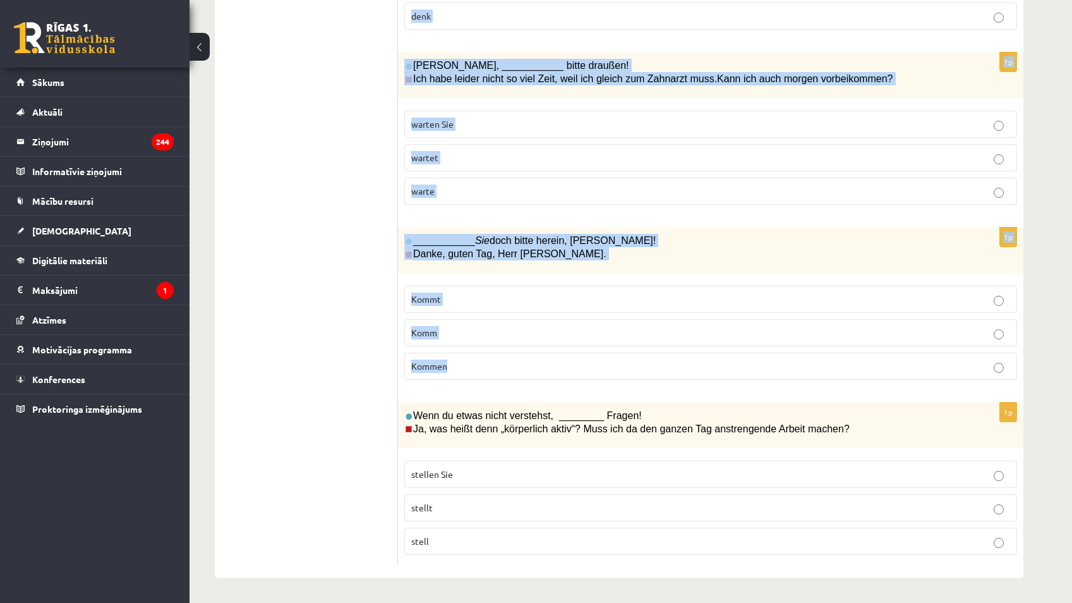
drag, startPoint x: 416, startPoint y: 249, endPoint x: 806, endPoint y: 555, distance: 495.8
click at [525, 555] on form "1p Herr Brauer und Frau Mayer, ______ bitte das Formular aus! Ja, aber wir möch…" at bounding box center [711, 40] width 600 height 1049
copy form "Herr Brauer und Frau Mayer, ______ bitte das Formular aus! Ja, aber wir möchten…"
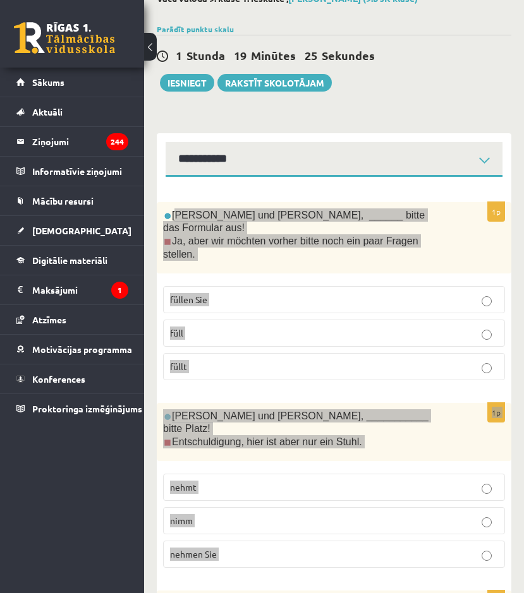
scroll to position [0, 0]
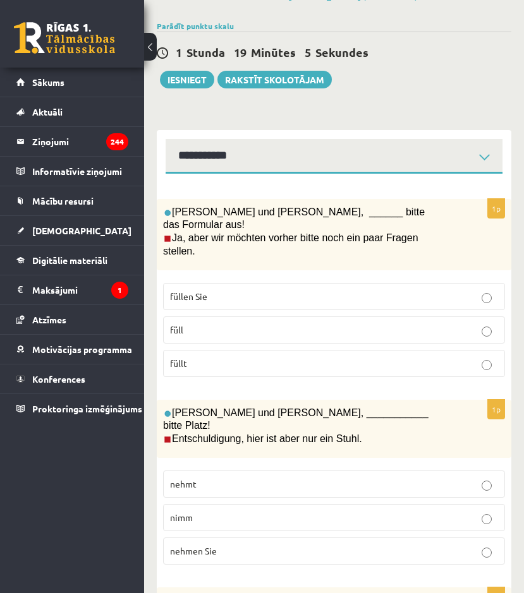
scroll to position [63, 0]
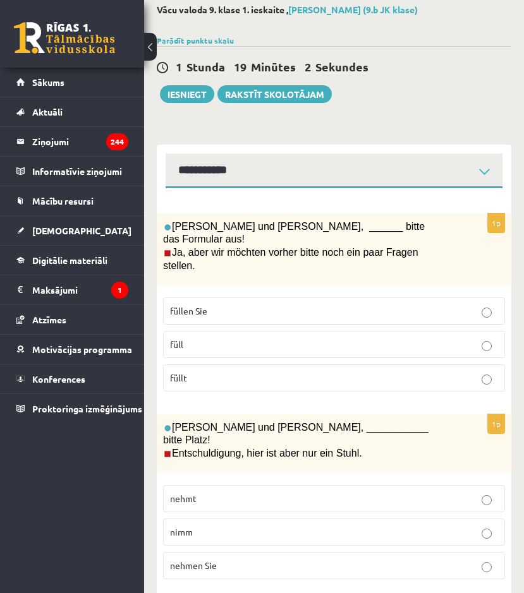
click at [257, 297] on label "füllen Sie" at bounding box center [334, 310] width 342 height 27
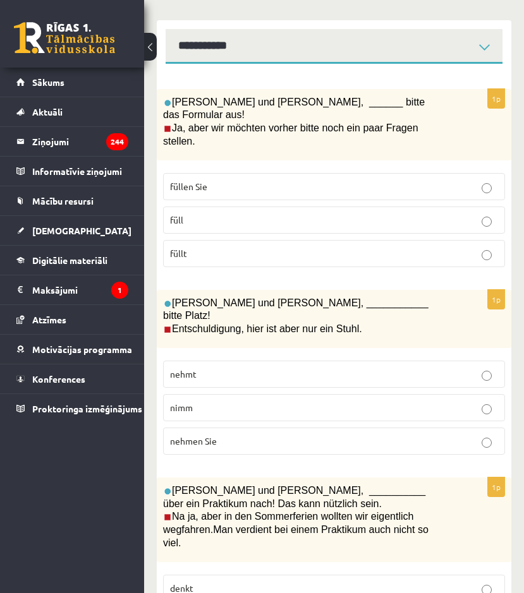
scroll to position [253, 0]
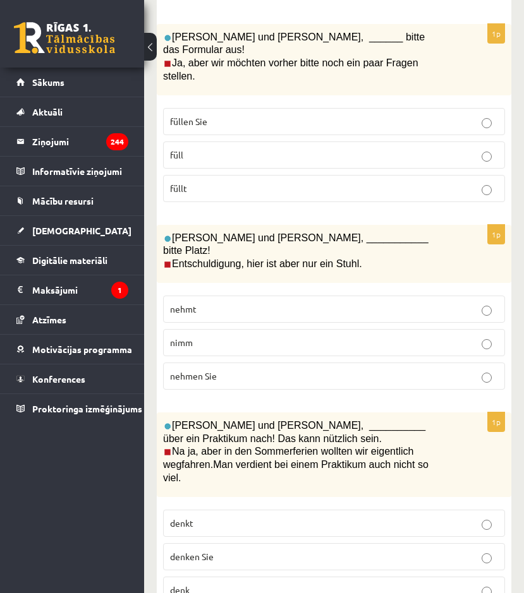
click at [249, 363] on label "nehmen Sie" at bounding box center [334, 376] width 342 height 27
click at [204, 303] on p "nehmt" at bounding box center [334, 309] width 328 height 13
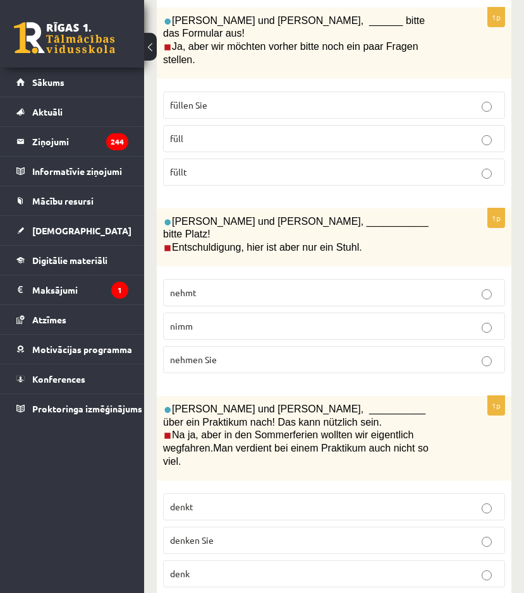
scroll to position [316, 0]
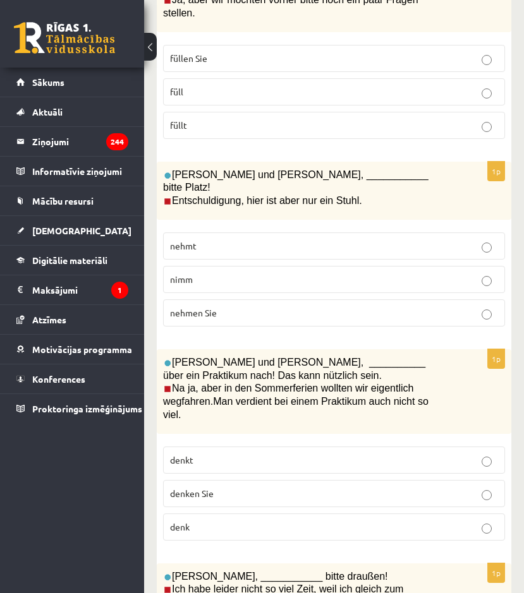
click at [250, 453] on p "denkt" at bounding box center [334, 459] width 328 height 13
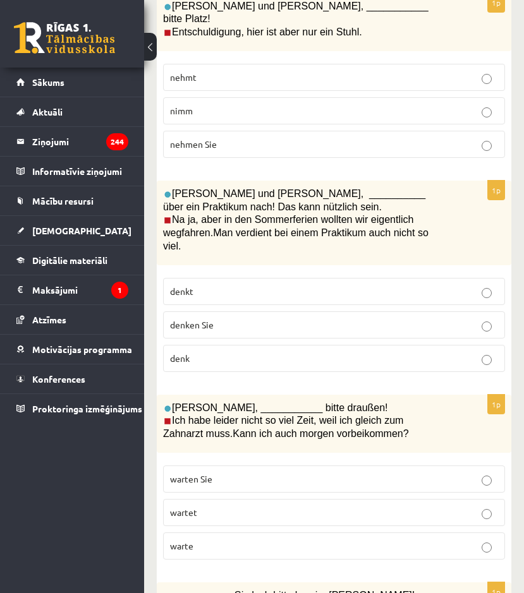
scroll to position [505, 0]
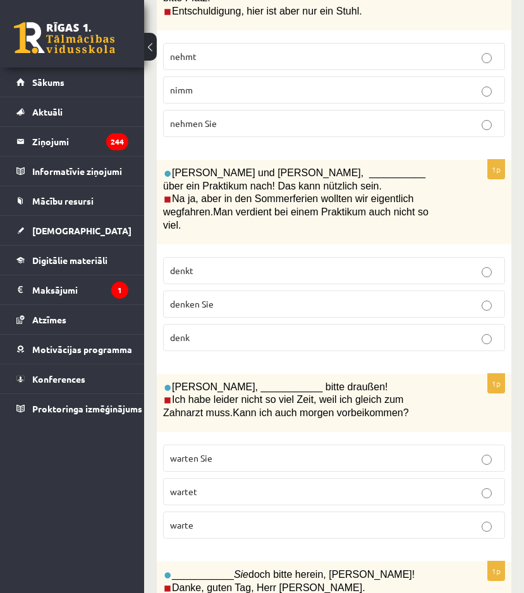
click at [293, 519] on p "warte" at bounding box center [334, 525] width 328 height 13
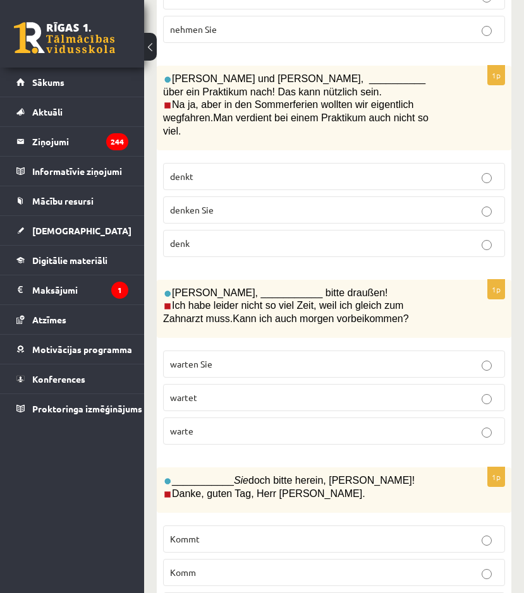
scroll to position [758, 0]
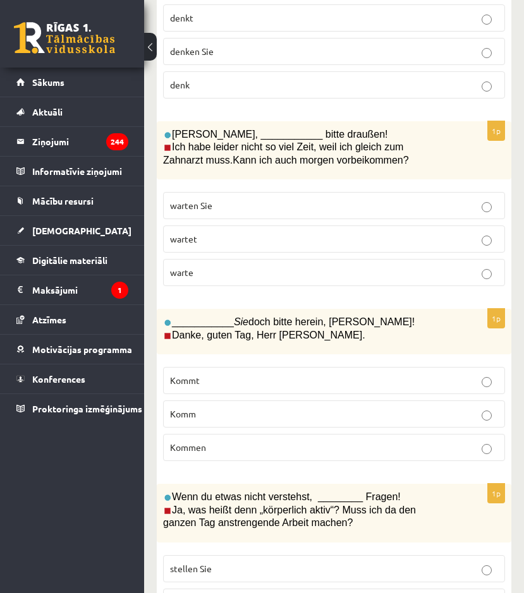
click at [272, 441] on p "Kommen" at bounding box center [334, 447] width 328 height 13
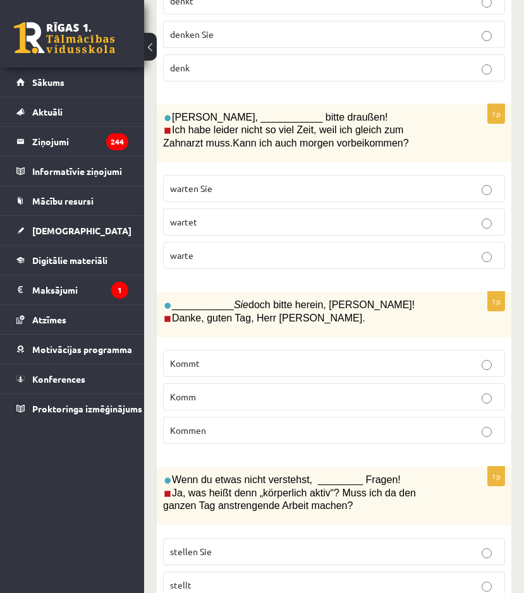
scroll to position [804, 0]
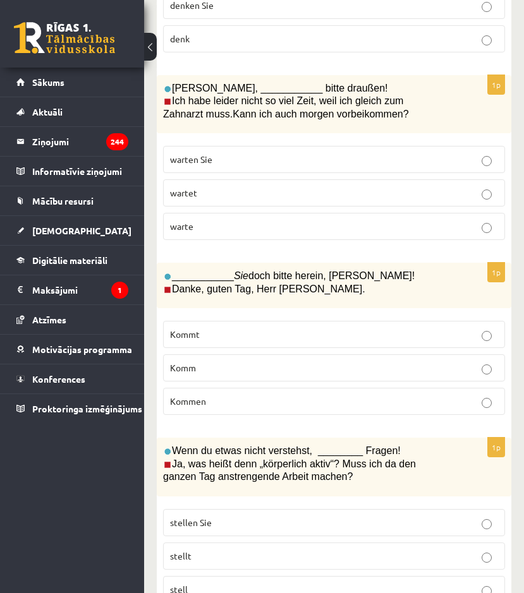
click at [227, 576] on label "stell" at bounding box center [334, 589] width 342 height 27
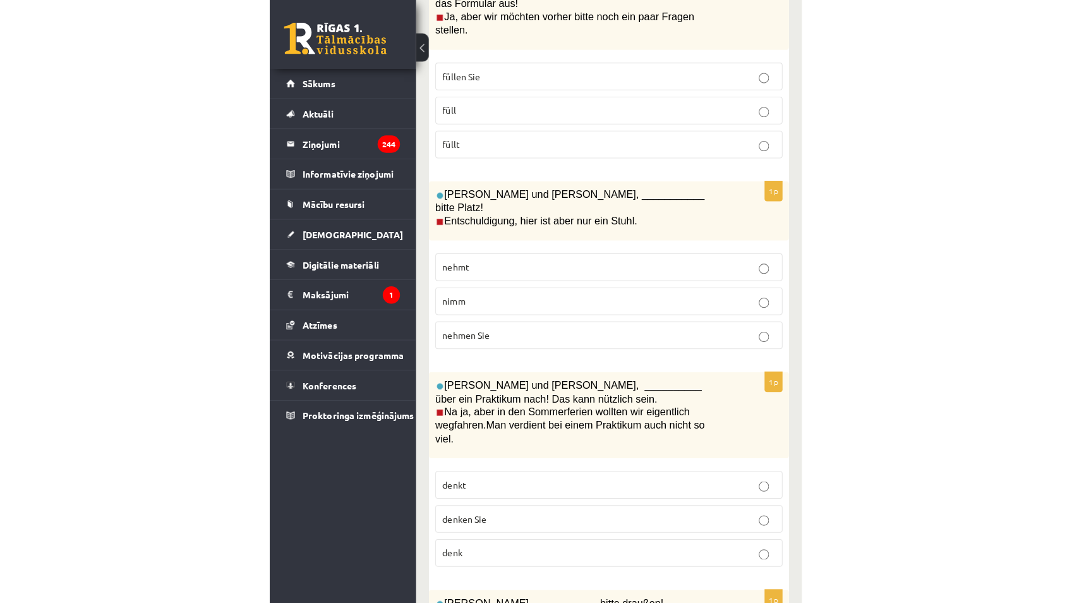
scroll to position [0, 0]
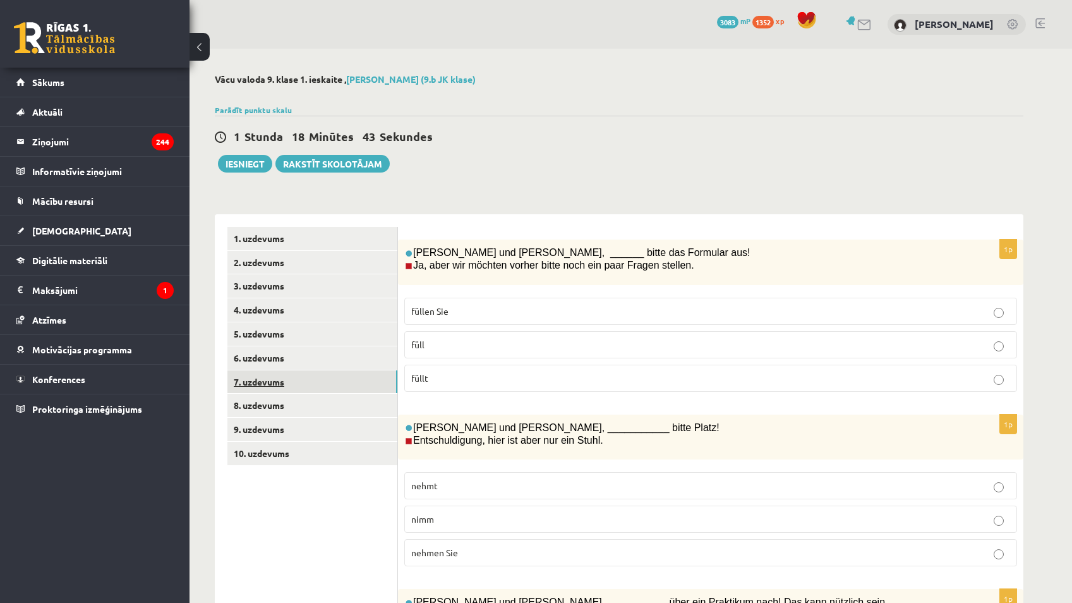
click at [289, 390] on link "7. uzdevums" at bounding box center [312, 381] width 170 height 23
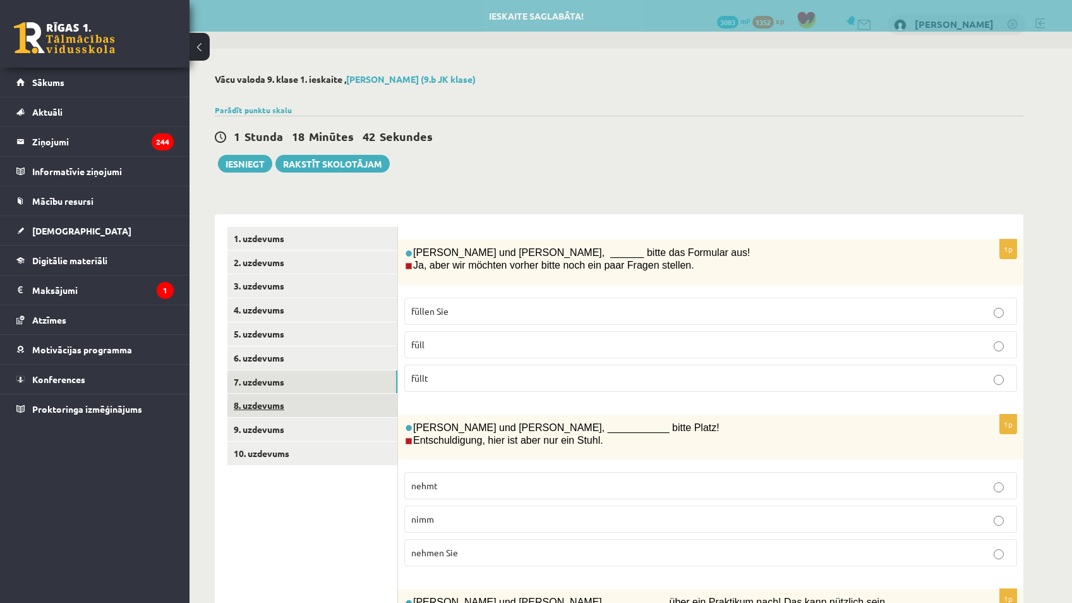
click at [310, 397] on link "8. uzdevums" at bounding box center [312, 404] width 170 height 23
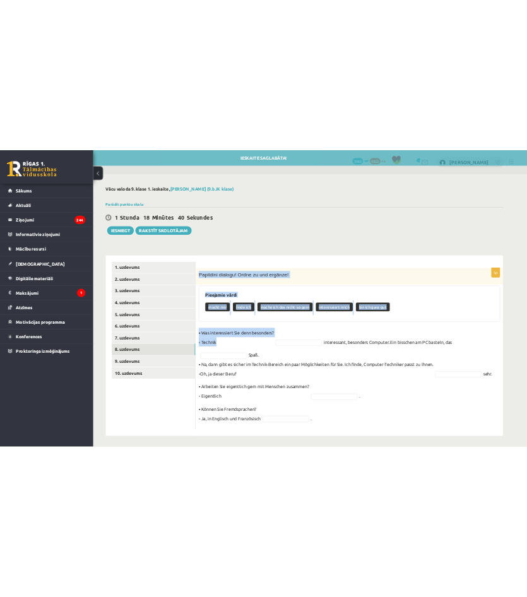
scroll to position [4, 0]
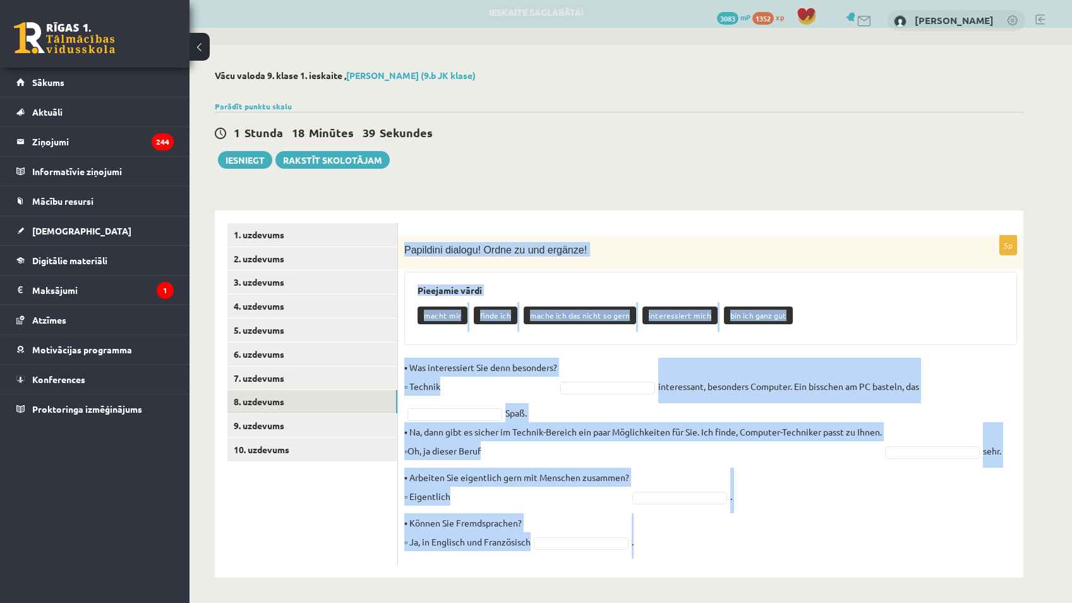
drag, startPoint x: 403, startPoint y: 250, endPoint x: 691, endPoint y: 563, distance: 425.1
click at [525, 563] on div "5p Papildini dialogu! Ordne zu und ergänze! Pieejamie vārdi macht mir finde ich…" at bounding box center [710, 400] width 625 height 329
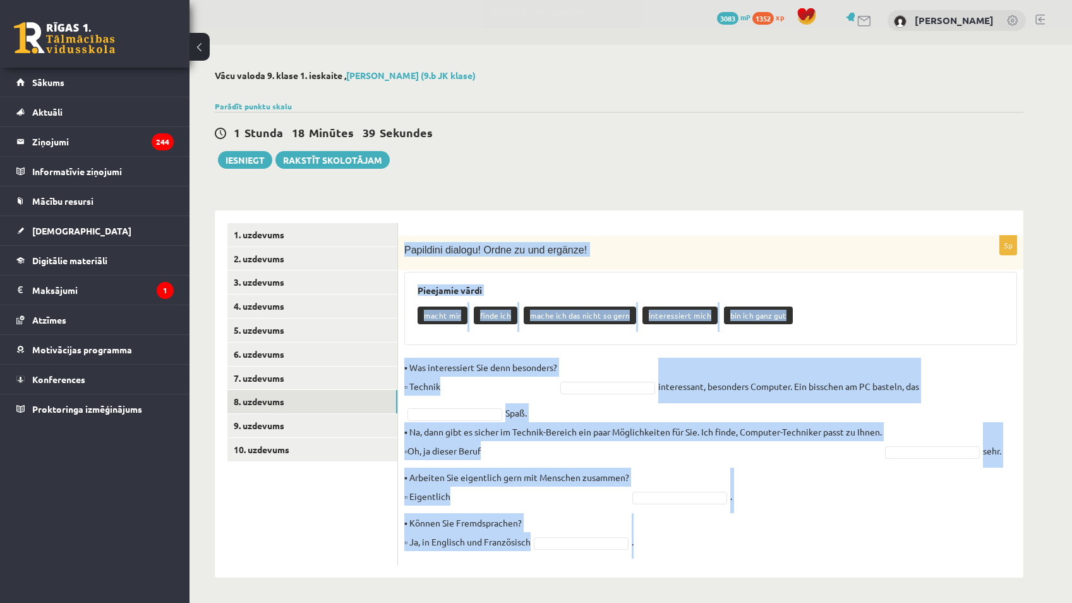
drag, startPoint x: 691, startPoint y: 563, endPoint x: 584, endPoint y: 467, distance: 144.0
copy div "Papildini dialogu! Ordne zu und ergänze! Pieejamie vārdi macht mir finde ich ma…"
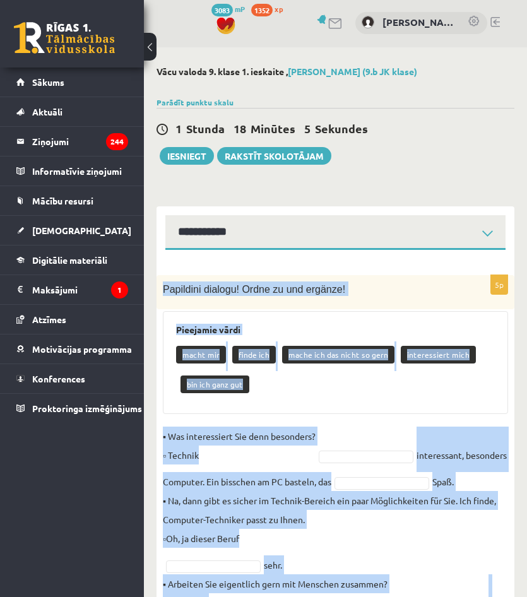
scroll to position [0, 0]
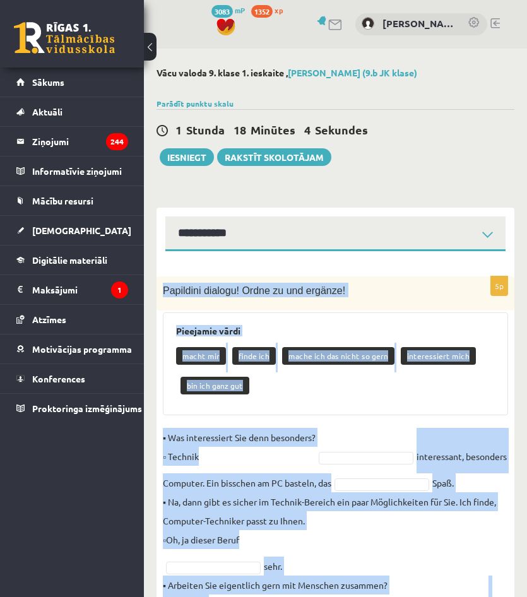
click at [421, 315] on div "Pieejamie vārdi macht mir finde ich mache ich das nicht so gern interessiert mi…" at bounding box center [335, 364] width 345 height 103
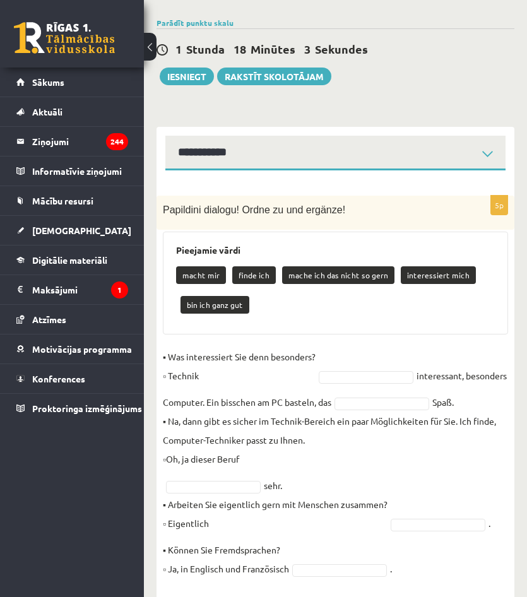
scroll to position [108, 0]
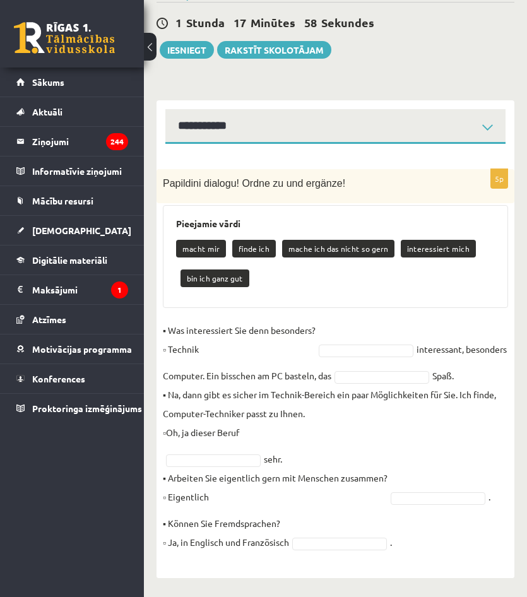
click at [372, 343] on fieldset "▪ Was interessiert Sie denn besonders? ▫ Technik interessant, besonders Compute…" at bounding box center [335, 440] width 345 height 239
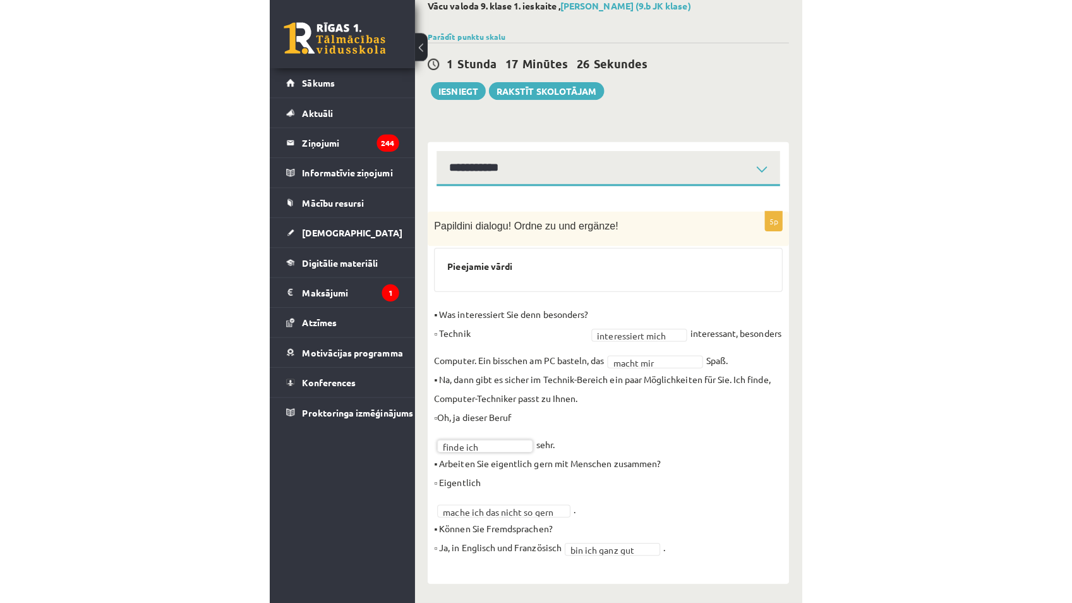
scroll to position [0, 0]
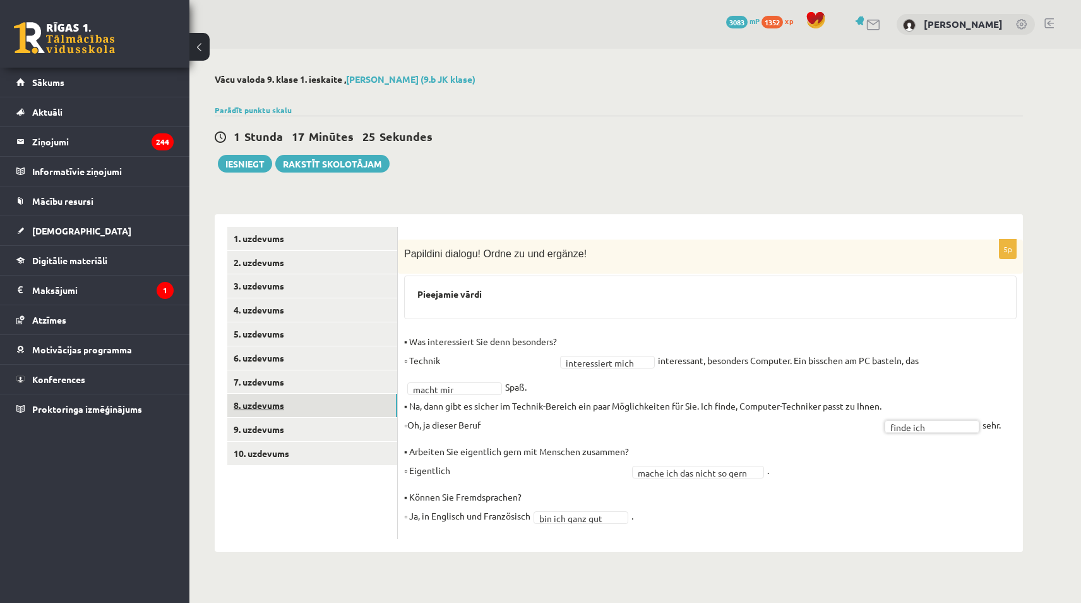
click at [325, 402] on link "8. uzdevums" at bounding box center [312, 404] width 170 height 23
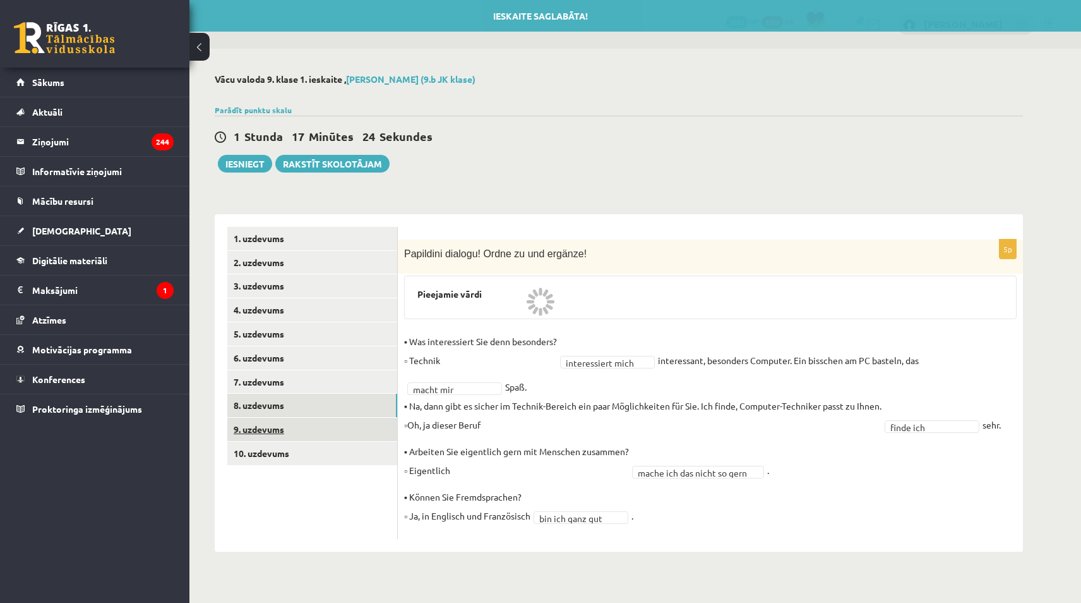
click at [321, 423] on link "9. uzdevums" at bounding box center [312, 428] width 170 height 23
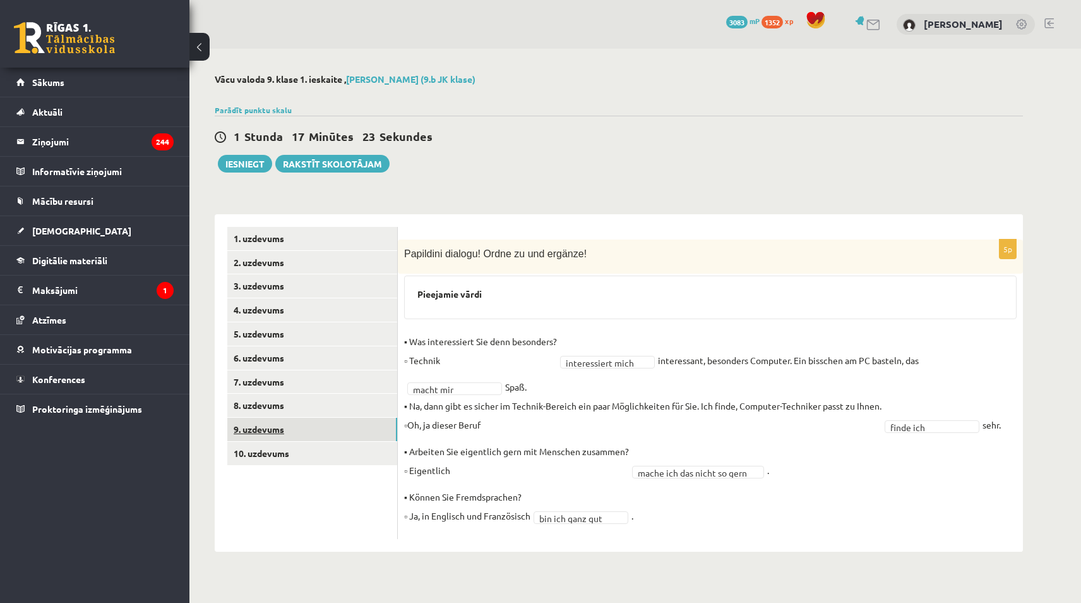
click at [321, 423] on link "9. uzdevums" at bounding box center [312, 428] width 170 height 23
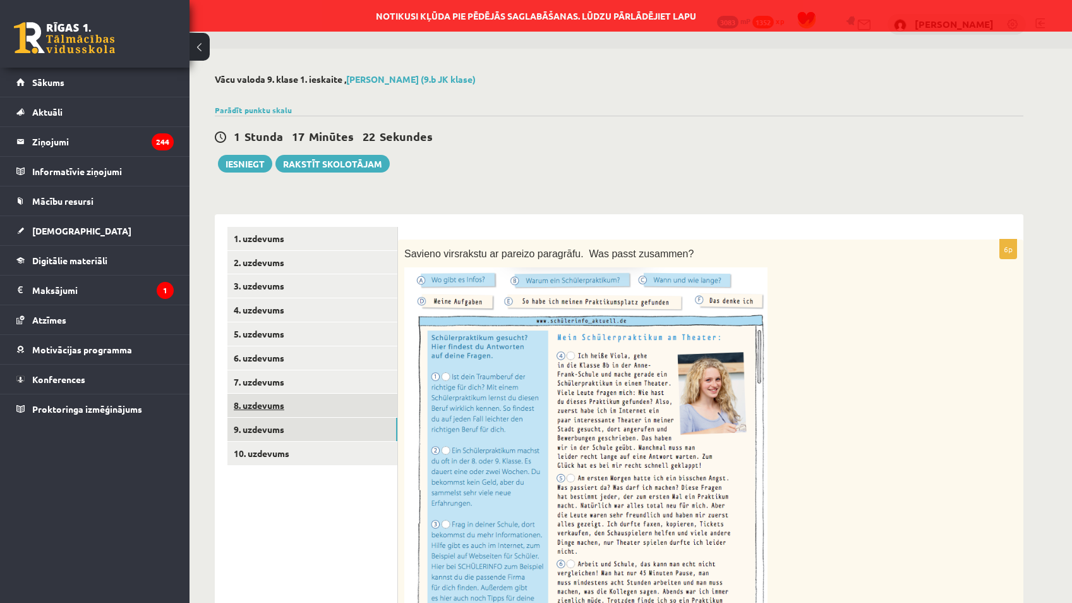
click at [345, 409] on link "8. uzdevums" at bounding box center [312, 404] width 170 height 23
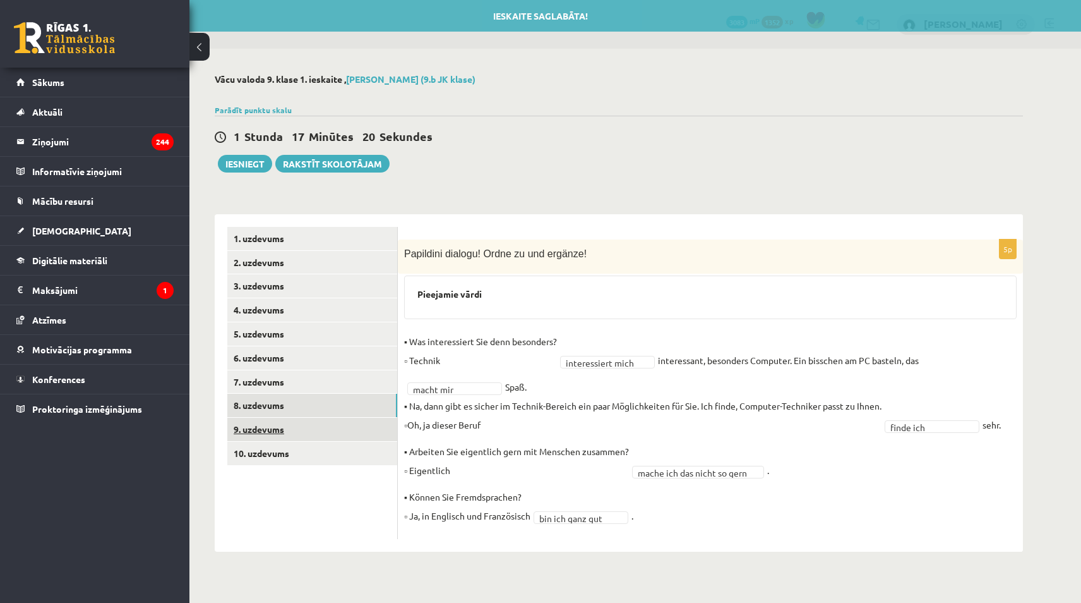
click at [346, 419] on link "9. uzdevums" at bounding box center [312, 428] width 170 height 23
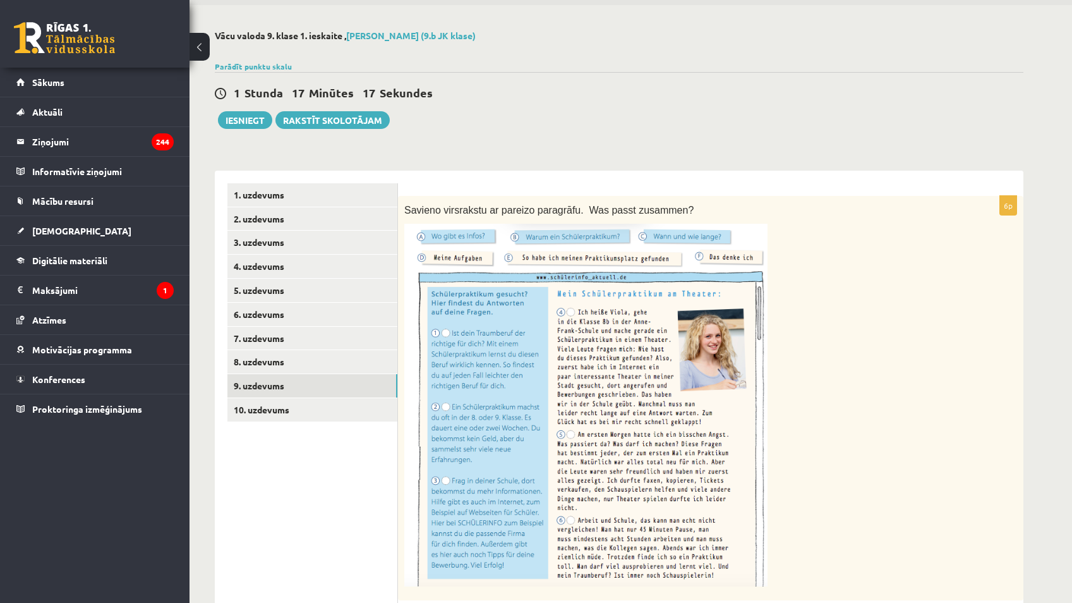
scroll to position [43, 0]
click at [525, 305] on div "Savieno virsrakstu ar pareizo paragrāfu. Was passt zusammen?" at bounding box center [710, 398] width 625 height 405
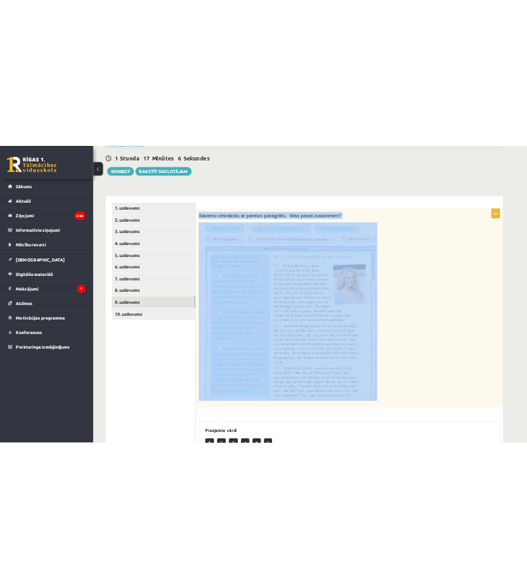
scroll to position [359, 0]
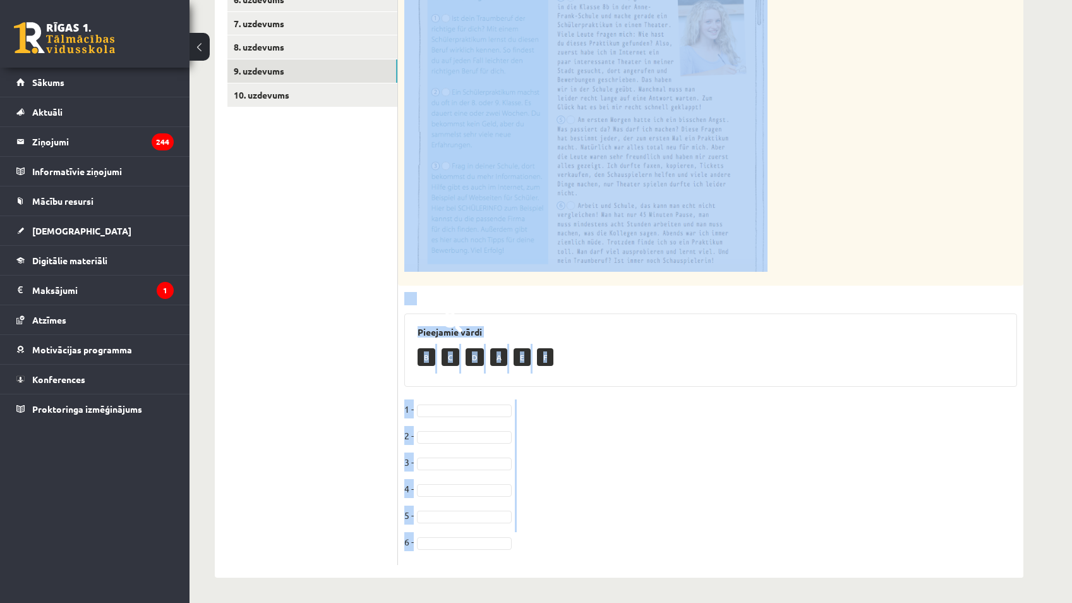
drag, startPoint x: 404, startPoint y: 208, endPoint x: 496, endPoint y: 556, distance: 360.0
click at [496, 556] on div "6p Savieno virsrakstu ar pareizo paragrāfu. Was passt zusammen? Pieejamie vārdi…" at bounding box center [710, 222] width 625 height 683
drag, startPoint x: 496, startPoint y: 556, endPoint x: 469, endPoint y: 394, distance: 164.6
copy div "Savieno virsrakstu ar pareizo paragrāfu. Was passt zusammen? Pieejamie vārdi B …"
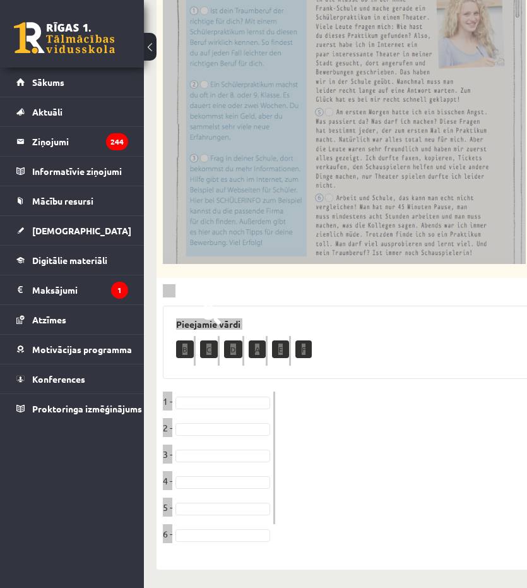
scroll to position [404, 0]
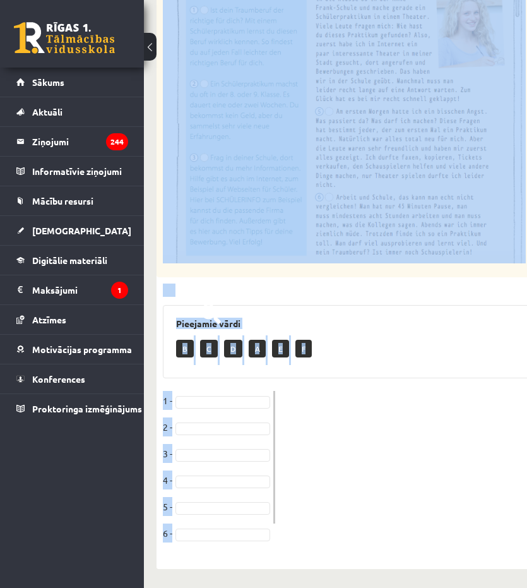
drag, startPoint x: 343, startPoint y: 393, endPoint x: 322, endPoint y: 403, distance: 23.2
click at [343, 393] on fieldset "1 - 2 - 3 - 4 - 5 - 6 -" at bounding box center [376, 470] width 426 height 159
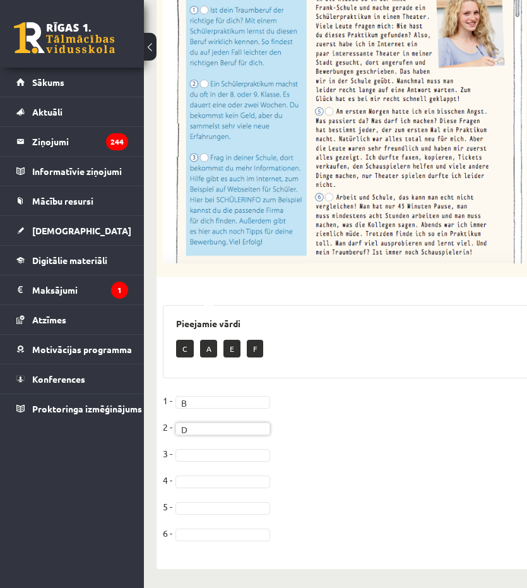
click at [207, 445] on fieldset "1 - B * 2 - D * 3 - 4 - 5 - 6 -" at bounding box center [376, 470] width 426 height 159
drag, startPoint x: 209, startPoint y: 500, endPoint x: 206, endPoint y: 510, distance: 10.6
click at [209, 500] on fieldset "1 - B * 2 - D * 3 - F * 4 - A * 5 - 6 -" at bounding box center [376, 470] width 426 height 159
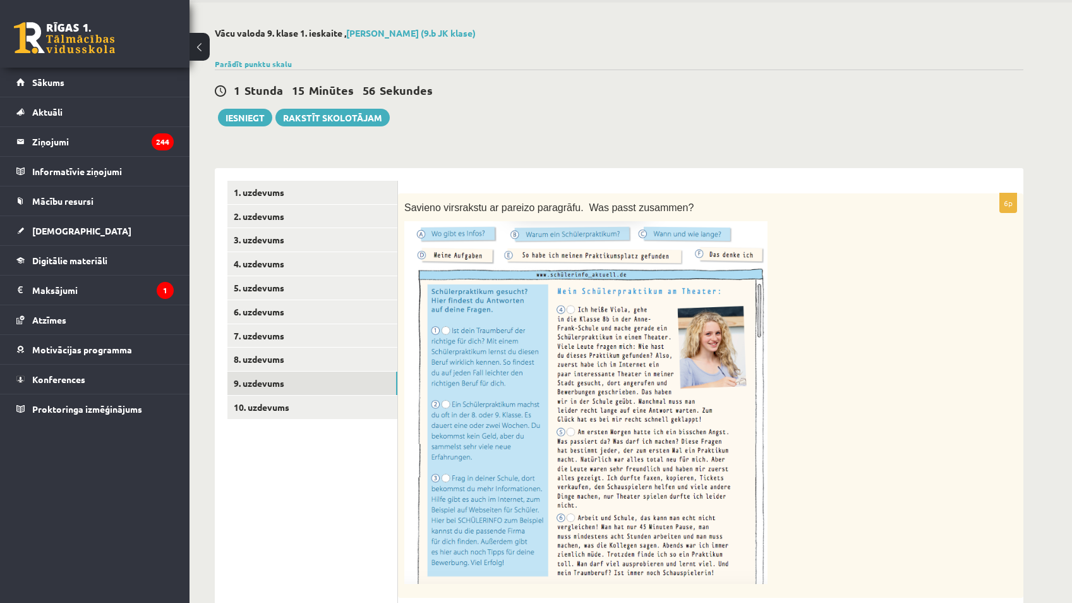
scroll to position [189, 0]
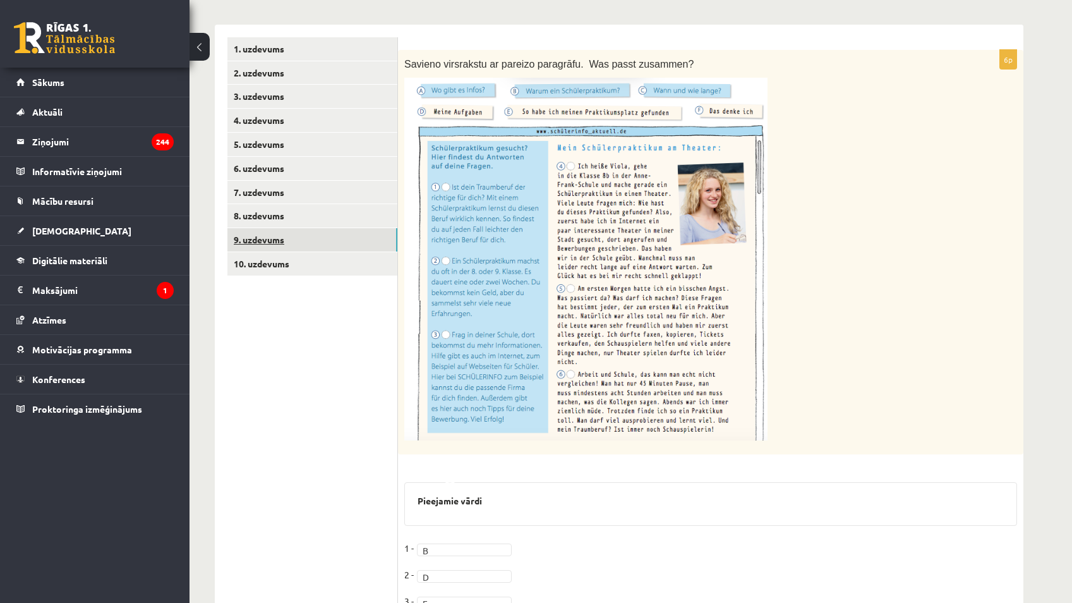
click at [347, 247] on link "9. uzdevums" at bounding box center [312, 239] width 170 height 23
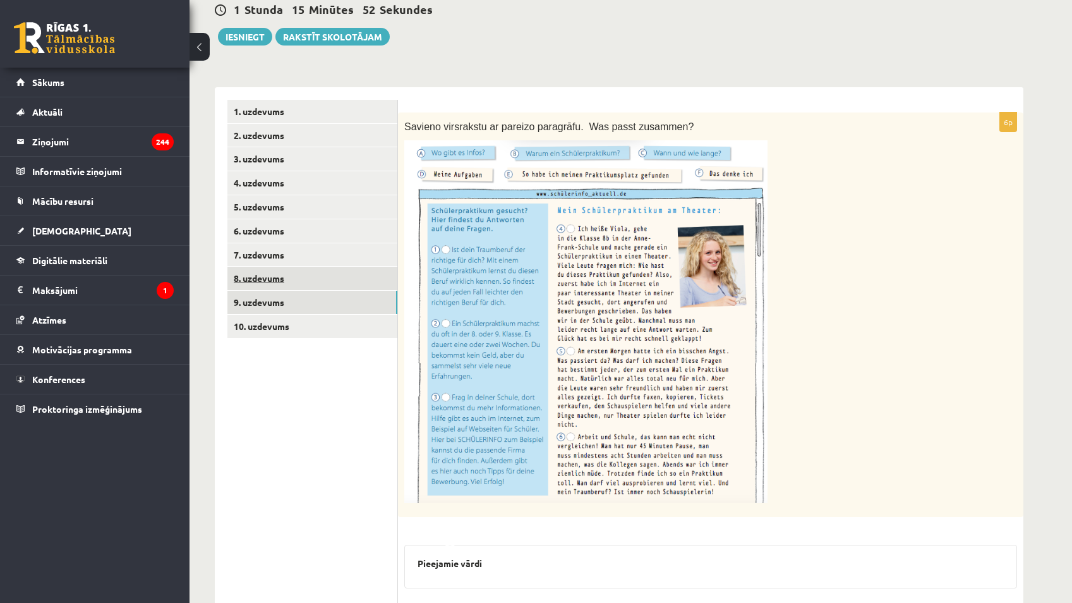
scroll to position [126, 0]
click at [329, 326] on link "10. uzdevums" at bounding box center [312, 326] width 170 height 23
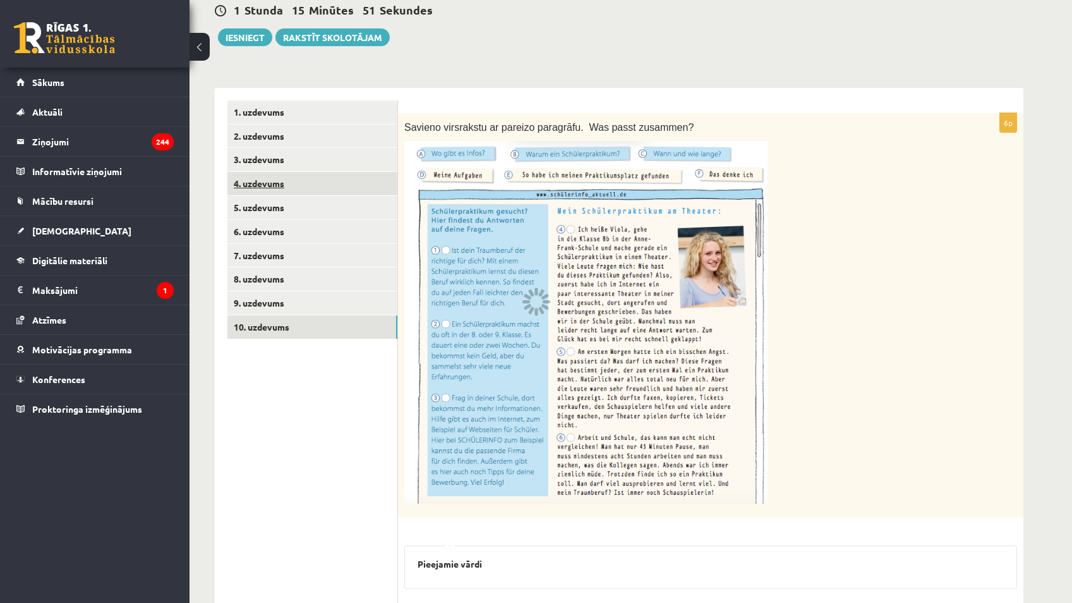
scroll to position [6, 0]
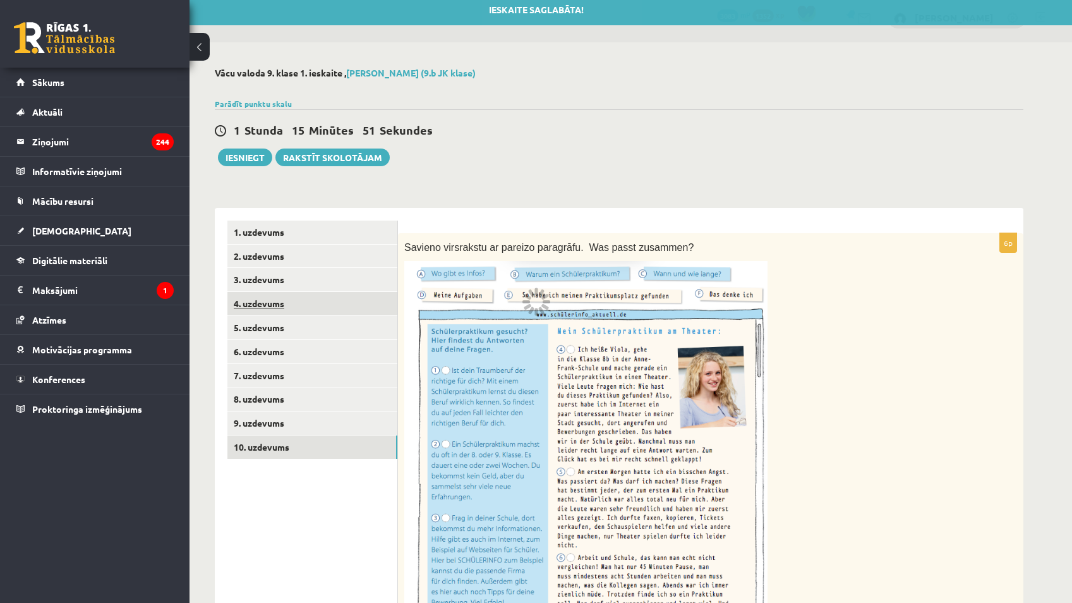
click at [328, 299] on link "4. uzdevums" at bounding box center [312, 303] width 170 height 23
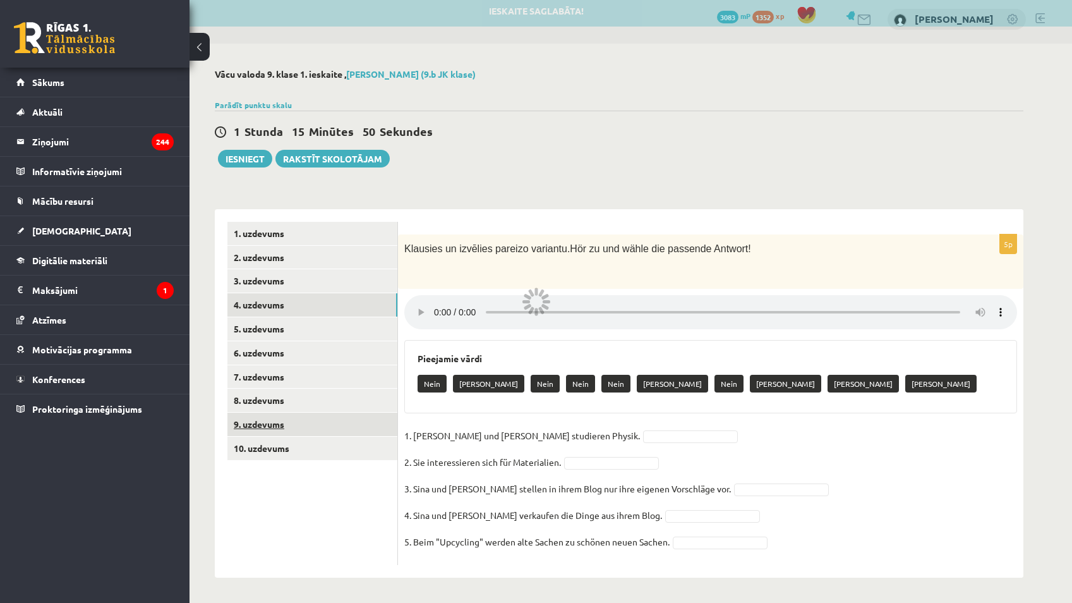
click at [324, 435] on link "9. uzdevums" at bounding box center [312, 423] width 170 height 23
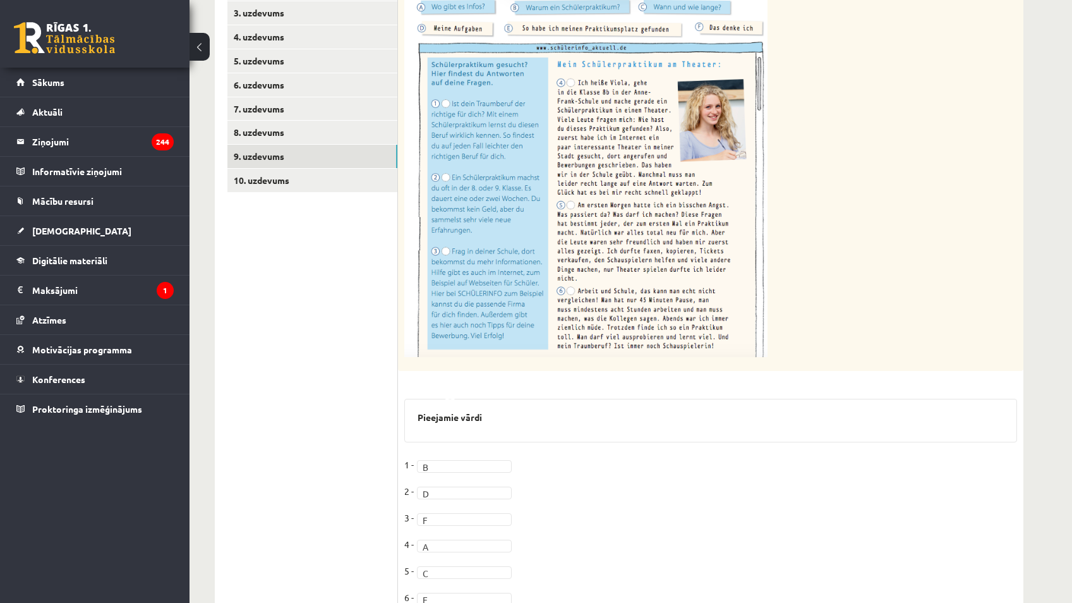
scroll to position [266, 0]
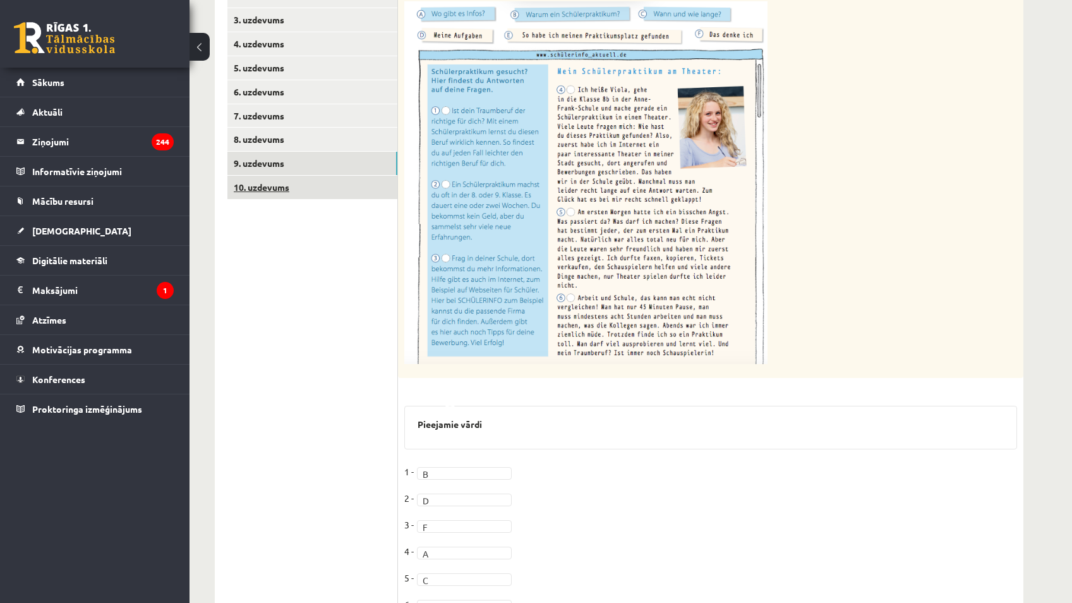
click at [292, 184] on link "10. uzdevums" at bounding box center [312, 187] width 170 height 23
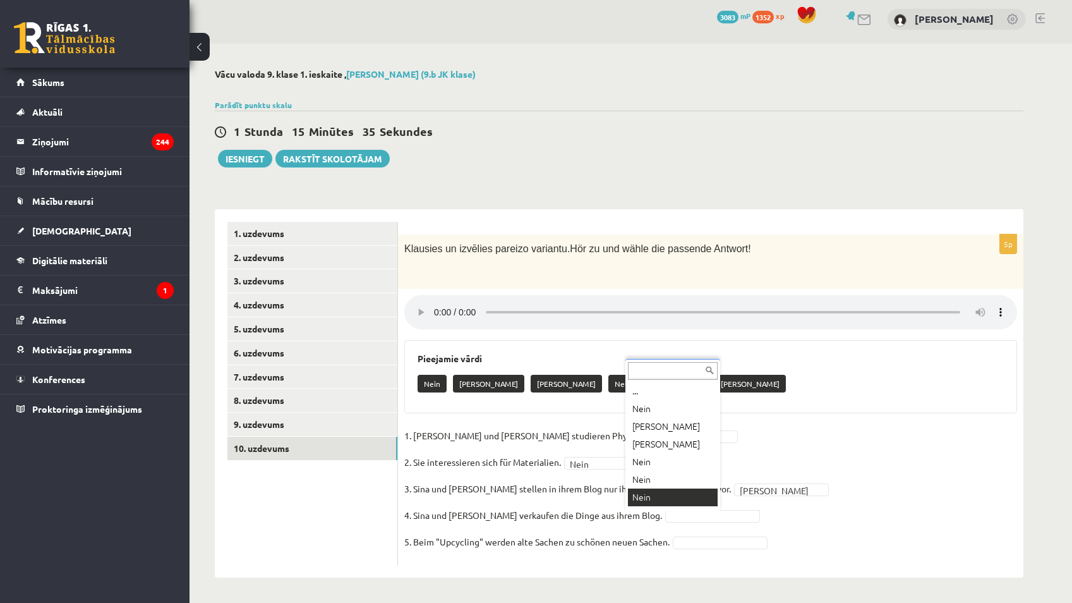
scroll to position [15, 0]
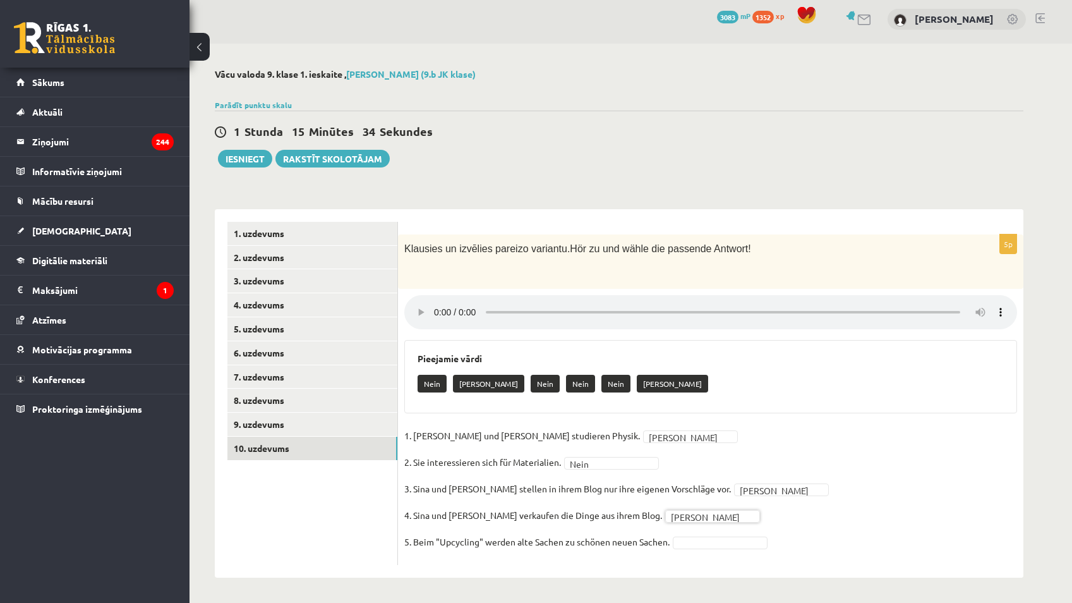
click at [525, 533] on fieldset "1. Sina und Moritz studieren Physik. Ja ** 2. Sie interessieren sich für Materi…" at bounding box center [710, 492] width 613 height 133
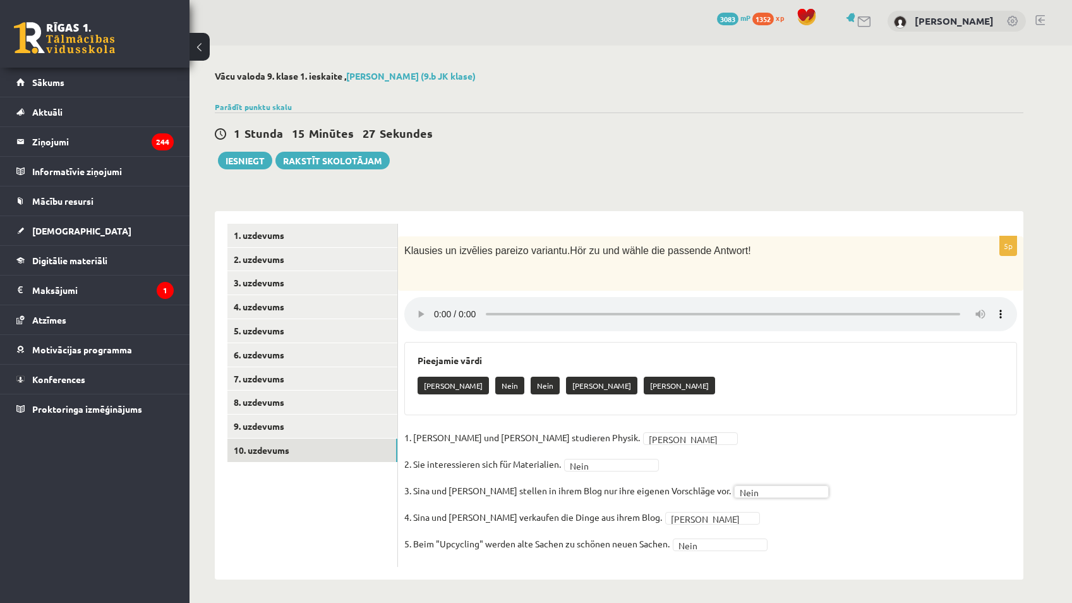
scroll to position [0, 0]
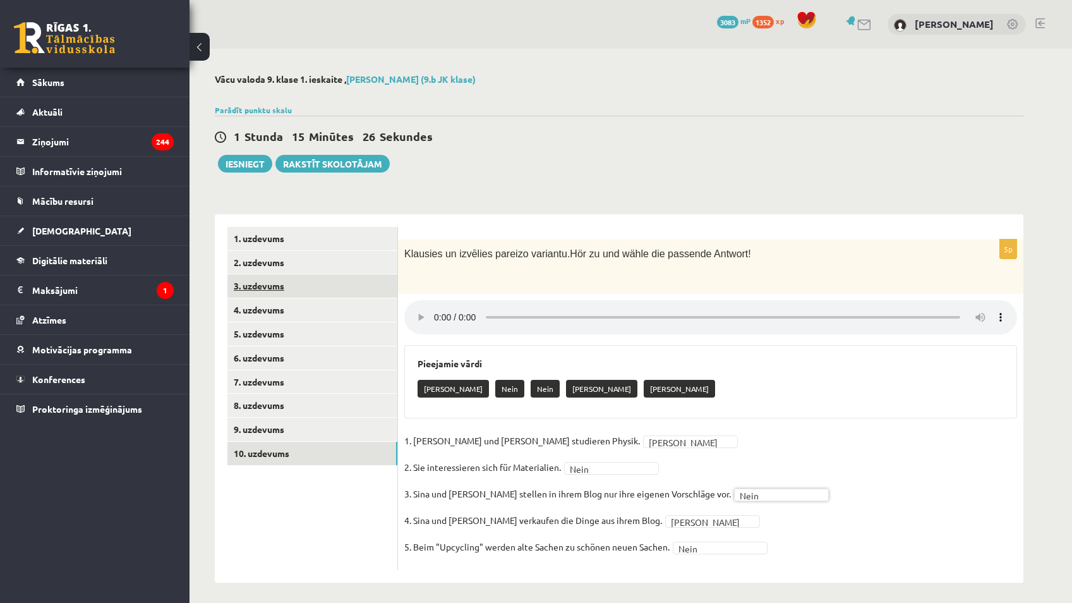
click at [265, 284] on link "3. uzdevums" at bounding box center [312, 285] width 170 height 23
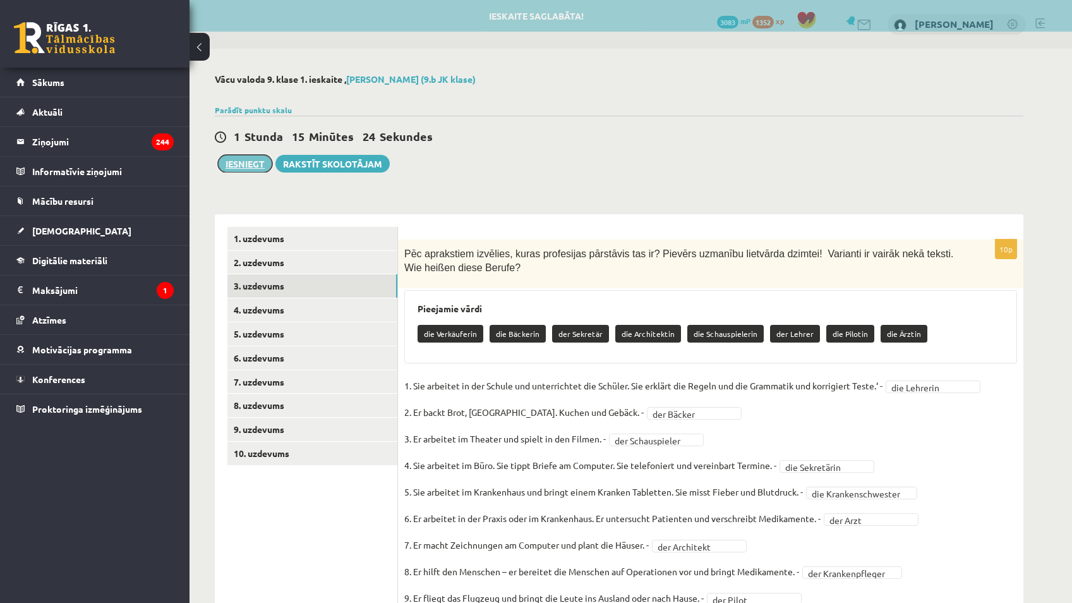
click at [261, 164] on button "Iesniegt" at bounding box center [245, 164] width 54 height 18
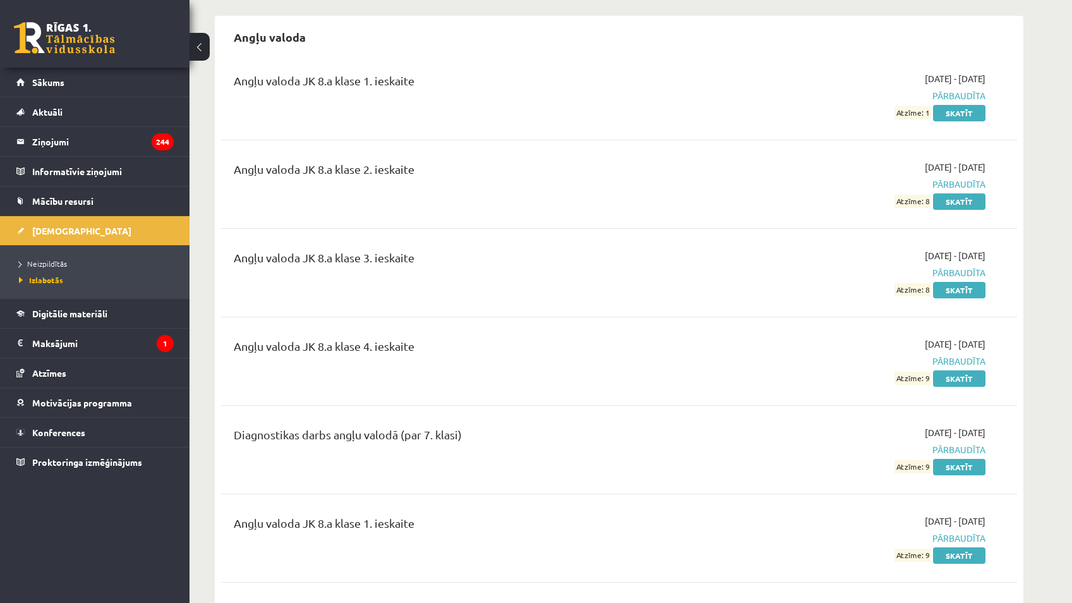
scroll to position [126, 0]
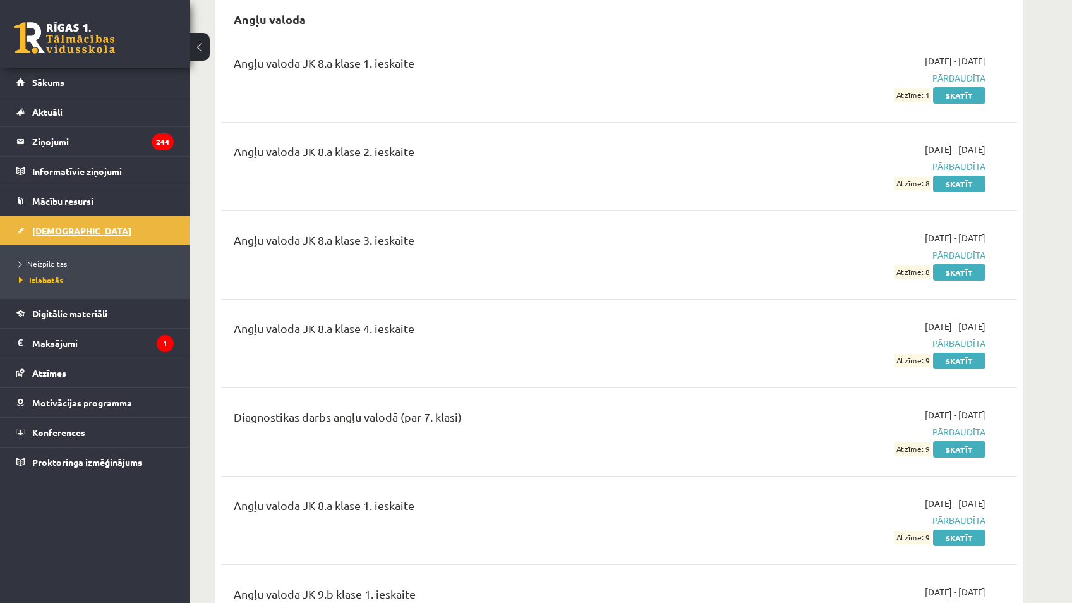
click at [136, 225] on link "[DEMOGRAPHIC_DATA]" at bounding box center [94, 230] width 157 height 29
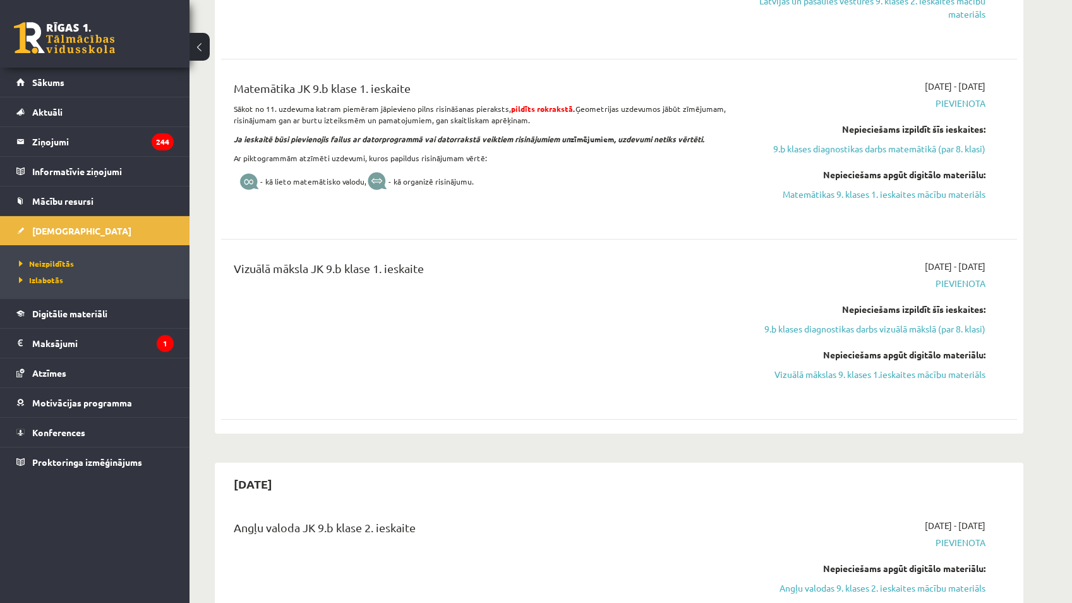
scroll to position [1200, 0]
